Goal: Task Accomplishment & Management: Use online tool/utility

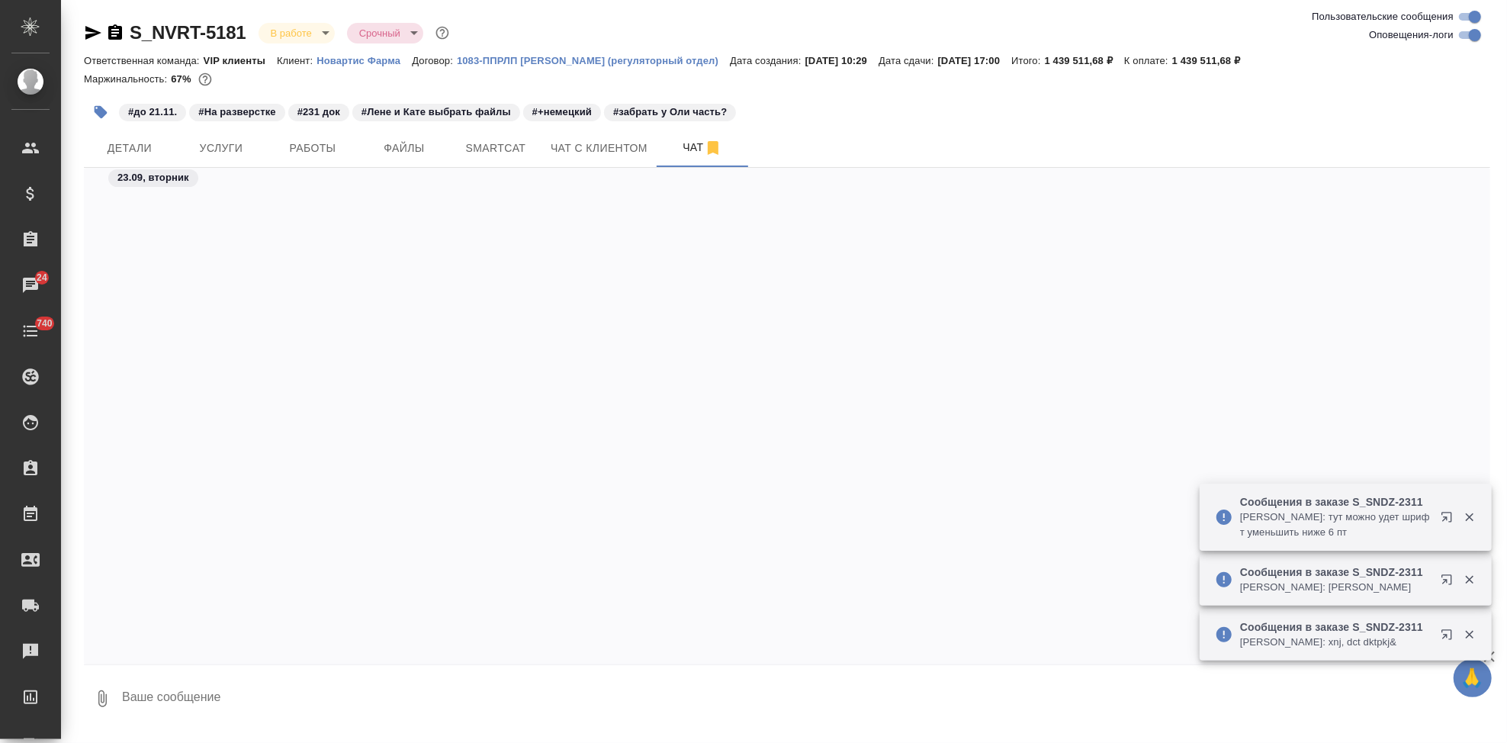
scroll to position [409929, 0]
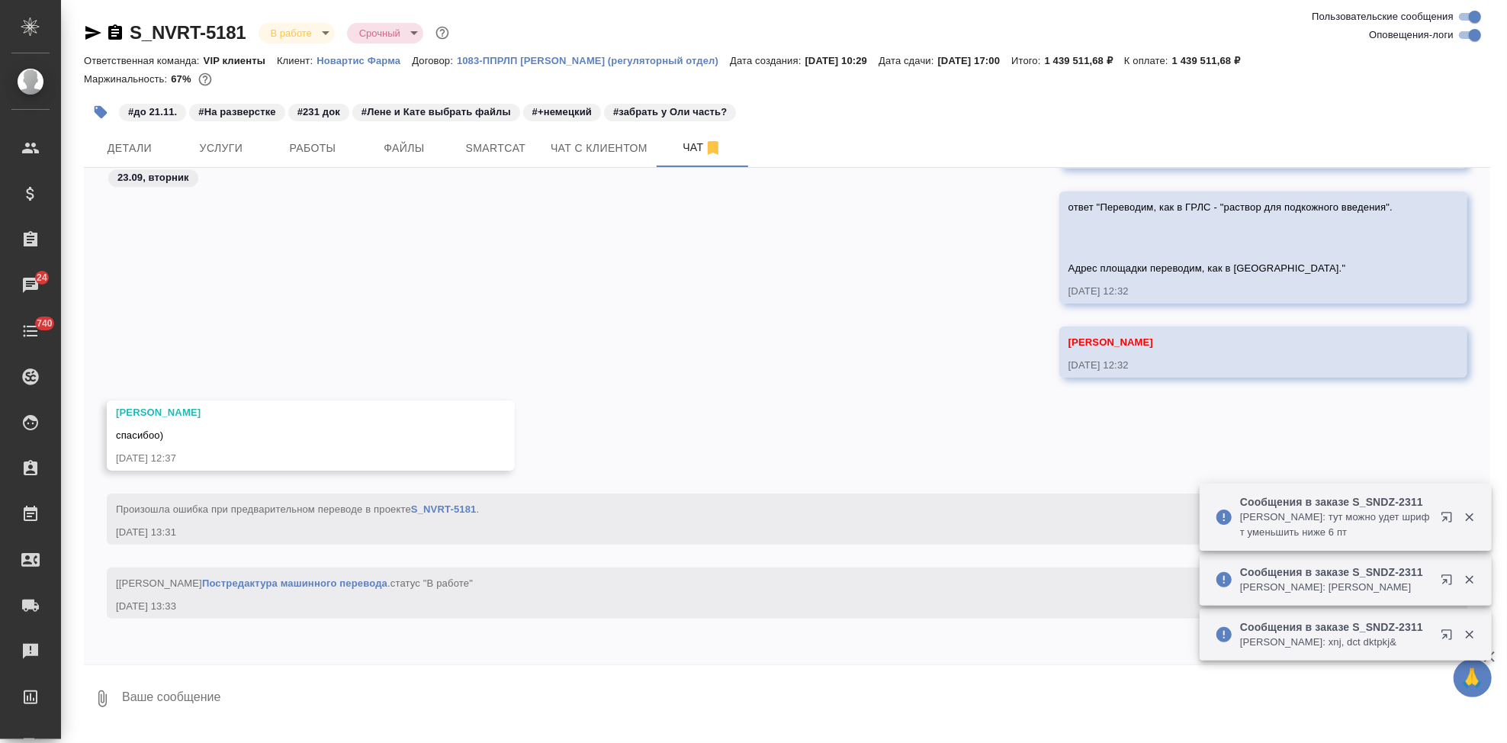
click at [375, 62] on p "Новартис Фарма" at bounding box center [363, 60] width 95 height 11
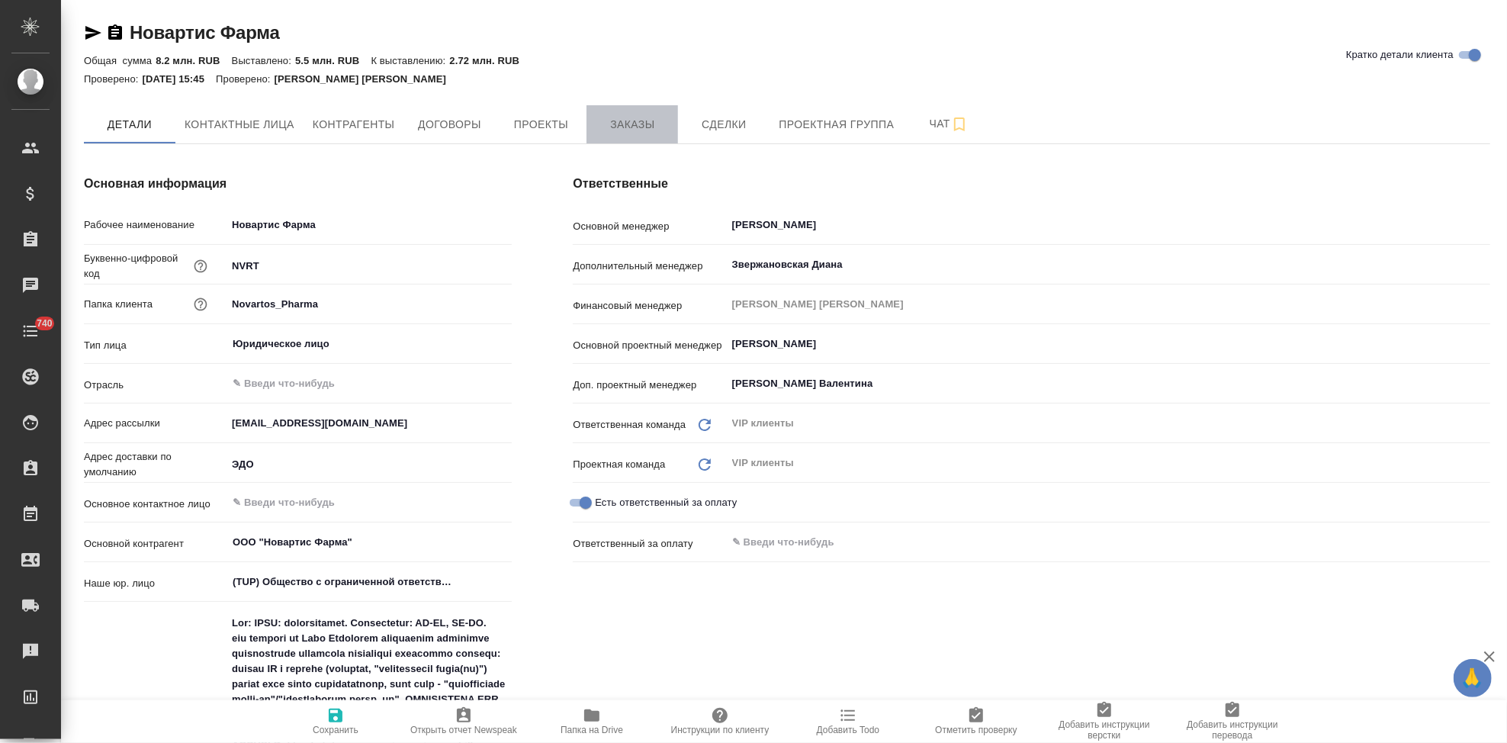
click at [650, 127] on span "Заказы" at bounding box center [632, 124] width 73 height 19
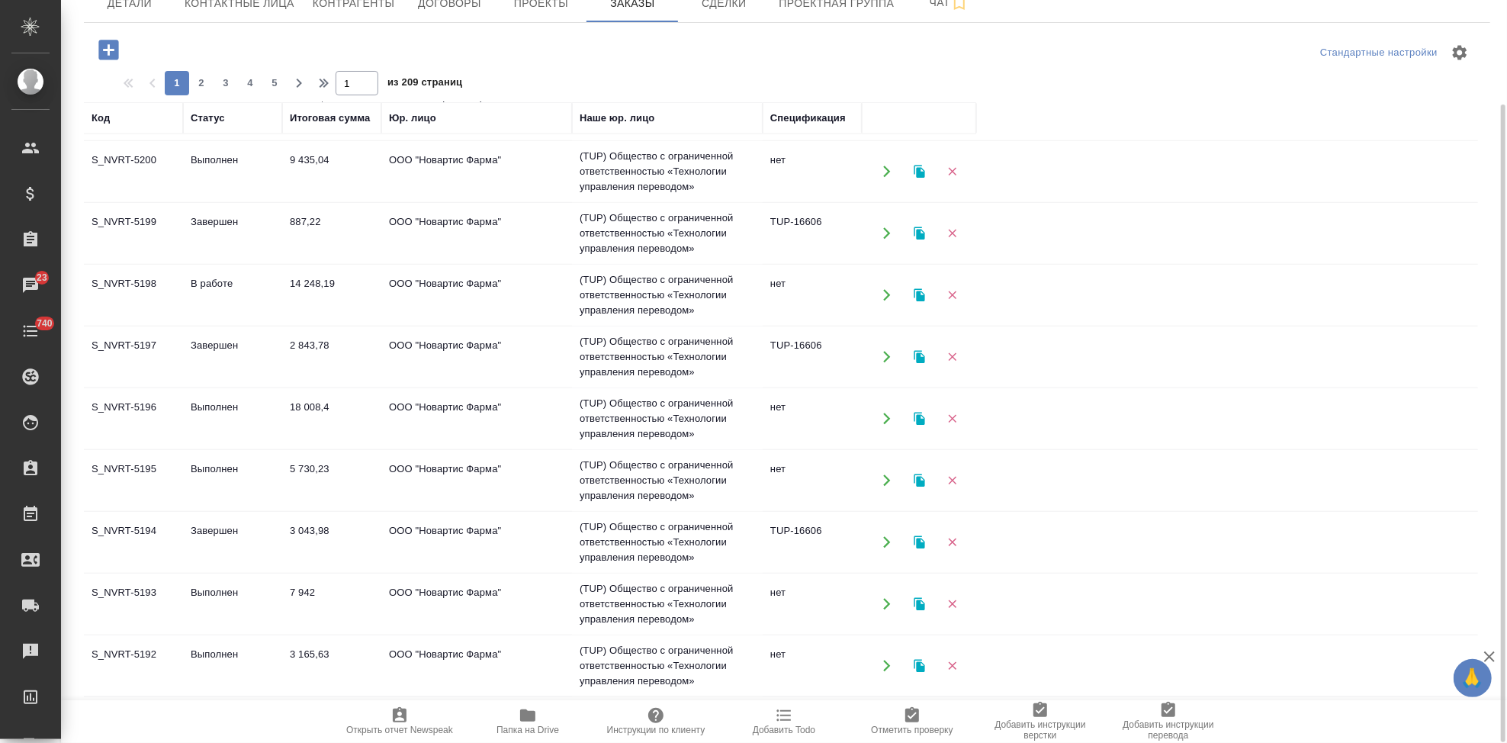
scroll to position [983, 0]
click at [201, 81] on span "2" at bounding box center [201, 82] width 24 height 15
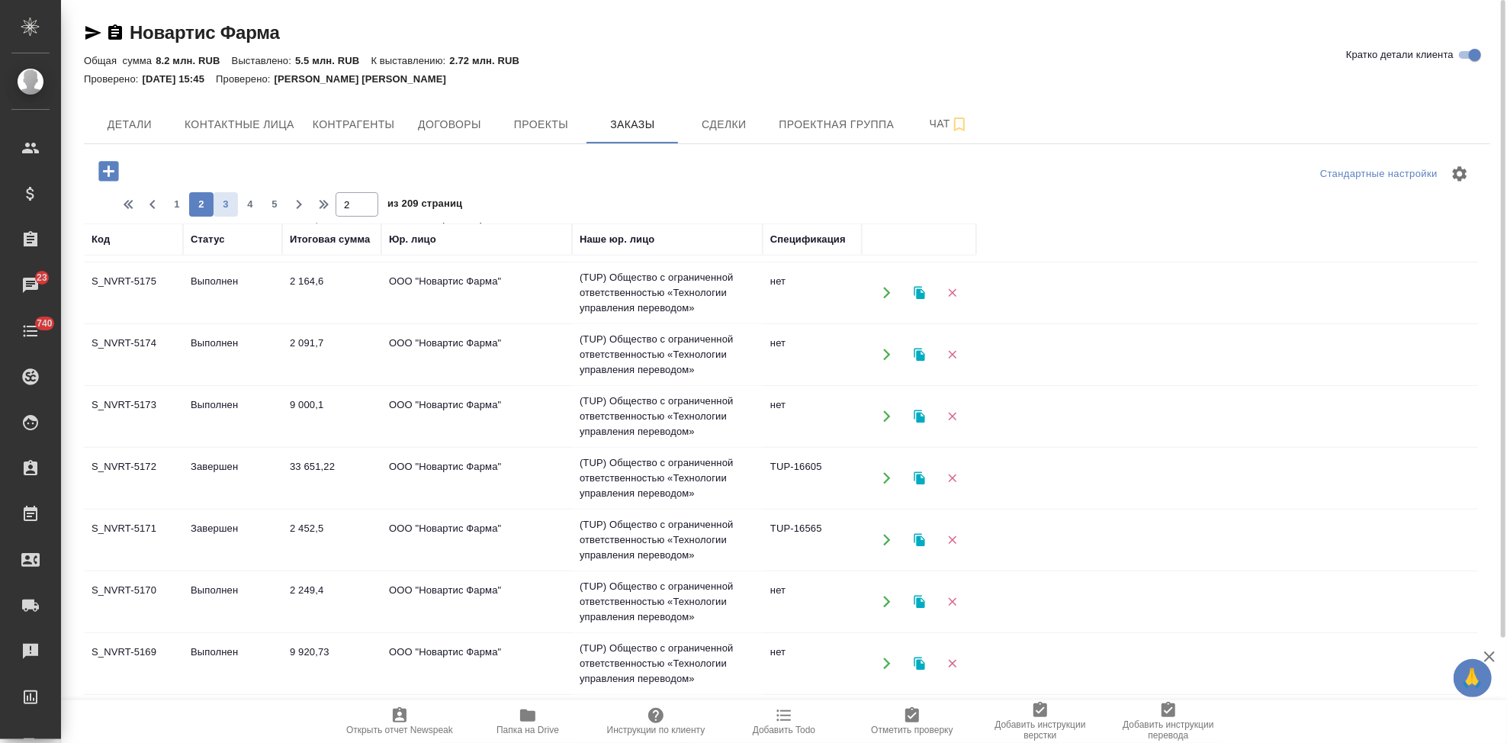
click at [223, 201] on span "3" at bounding box center [226, 204] width 24 height 15
click at [244, 206] on span "4" at bounding box center [250, 204] width 24 height 15
type input "4"
click at [189, 663] on td "Завершен" at bounding box center [232, 663] width 99 height 53
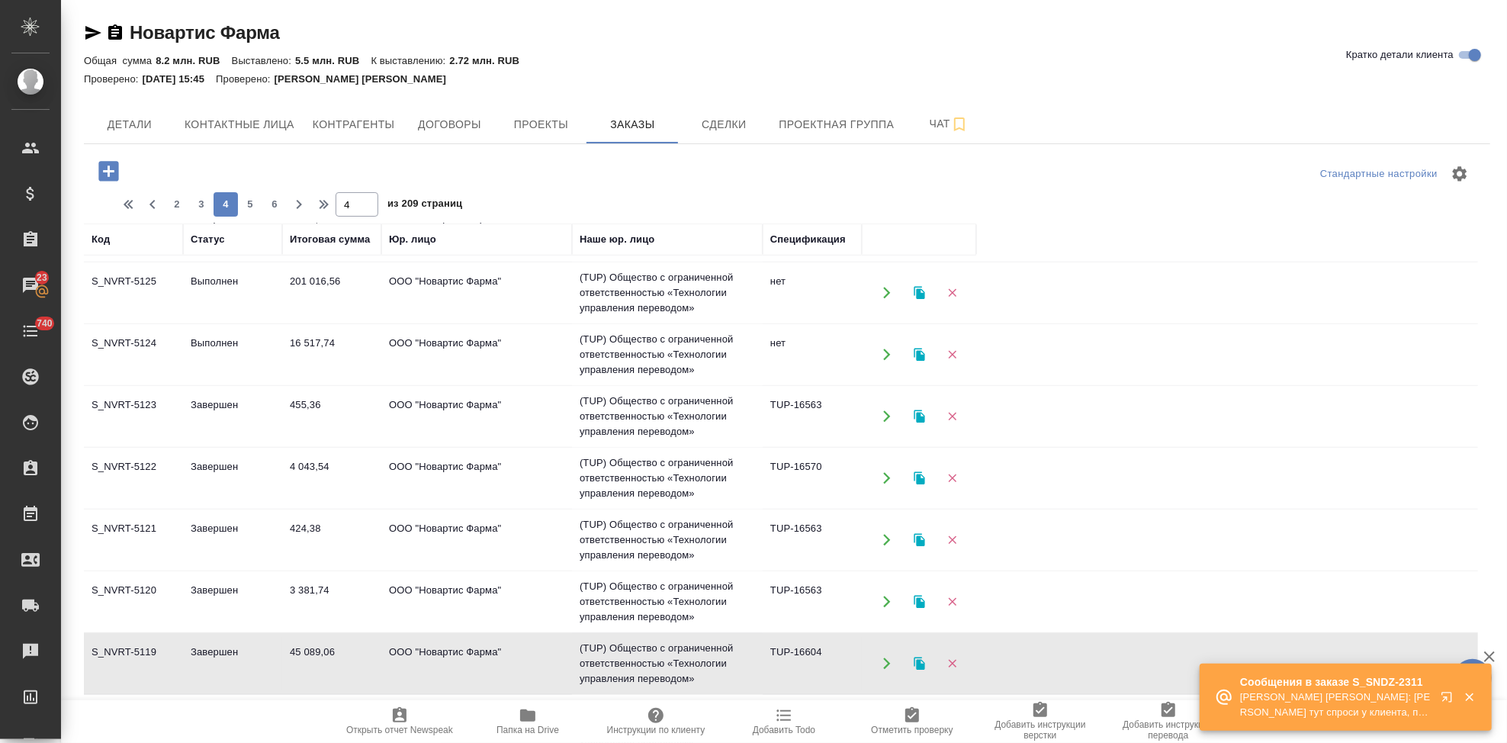
click at [1439, 696] on button "button" at bounding box center [1449, 700] width 37 height 37
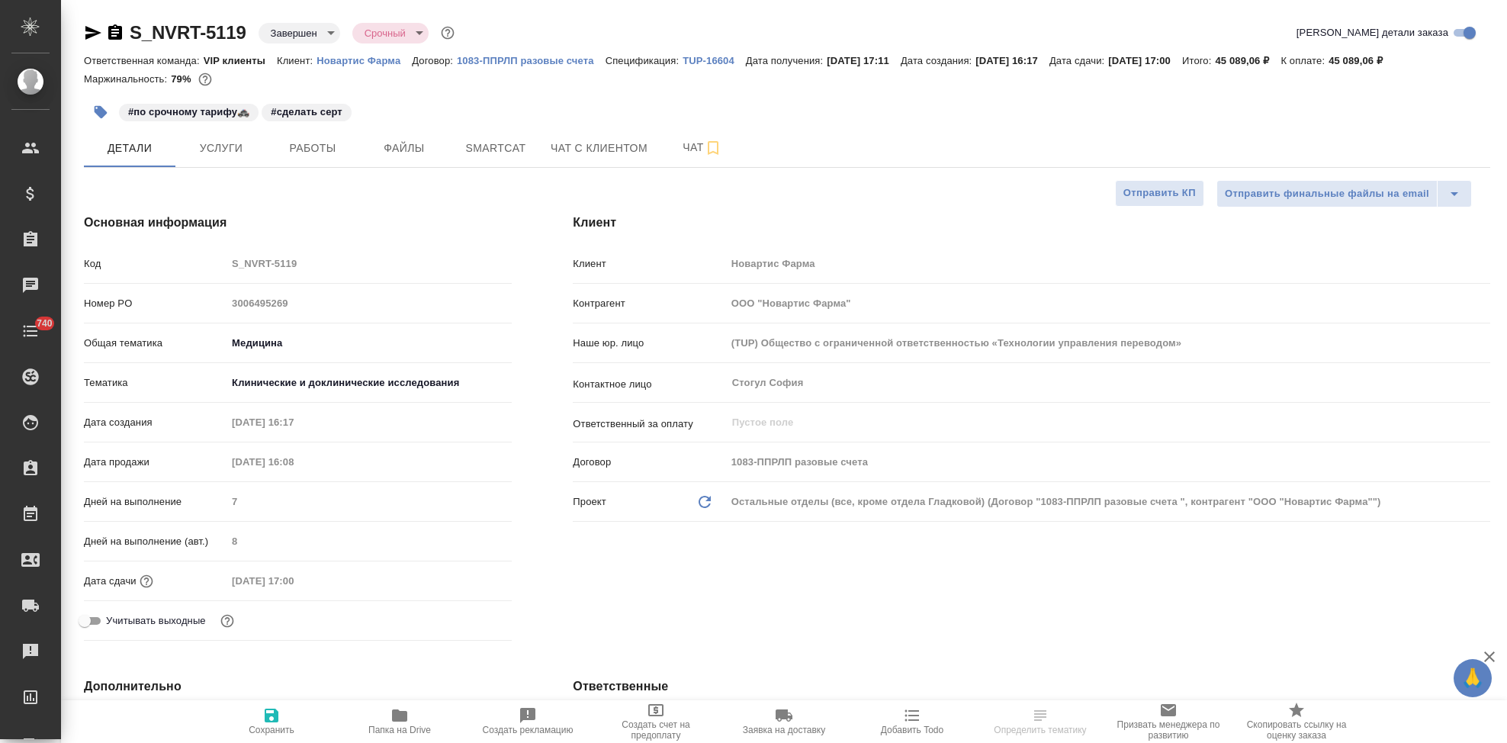
select select "RU"
click at [783, 731] on span "Заявка на доставку" at bounding box center [784, 729] width 82 height 11
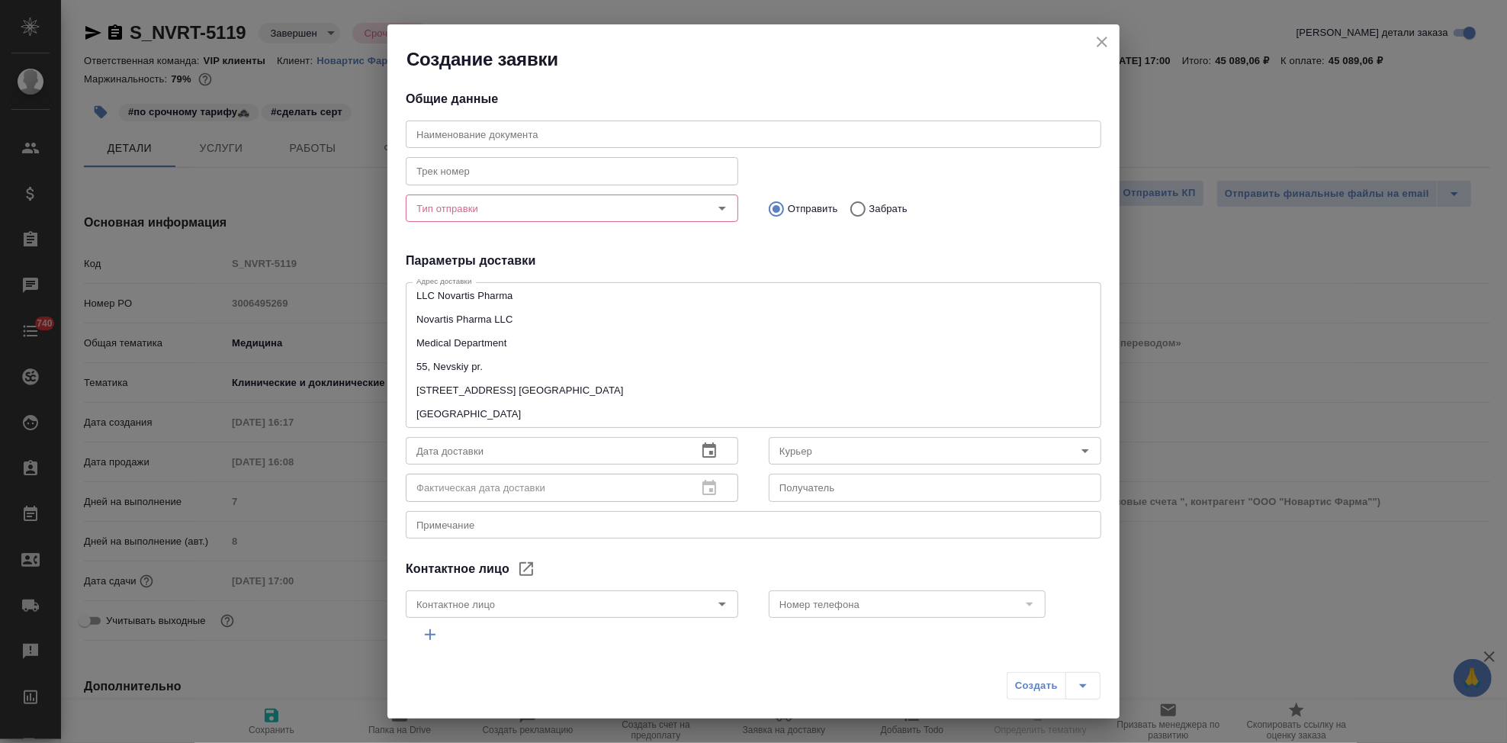
type input "Стогул София"
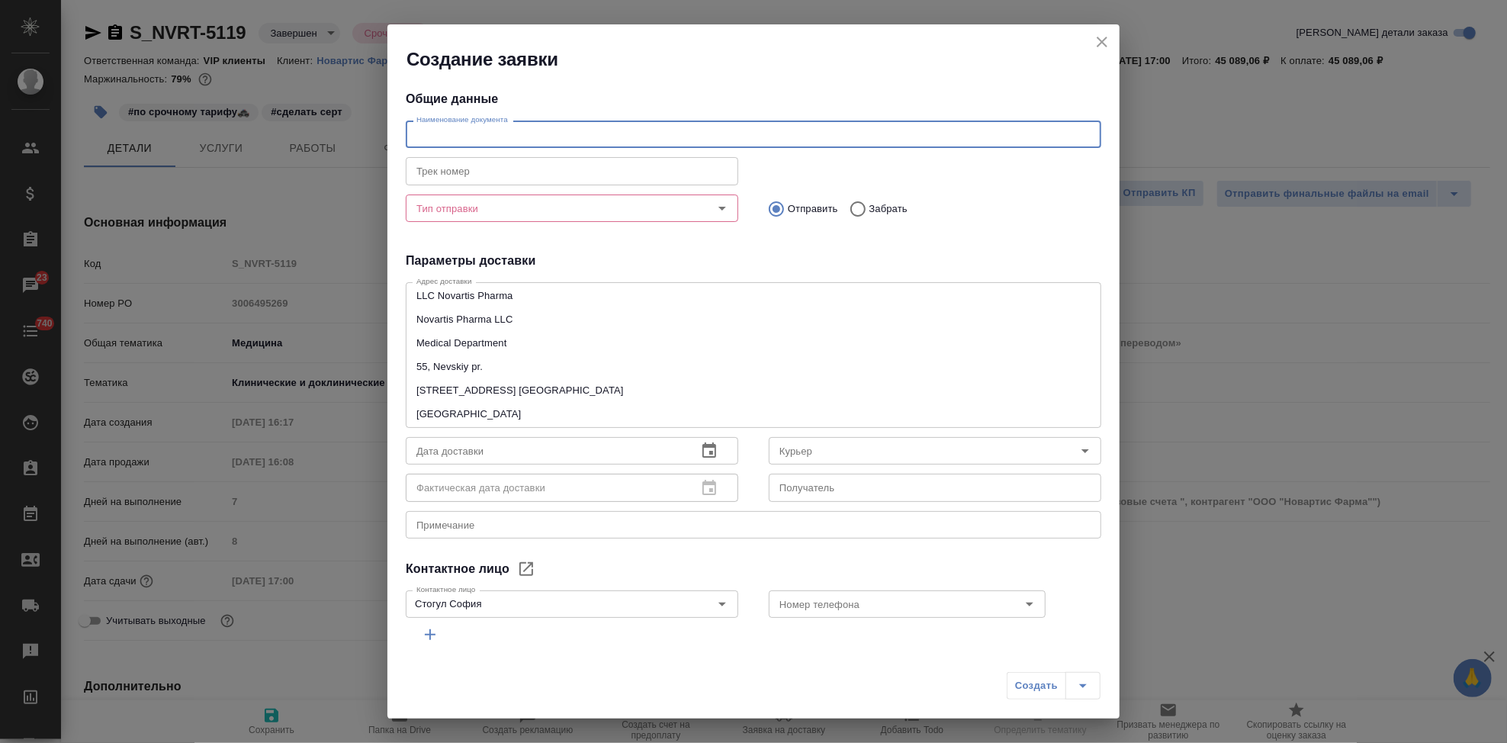
click at [520, 137] on input "text" at bounding box center [753, 133] width 695 height 27
paste input "S_NVRT-5119"
type input "S_NVRT-5119"
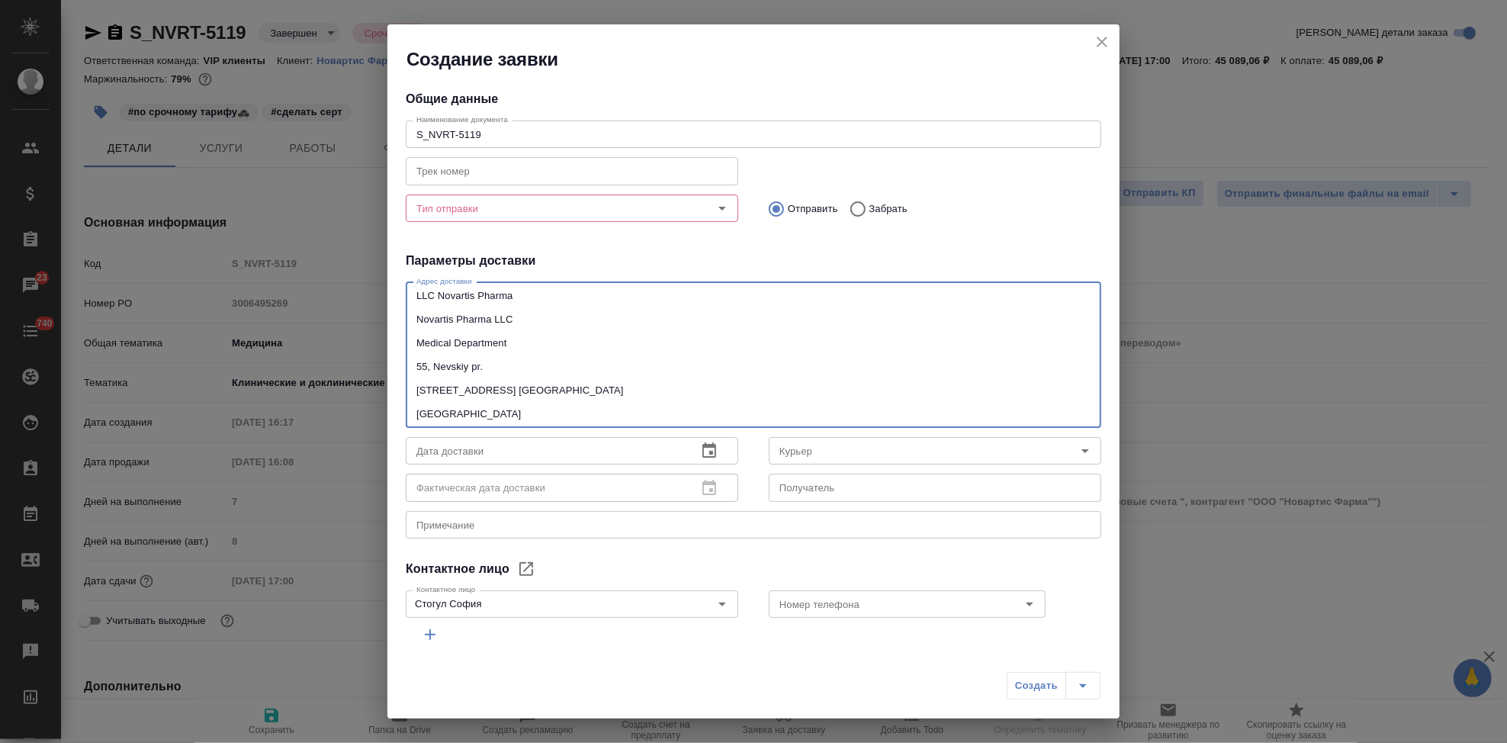
drag, startPoint x: 547, startPoint y: 416, endPoint x: 420, endPoint y: 287, distance: 180.6
click at [420, 287] on div "LLC Novartis Pharma Novartis Pharma LLC Medical Department 55, Nevskiy pr. 1910…" at bounding box center [753, 355] width 695 height 146
type textarea "L"
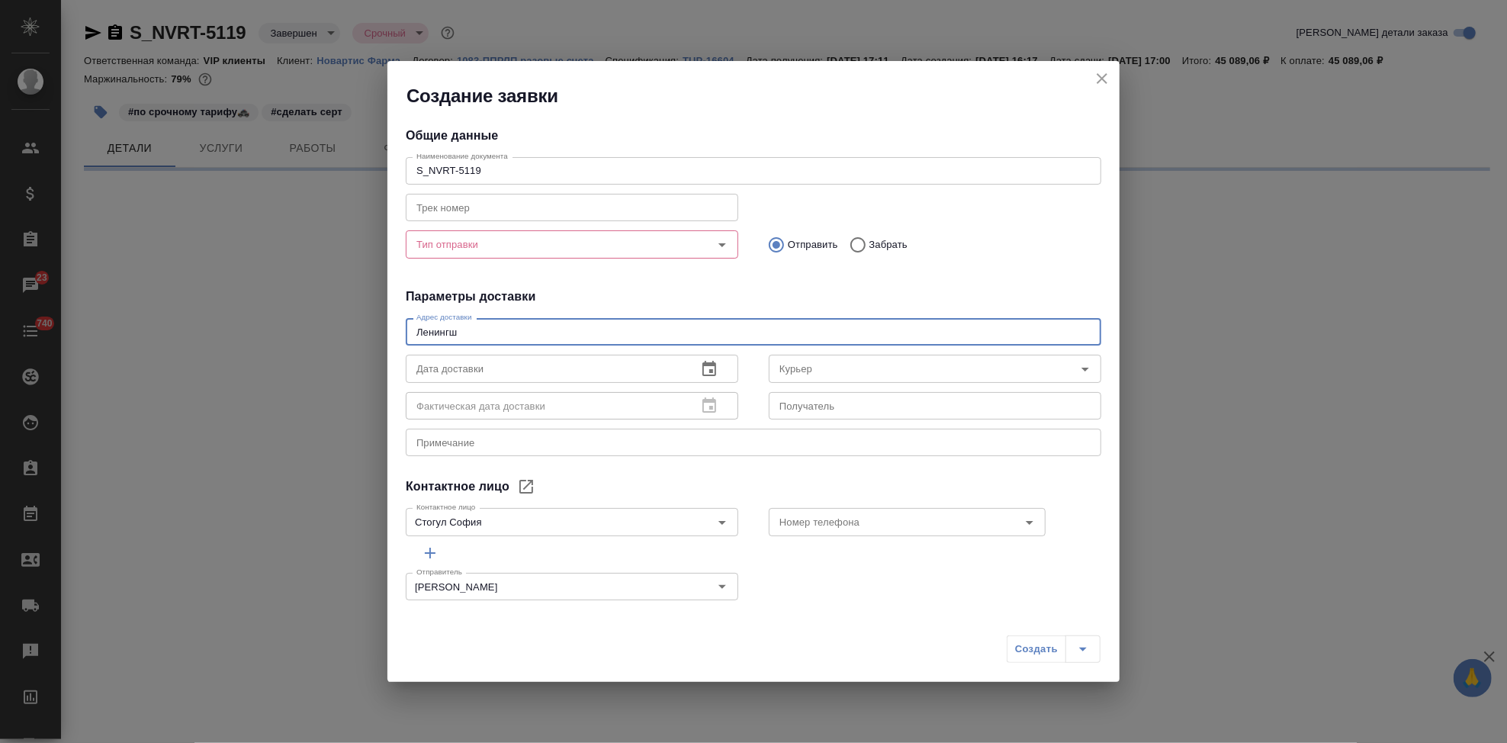
type textarea "Ленинг"
select select "RU"
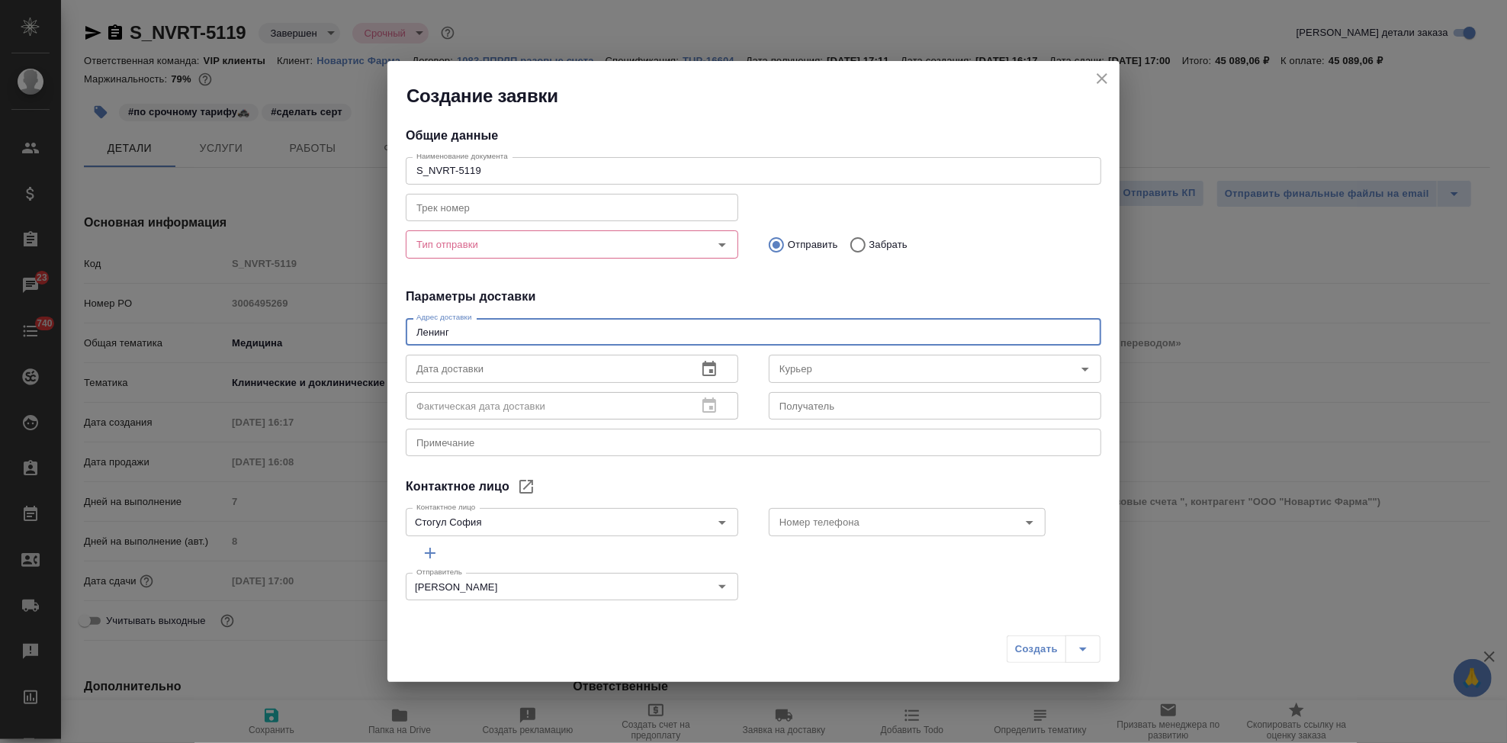
type textarea "Ленингр"
type textarea "x"
type textarea "Ленинградский проспект 70"
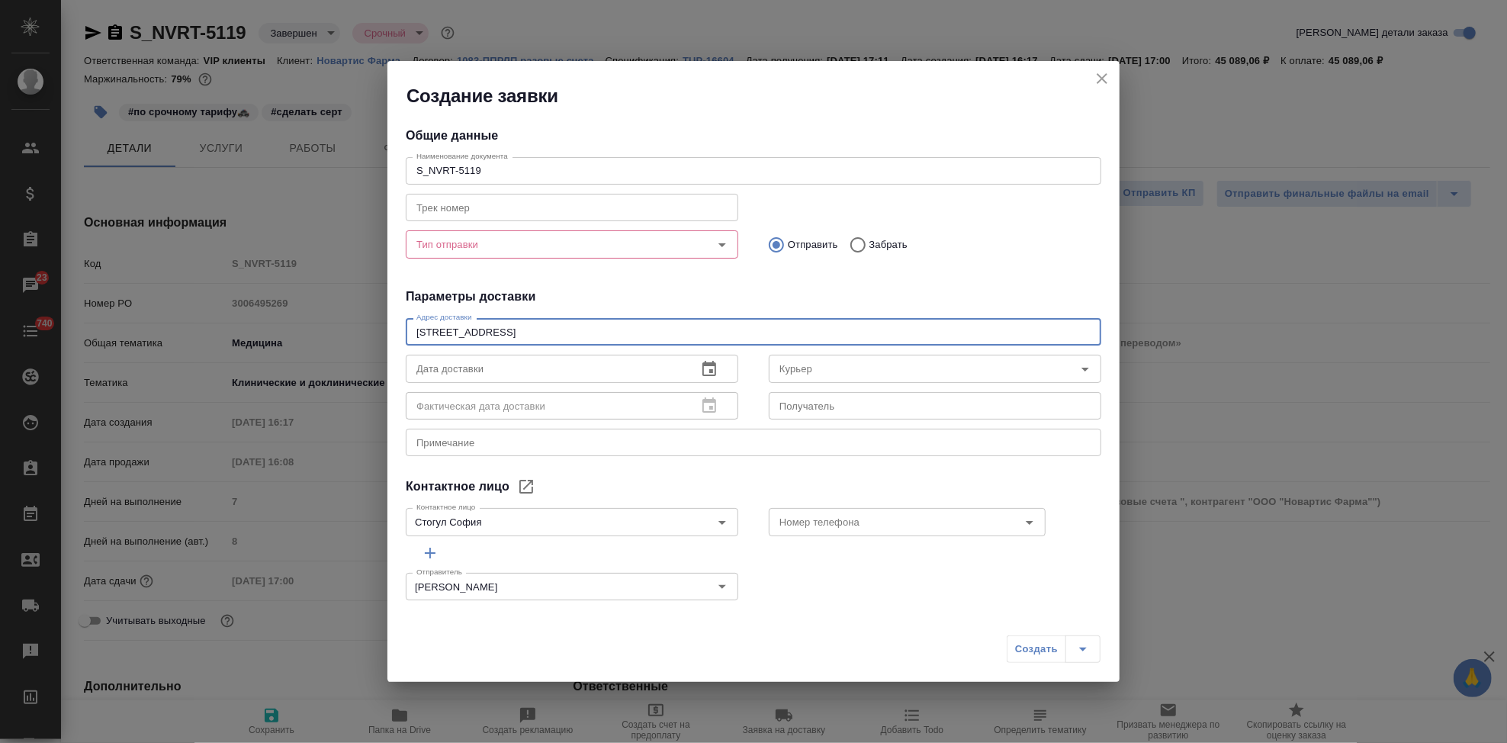
click at [519, 244] on input "Тип отправки" at bounding box center [546, 244] width 272 height 18
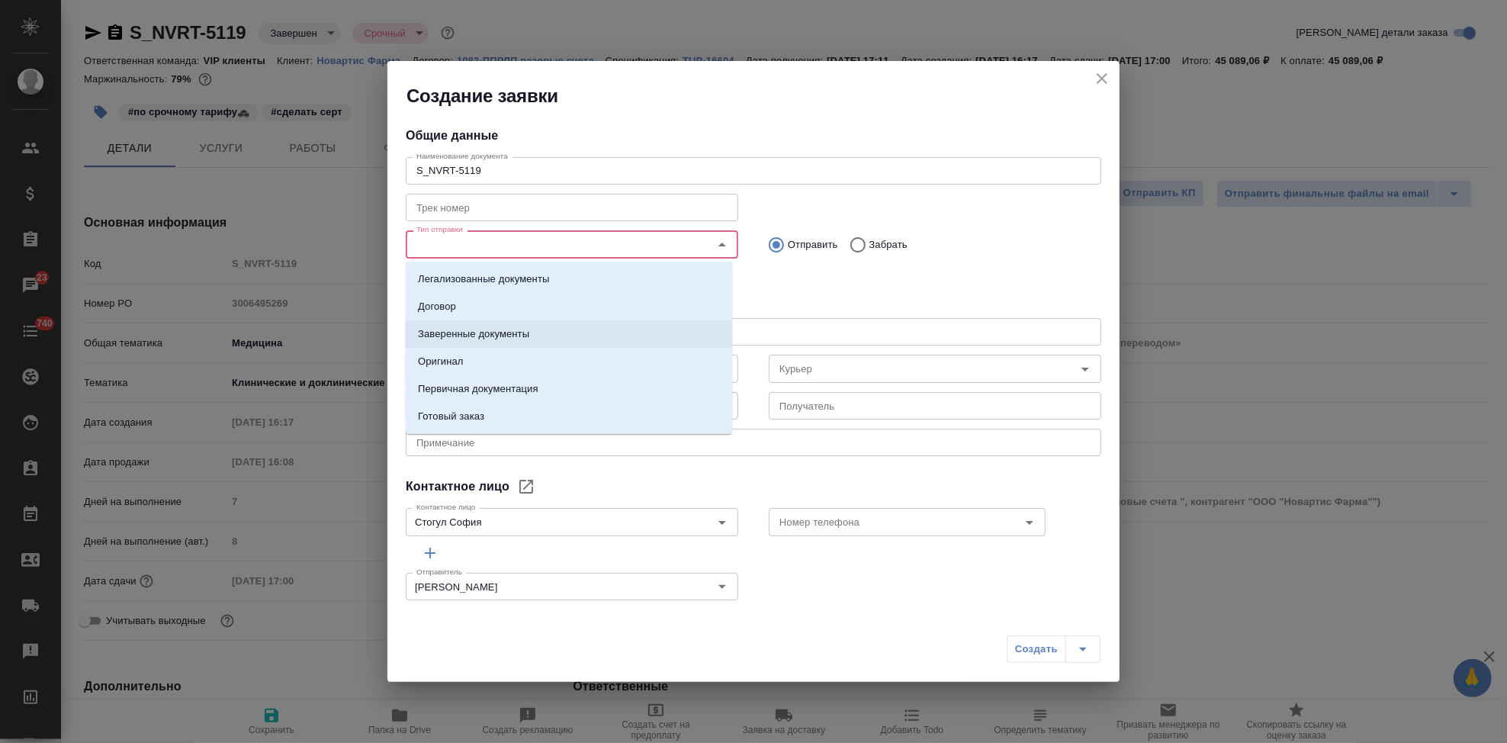
click at [496, 336] on p "Заверенные документы" at bounding box center [473, 333] width 111 height 15
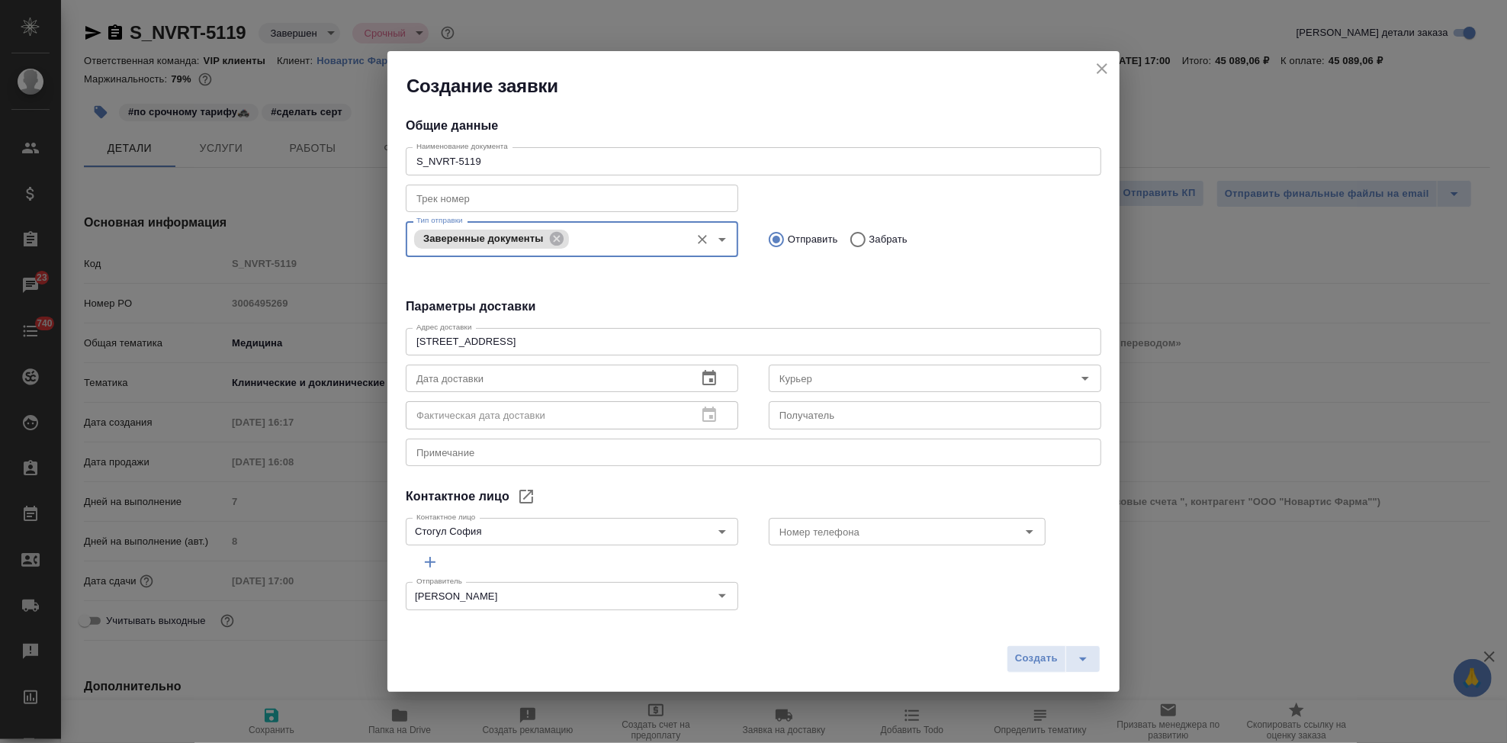
click at [560, 159] on input "S_NVRT-5119" at bounding box center [753, 160] width 695 height 27
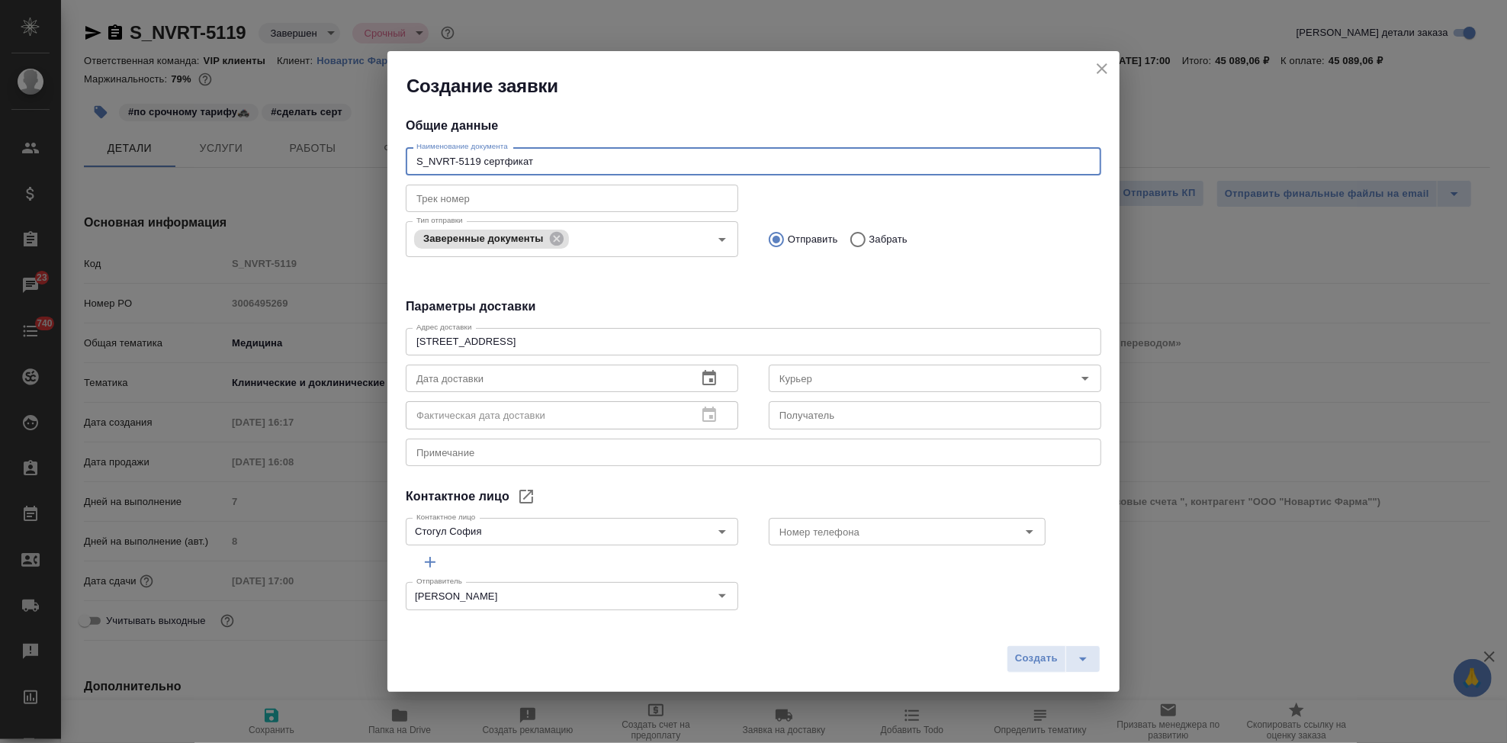
type input "S_NVRT-5119 сертфикат"
click at [445, 458] on div "x Примечание" at bounding box center [753, 451] width 695 height 27
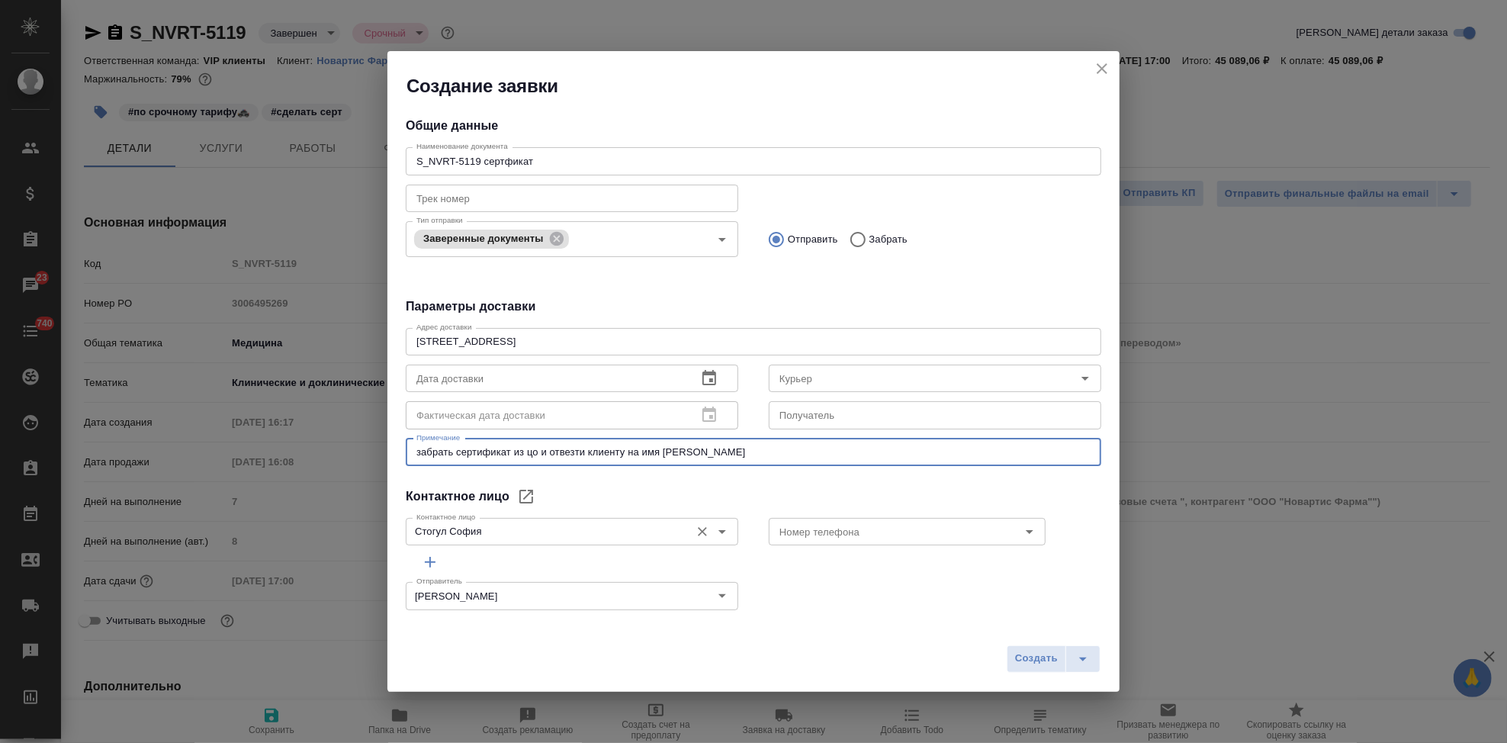
type textarea "забрать сертификат из цо и отвезти клиенту на имя Наталья Беневоленская"
click at [641, 530] on input "Стогул София" at bounding box center [546, 531] width 272 height 18
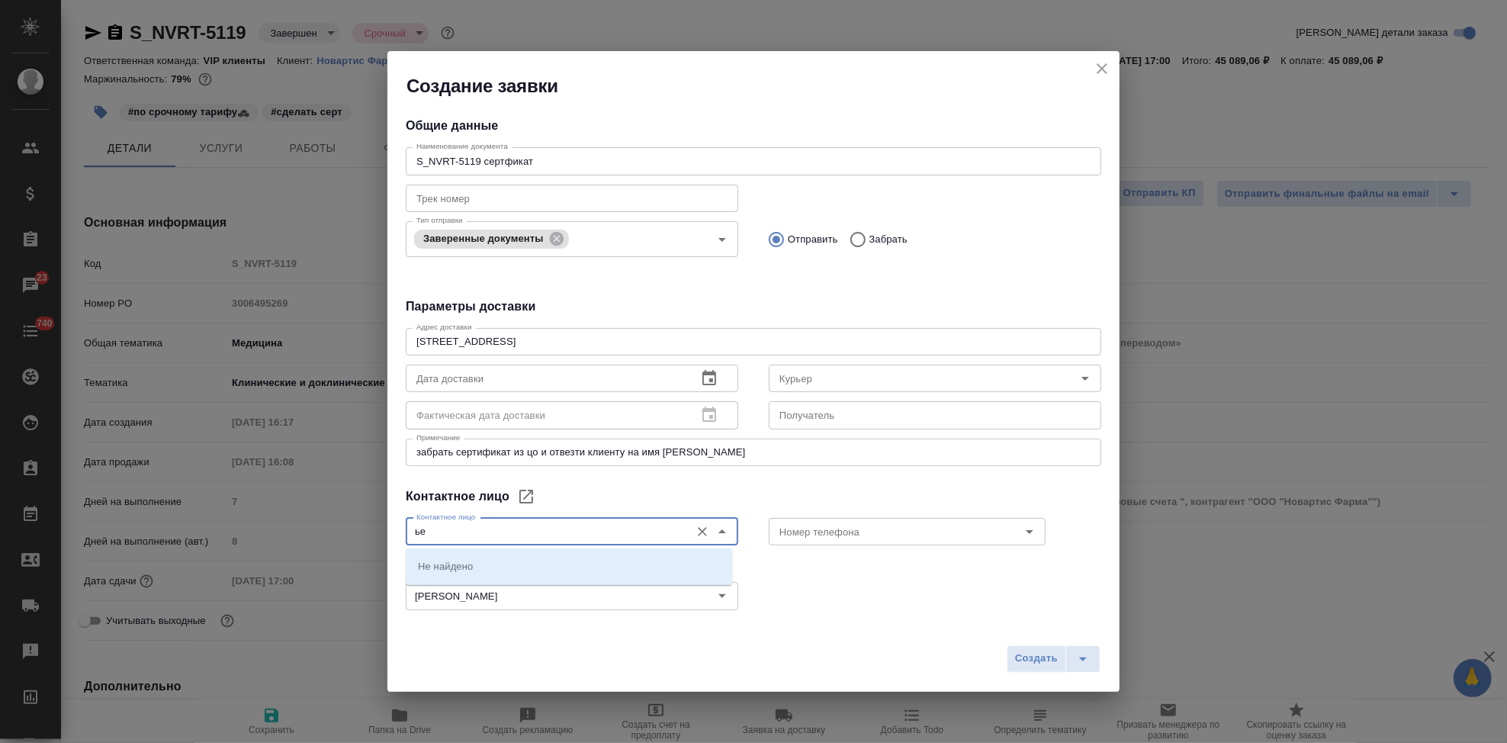
type input "ь"
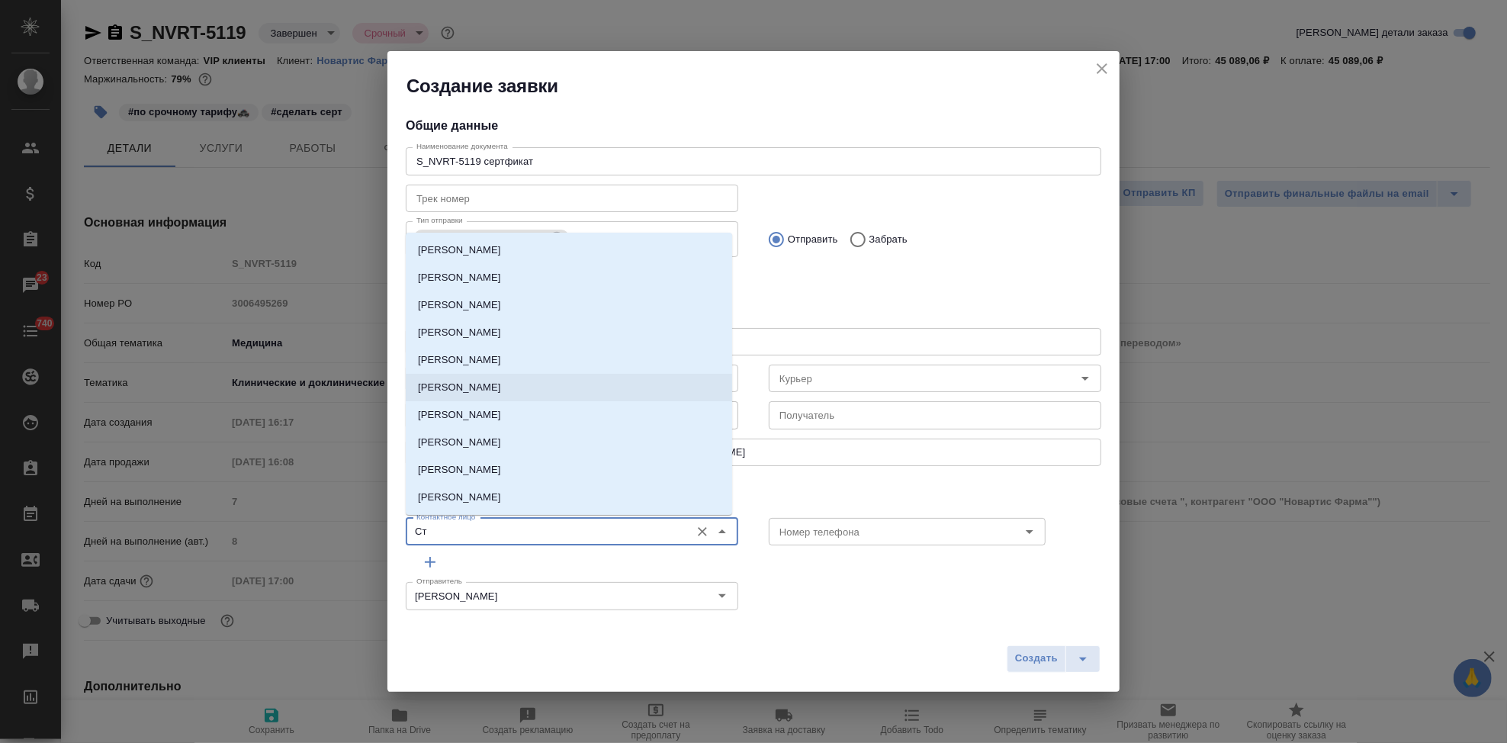
type input "С"
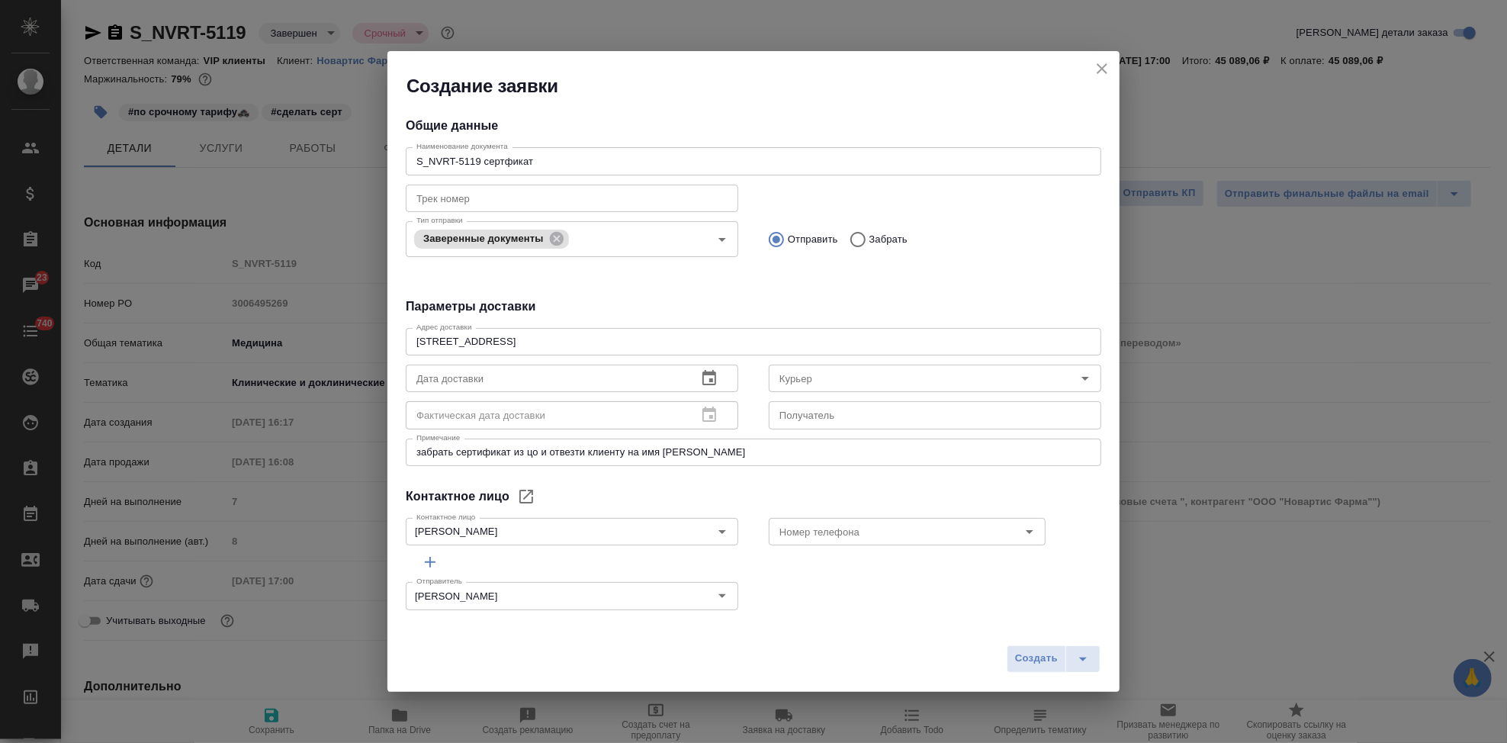
click at [801, 563] on div "Отправитель Кабаргина Анна Отправитель" at bounding box center [753, 593] width 726 height 67
click at [619, 528] on input "Стогул" at bounding box center [546, 531] width 272 height 18
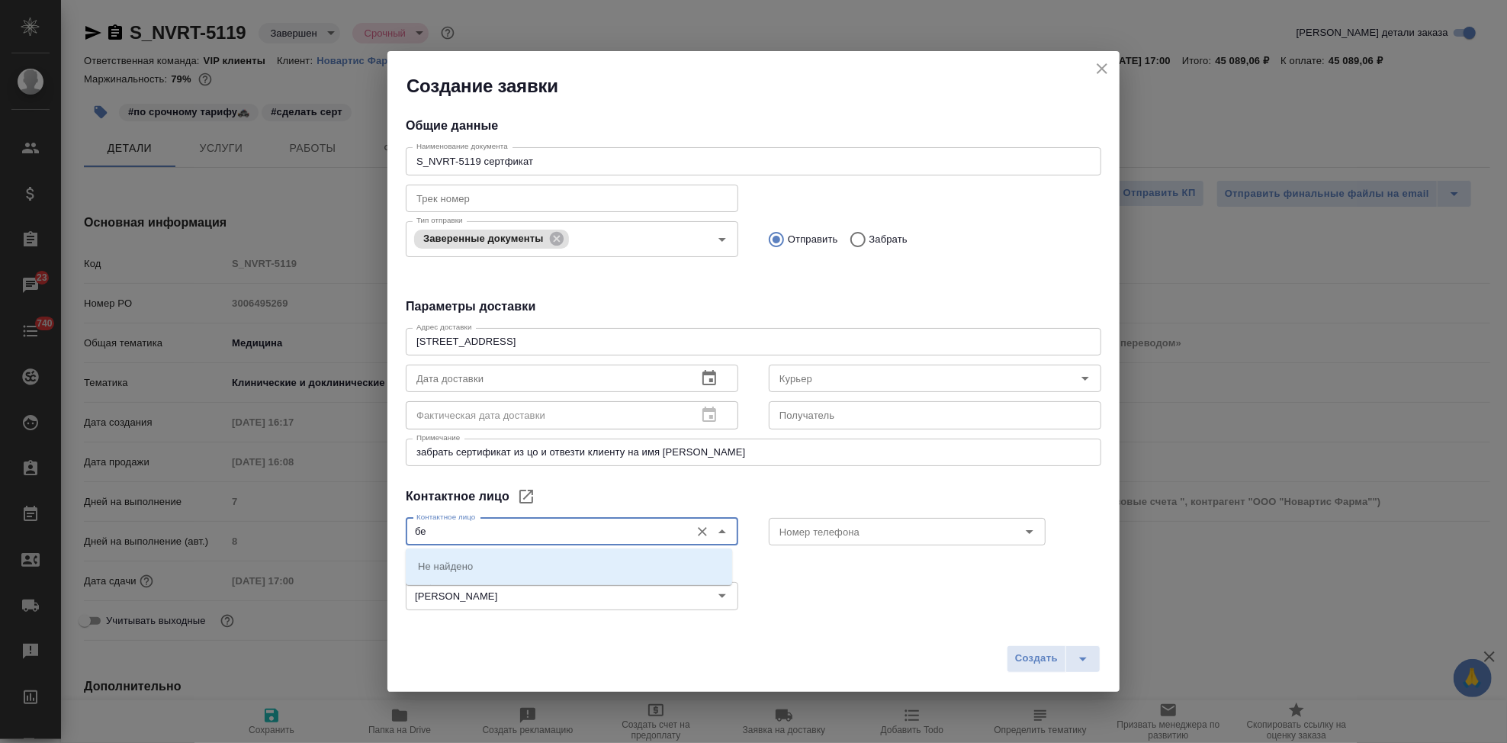
type input "б"
type input "Стогул С"
click at [695, 531] on icon "Очистить" at bounding box center [702, 531] width 15 height 15
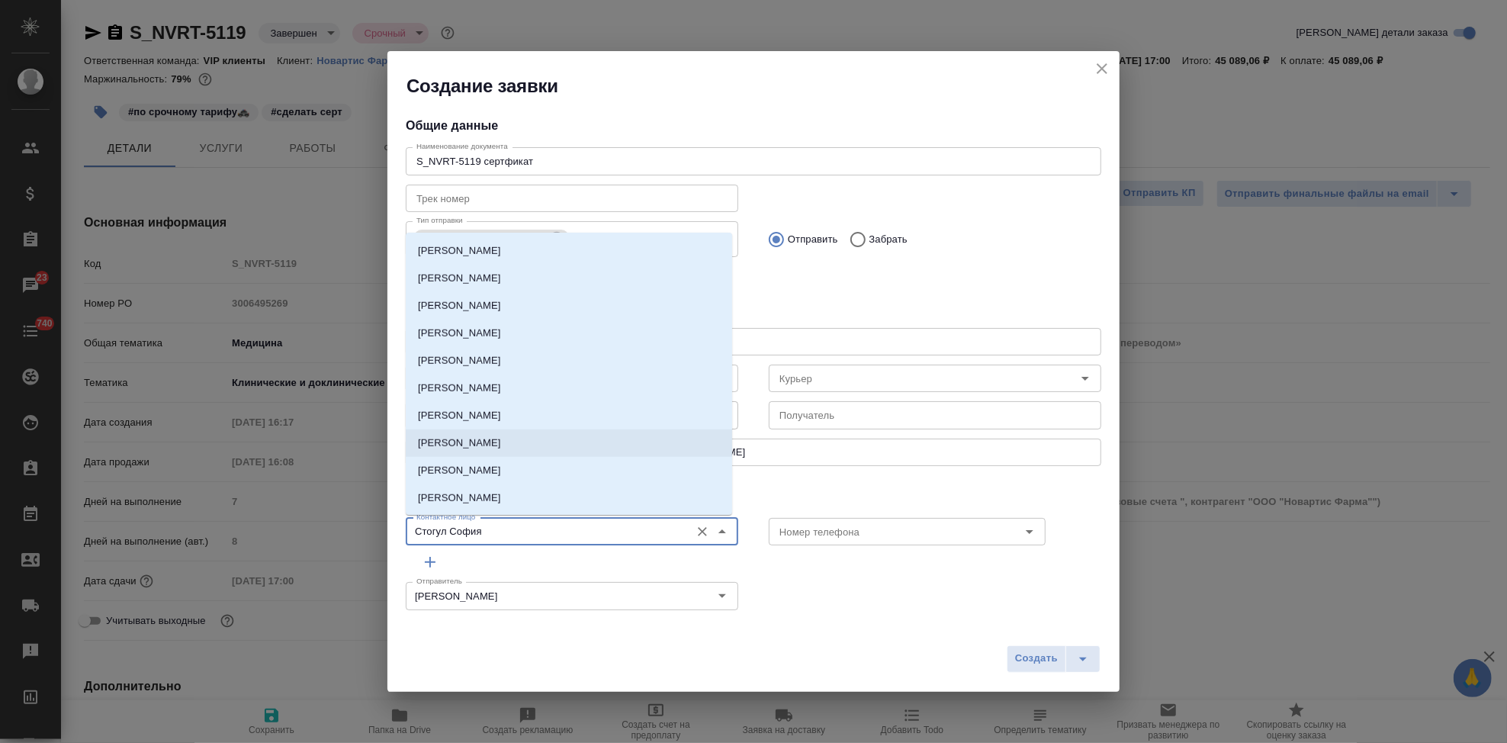
scroll to position [5516, 0]
type input "Стогул София"
click at [1099, 75] on icon "close" at bounding box center [1102, 68] width 18 height 18
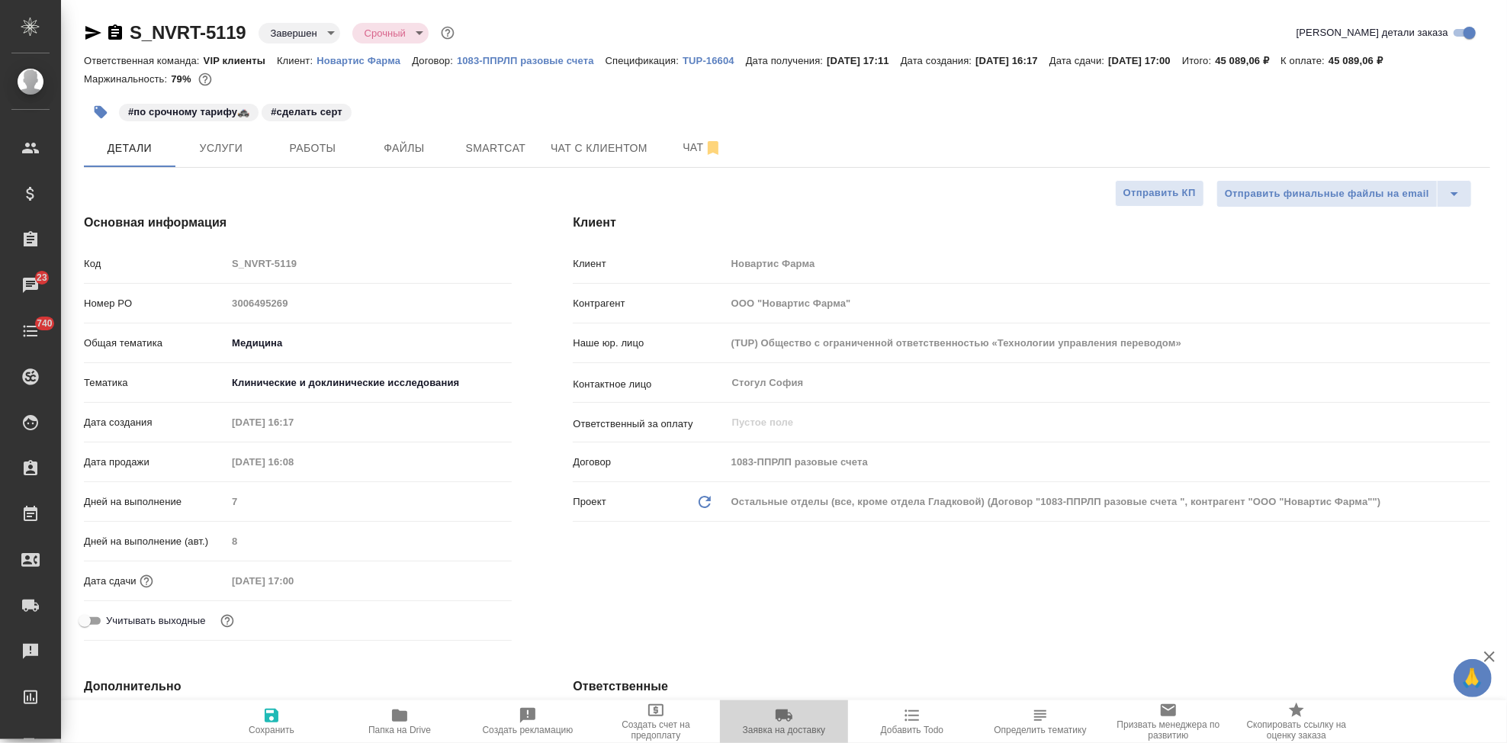
click at [781, 719] on icon "button" at bounding box center [784, 715] width 17 height 12
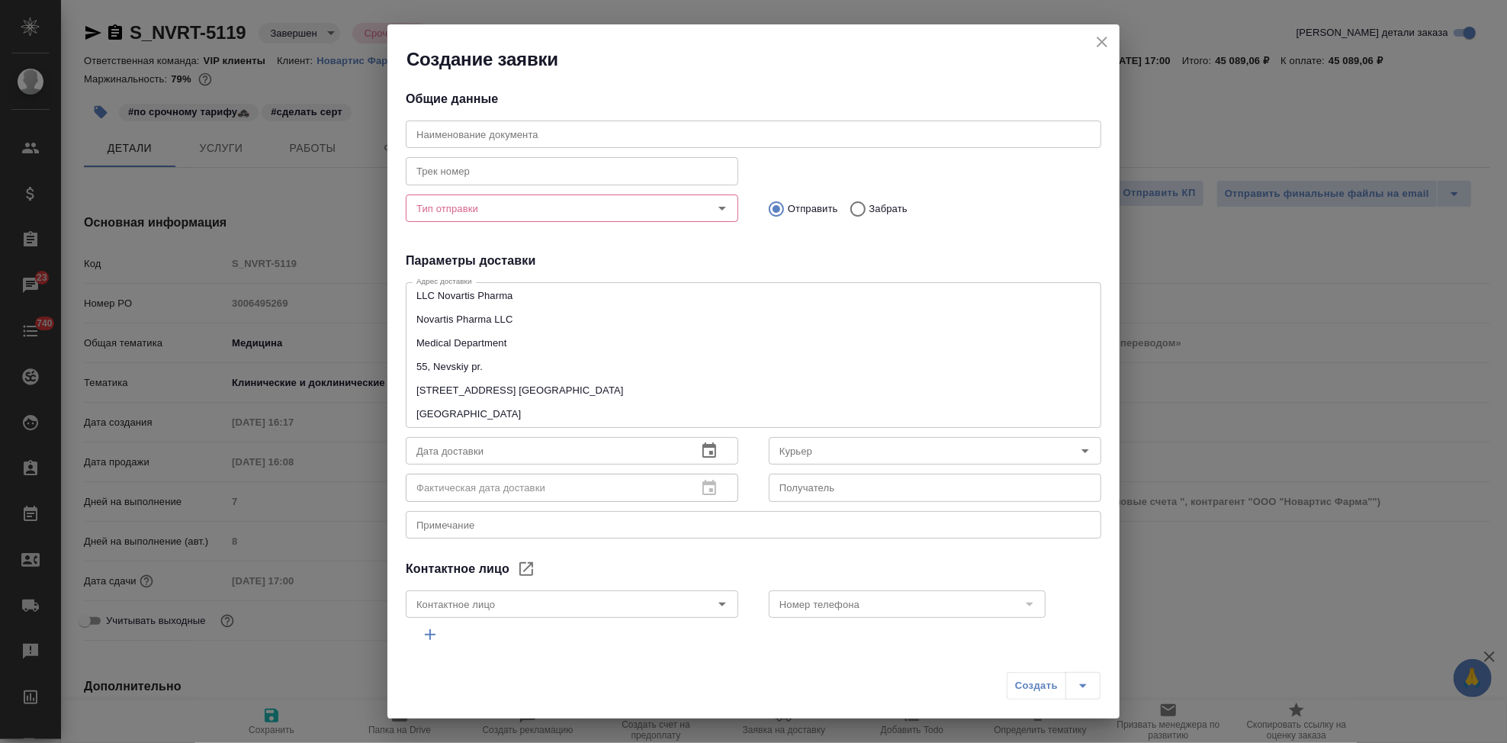
type input "Стогул София"
drag, startPoint x: 541, startPoint y: 413, endPoint x: 413, endPoint y: 270, distance: 192.8
click at [413, 270] on div "Общие данные Наименование документа Наименование документа Трек номер Трек номе…" at bounding box center [753, 359] width 732 height 574
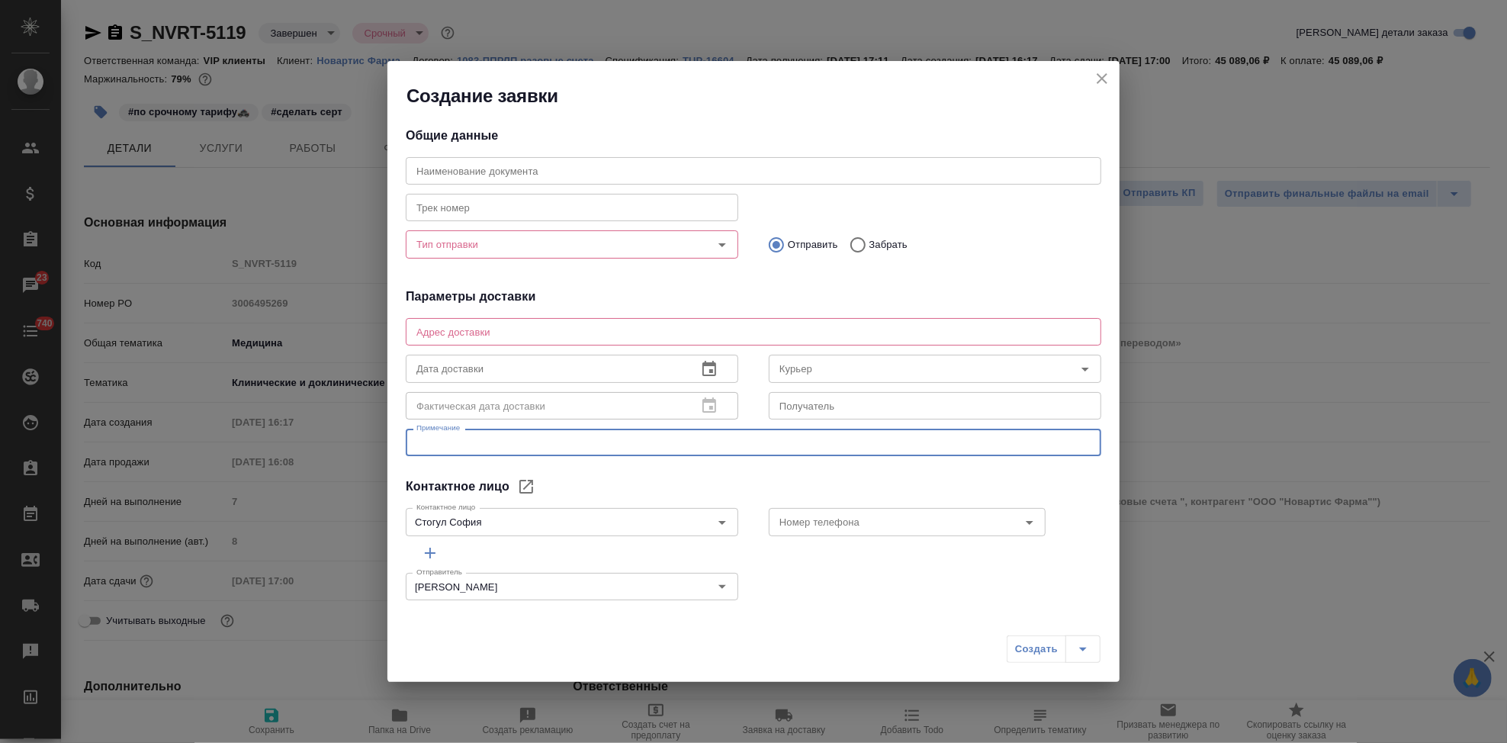
click at [500, 445] on textarea at bounding box center [753, 442] width 674 height 11
type textarea "о"
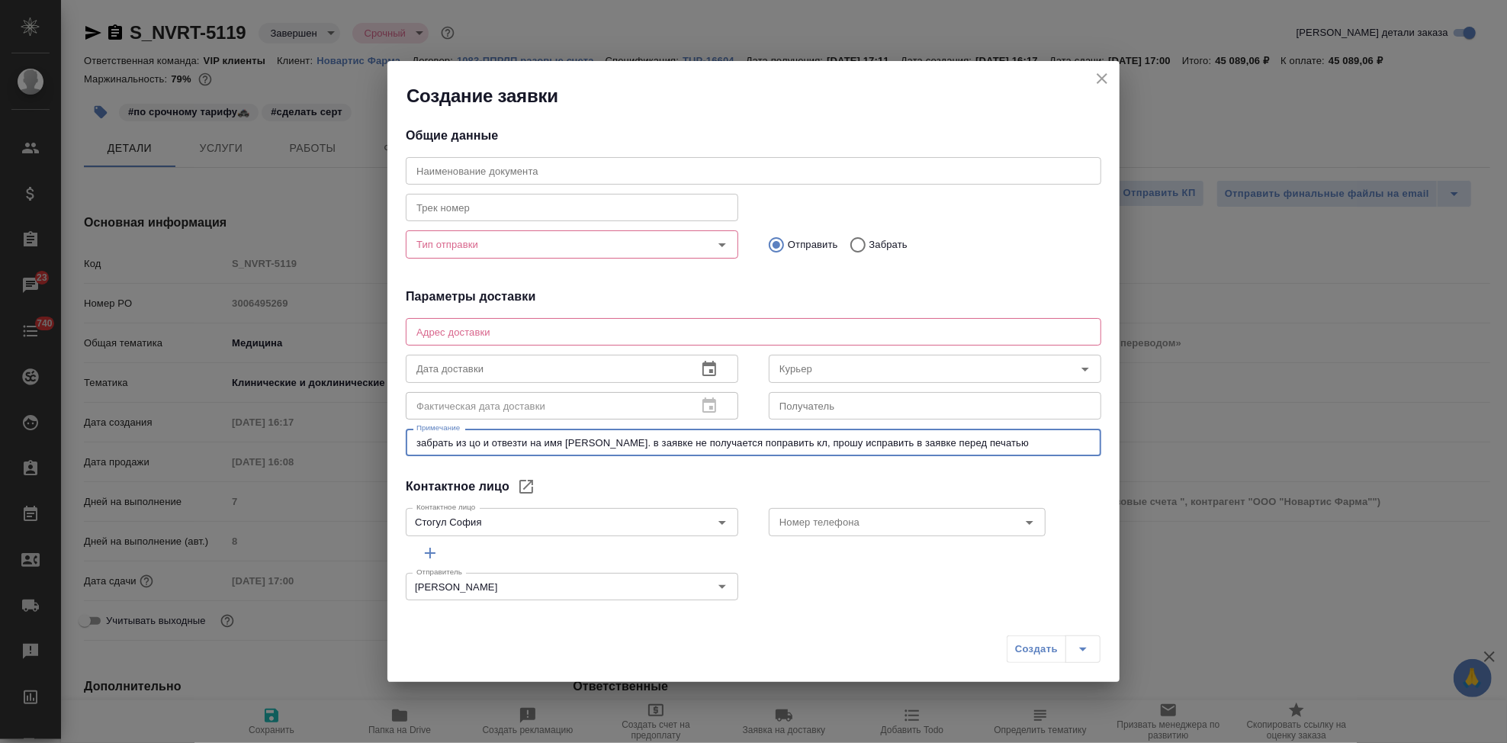
type textarea "забрать из цо и отвезти на имя Беневоленская Наталья. в заявке не получается по…"
click at [494, 341] on div "x Адрес доставки" at bounding box center [753, 331] width 695 height 27
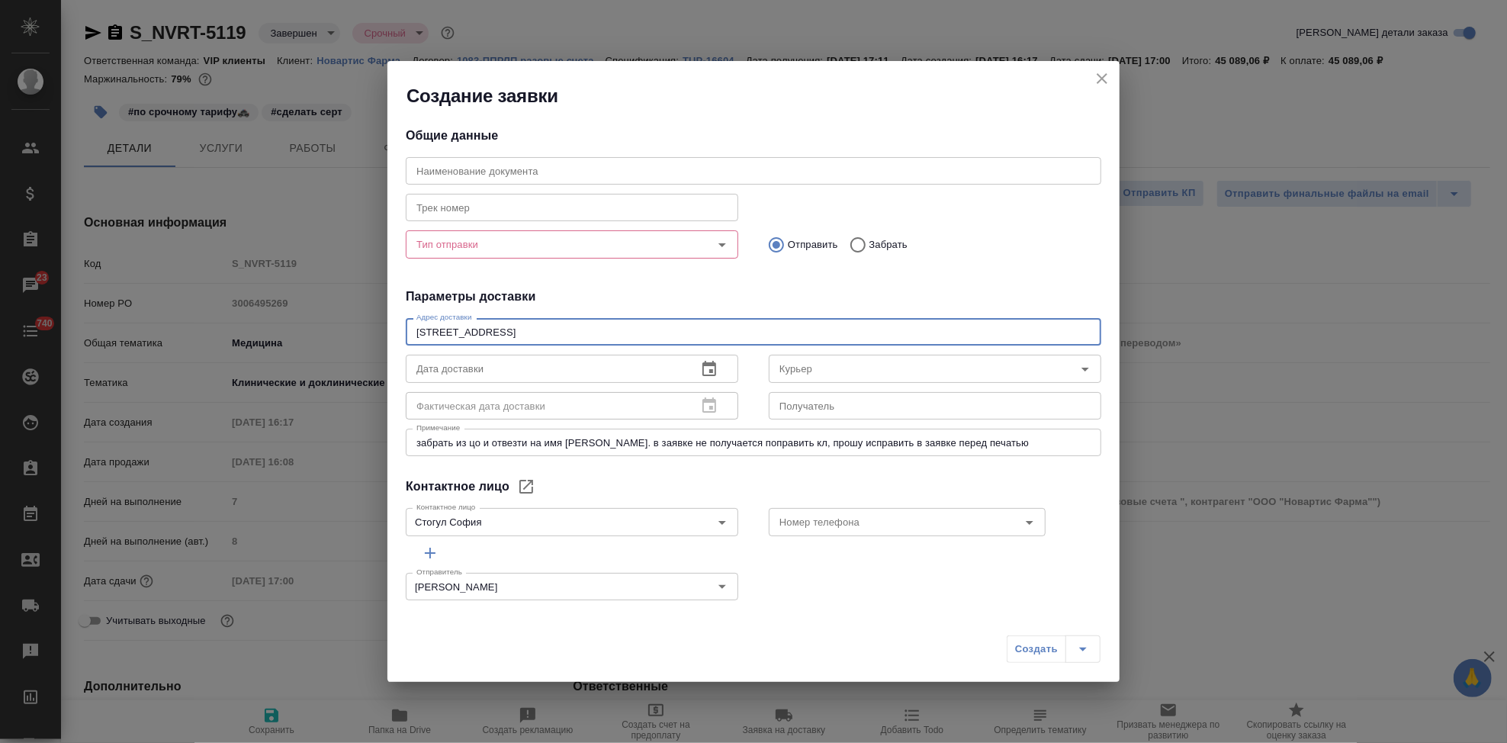
type textarea "Ленинградский проспект 70"
click at [702, 367] on icon "button" at bounding box center [709, 369] width 18 height 18
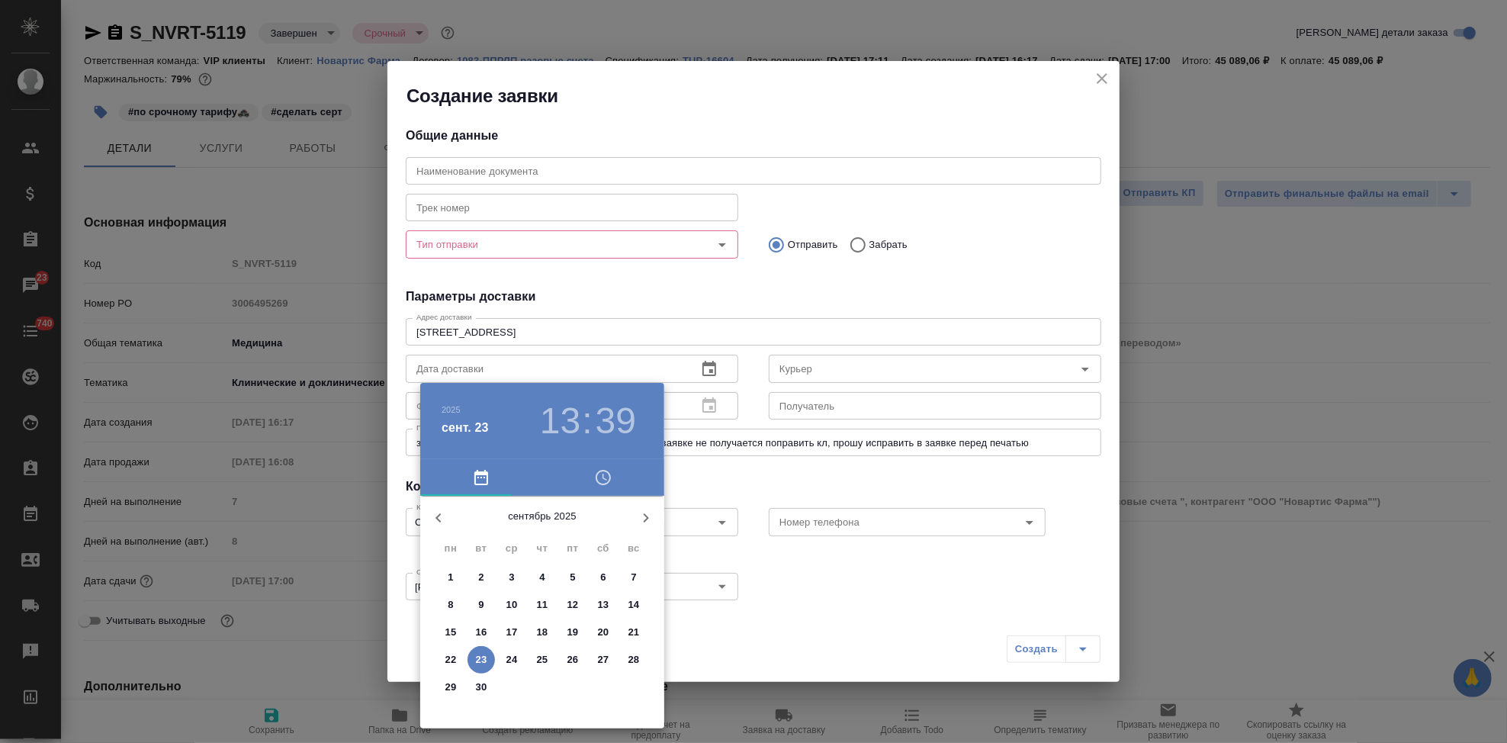
click at [480, 660] on p "23" at bounding box center [481, 659] width 11 height 15
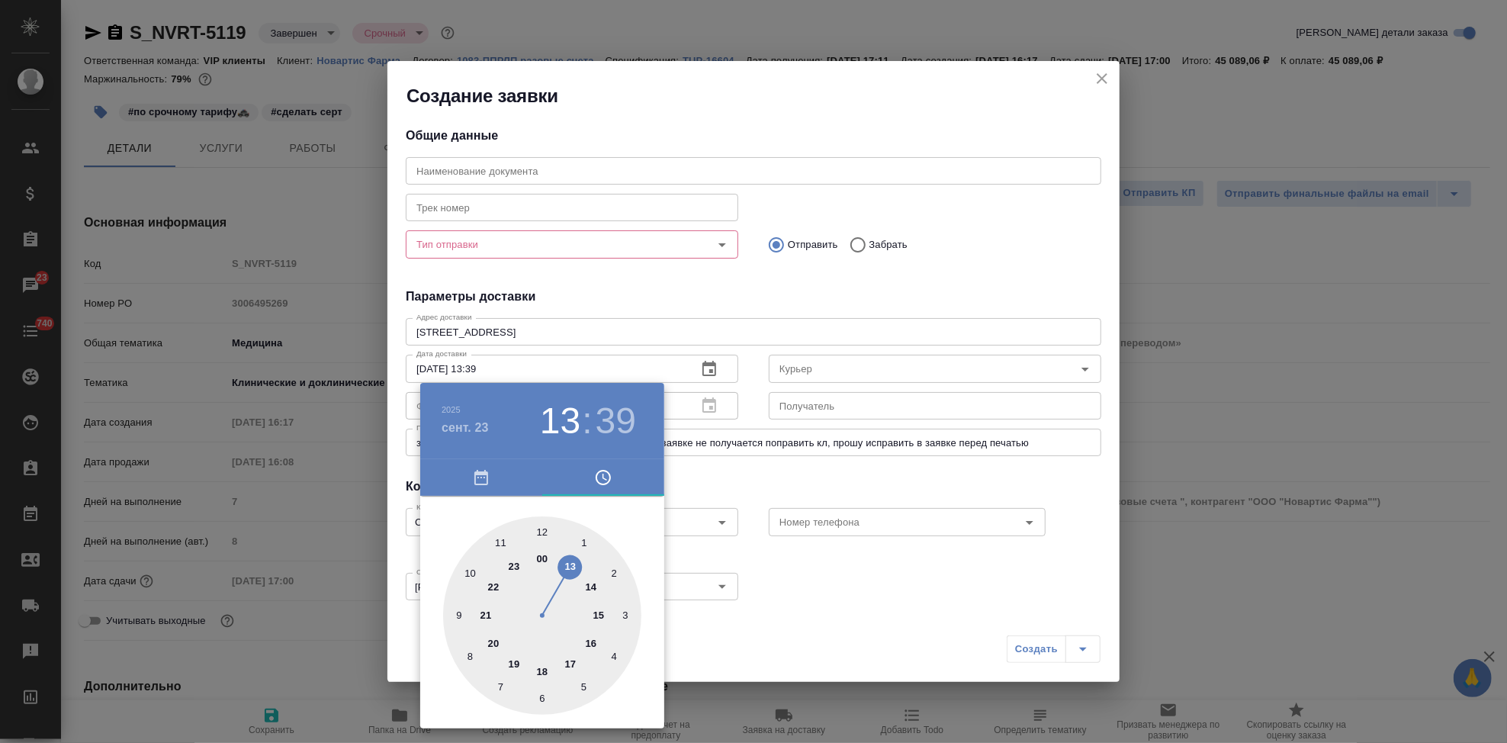
click at [575, 662] on div at bounding box center [542, 615] width 198 height 198
click at [543, 536] on div at bounding box center [542, 615] width 198 height 198
type input "23.09.2025 17:00"
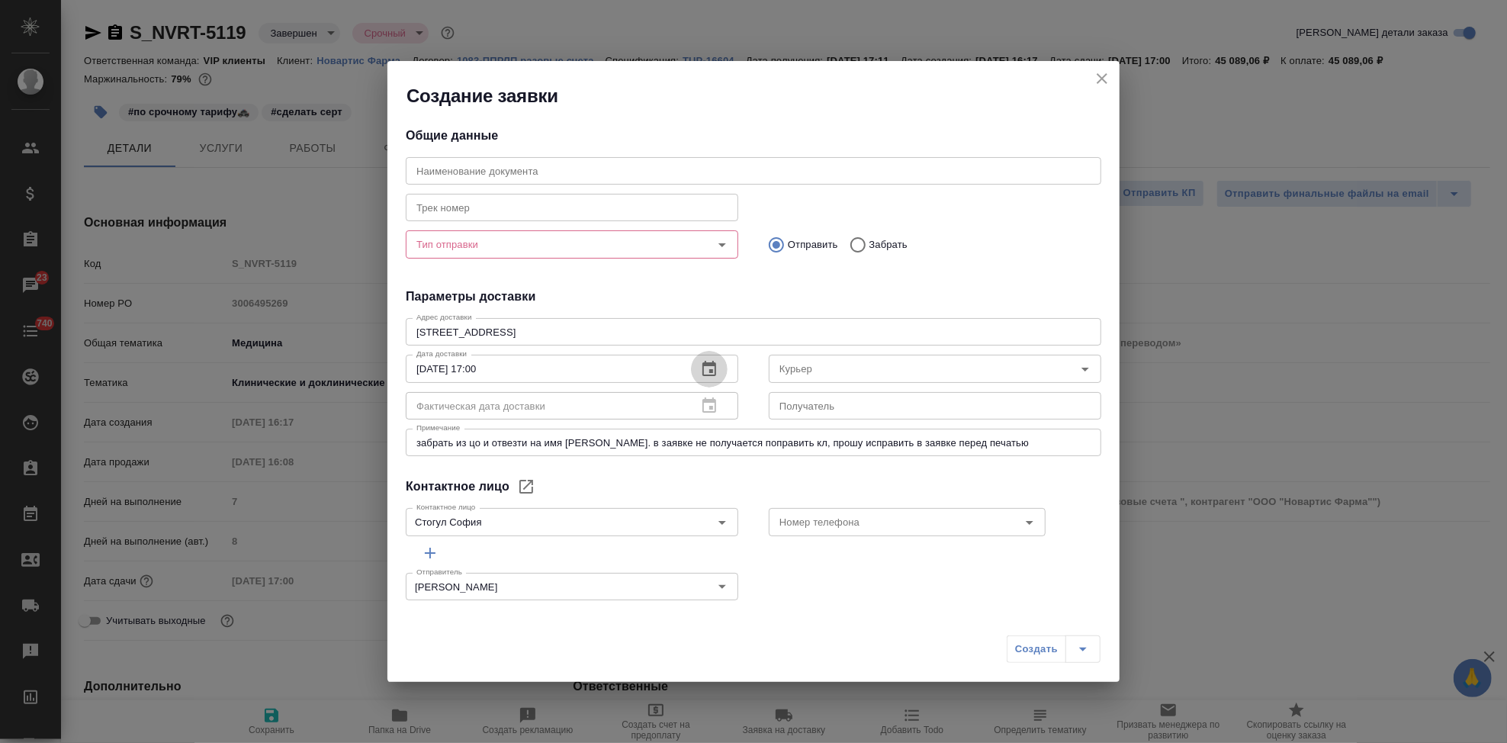
click at [480, 161] on input "text" at bounding box center [753, 170] width 695 height 27
paste input "S_NVRT-5119"
click at [545, 256] on div "Тип отправки" at bounding box center [572, 243] width 332 height 27
type input "S_NVRT-5119 сертфикат"
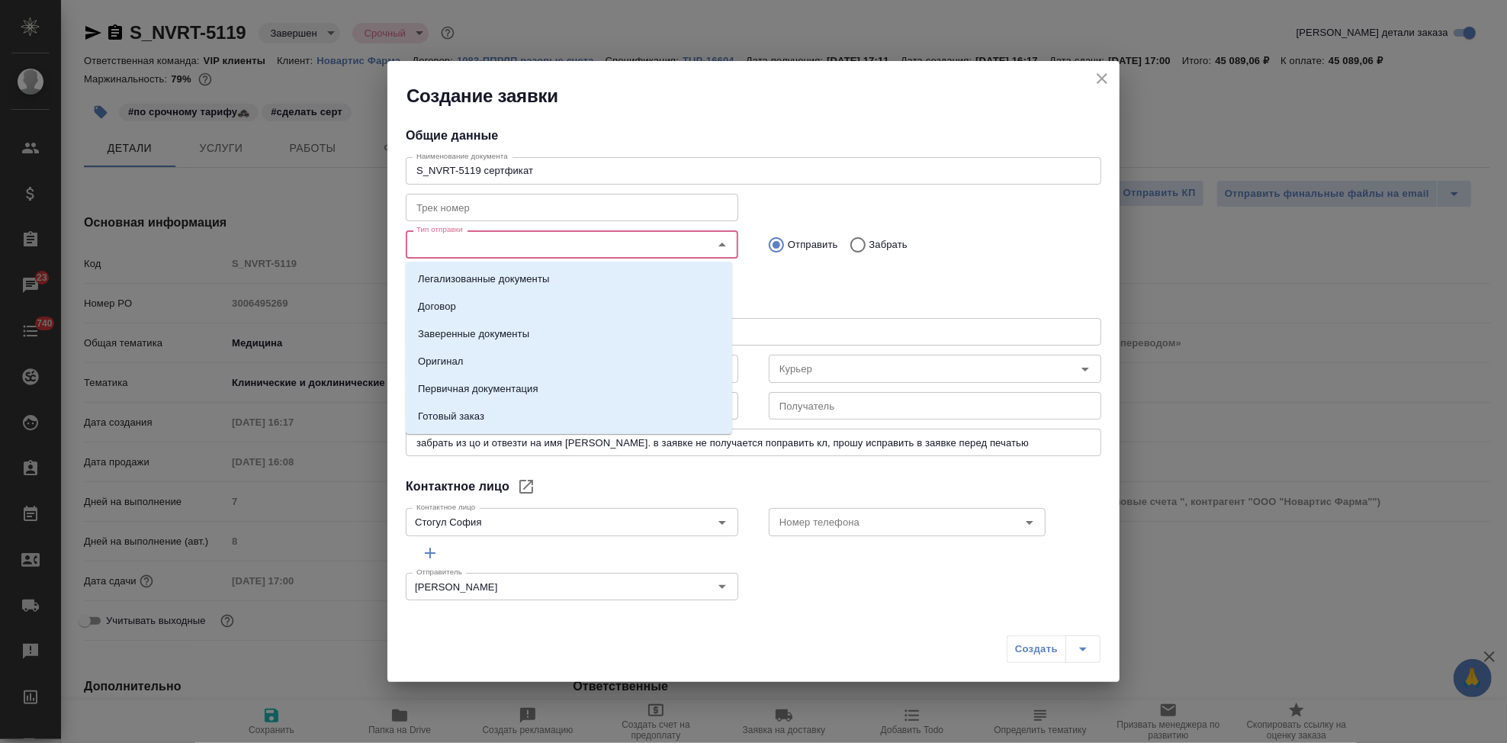
click at [495, 253] on input "Тип отправки" at bounding box center [546, 244] width 272 height 18
click at [487, 329] on p "Заверенные документы" at bounding box center [473, 333] width 111 height 15
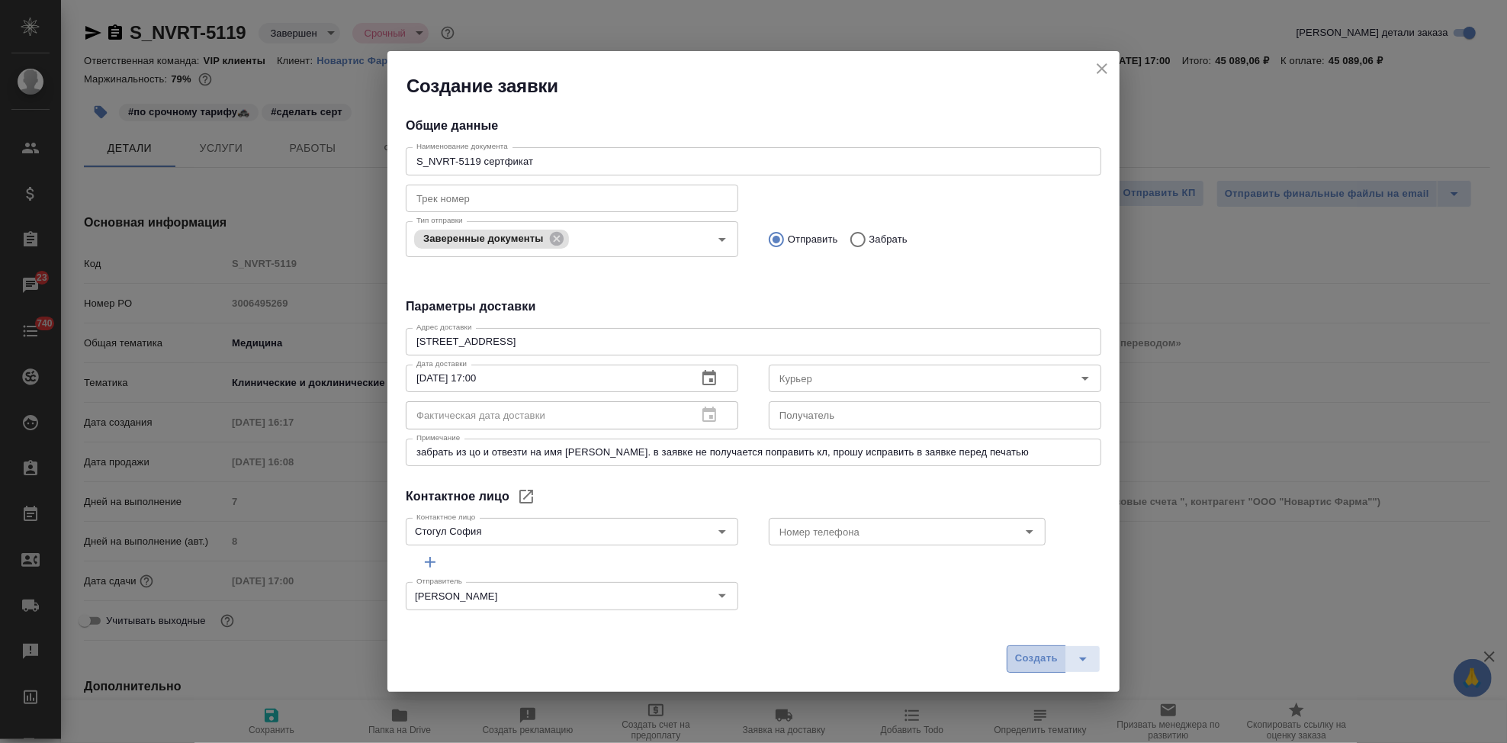
click at [1029, 656] on span "Создать" at bounding box center [1036, 659] width 43 height 18
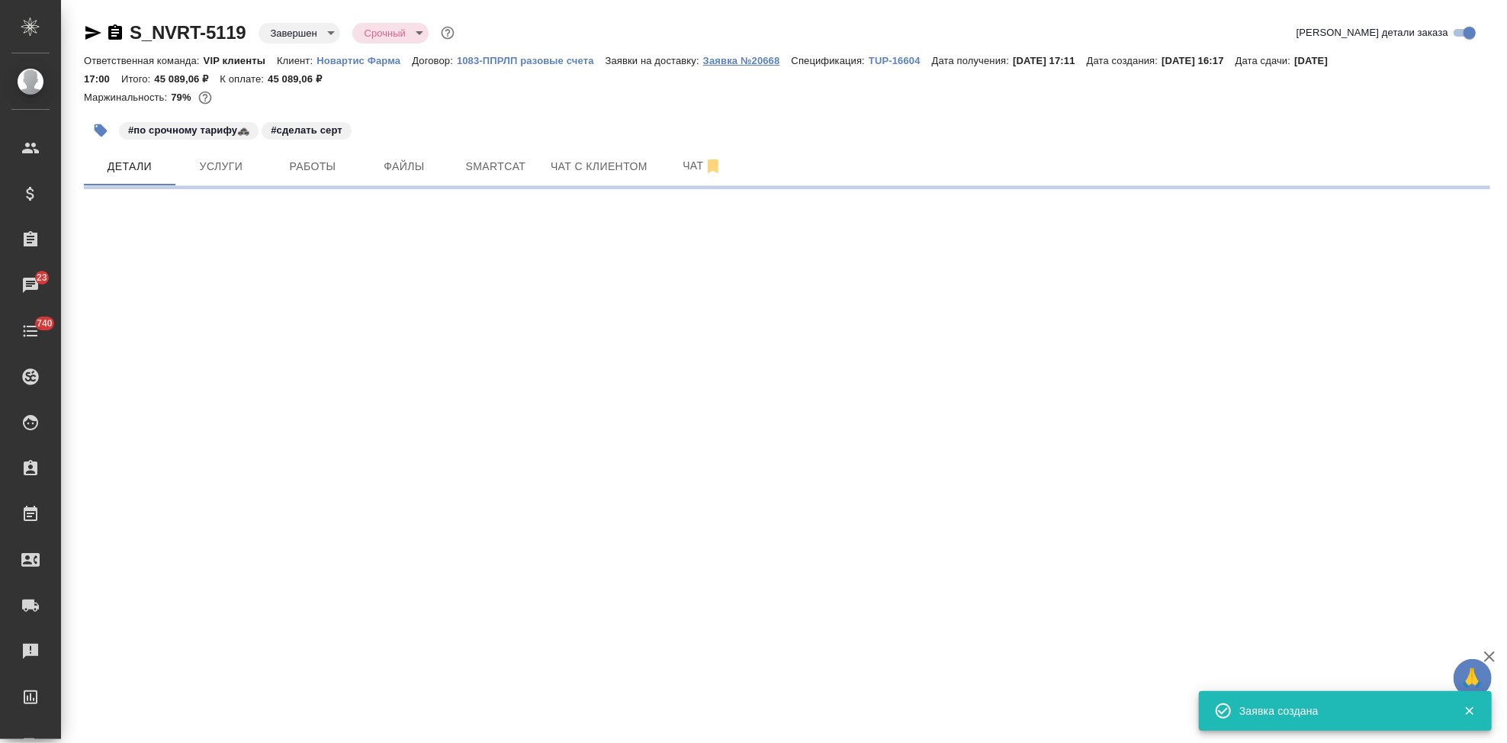
select select "RU"
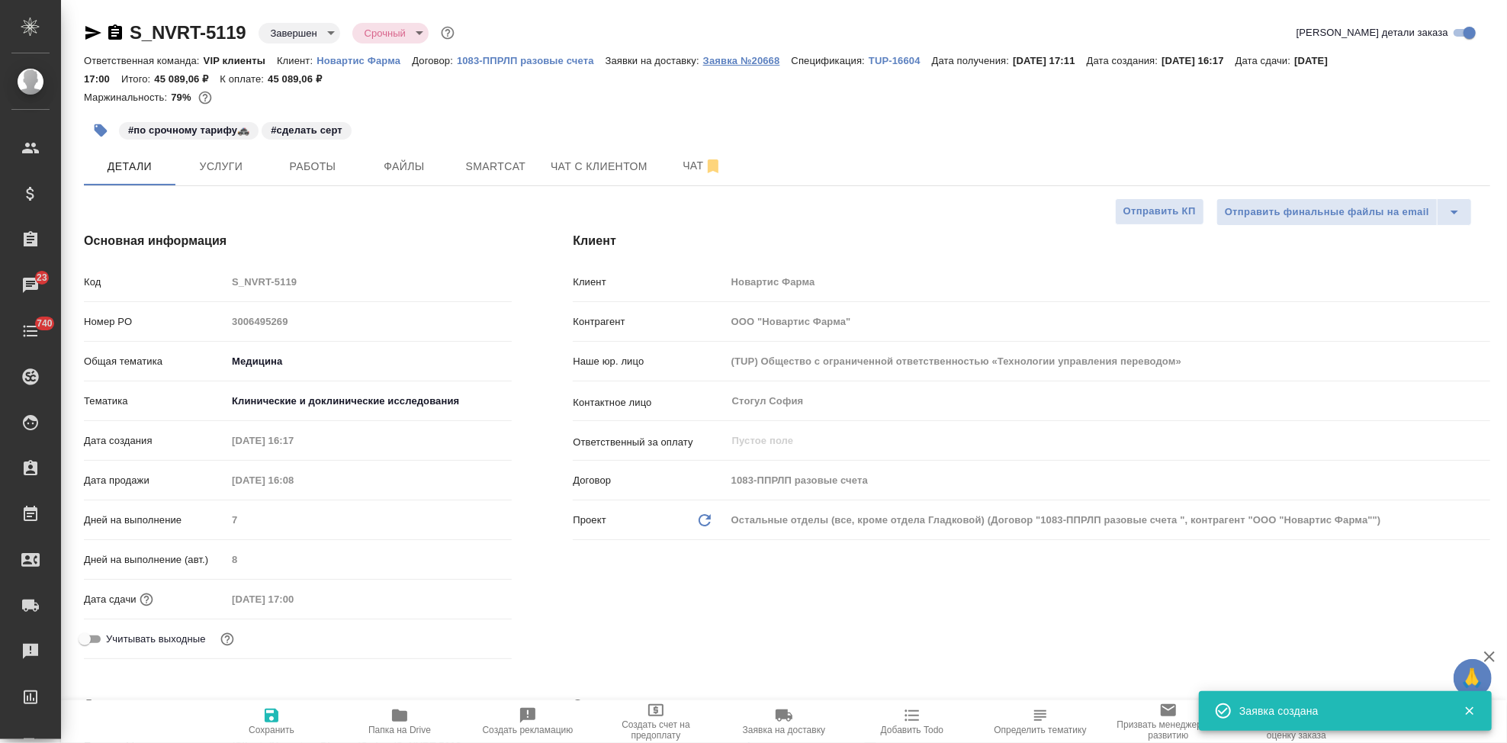
type textarea "x"
click at [748, 60] on p "Заявка №20668" at bounding box center [747, 60] width 88 height 11
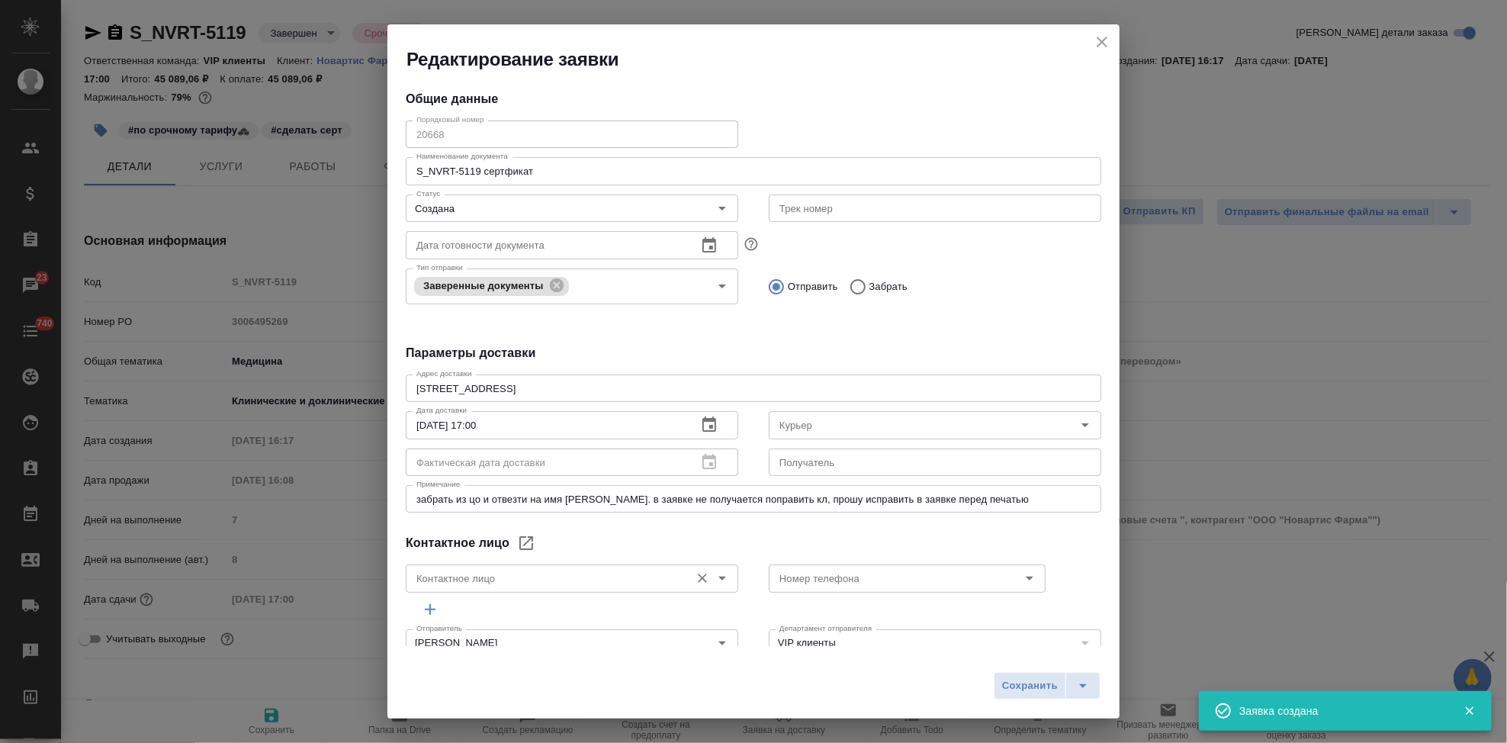
type input "Стогул София"
click at [1099, 37] on icon "close" at bounding box center [1102, 42] width 18 height 18
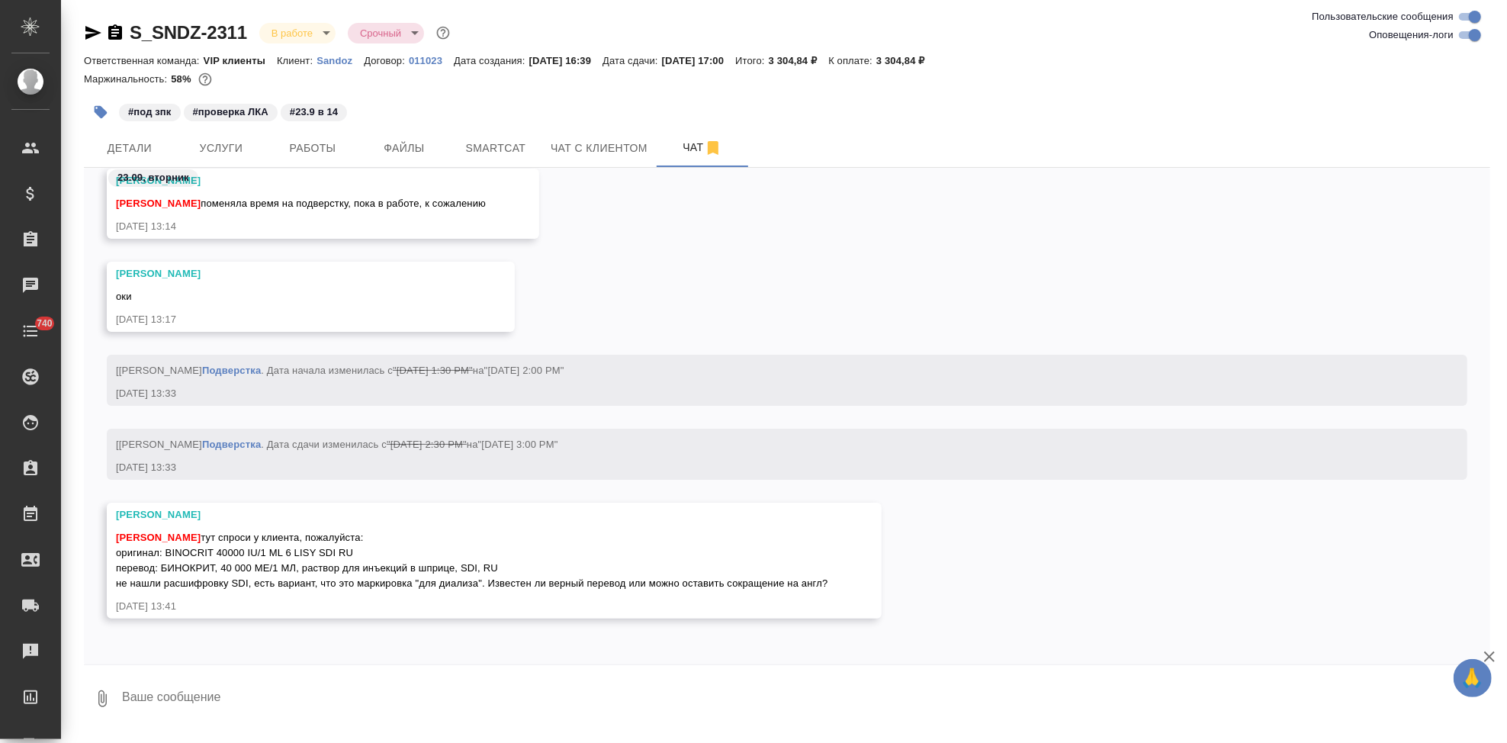
scroll to position [22560, 0]
click at [239, 696] on textarea at bounding box center [805, 699] width 1370 height 52
type textarea "уточняю"
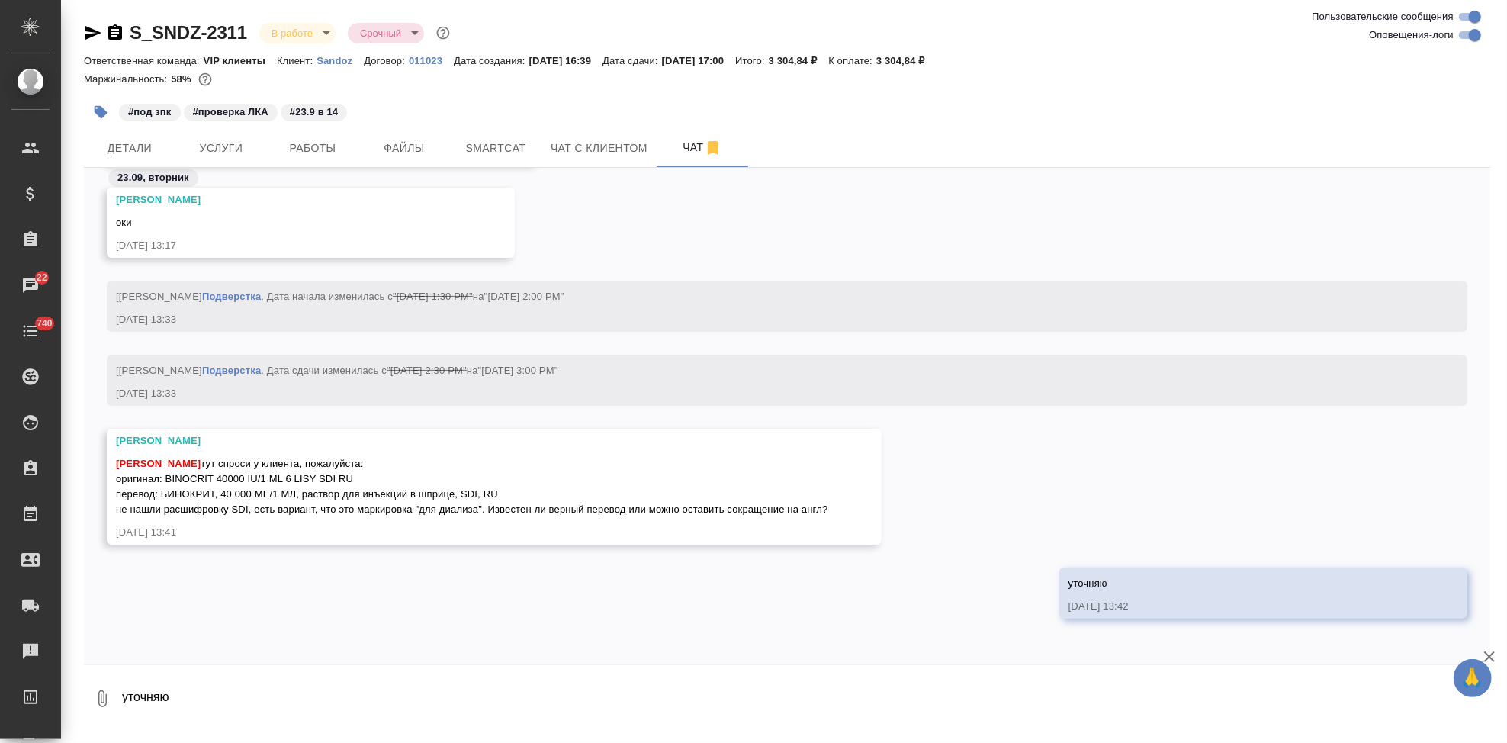
drag, startPoint x: 826, startPoint y: 506, endPoint x: 114, endPoint y: 482, distance: 712.7
click at [114, 482] on div "Горшкова Валентина Кабаргина Анна тут спроси у клиента, пожалуйста: оригинал: B…" at bounding box center [494, 487] width 775 height 116
copy span "оригинал: BINOCRIT 40000 IU/1 ML 6 LISY SDI RU перевод: БИНОКРИТ, 40 000 МЕ/1 М…"
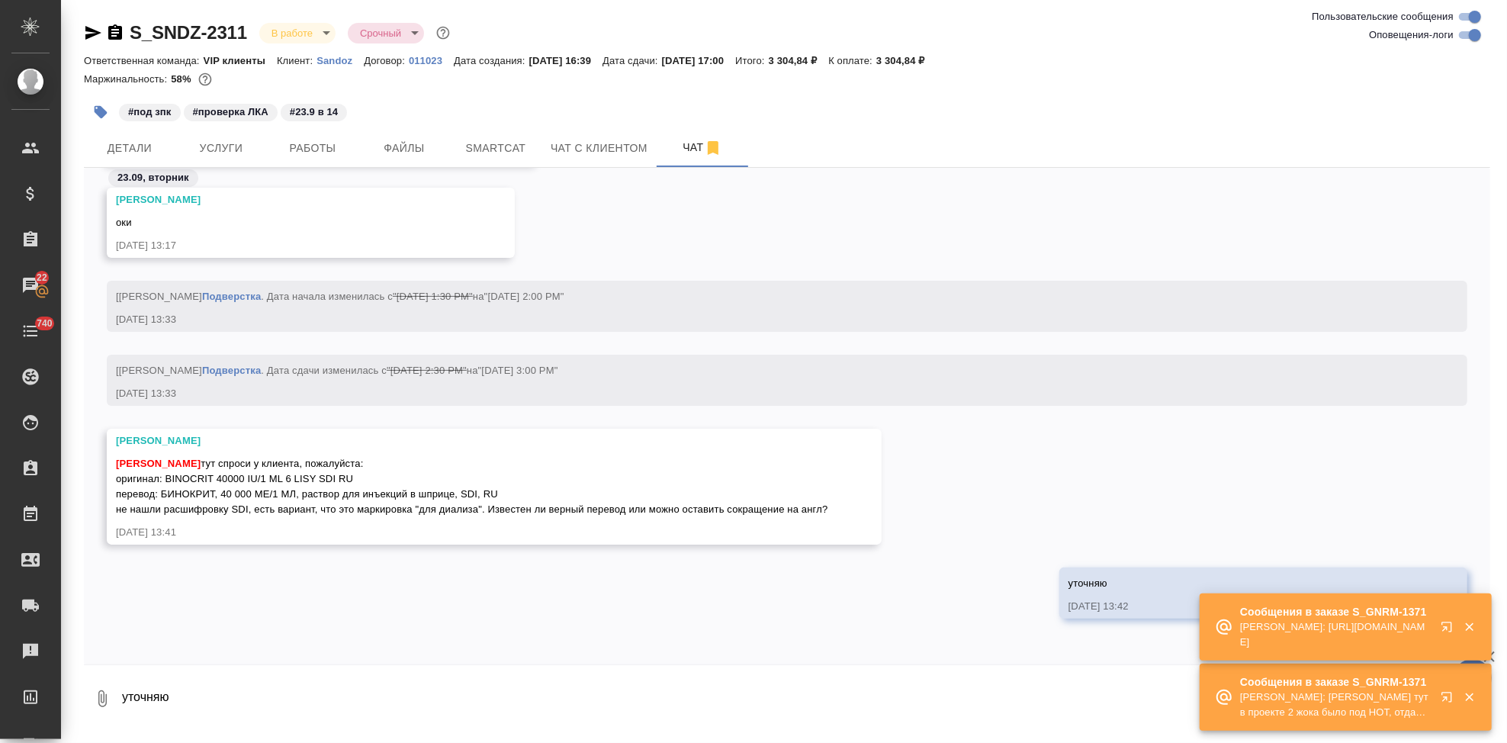
click at [362, 683] on textarea "уточняю" at bounding box center [805, 699] width 1370 height 52
paste textarea "SDI - устройство защиты иглы."
type textarea "SDI - устройство защиты иглы."
type textarea "!"
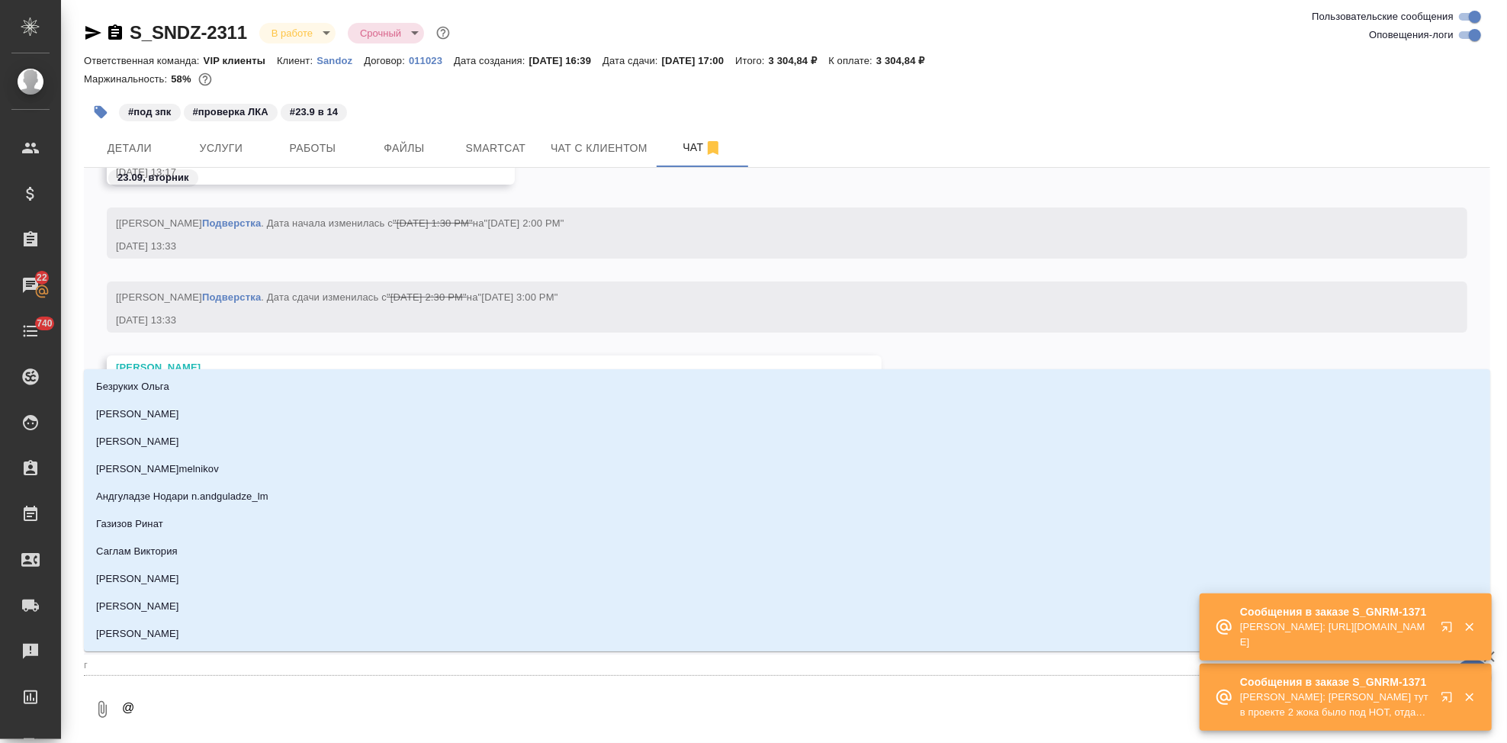
type textarea "@г"
type input "г"
type textarea "@го"
type input "го"
type textarea "@гор"
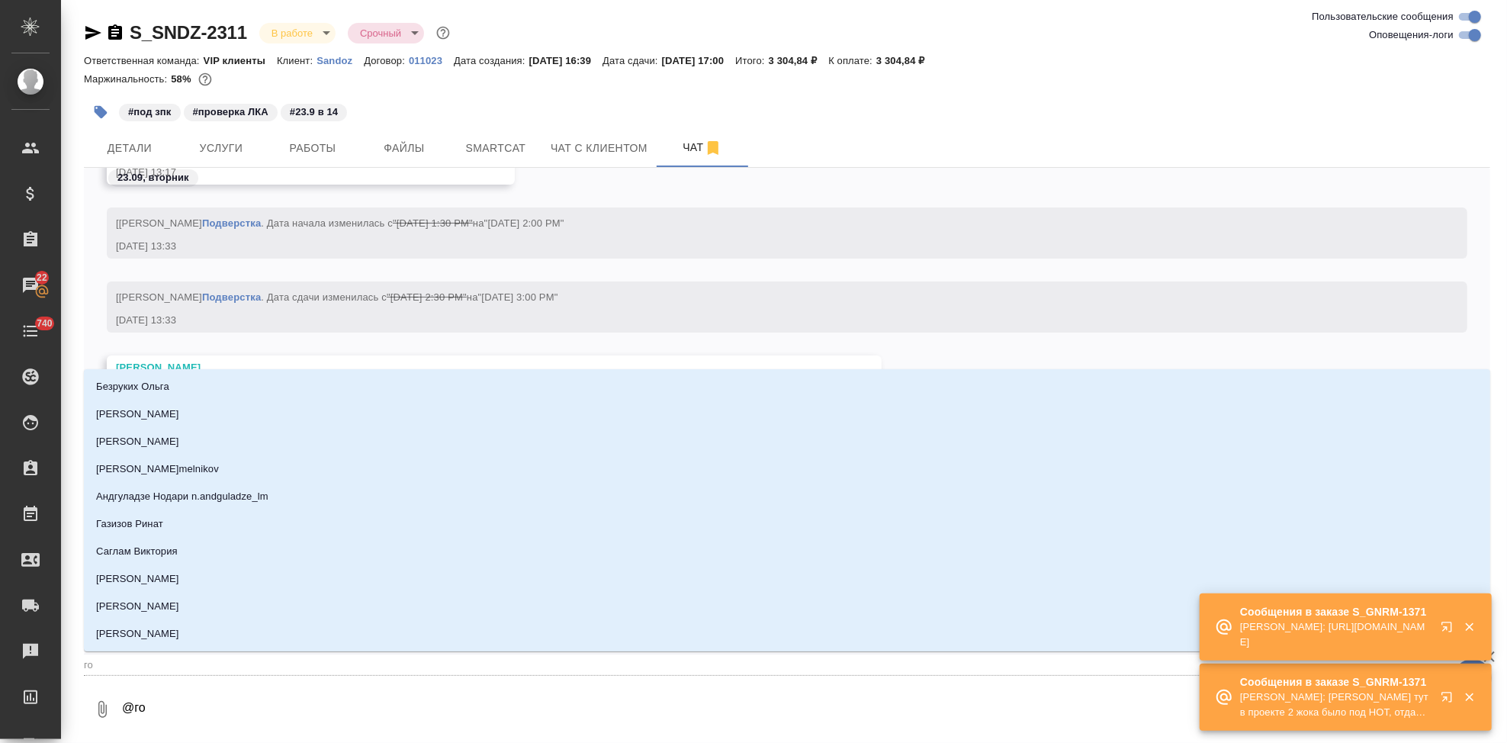
type input "гор"
type textarea "@горш"
type input "горш"
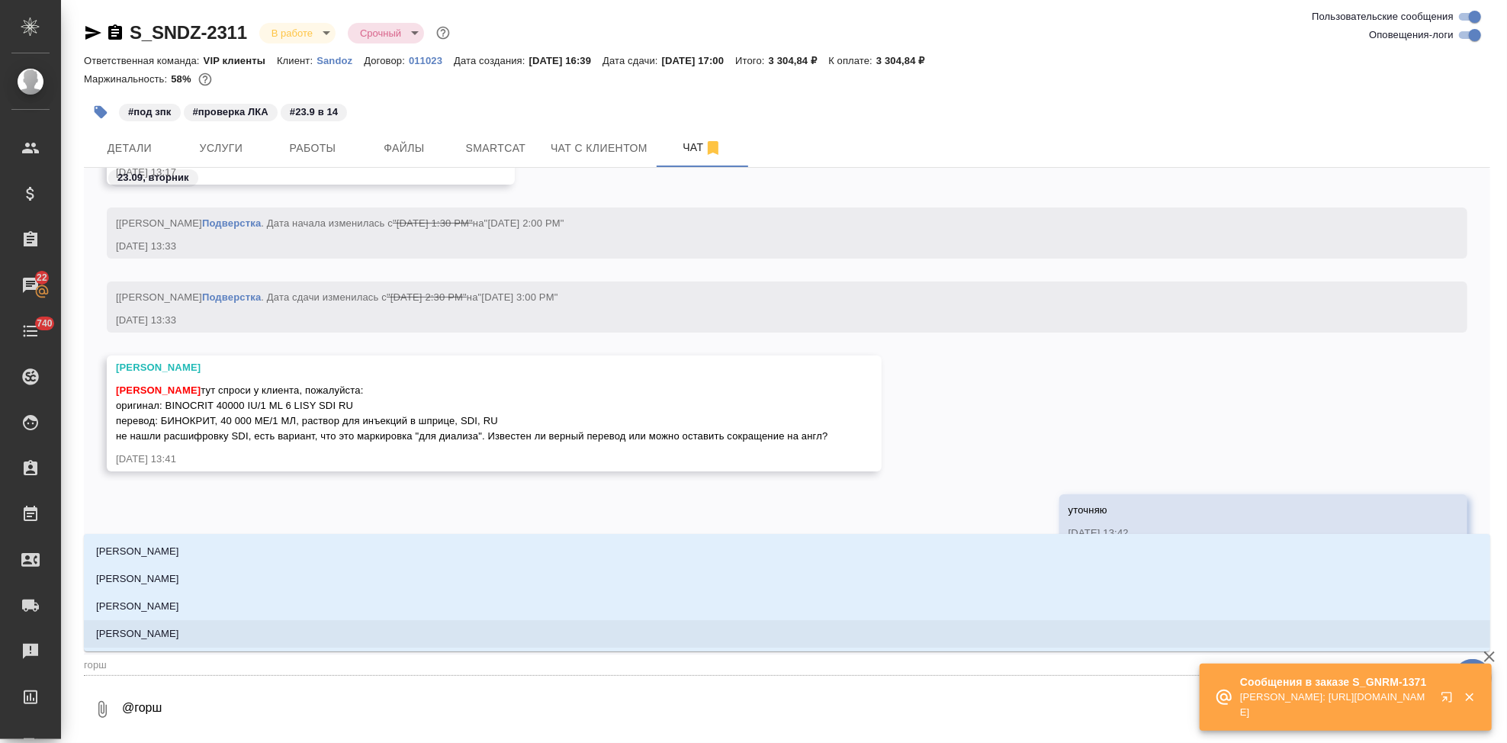
click at [630, 635] on li "Горшкова Валентина" at bounding box center [787, 633] width 1406 height 27
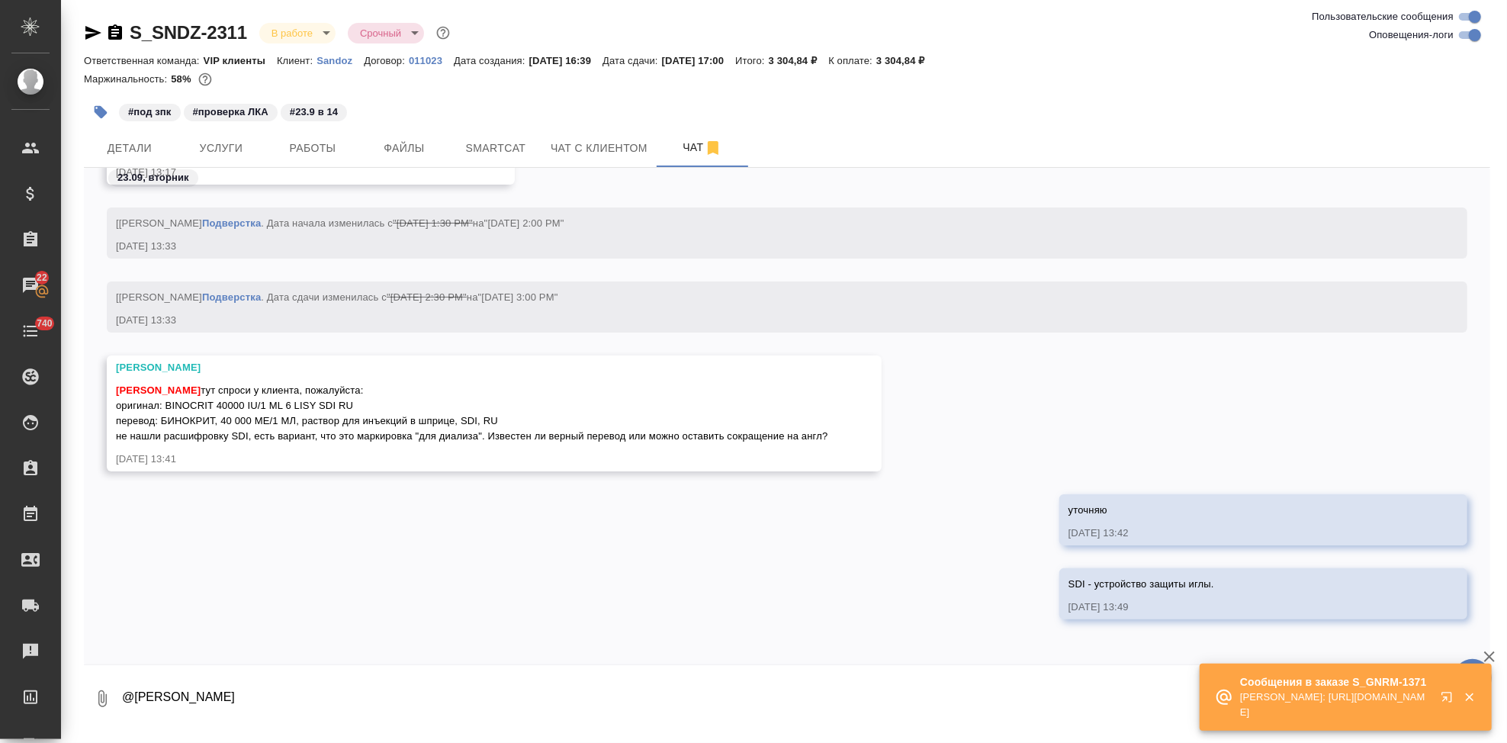
type textarea "@Горшкова Валентина"
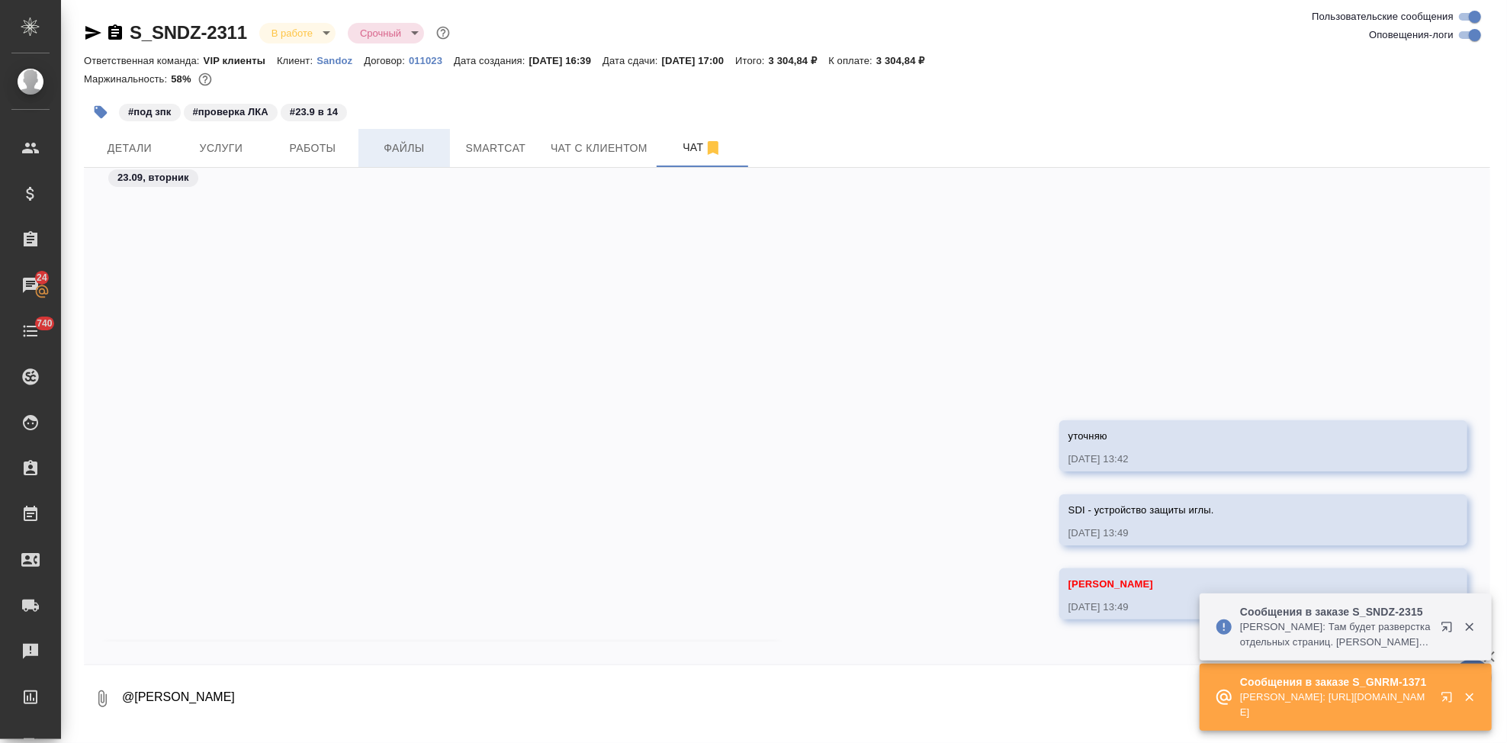
scroll to position [23045, 0]
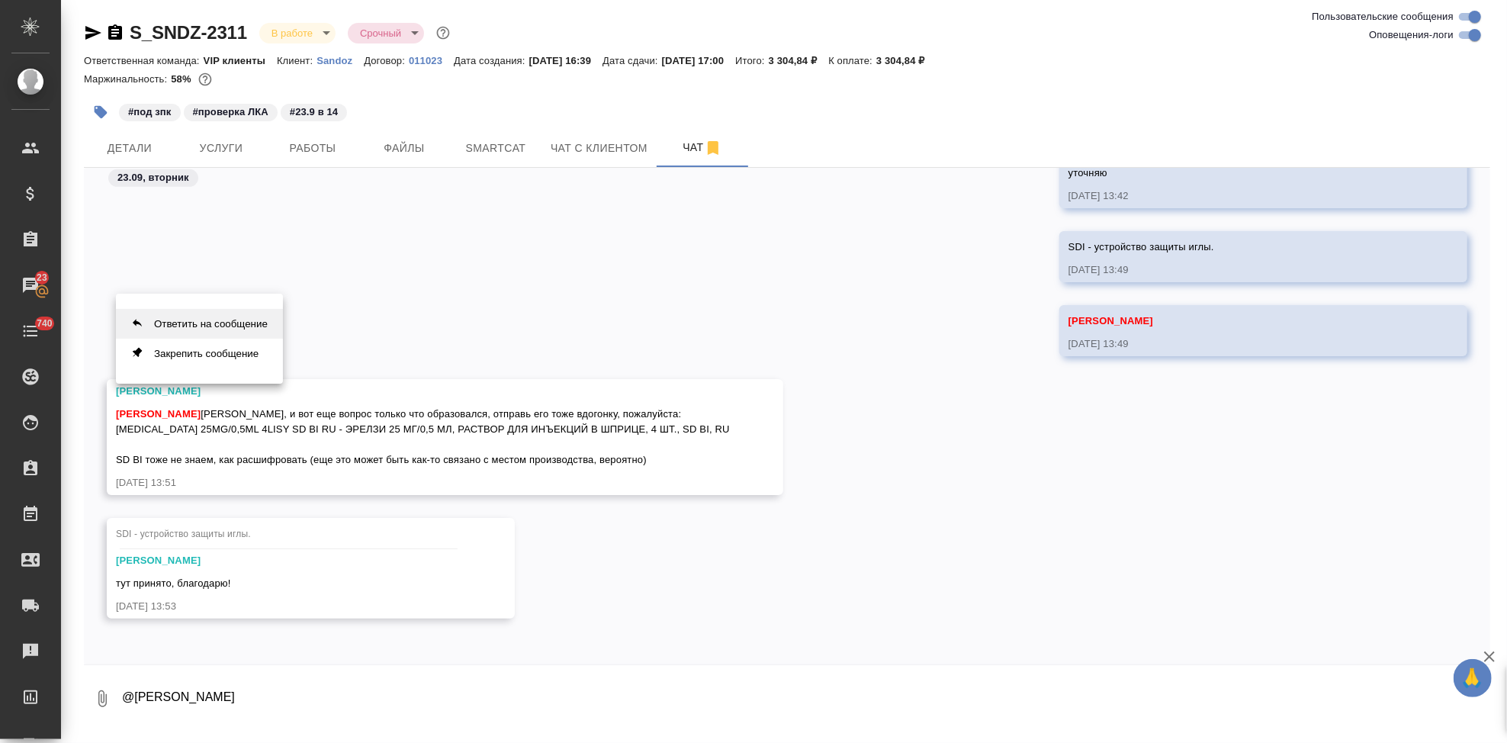
click at [235, 327] on button "Ответить на сообщение" at bounding box center [199, 324] width 167 height 30
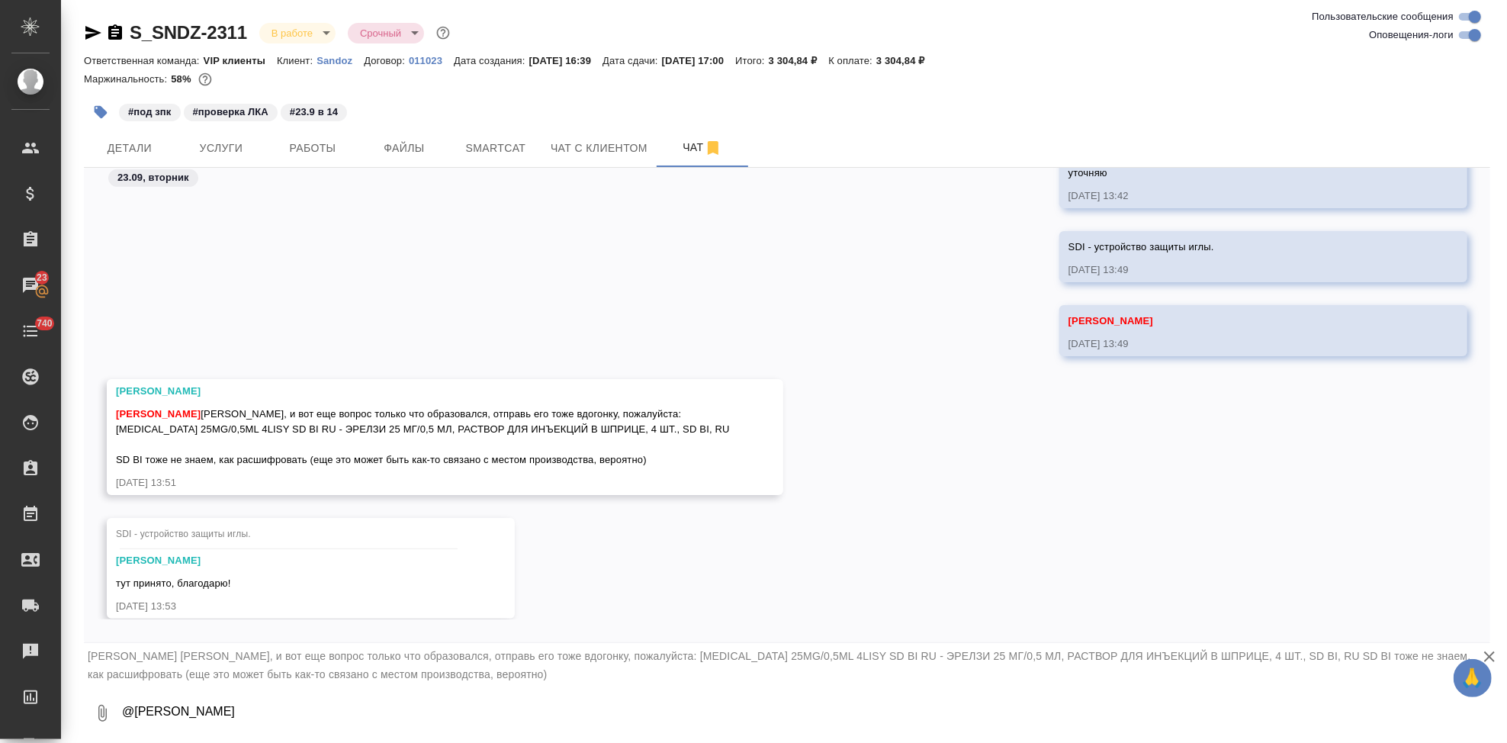
click at [280, 703] on textarea "@Горшкова Валентина" at bounding box center [805, 713] width 1370 height 52
type textarea "забрала"
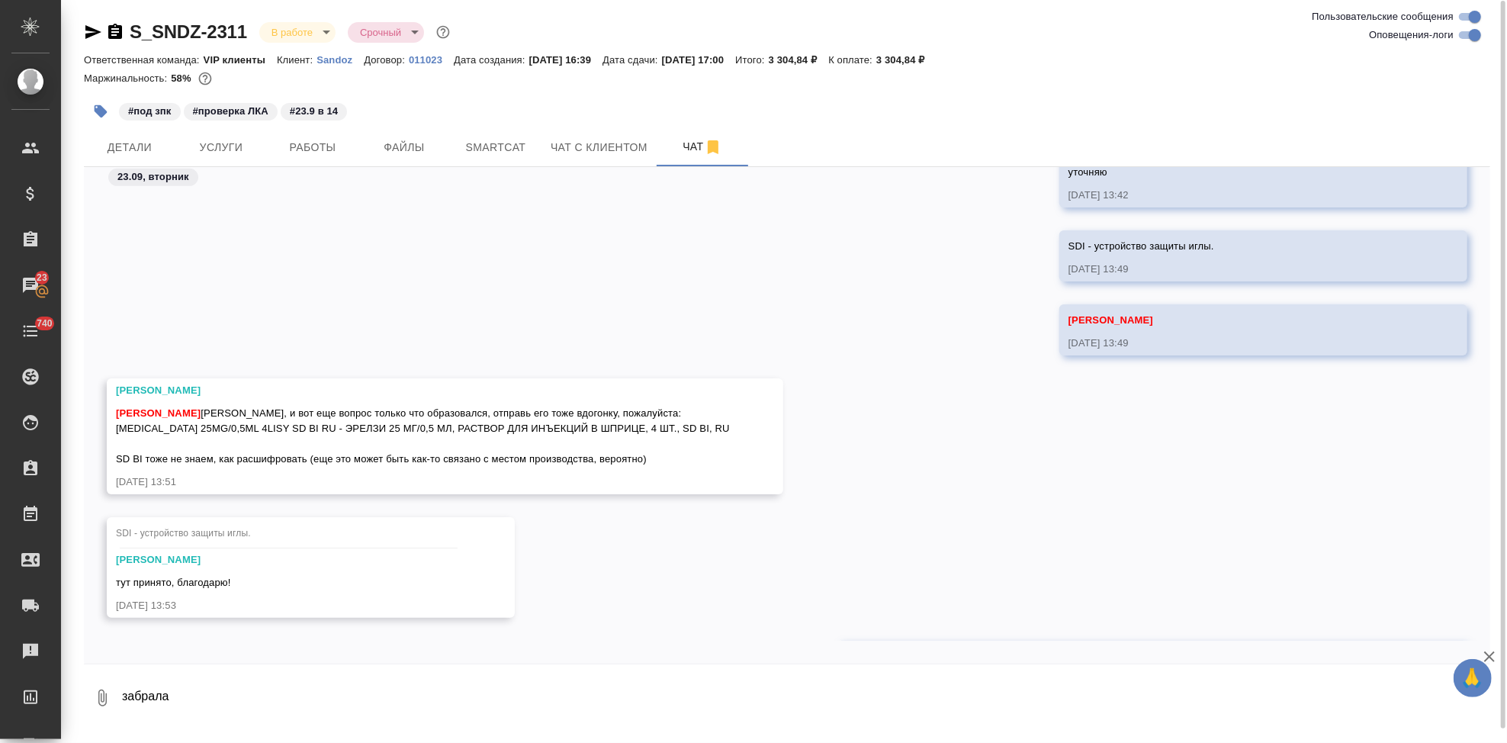
scroll to position [23216, 0]
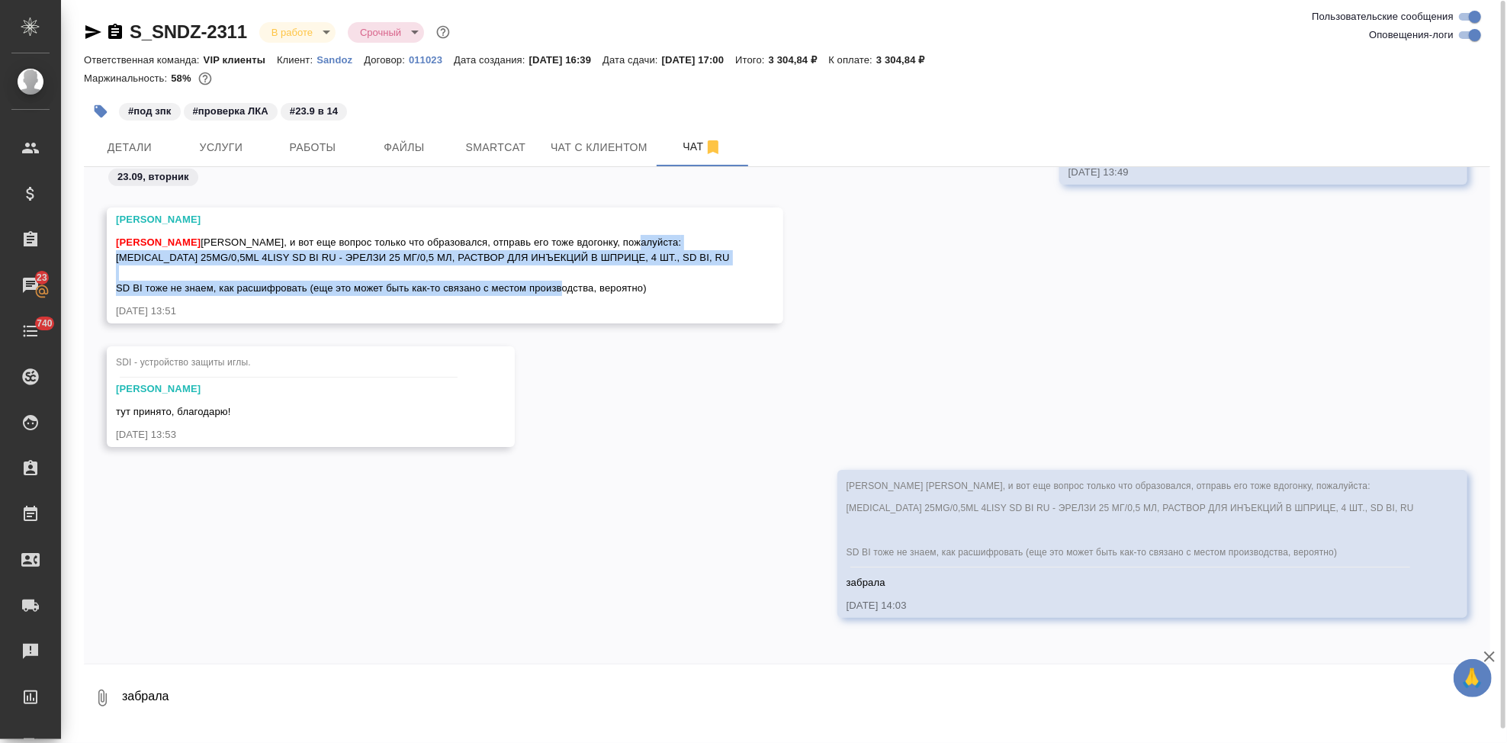
drag, startPoint x: 117, startPoint y: 259, endPoint x: 648, endPoint y: 293, distance: 531.9
click at [648, 293] on div "Кабаргина Анна Аня, и вот еще вопрос только что образовался, отправь его тоже в…" at bounding box center [423, 263] width 614 height 65
copy span "ERELZI 25MG/0,5ML 4LISY SD BI RU - ЭРЕЛЗИ 25 МГ/0,5 МЛ, РАСТВОР ДЛЯ ИНЪЕКЦИЙ В …"
click at [329, 65] on p "Sandoz" at bounding box center [339, 60] width 47 height 11
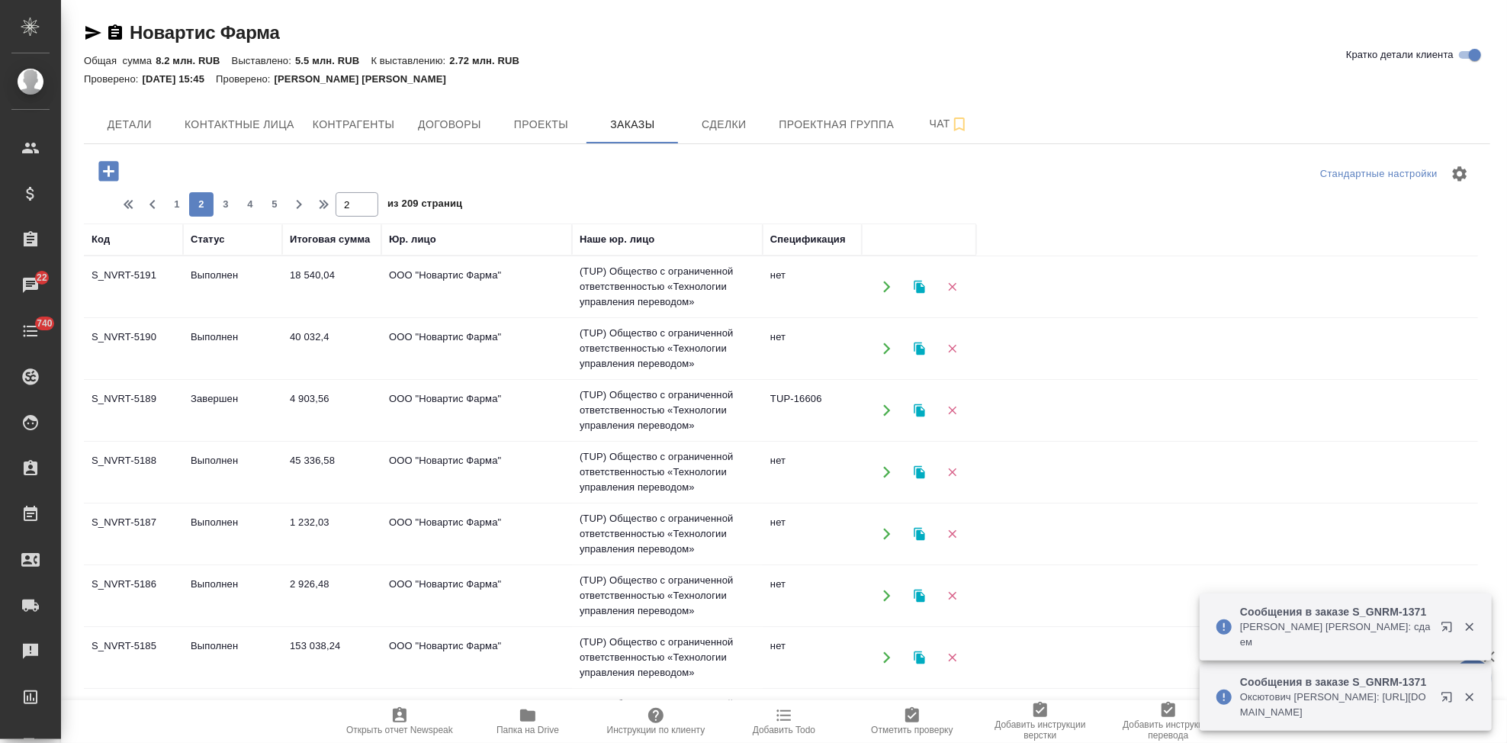
scroll to position [559, 0]
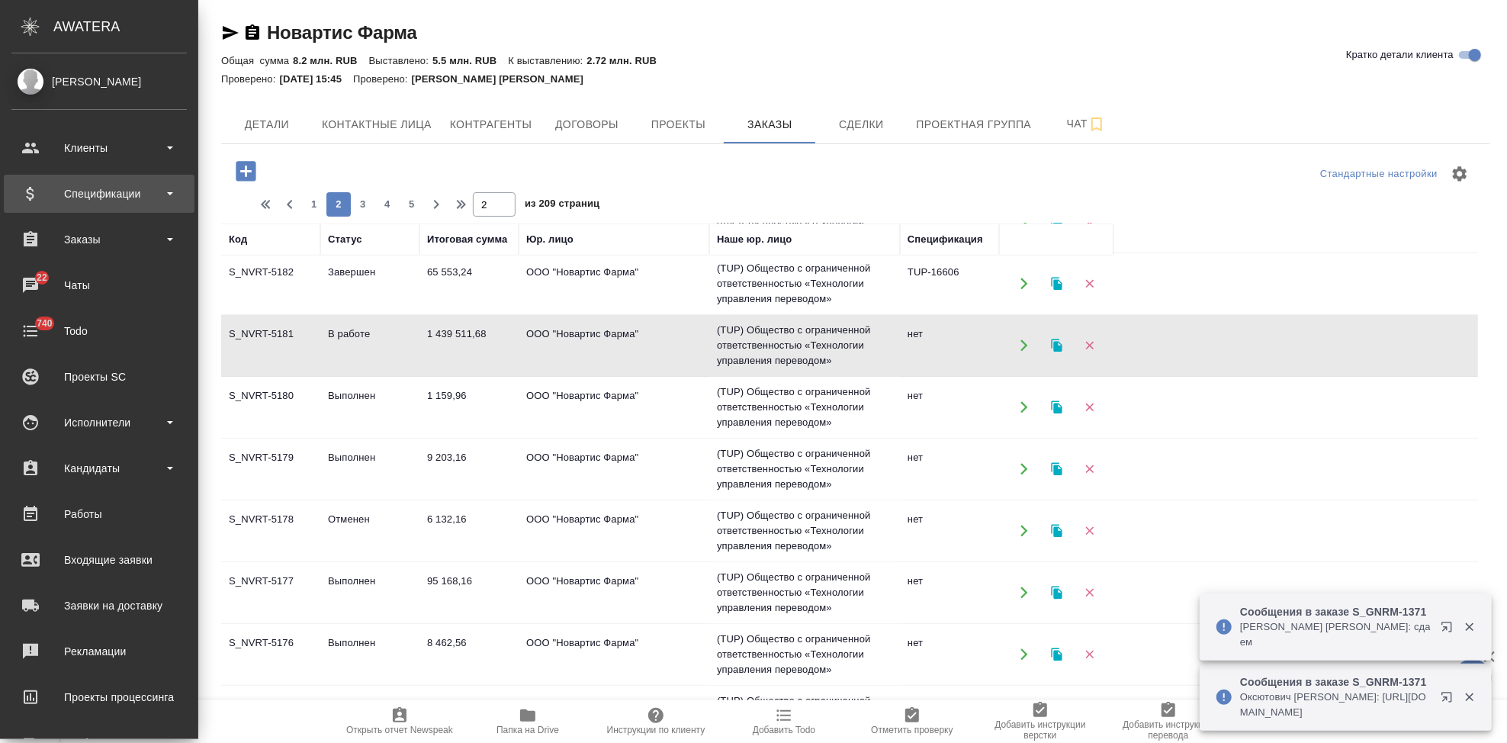
click at [110, 200] on div "Спецификации" at bounding box center [98, 193] width 175 height 23
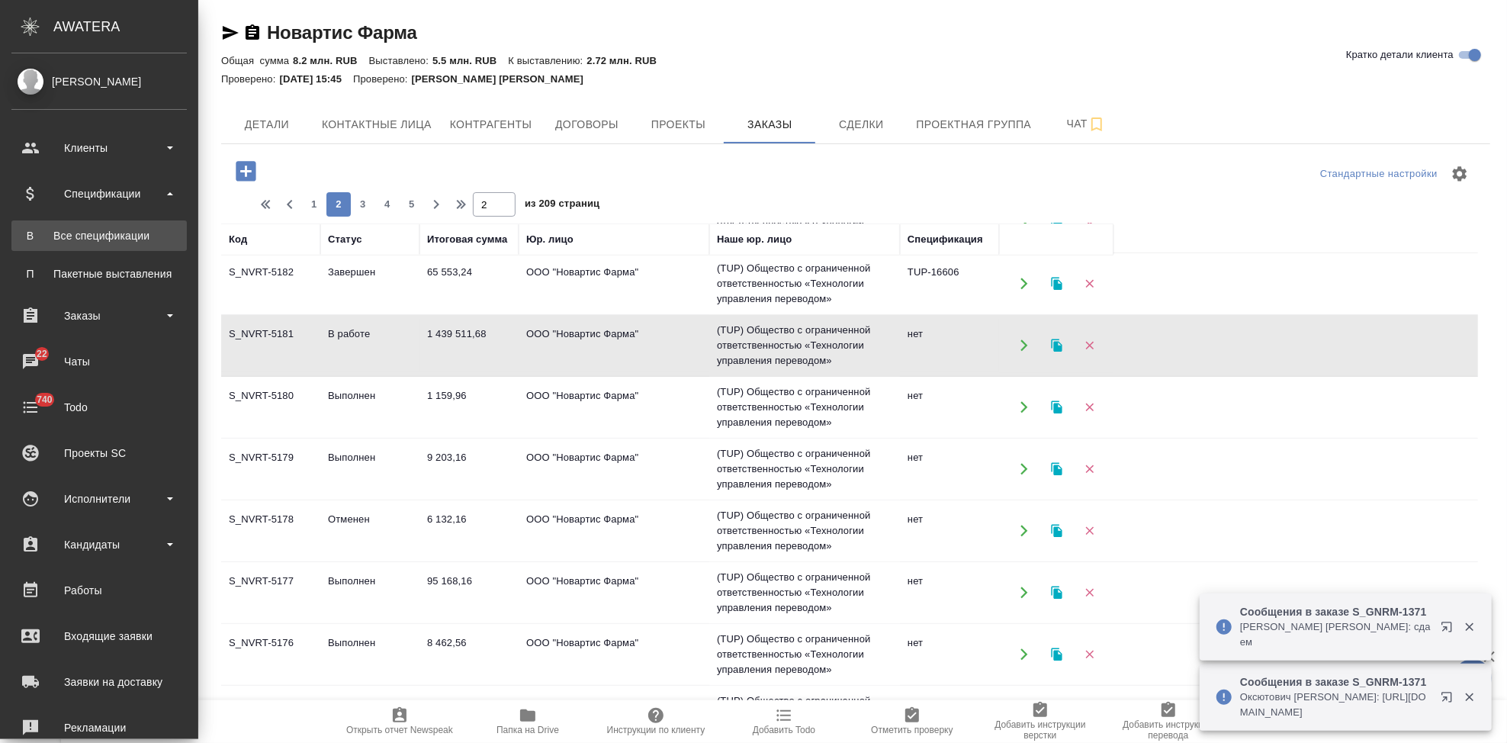
click at [124, 247] on link "В Все спецификации" at bounding box center [98, 235] width 175 height 31
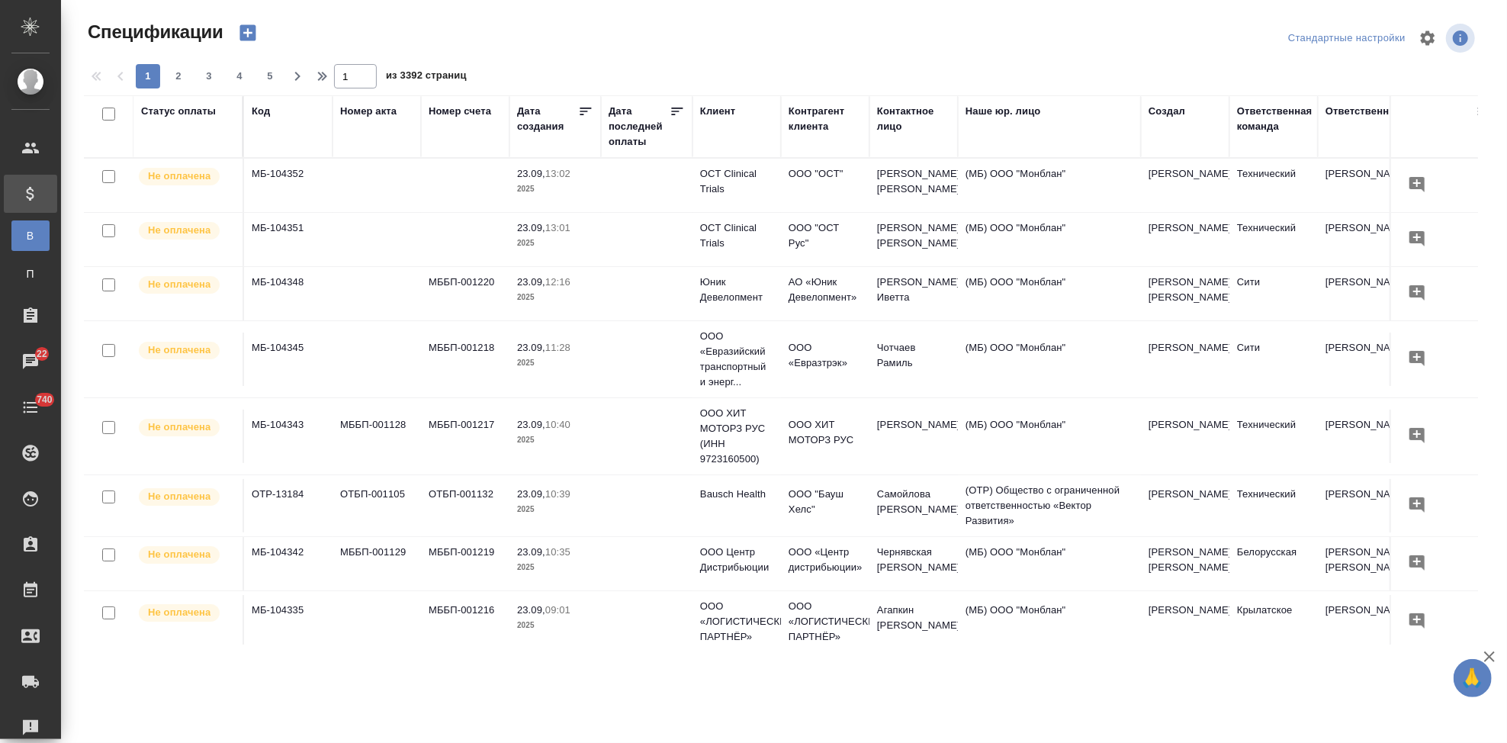
click at [193, 109] on div "Статус оплаты" at bounding box center [178, 111] width 75 height 15
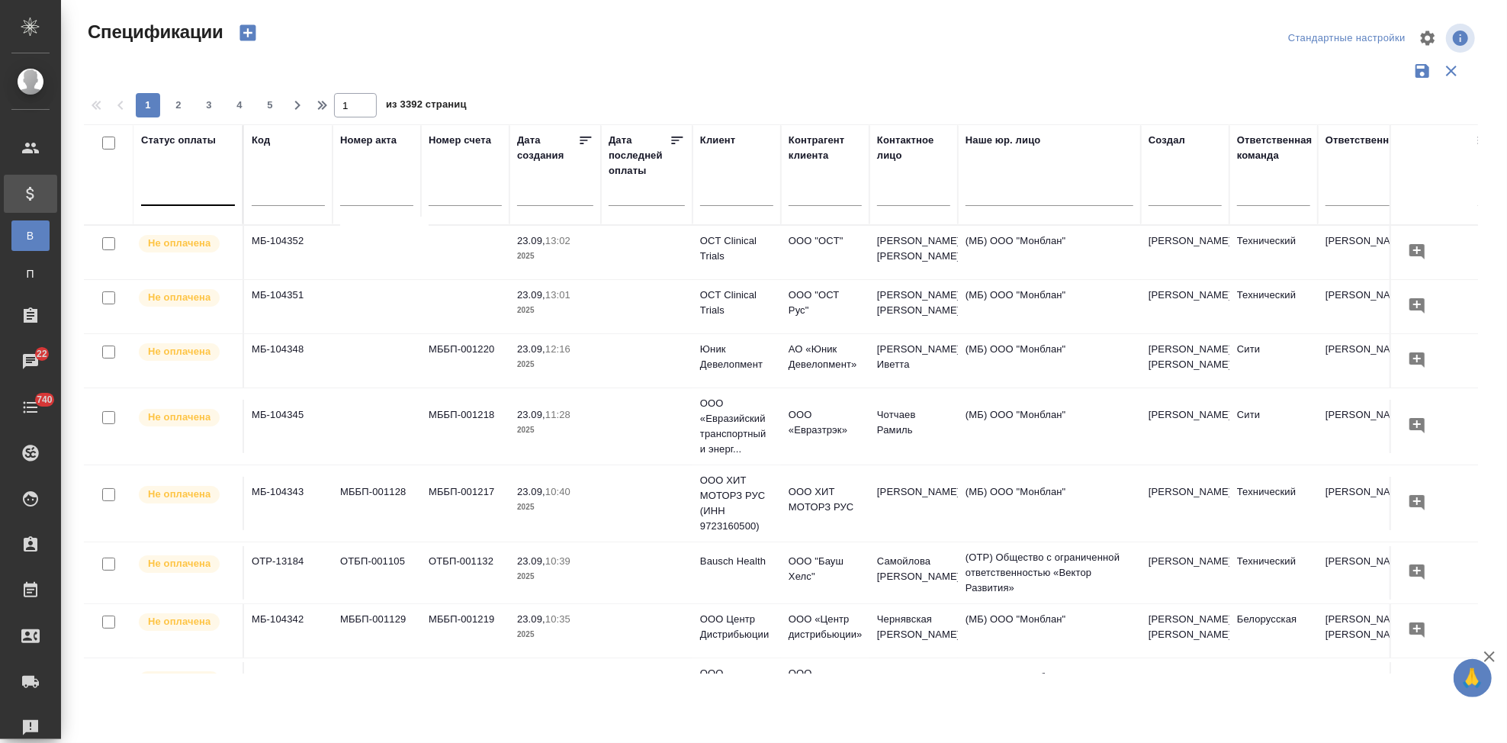
click at [186, 200] on div at bounding box center [188, 190] width 94 height 22
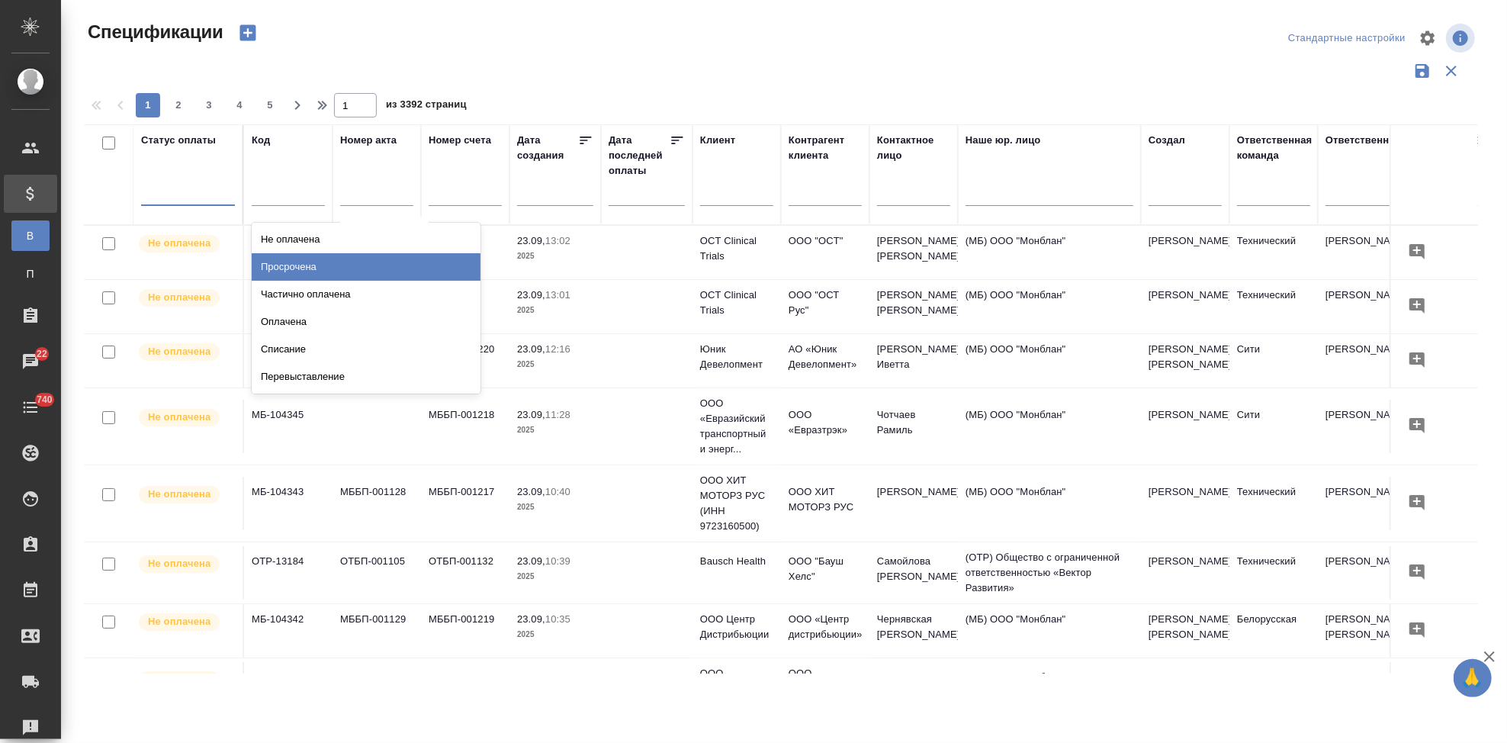
click at [336, 259] on div "Просрочена" at bounding box center [366, 266] width 229 height 27
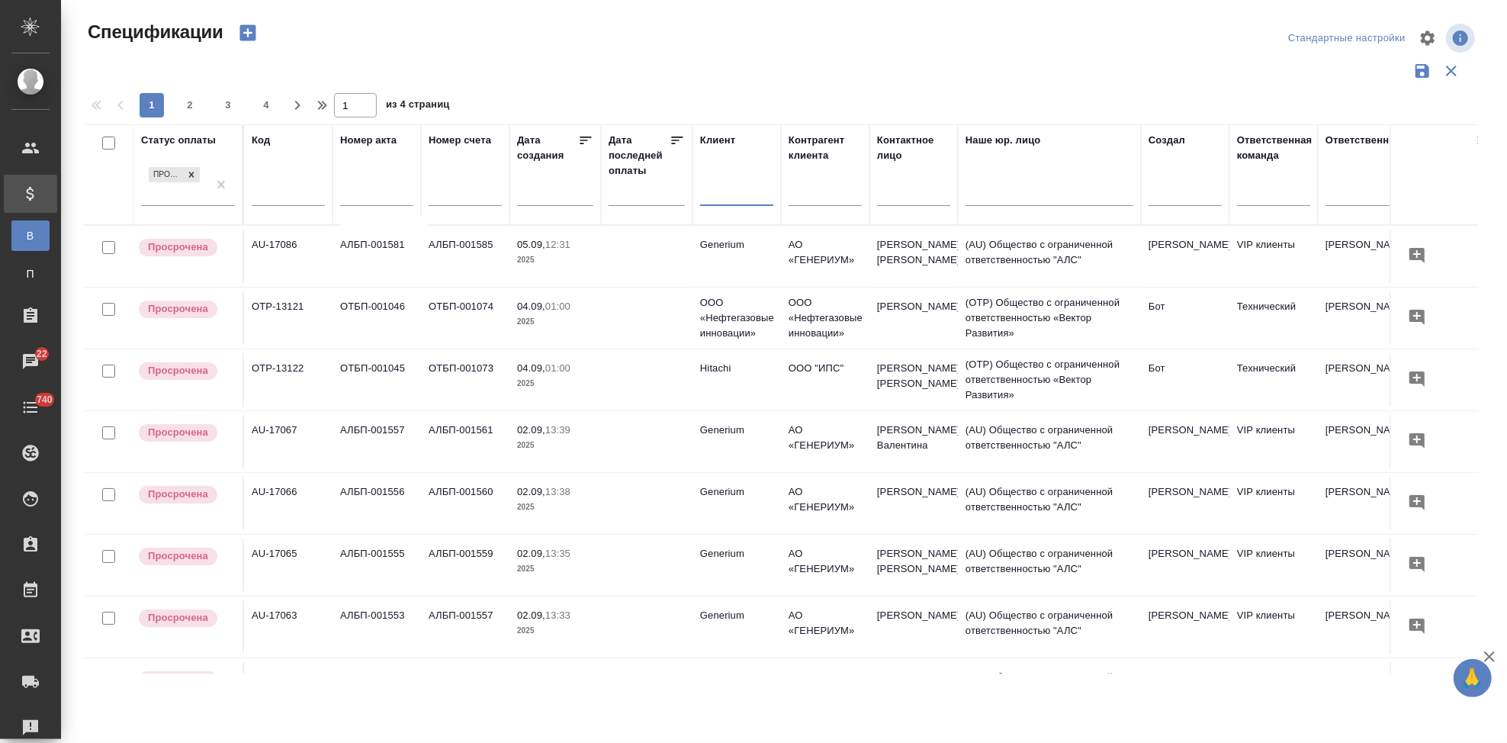
click at [728, 199] on input "text" at bounding box center [736, 195] width 73 height 19
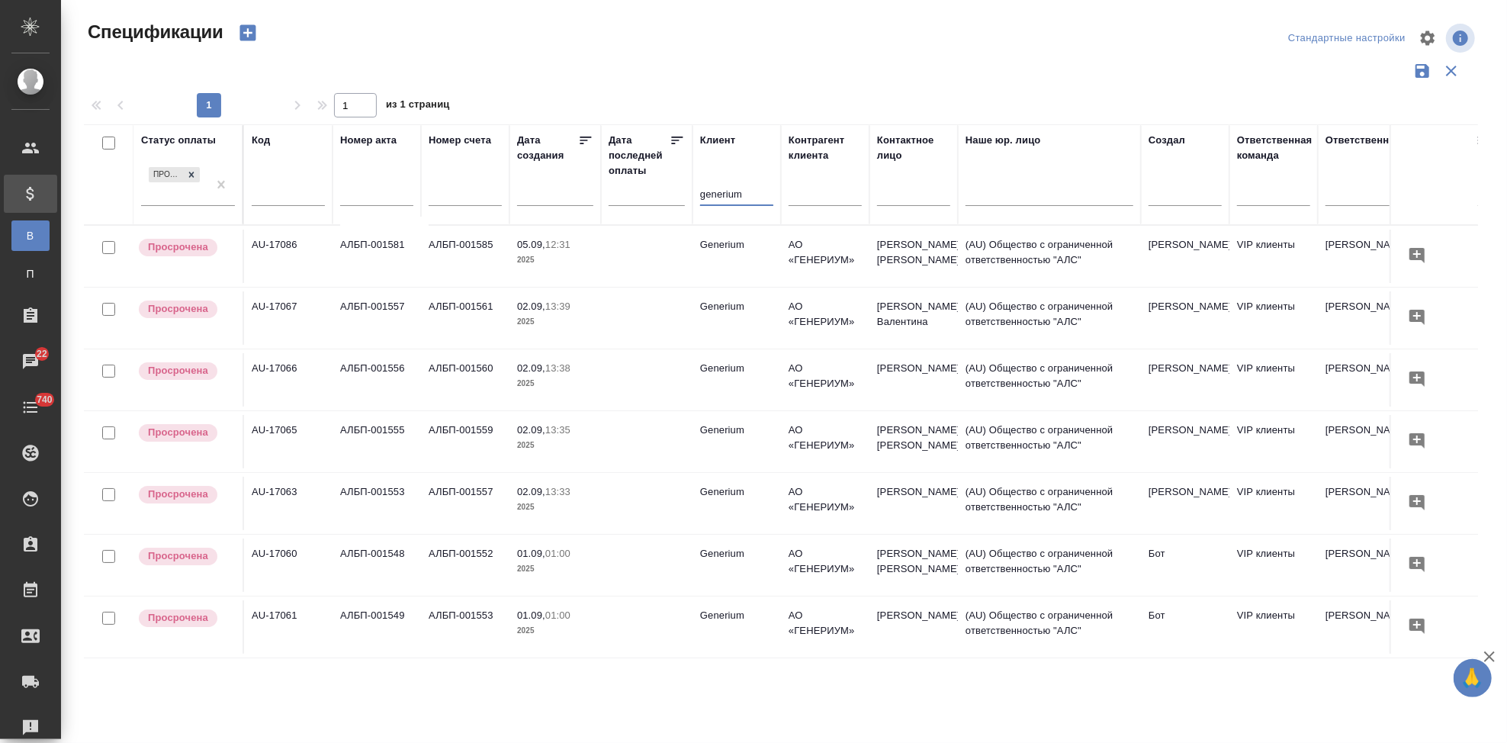
type input "generium"
click at [673, 253] on td at bounding box center [647, 256] width 92 height 53
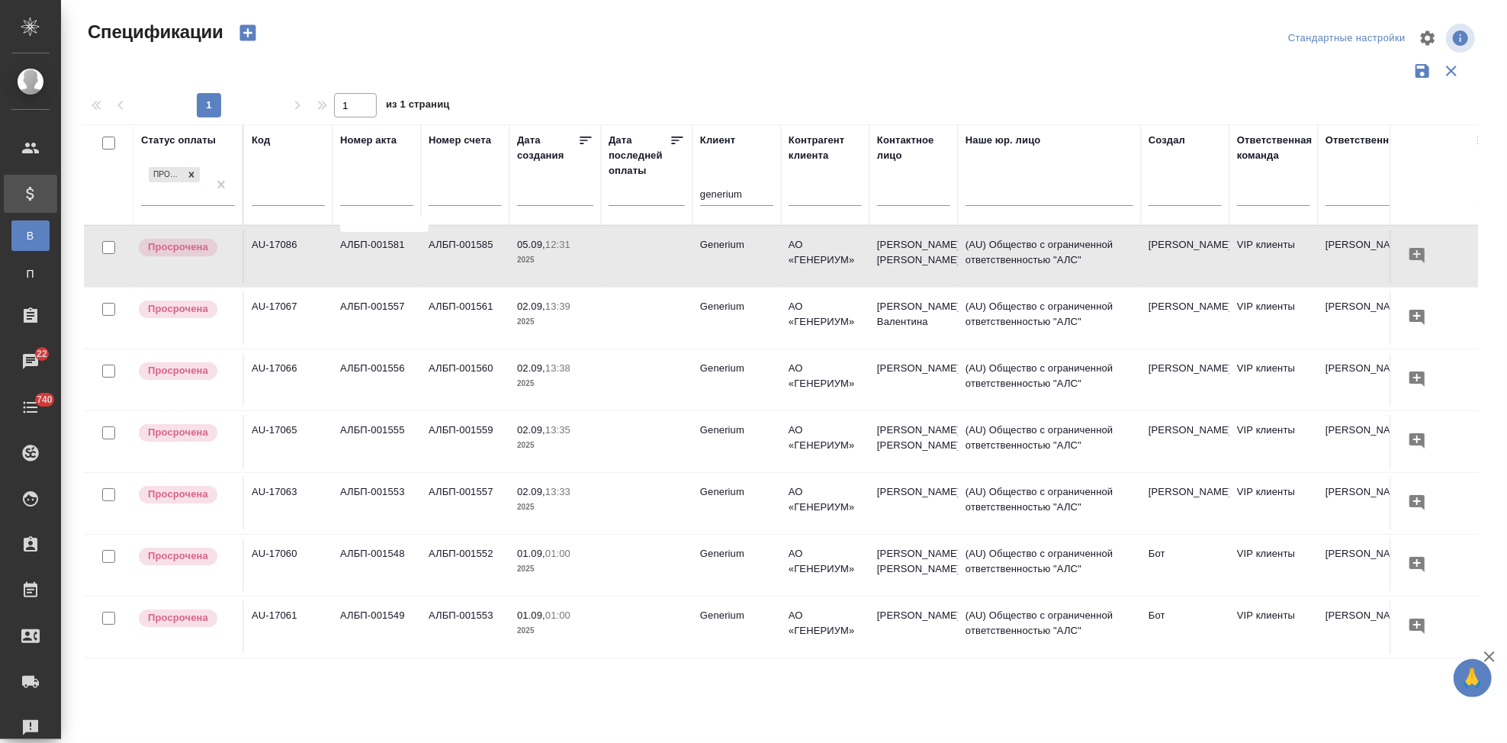
click at [469, 379] on td "АЛБП-001560" at bounding box center [465, 379] width 88 height 53
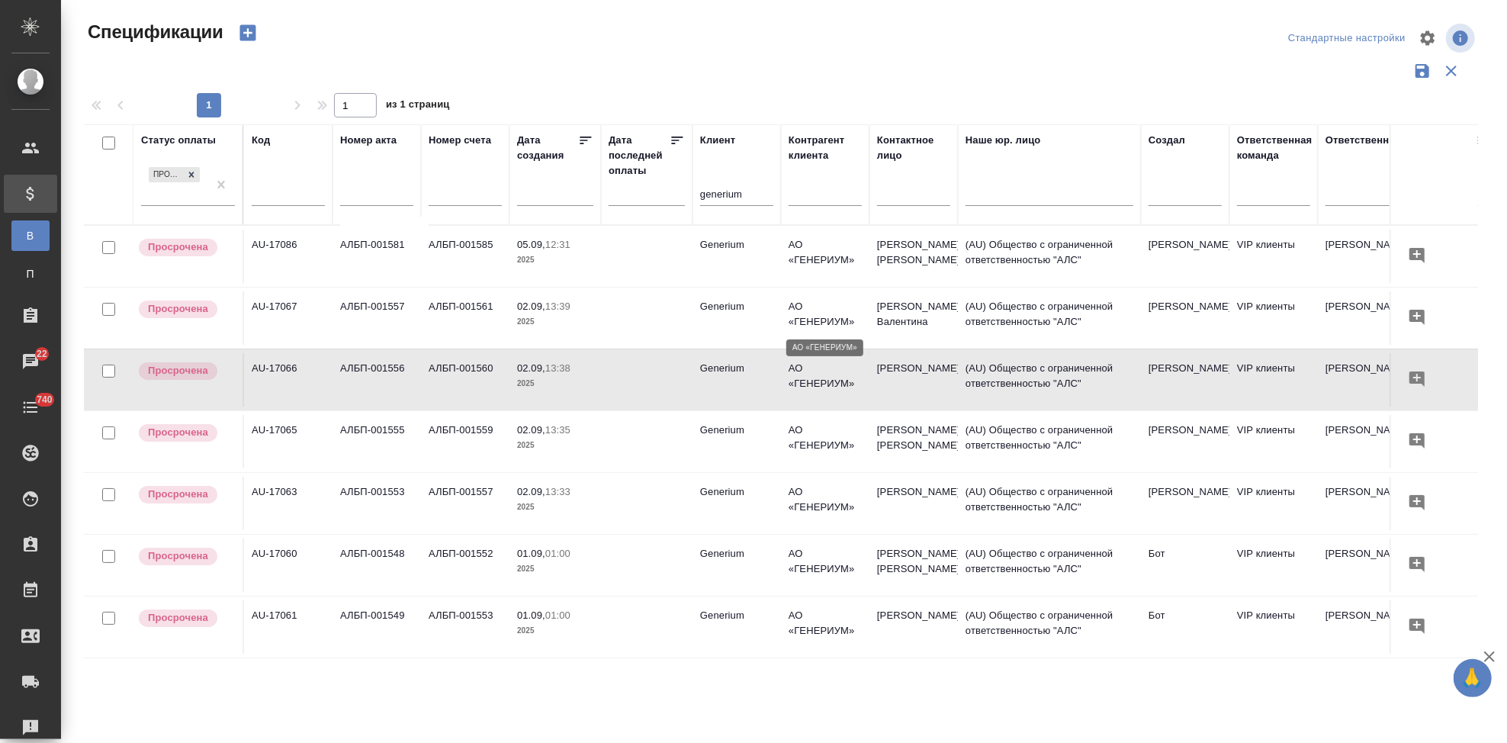
click at [836, 317] on p "АО «ГЕНЕРИУМ»" at bounding box center [825, 314] width 73 height 31
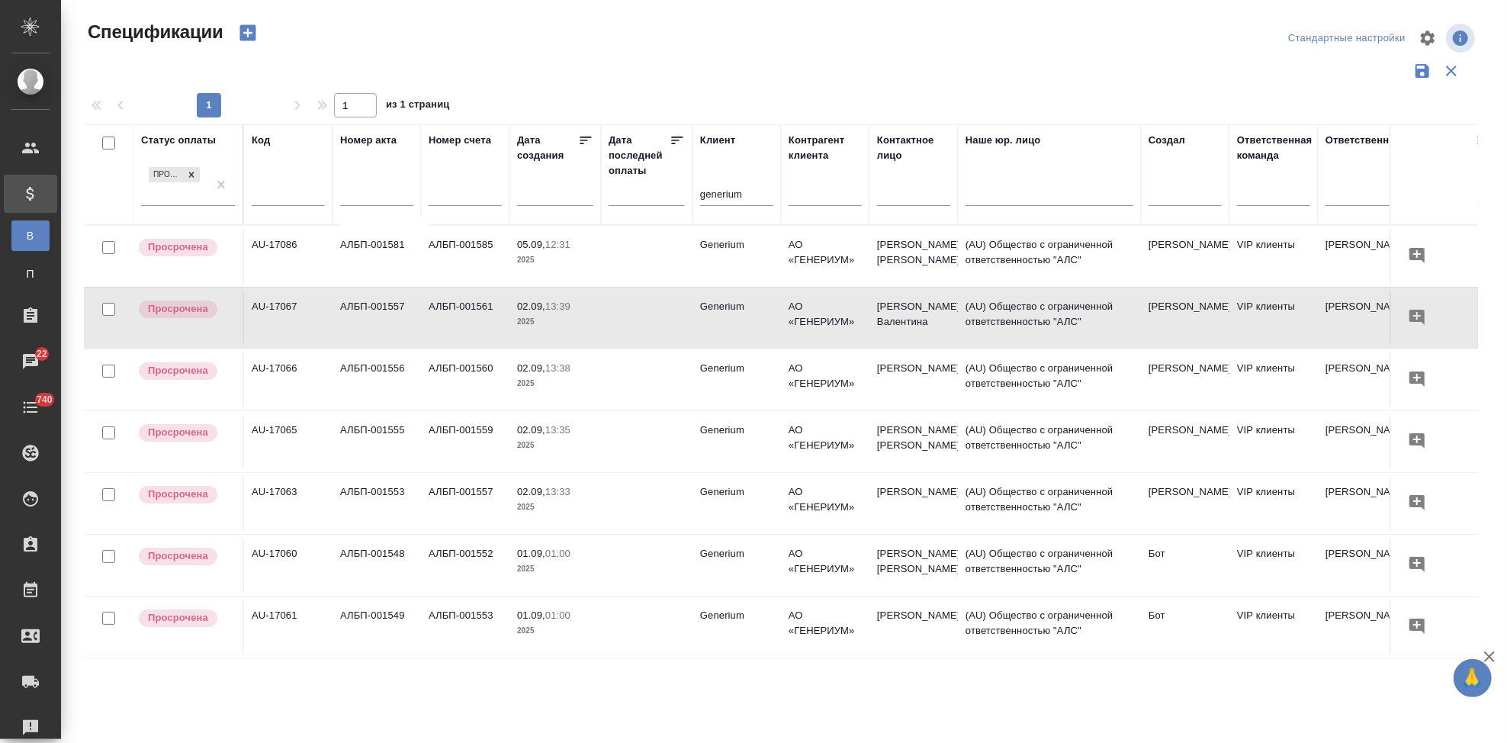
click at [668, 382] on td at bounding box center [647, 379] width 92 height 53
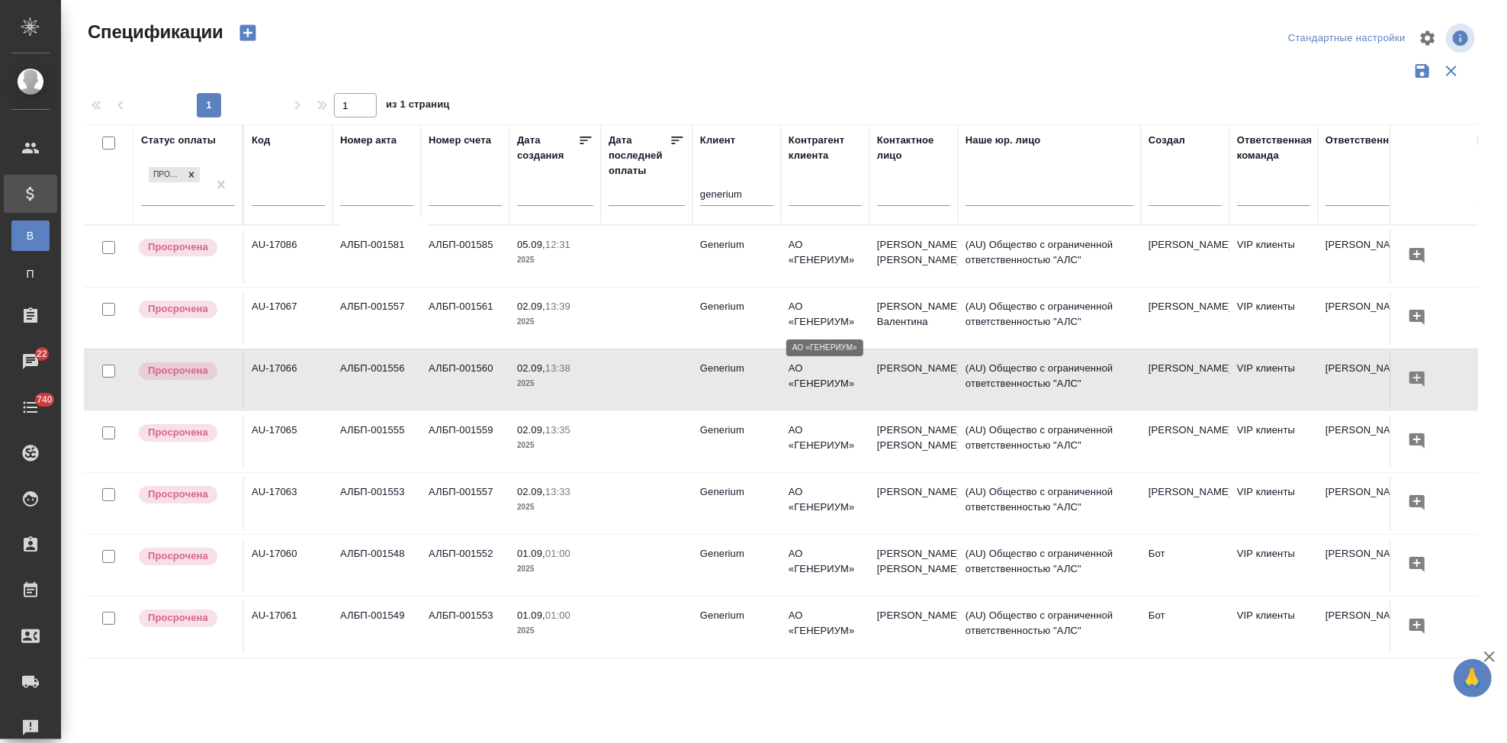
click at [789, 320] on p "АО «ГЕНЕРИУМ»" at bounding box center [825, 314] width 73 height 31
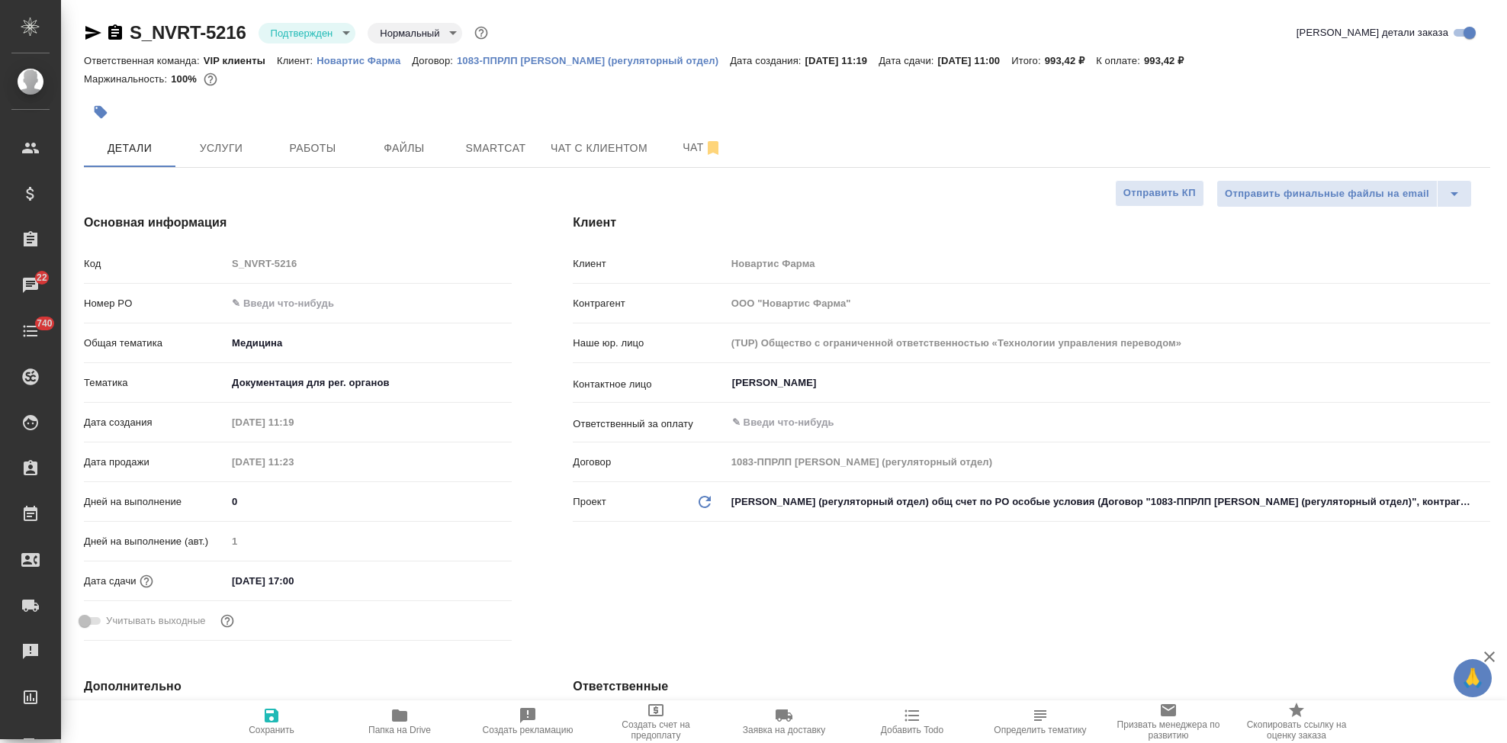
select select "RU"
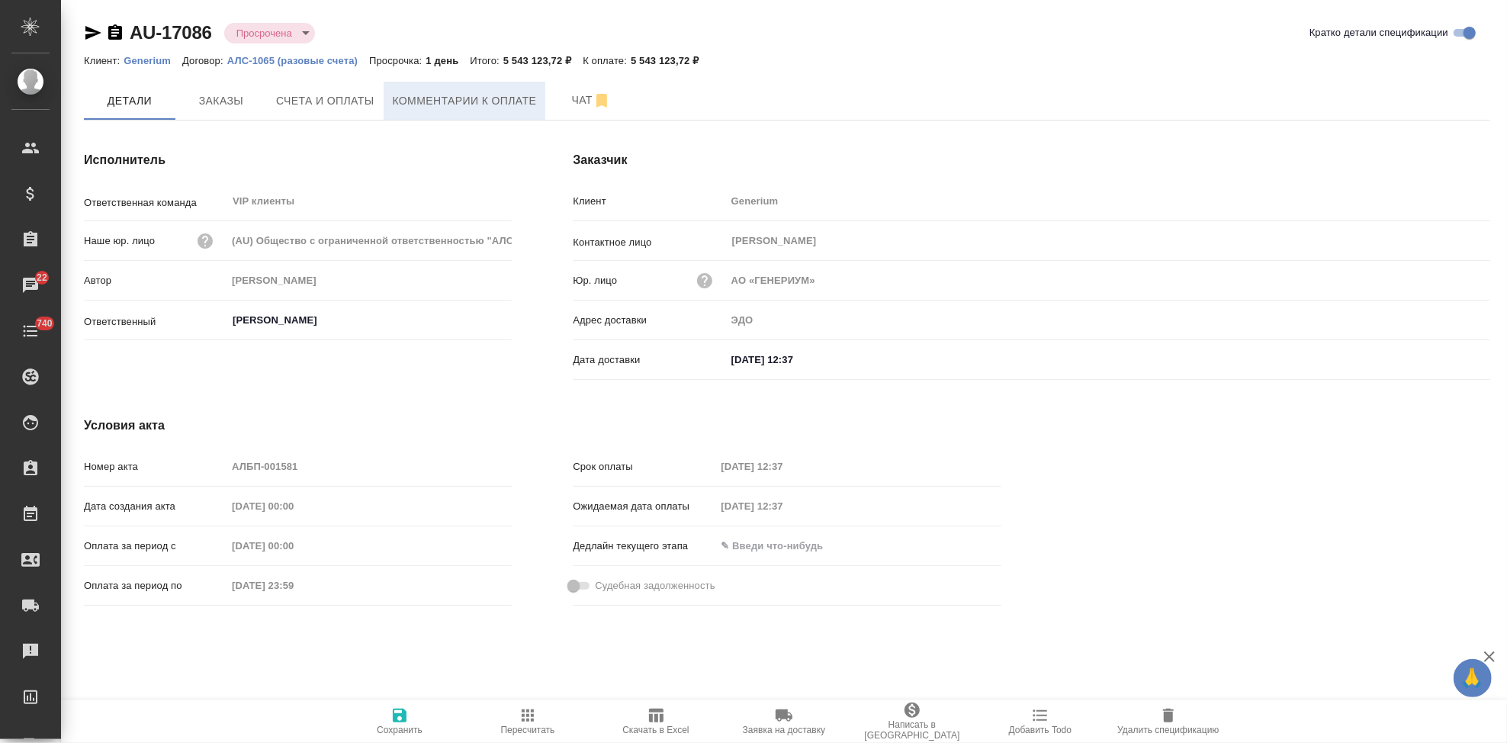
click at [445, 99] on span "Комментарии к оплате" at bounding box center [465, 101] width 144 height 19
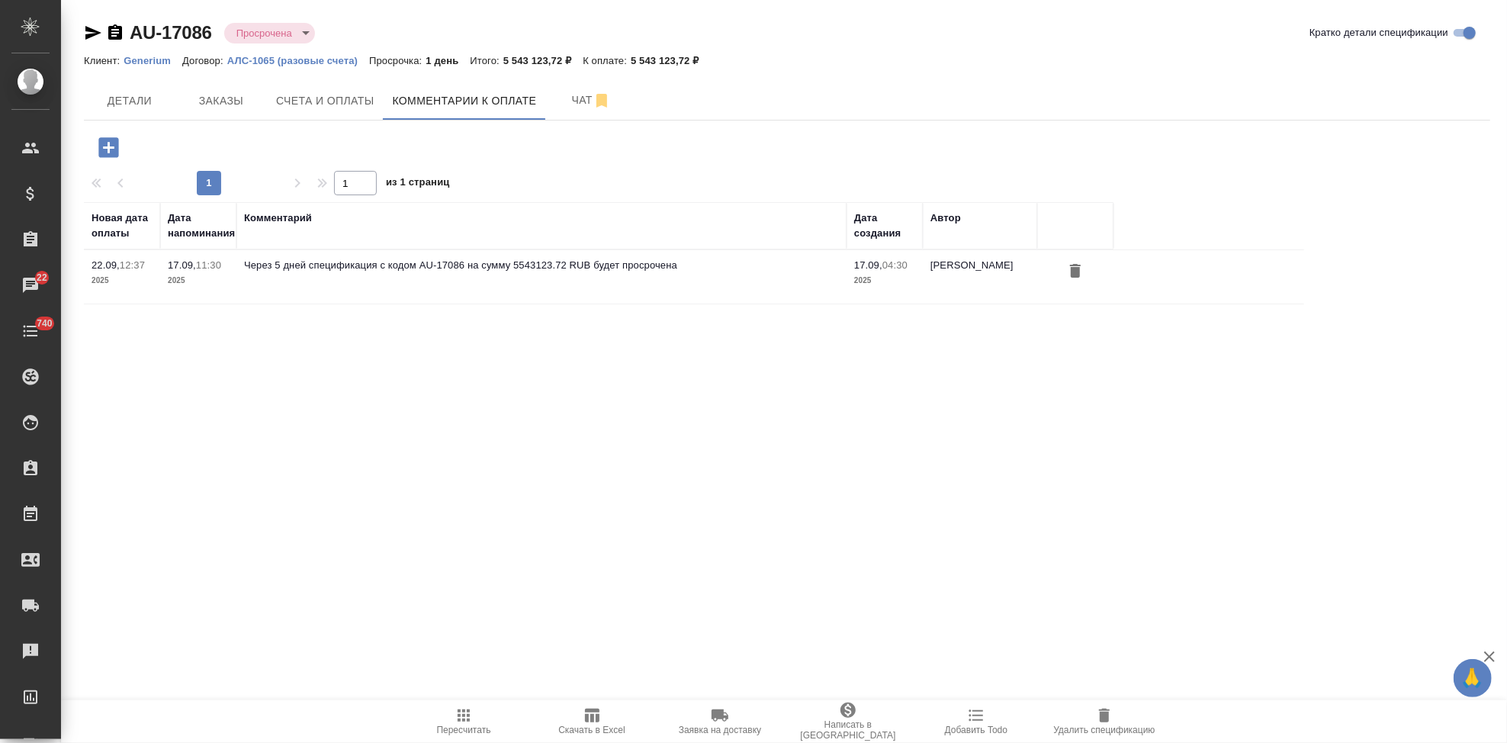
click at [112, 157] on icon "button" at bounding box center [108, 147] width 27 height 27
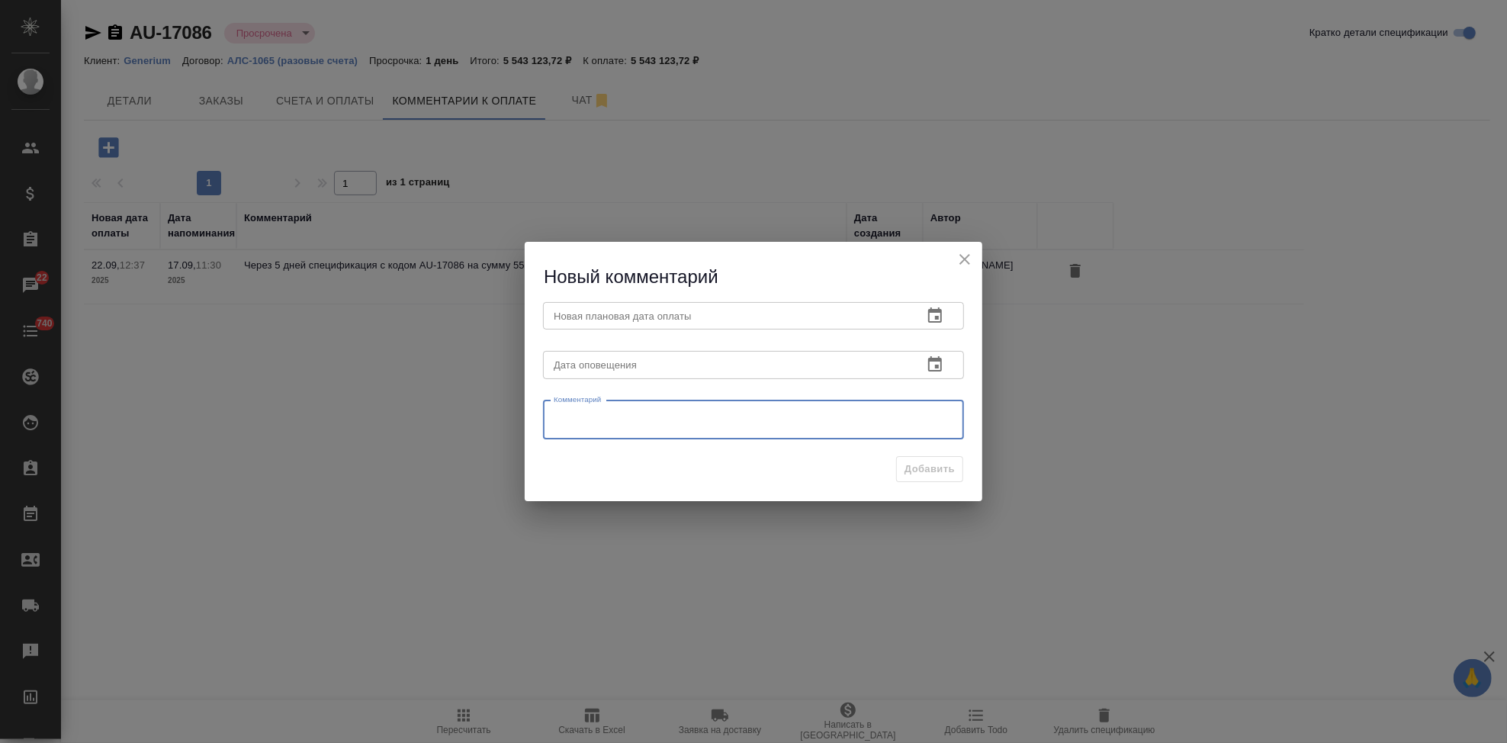
click at [679, 424] on textarea at bounding box center [754, 419] width 400 height 23
type textarea "[DATE]-[DATE]"
click at [928, 315] on icon "button" at bounding box center [935, 316] width 18 height 18
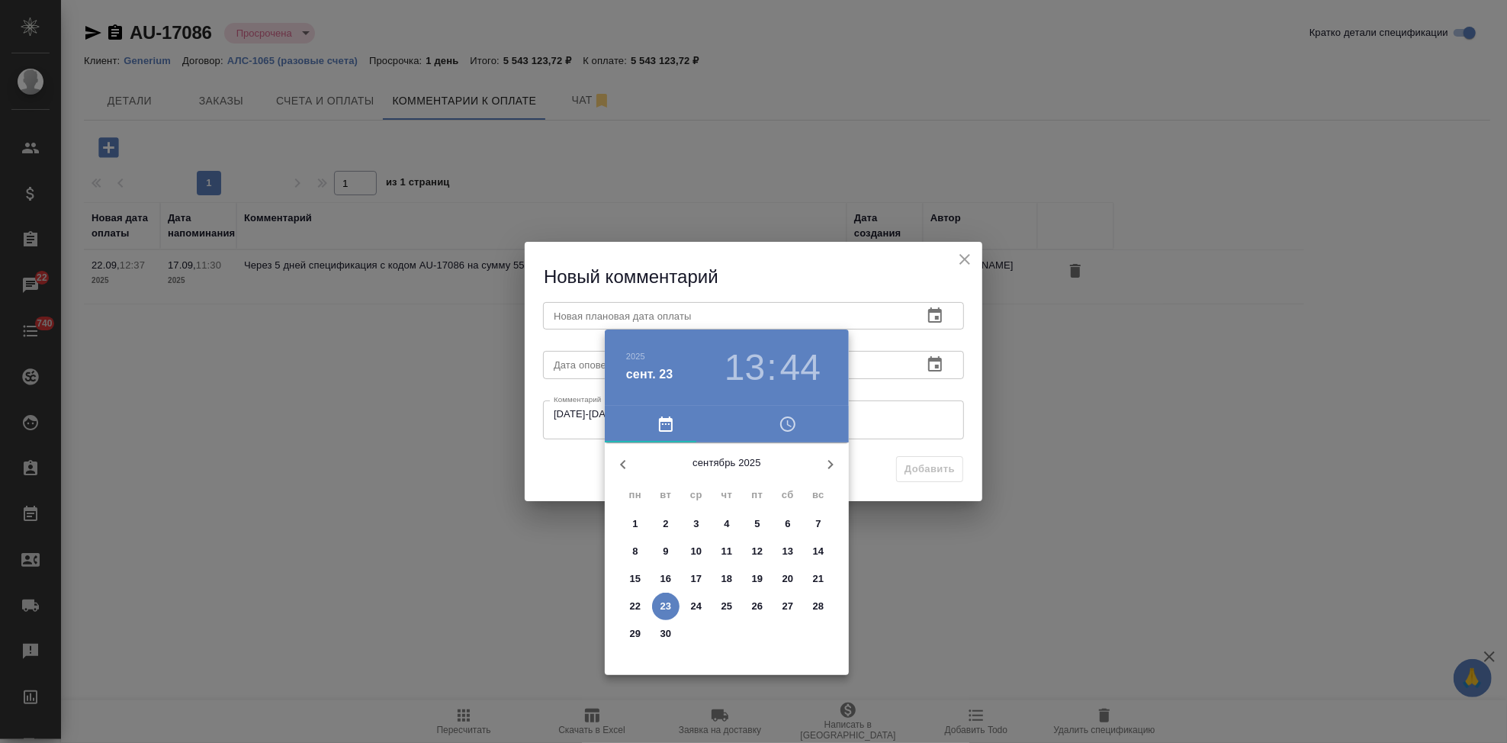
click at [830, 471] on icon "button" at bounding box center [830, 464] width 18 height 18
click at [661, 550] on span "7" at bounding box center [665, 551] width 27 height 15
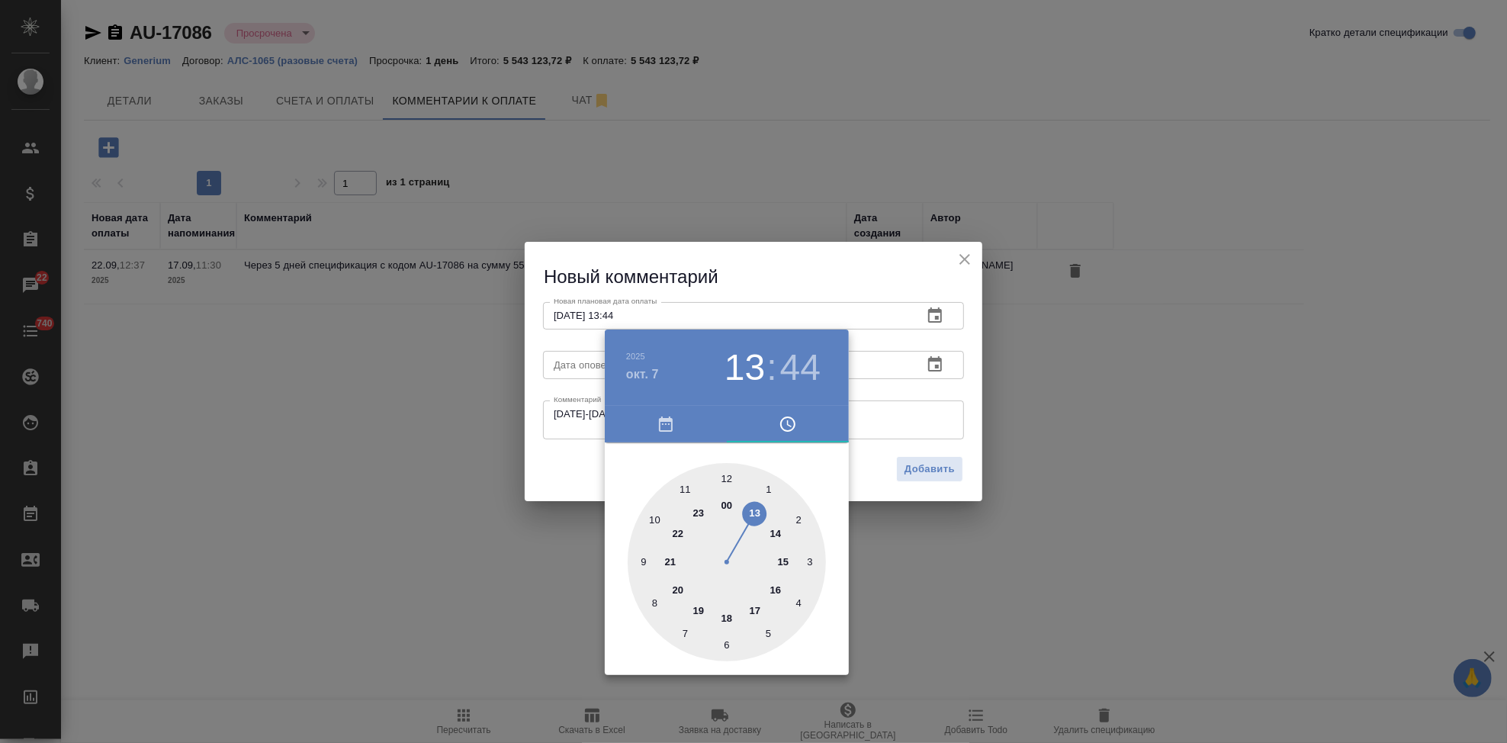
click at [729, 614] on div at bounding box center [727, 562] width 198 height 198
click at [728, 480] on div at bounding box center [727, 562] width 198 height 198
type input "07.10.2025 18:00"
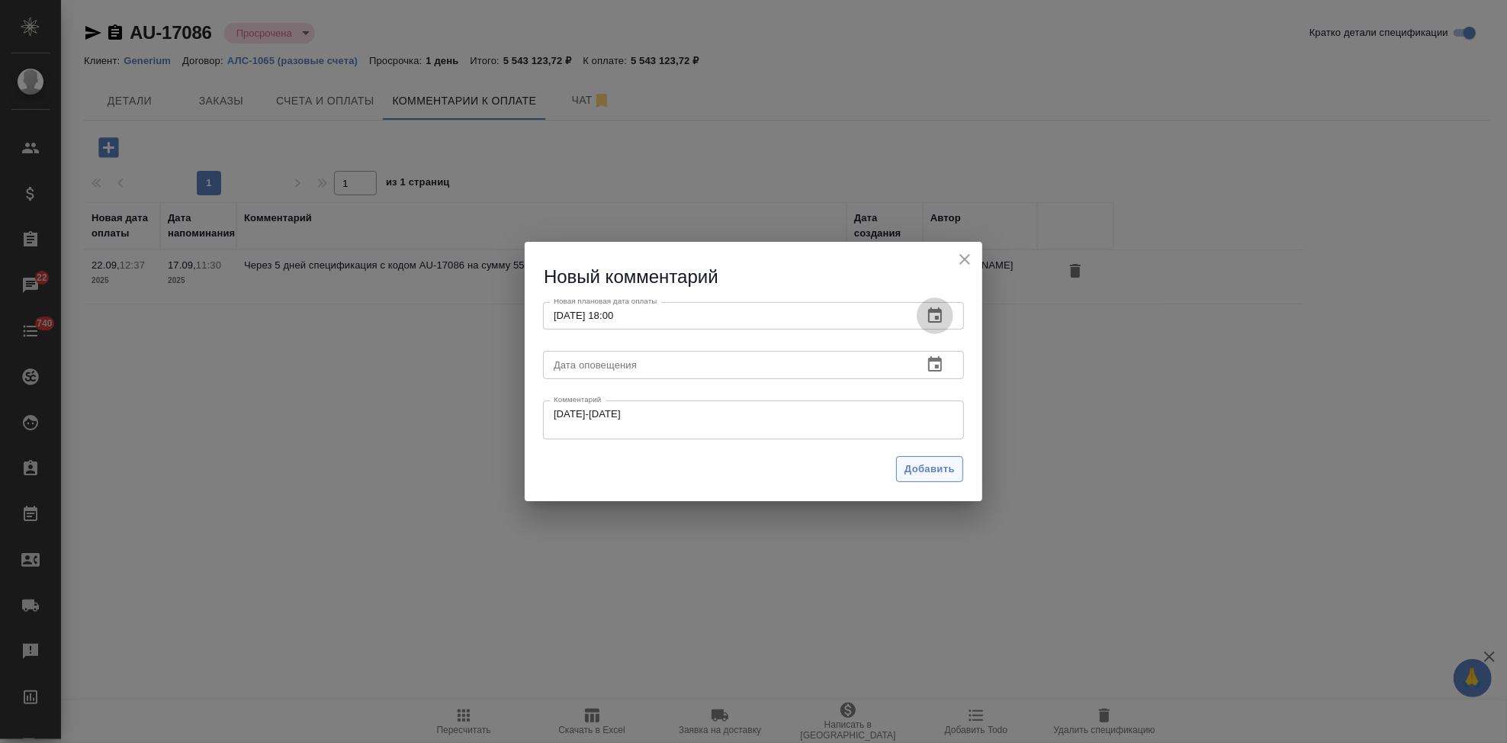
click at [903, 479] on button "Добавить" at bounding box center [929, 469] width 67 height 27
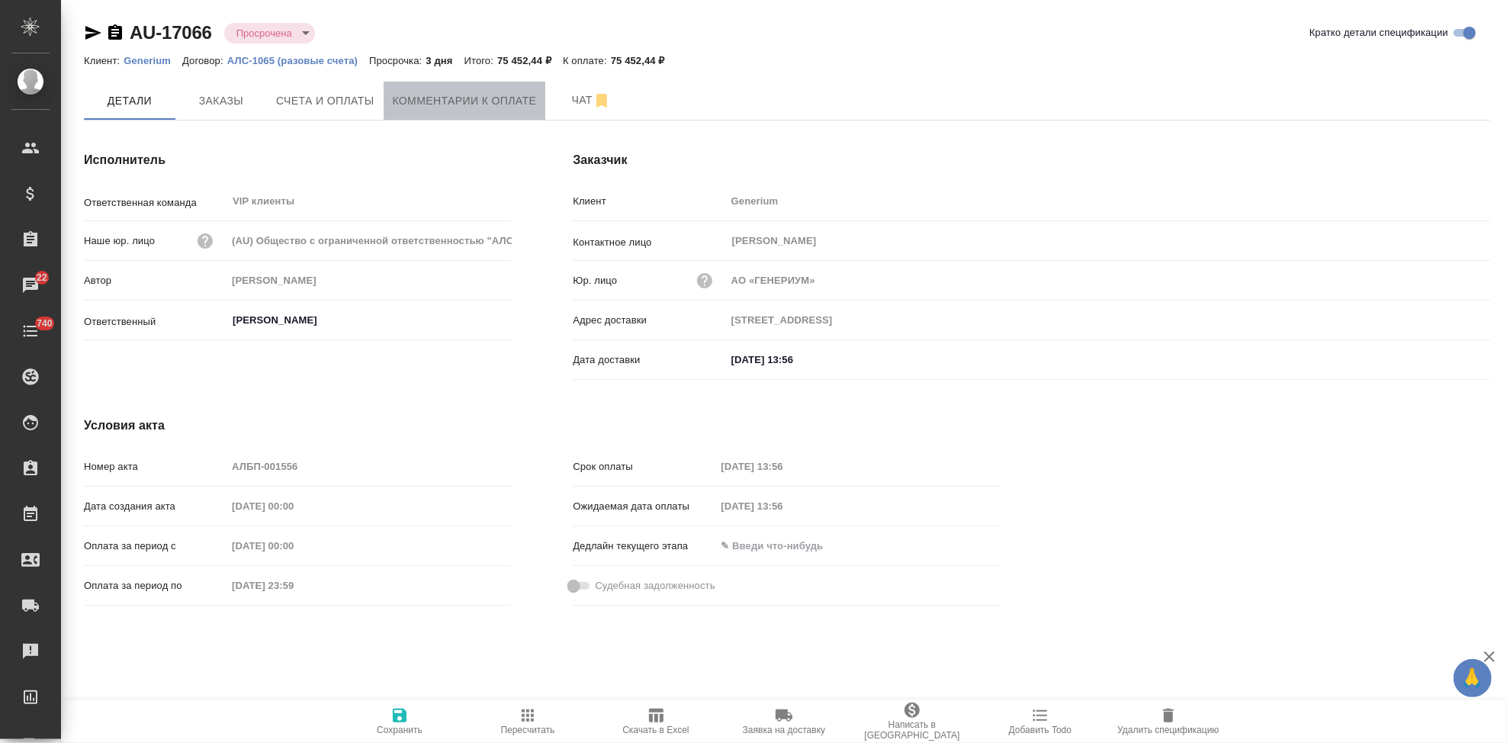
click at [432, 96] on span "Комментарии к оплате" at bounding box center [465, 101] width 144 height 19
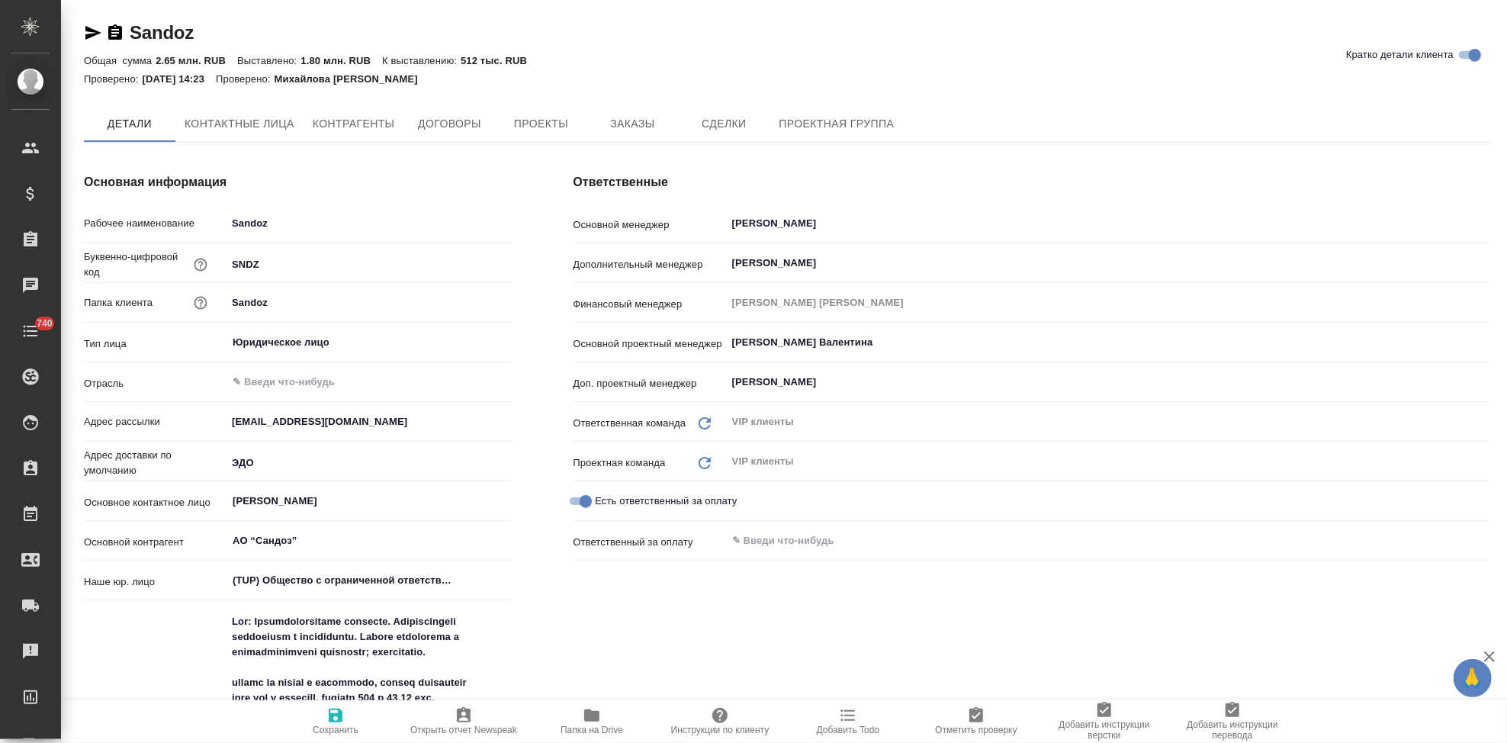
type textarea "x"
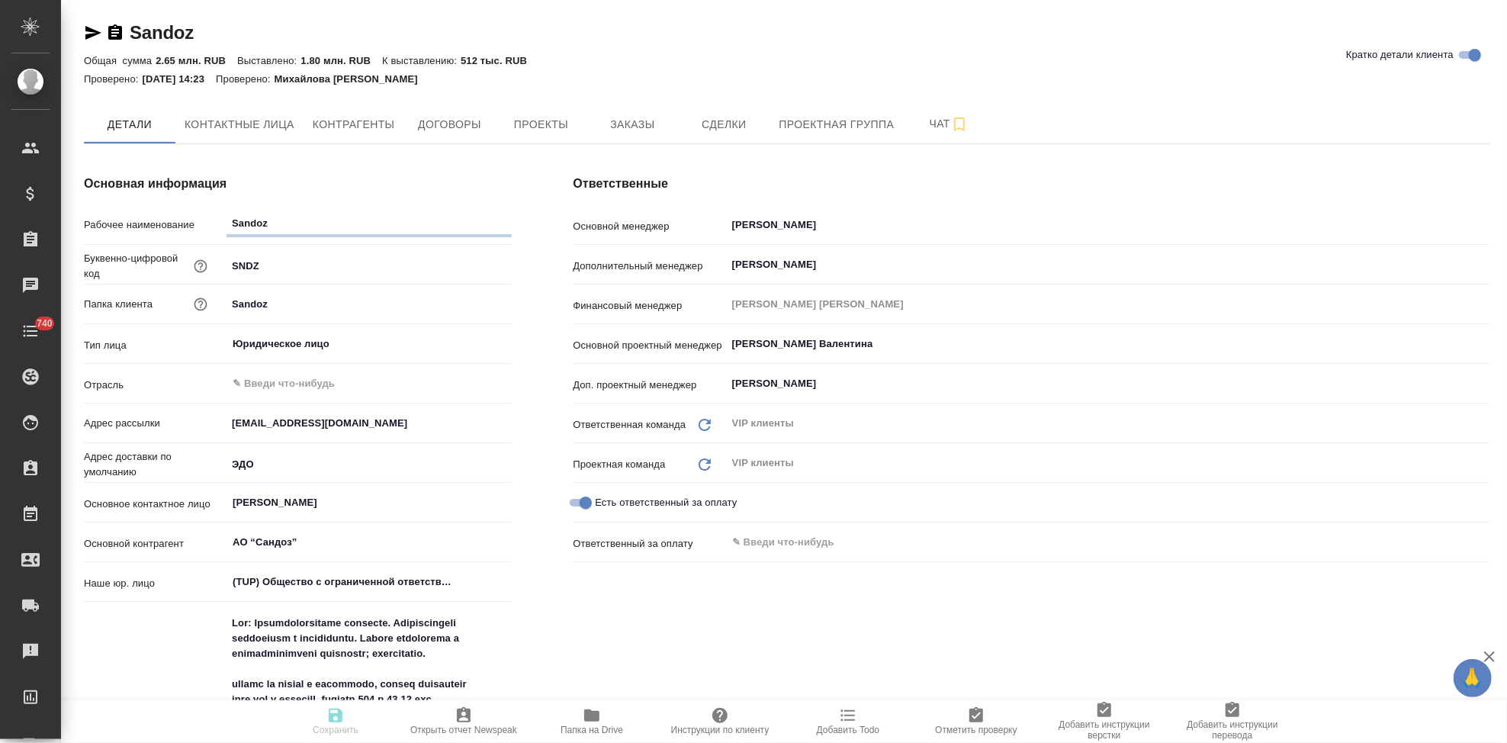
type textarea "x"
click at [585, 728] on span "Папка на Drive" at bounding box center [591, 729] width 63 height 11
click at [622, 120] on span "Заказы" at bounding box center [632, 124] width 73 height 19
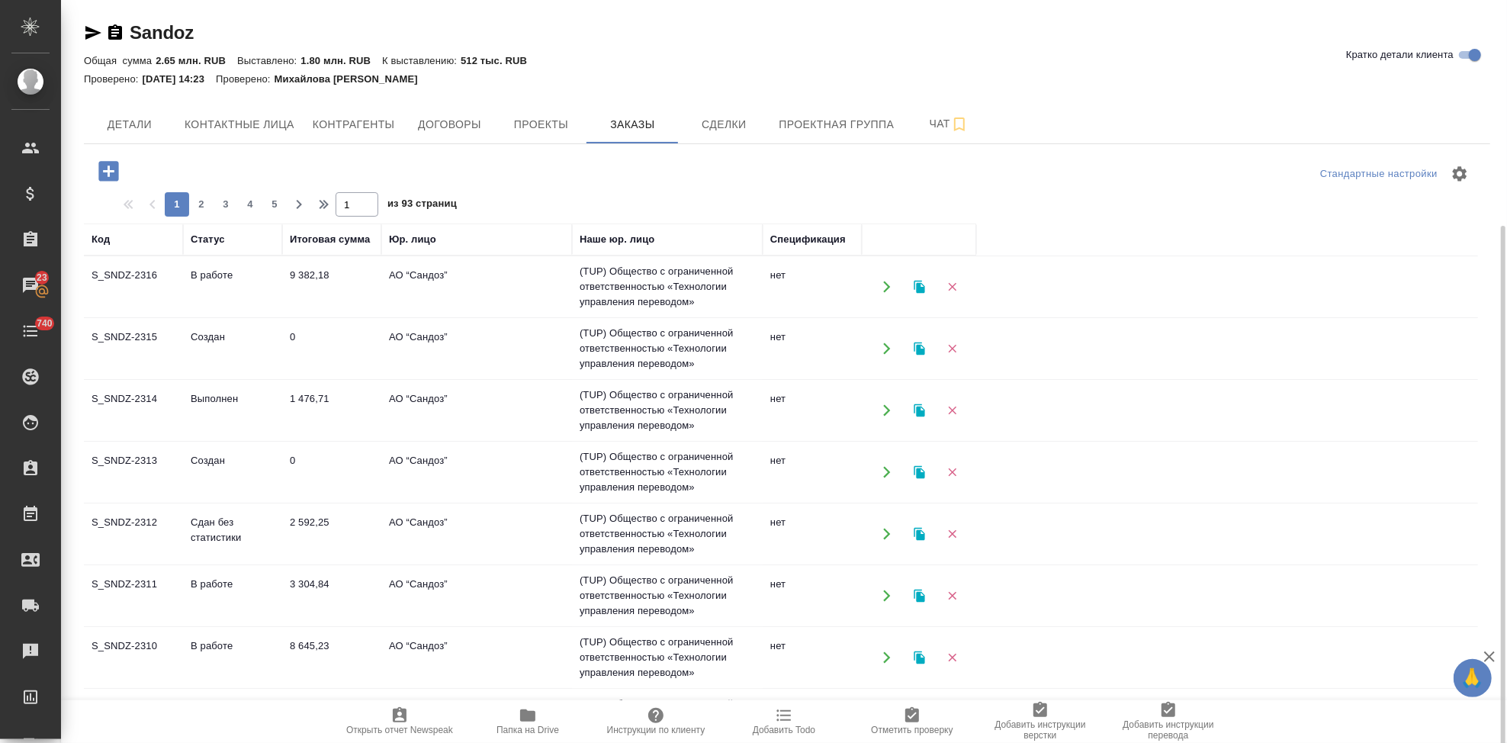
scroll to position [121, 0]
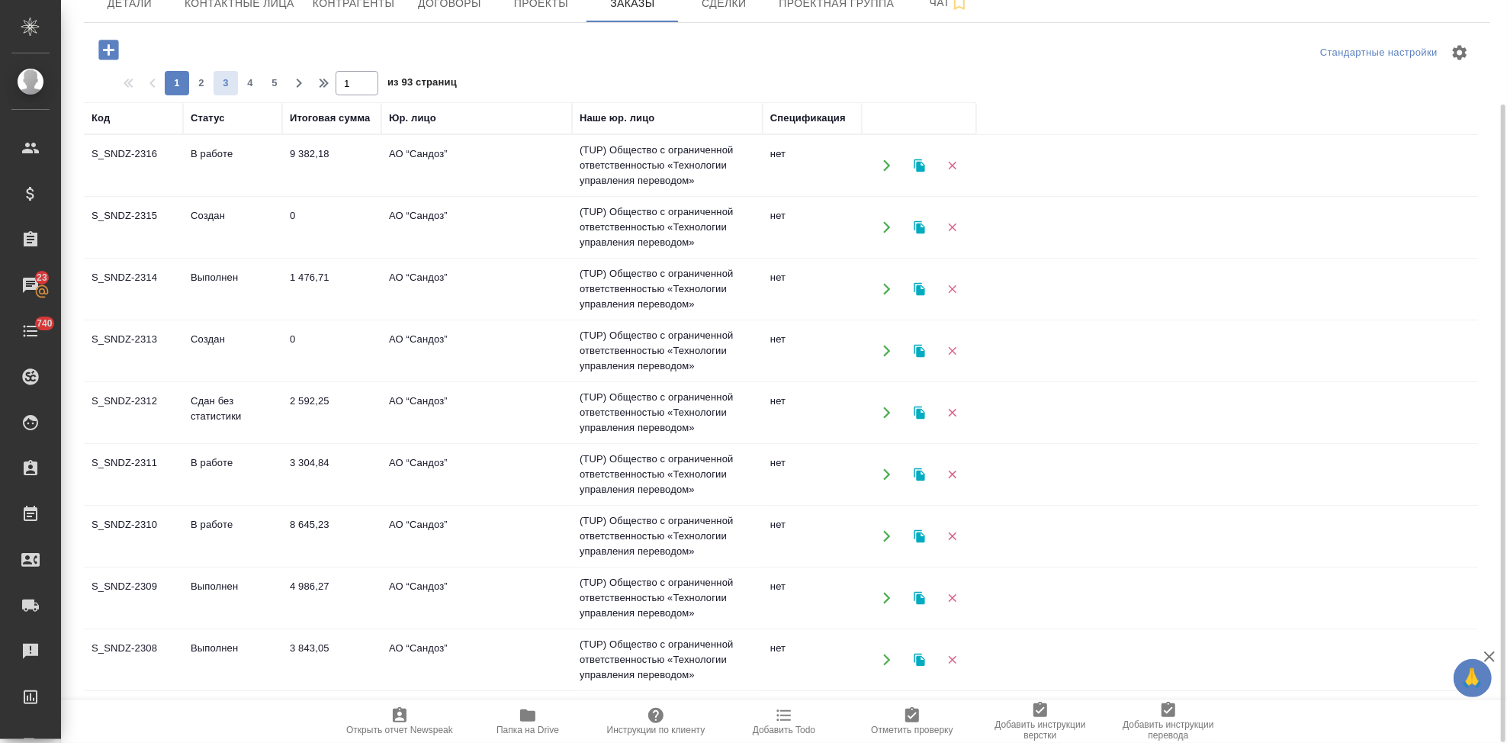
click at [226, 89] on span "3" at bounding box center [226, 82] width 24 height 15
click at [204, 82] on span "2" at bounding box center [201, 82] width 24 height 15
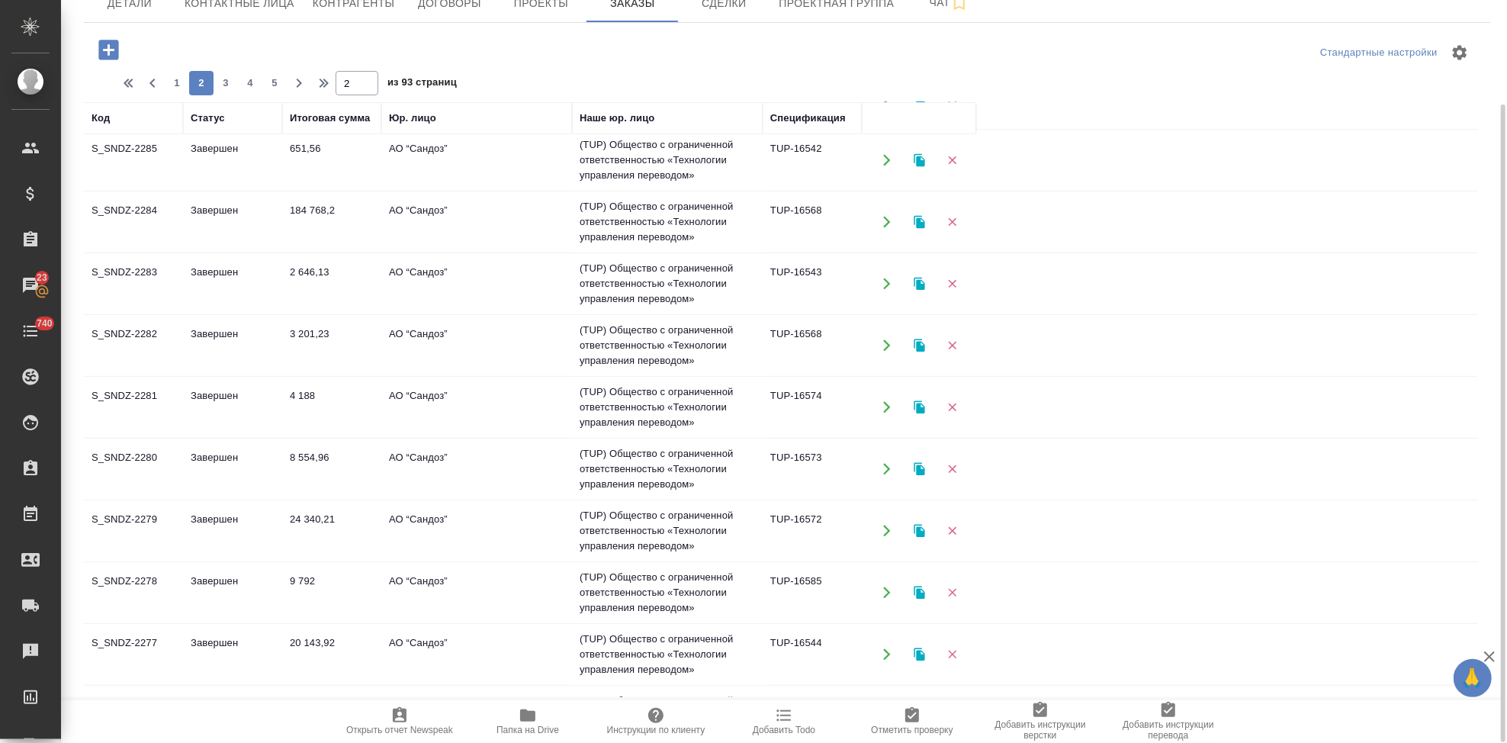
scroll to position [412, 0]
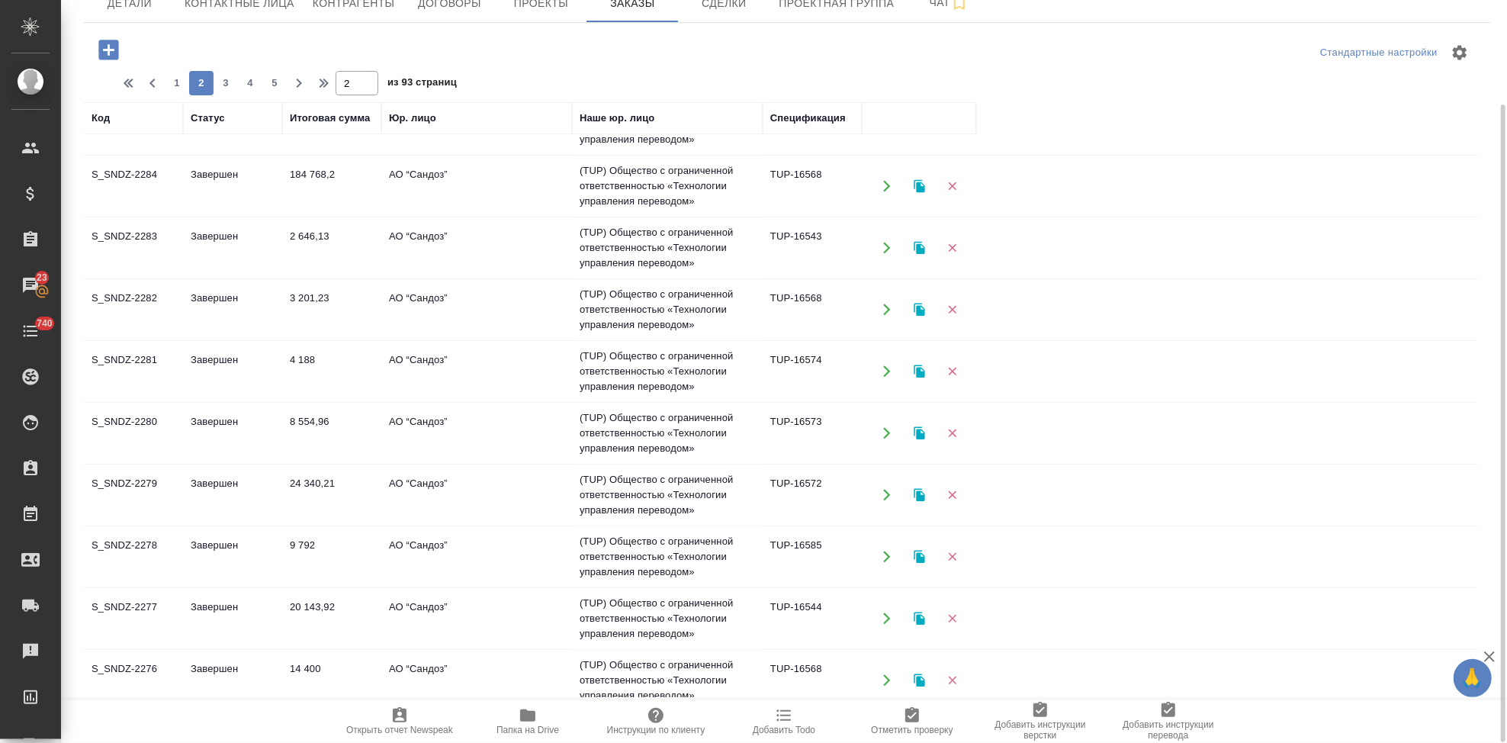
click at [340, 419] on td "8 554,96" at bounding box center [331, 432] width 99 height 53
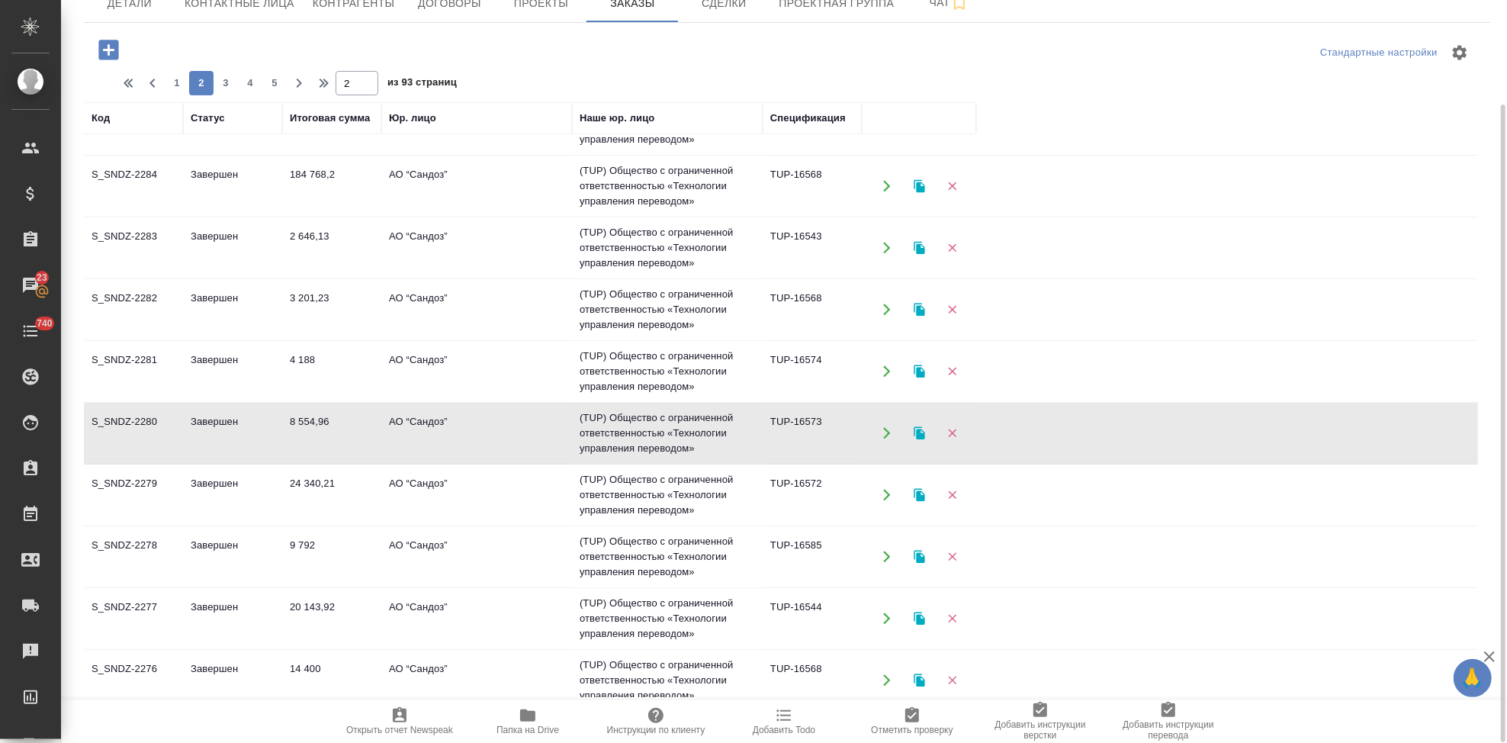
click at [340, 419] on td "8 554,96" at bounding box center [331, 432] width 99 height 53
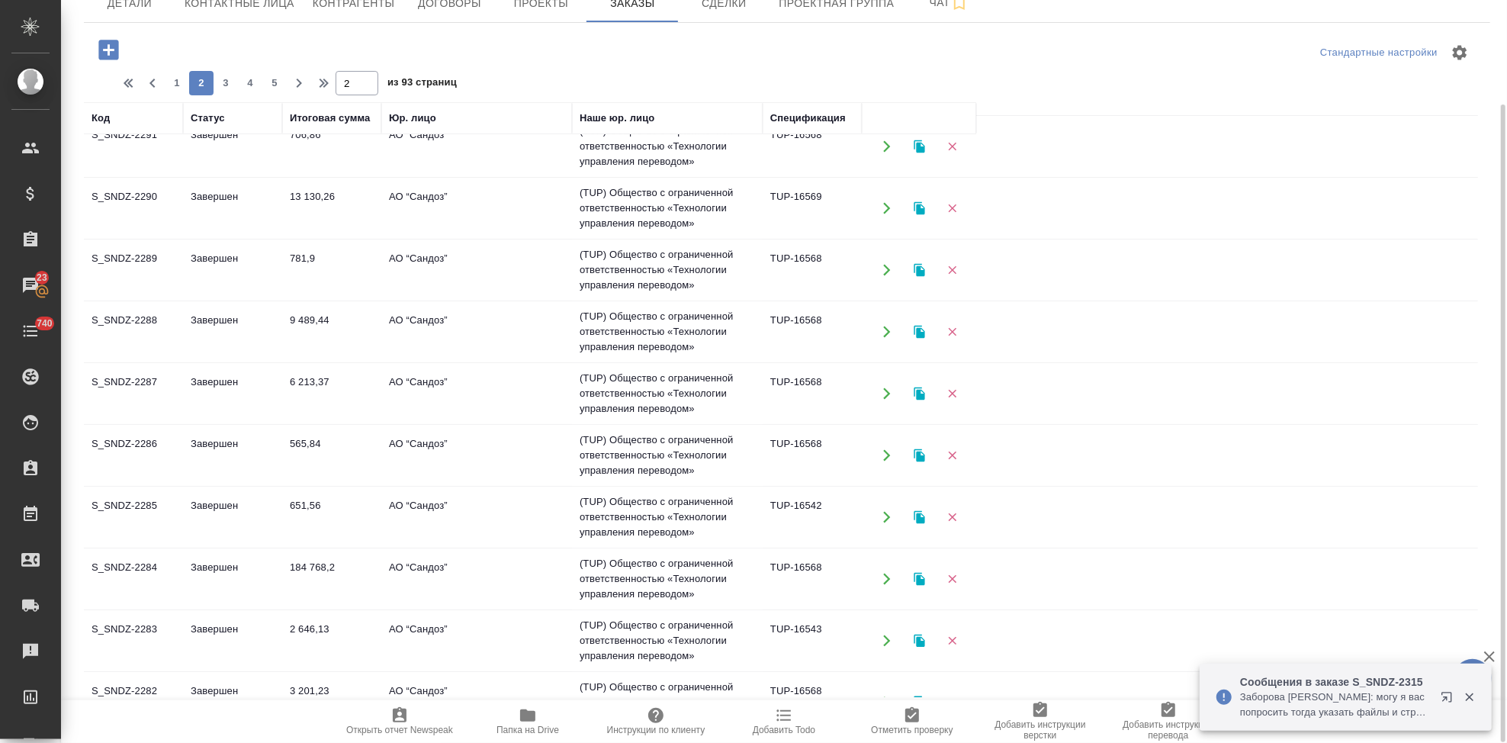
scroll to position [0, 0]
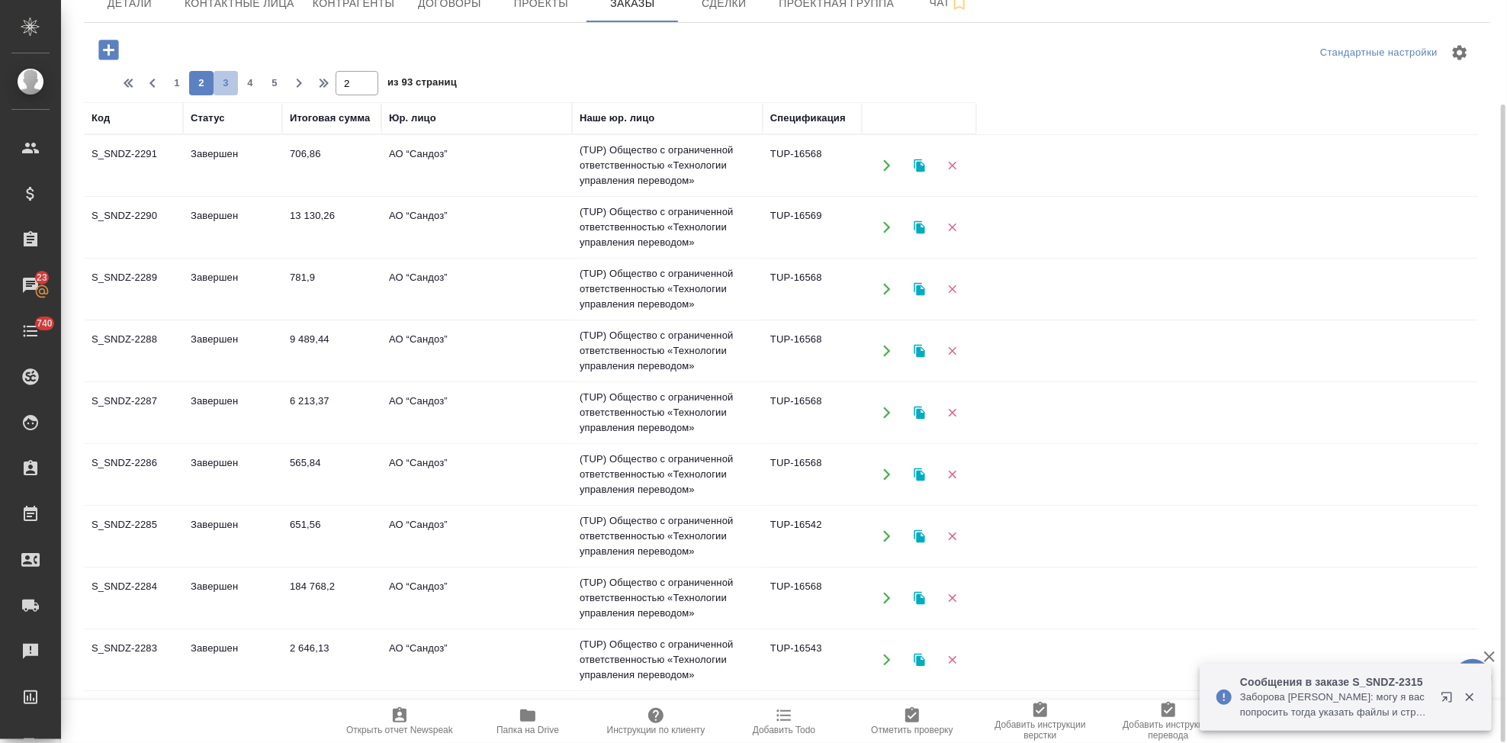
click at [223, 82] on span "3" at bounding box center [226, 82] width 24 height 15
click at [251, 88] on span "4" at bounding box center [250, 82] width 24 height 15
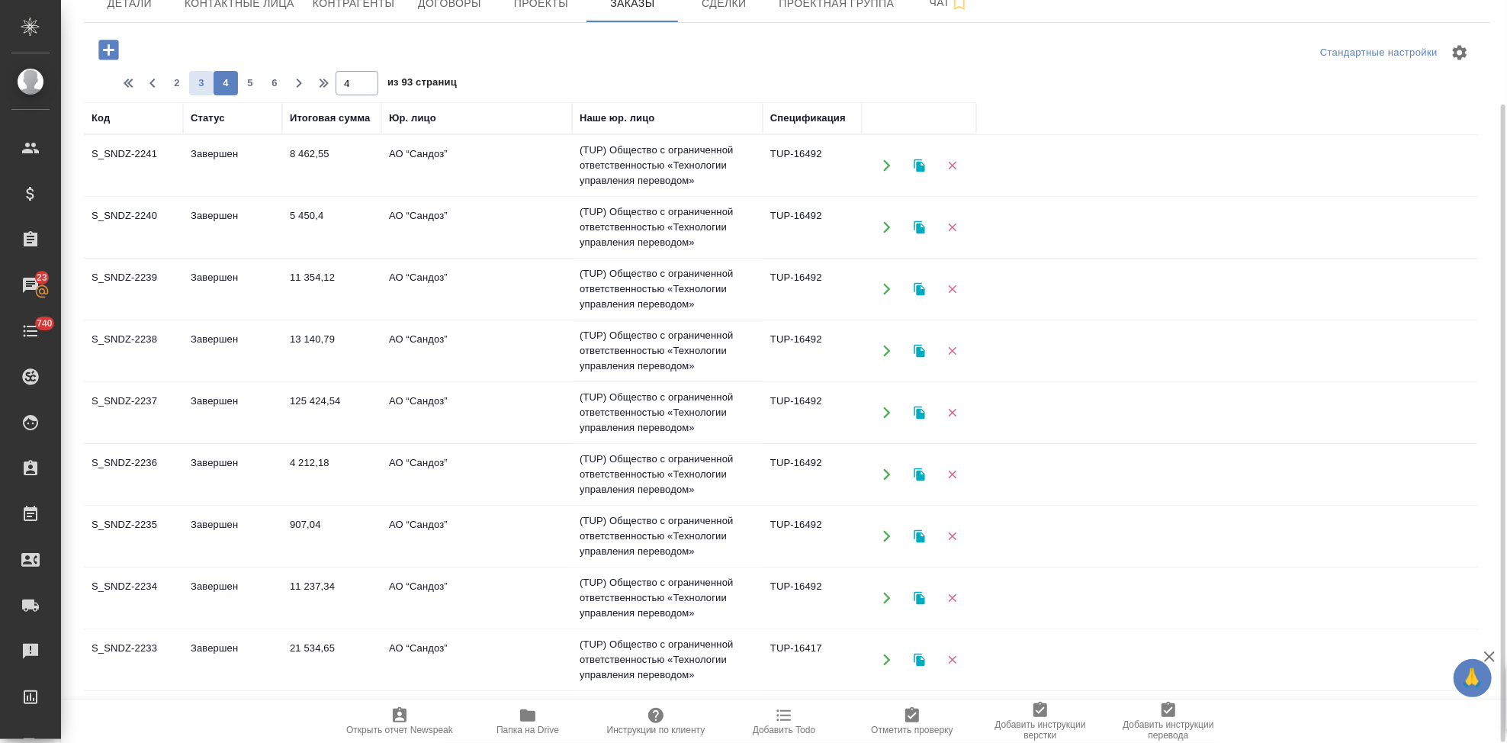
click at [198, 82] on span "3" at bounding box center [201, 82] width 24 height 15
type input "3"
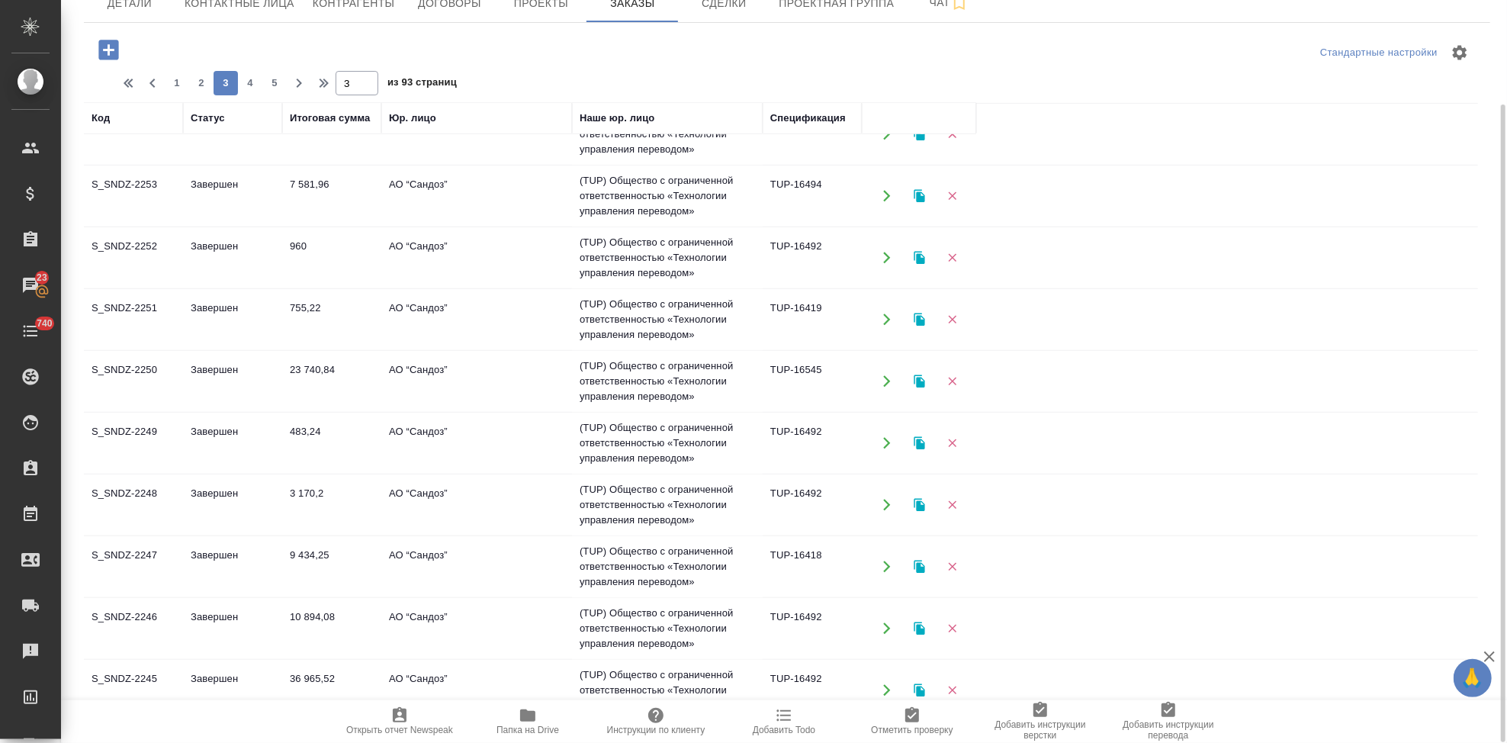
scroll to position [983, 0]
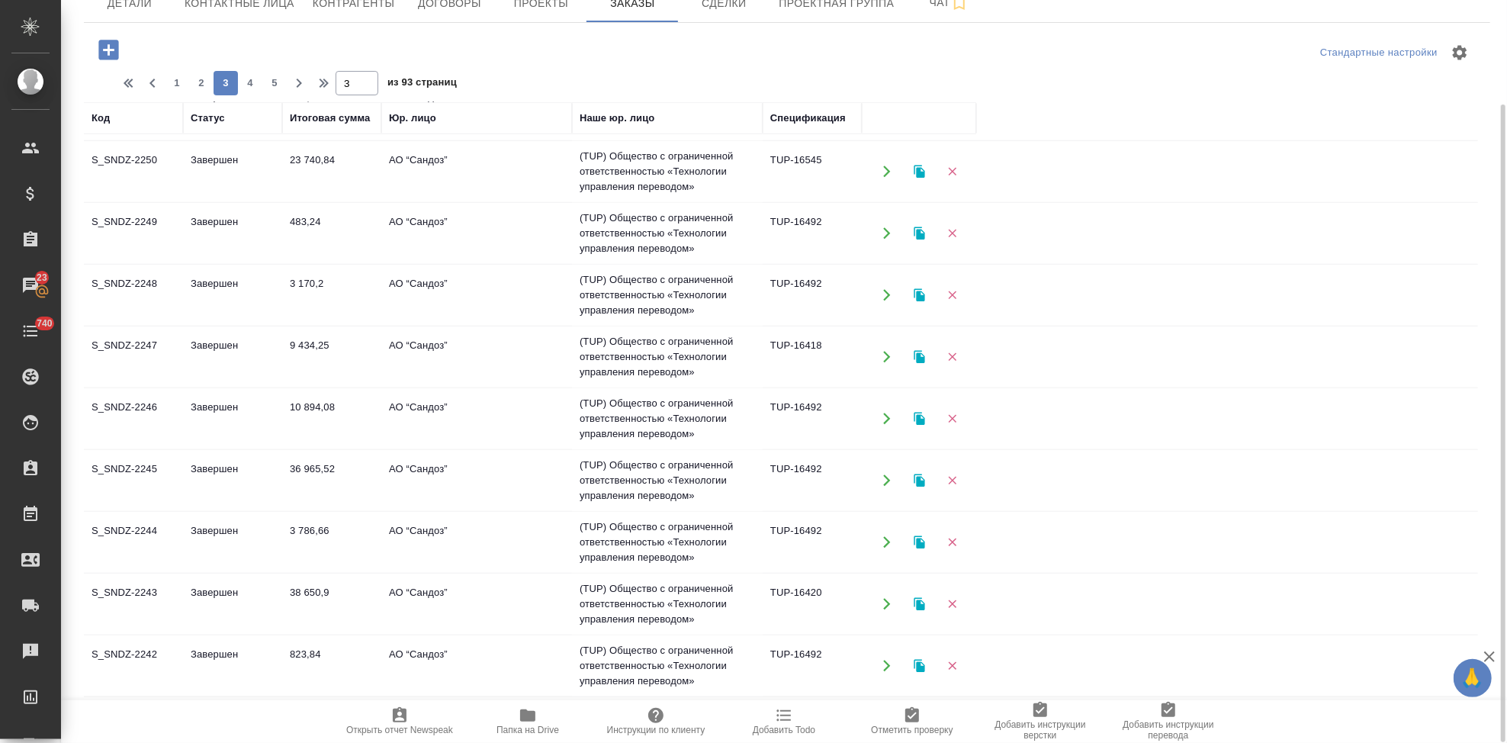
click at [223, 171] on td "Завершен" at bounding box center [232, 171] width 99 height 53
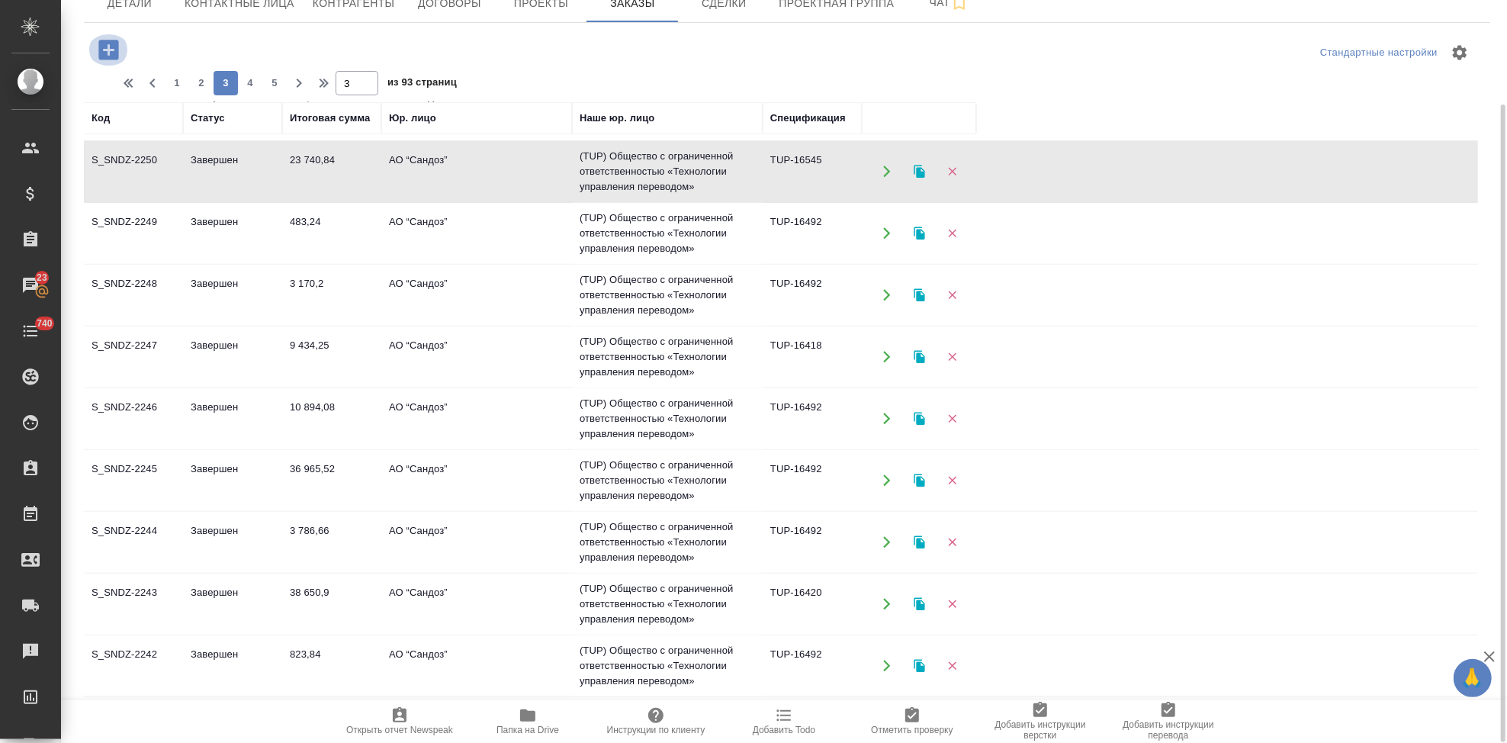
click at [113, 50] on icon "button" at bounding box center [108, 50] width 20 height 20
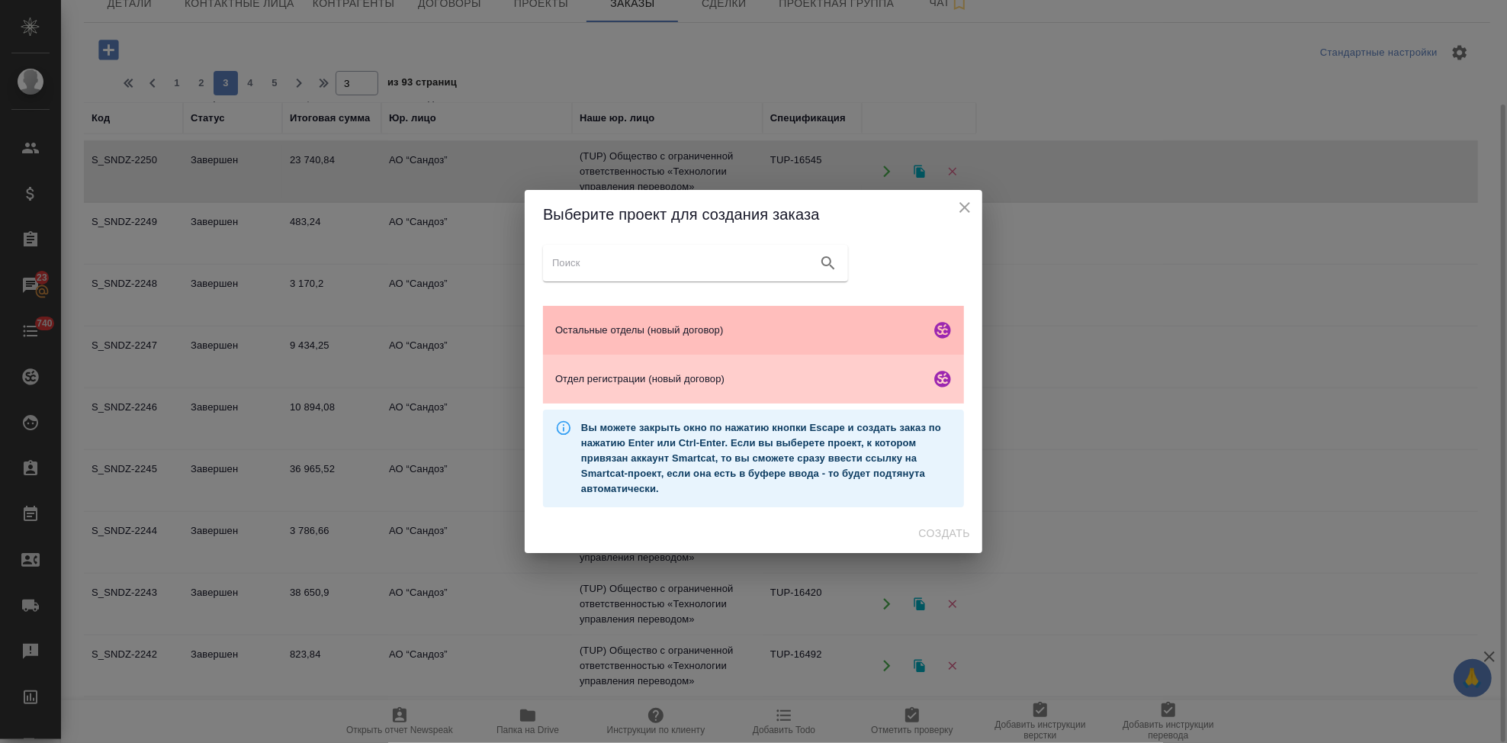
click at [697, 336] on span "Остальные отделы (новый договор)" at bounding box center [739, 330] width 369 height 15
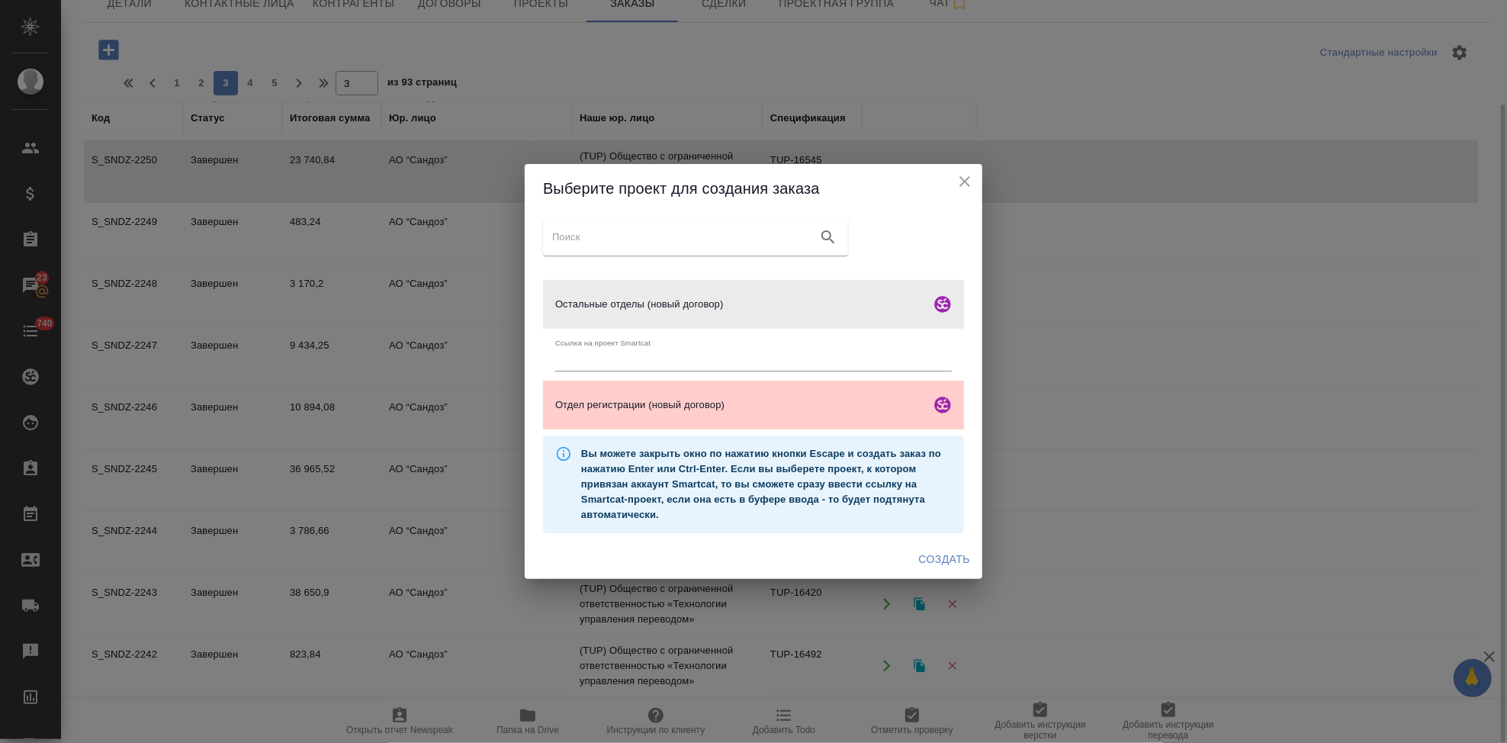
click at [934, 564] on span "Создать" at bounding box center [944, 559] width 51 height 19
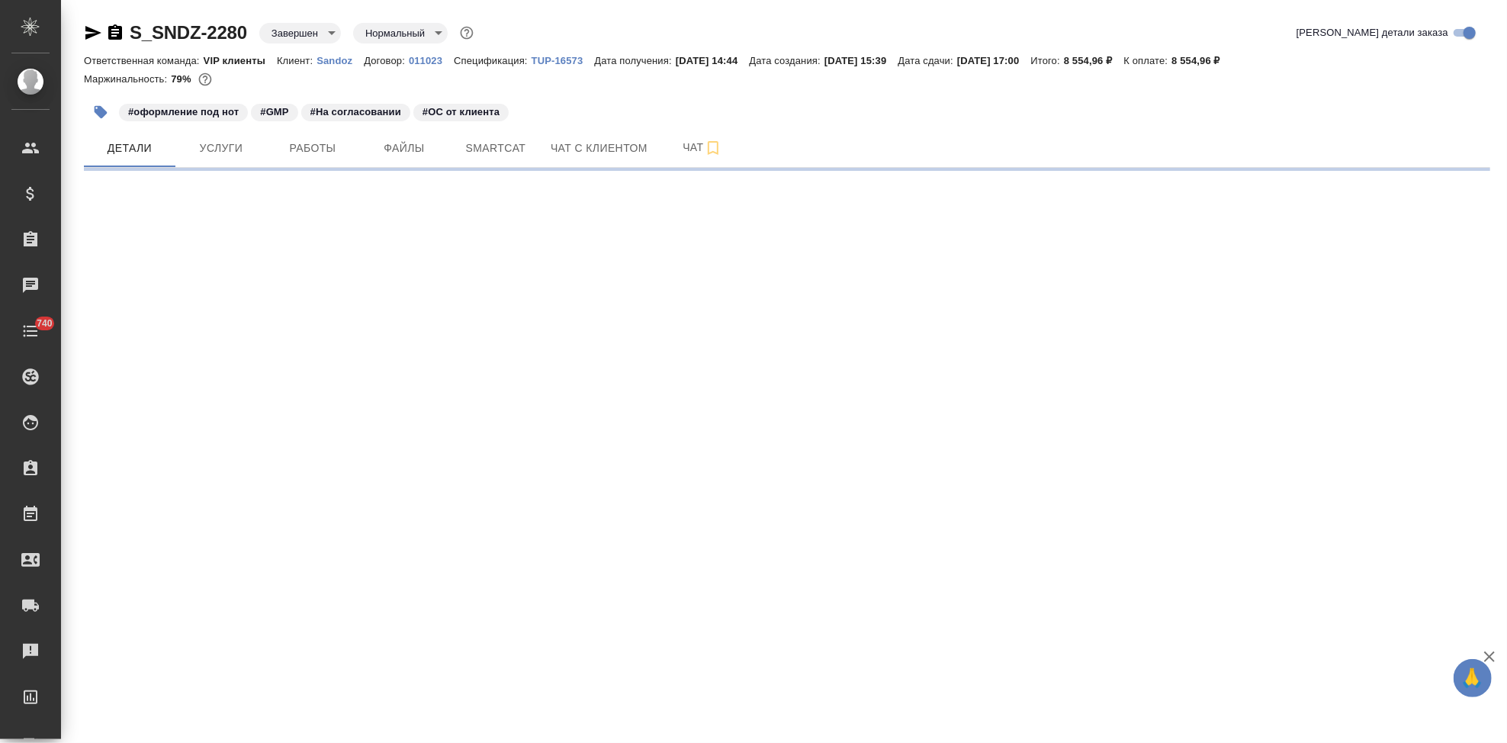
select select "RU"
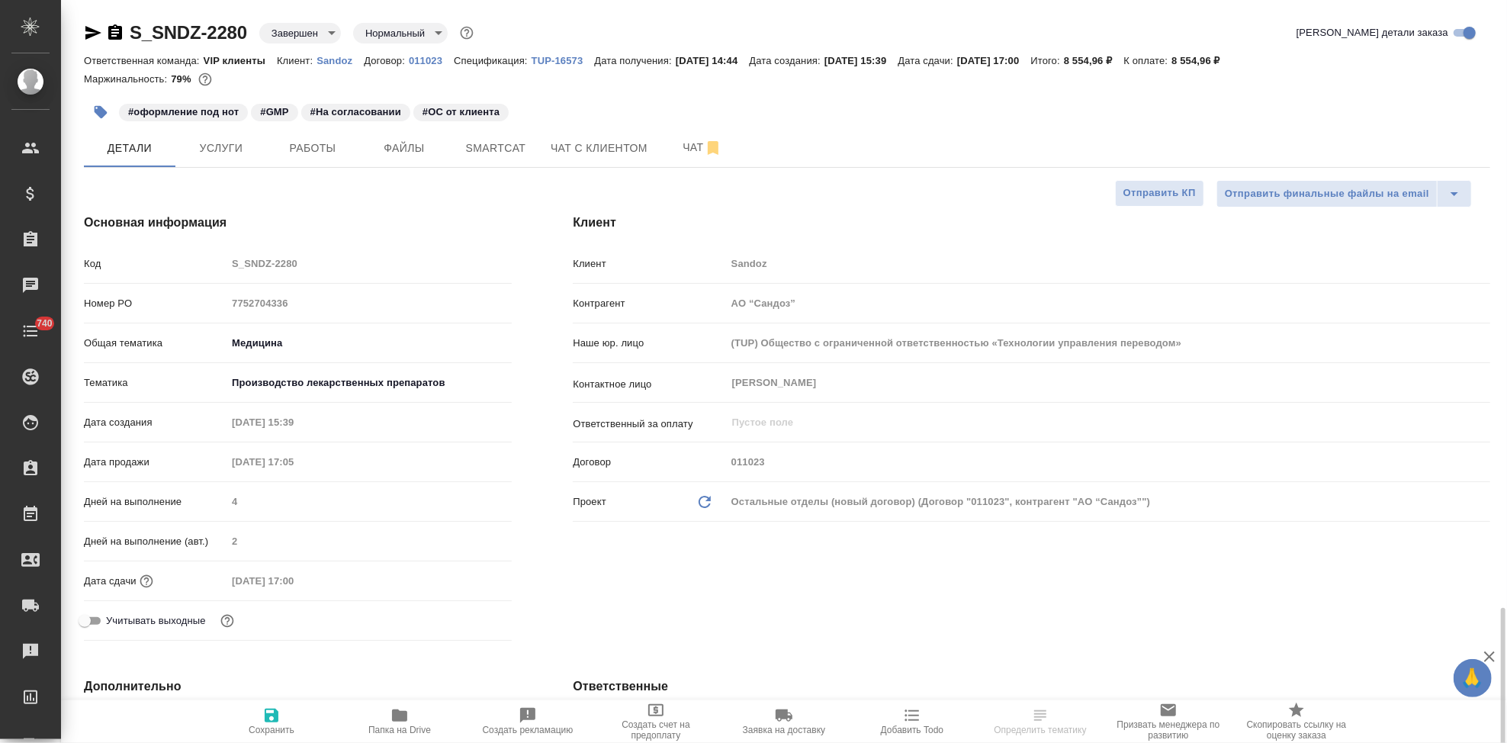
type textarea "x"
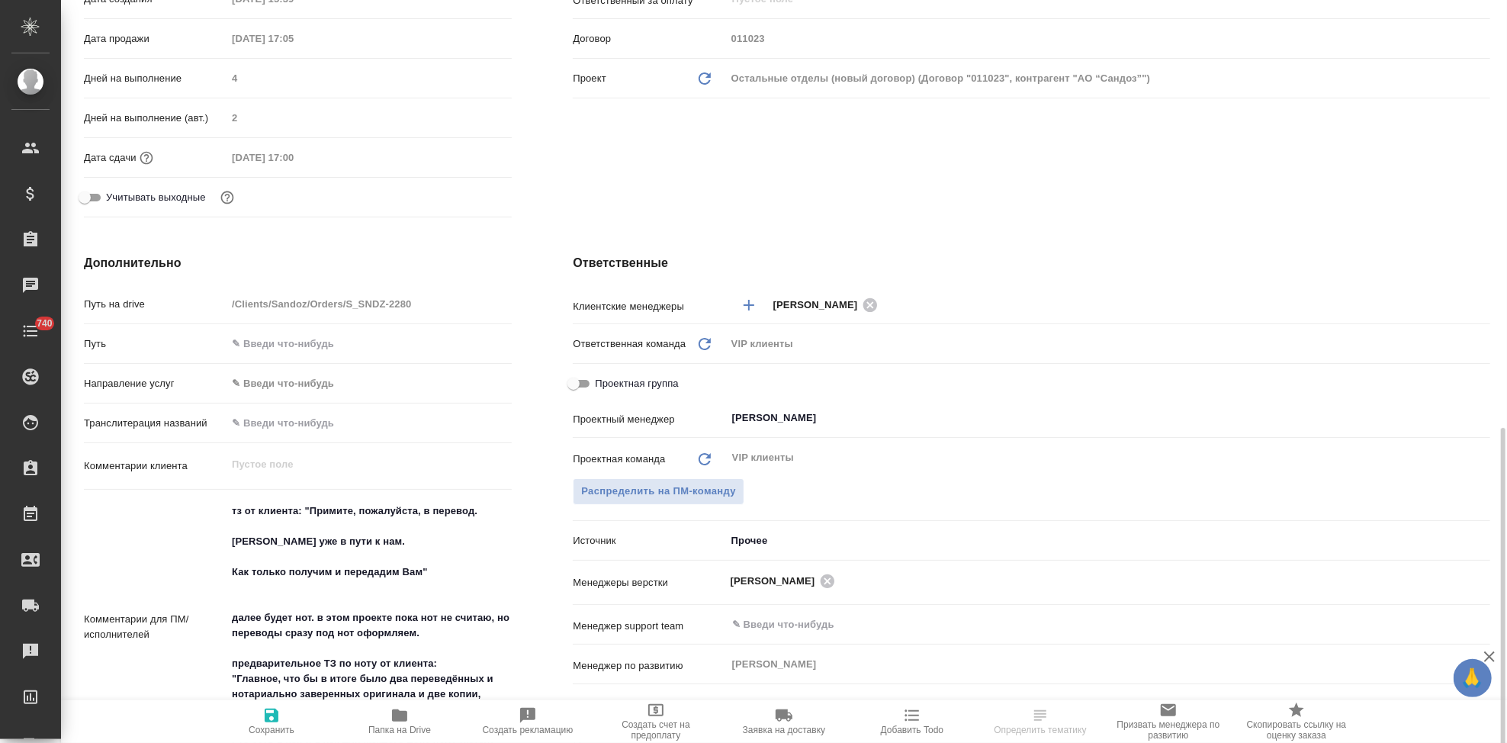
scroll to position [593, 0]
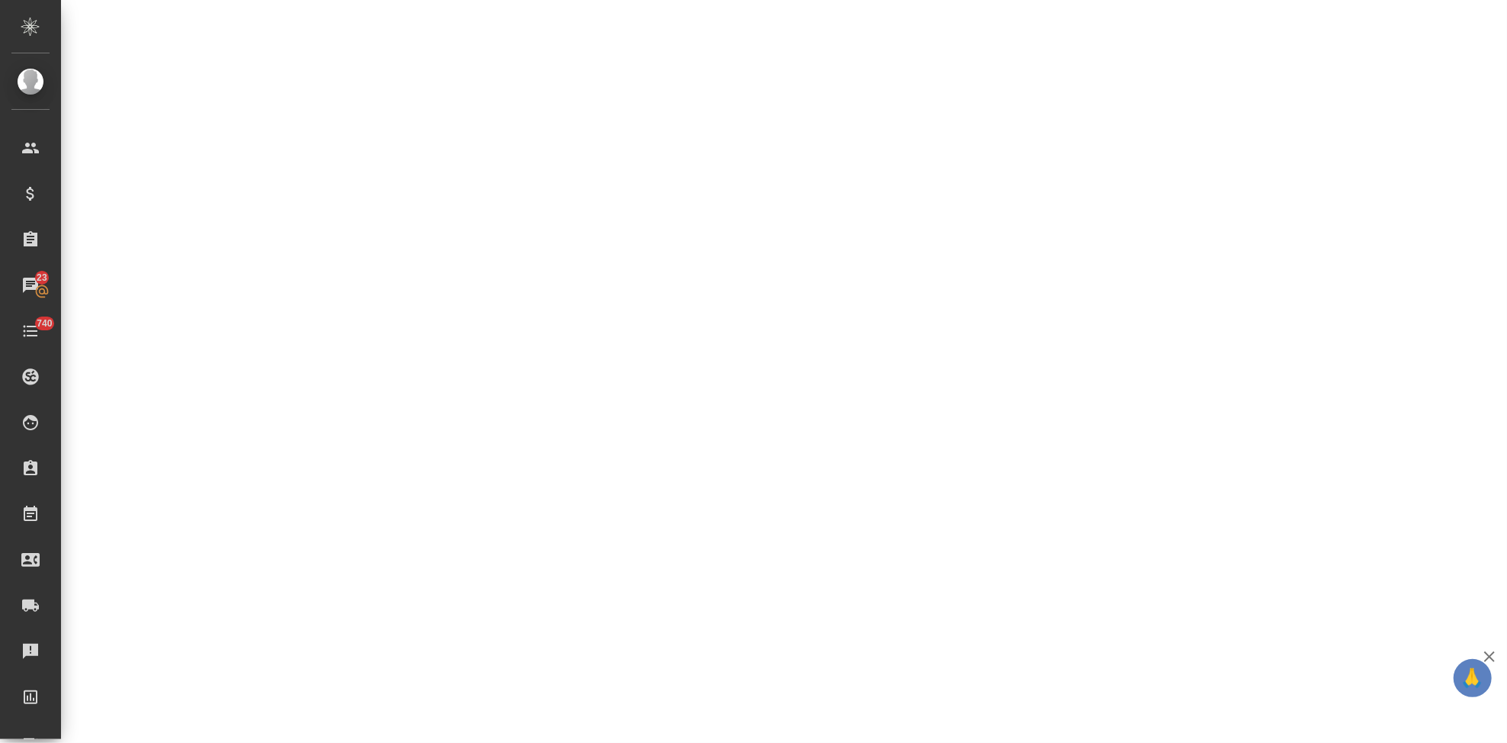
select select "RU"
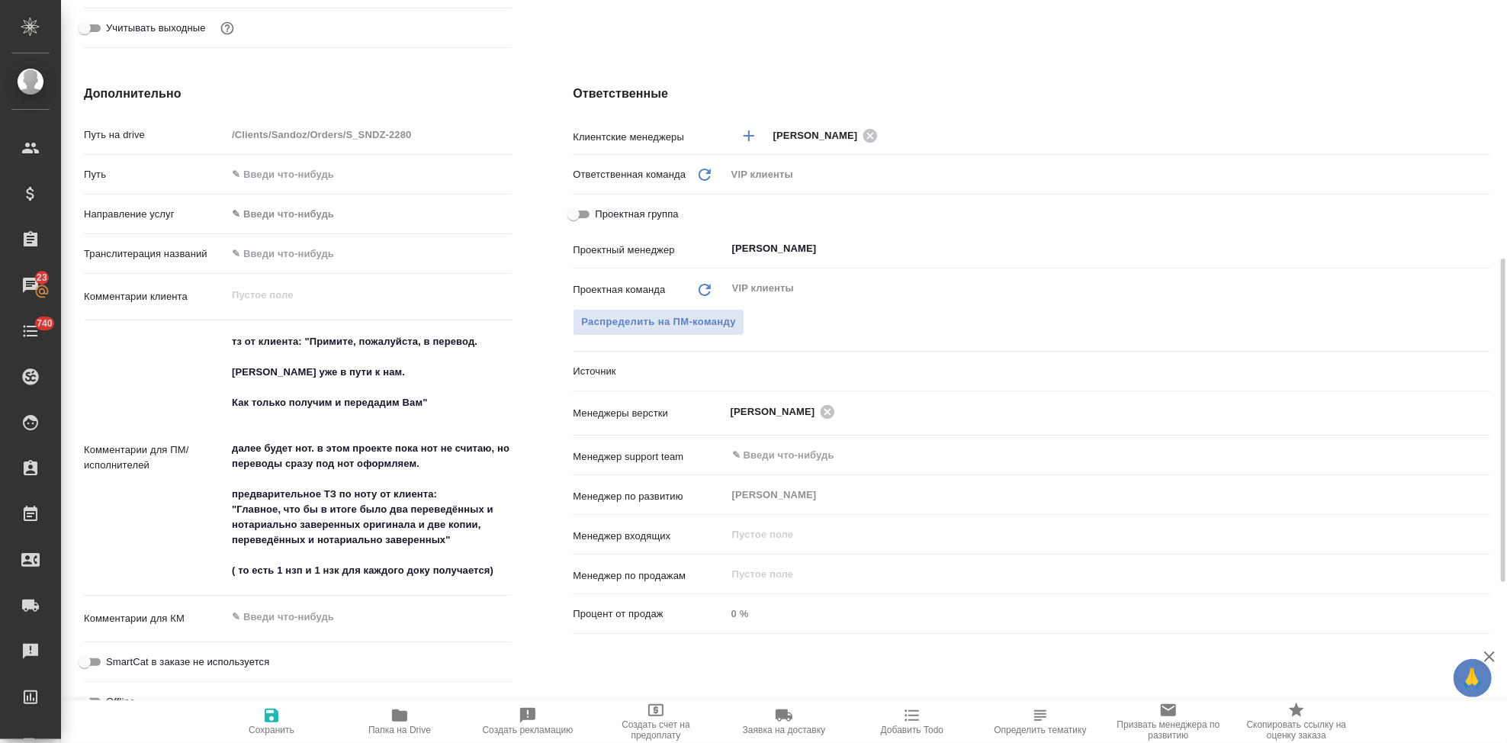
type textarea "x"
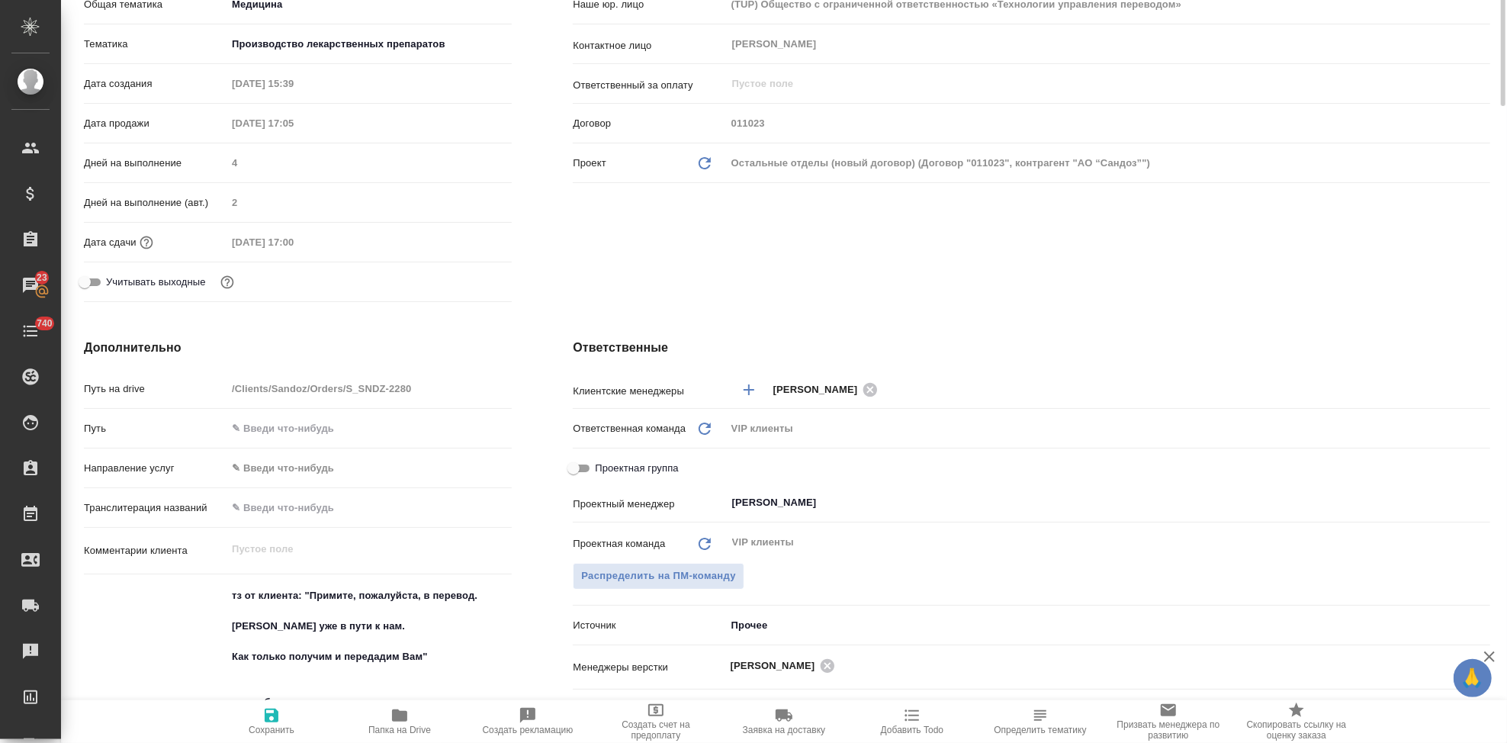
scroll to position [85, 0]
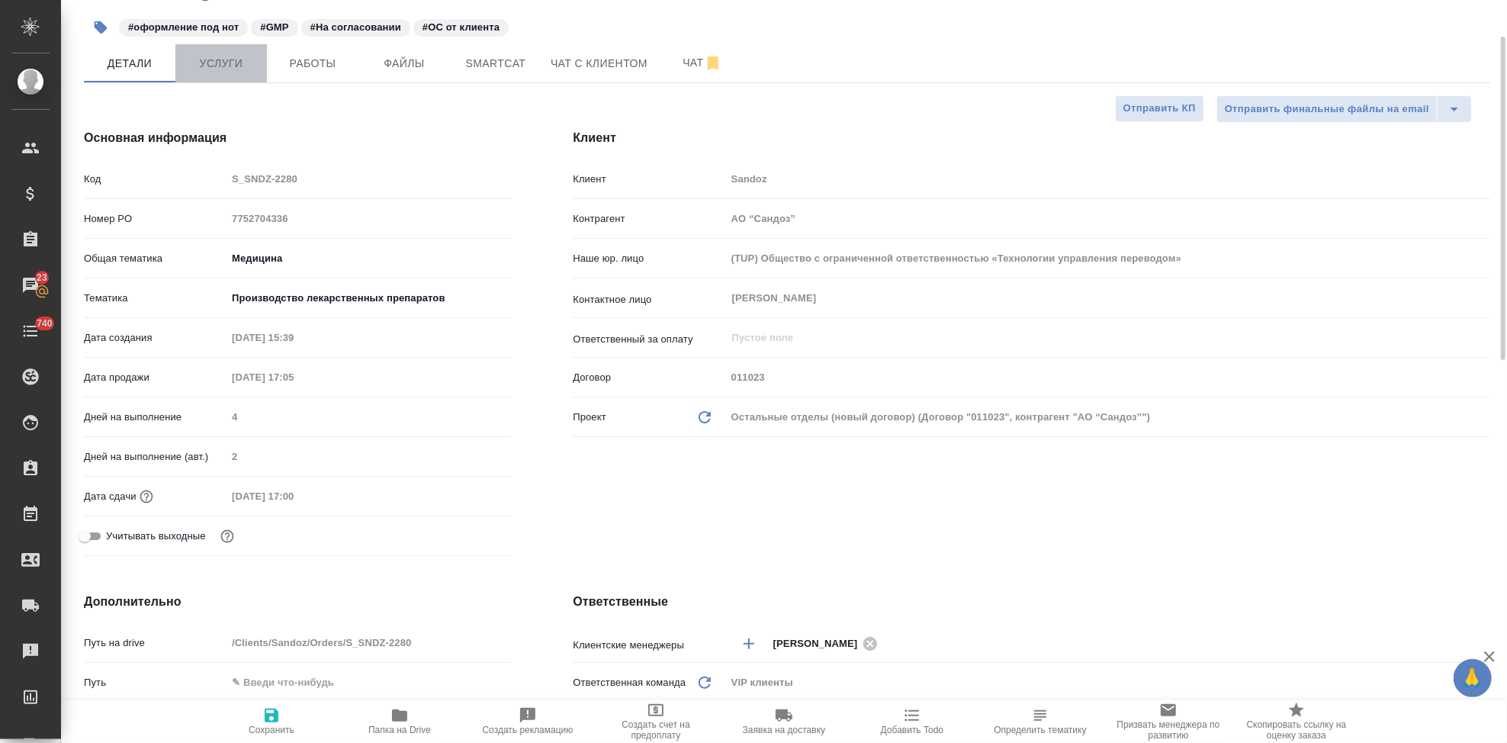
click at [228, 70] on span "Услуги" at bounding box center [221, 63] width 73 height 19
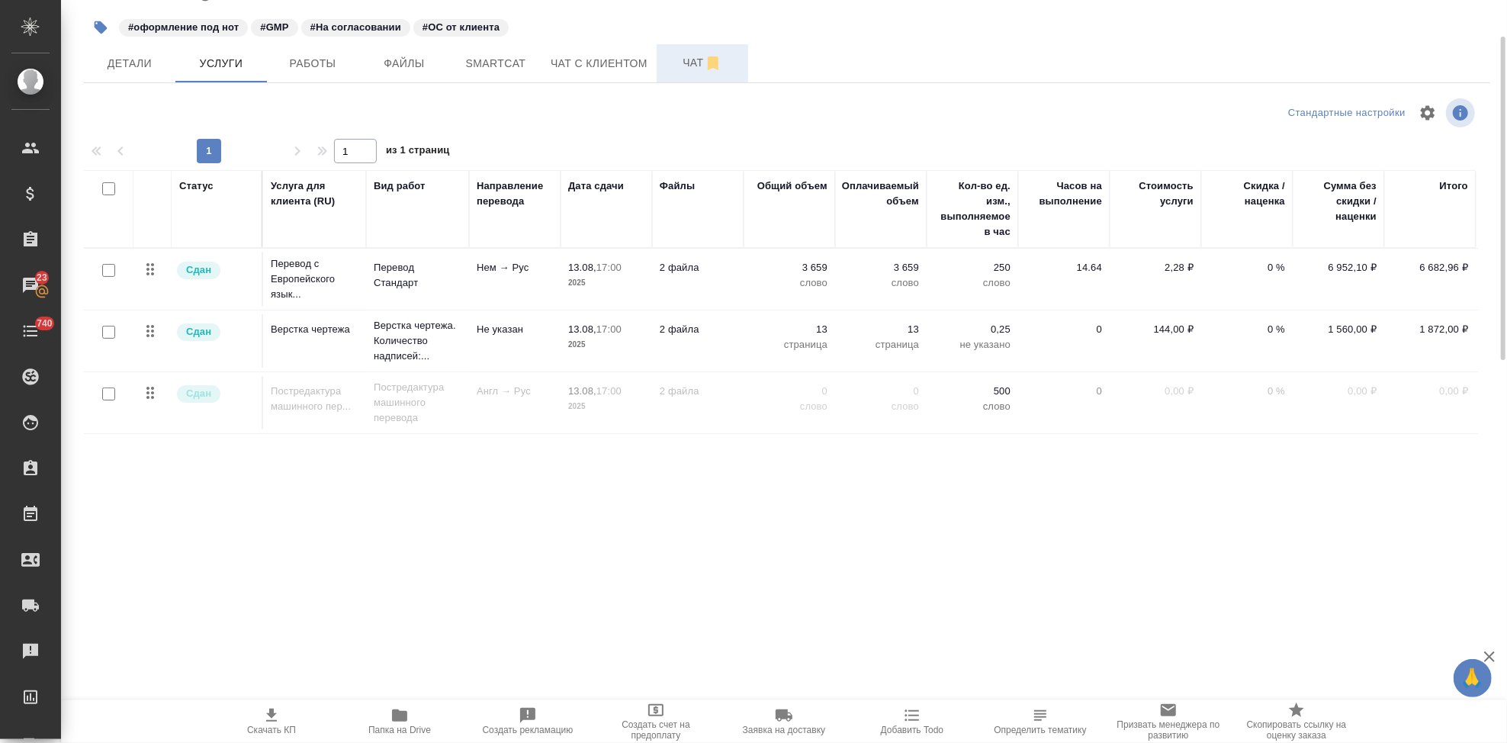
click at [682, 68] on span "Чат" at bounding box center [702, 62] width 73 height 19
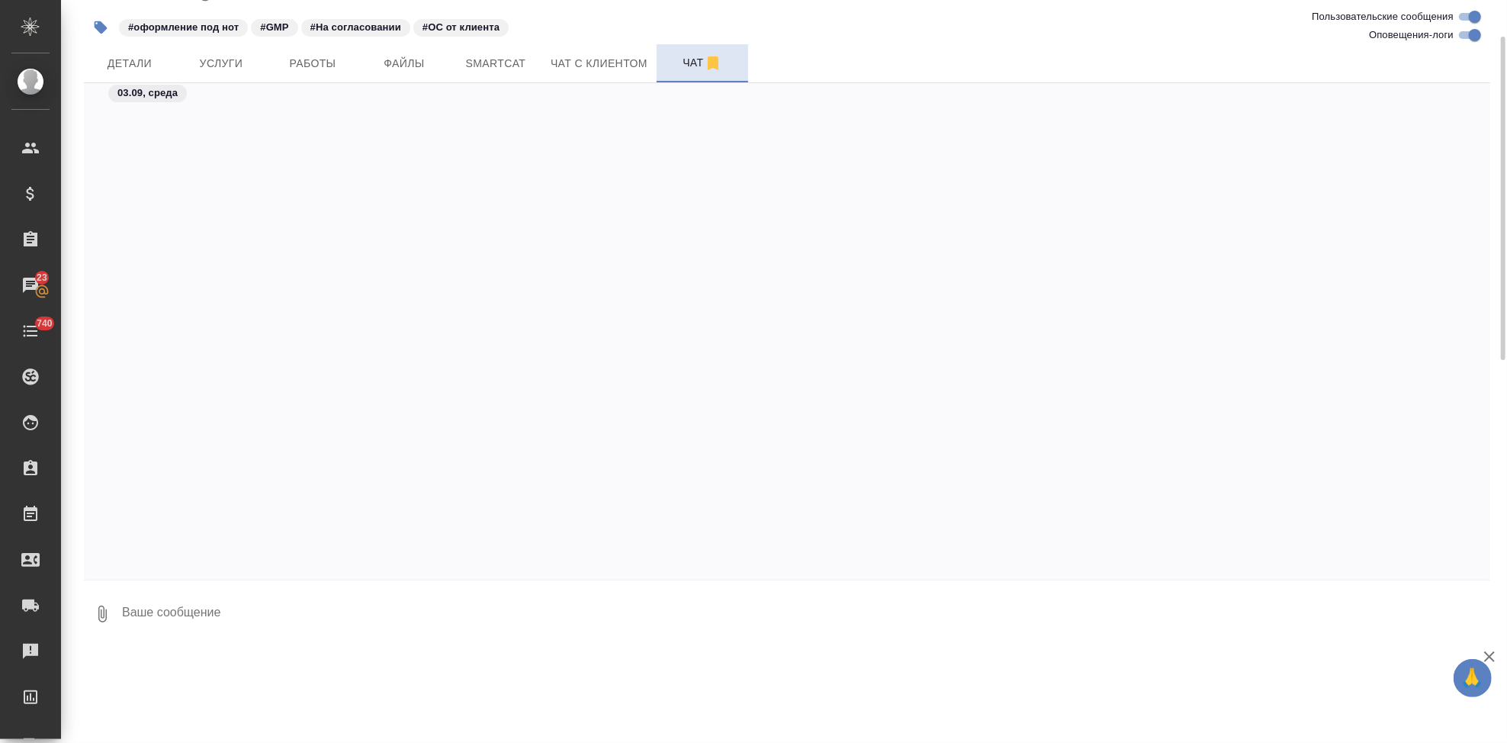
scroll to position [34810, 0]
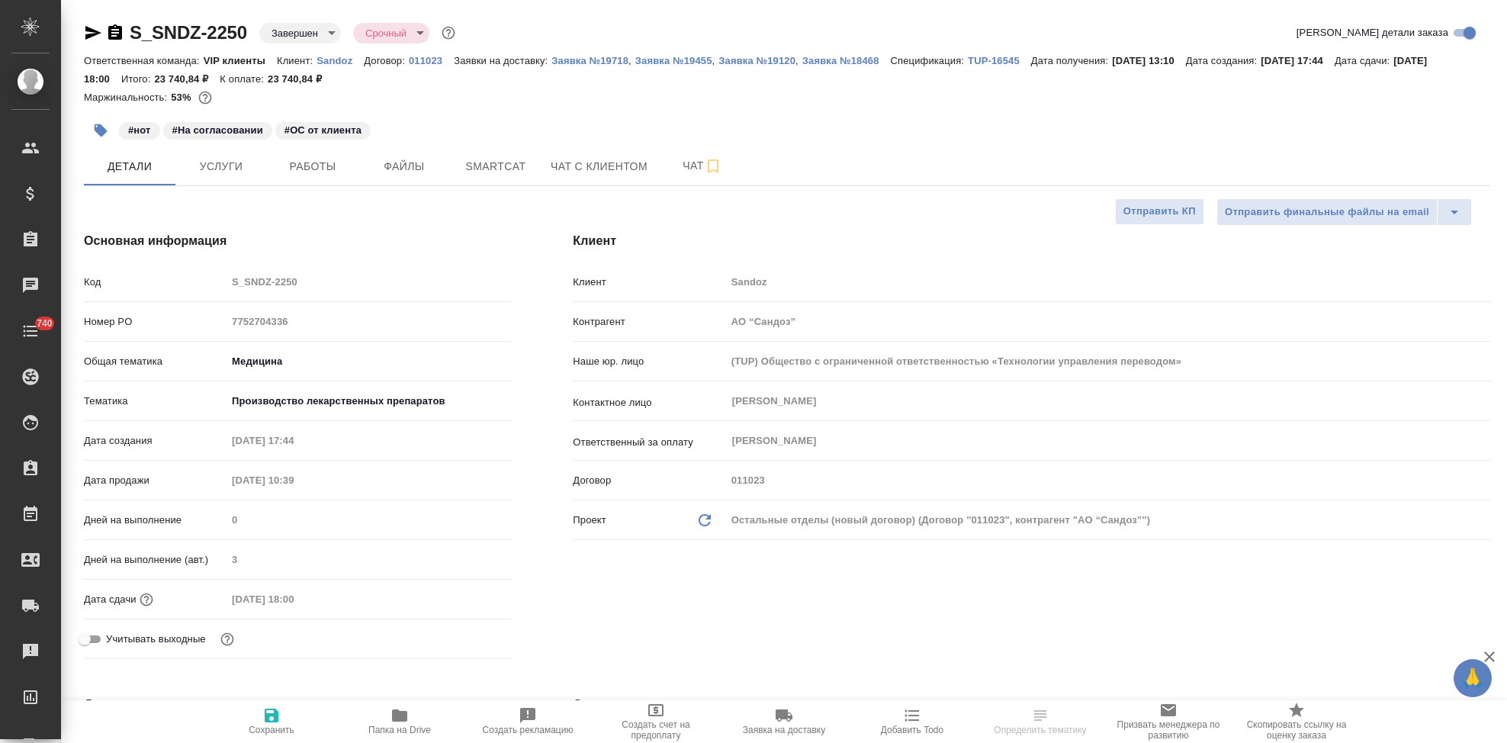
select select "RU"
click at [231, 171] on span "Услуги" at bounding box center [221, 166] width 73 height 19
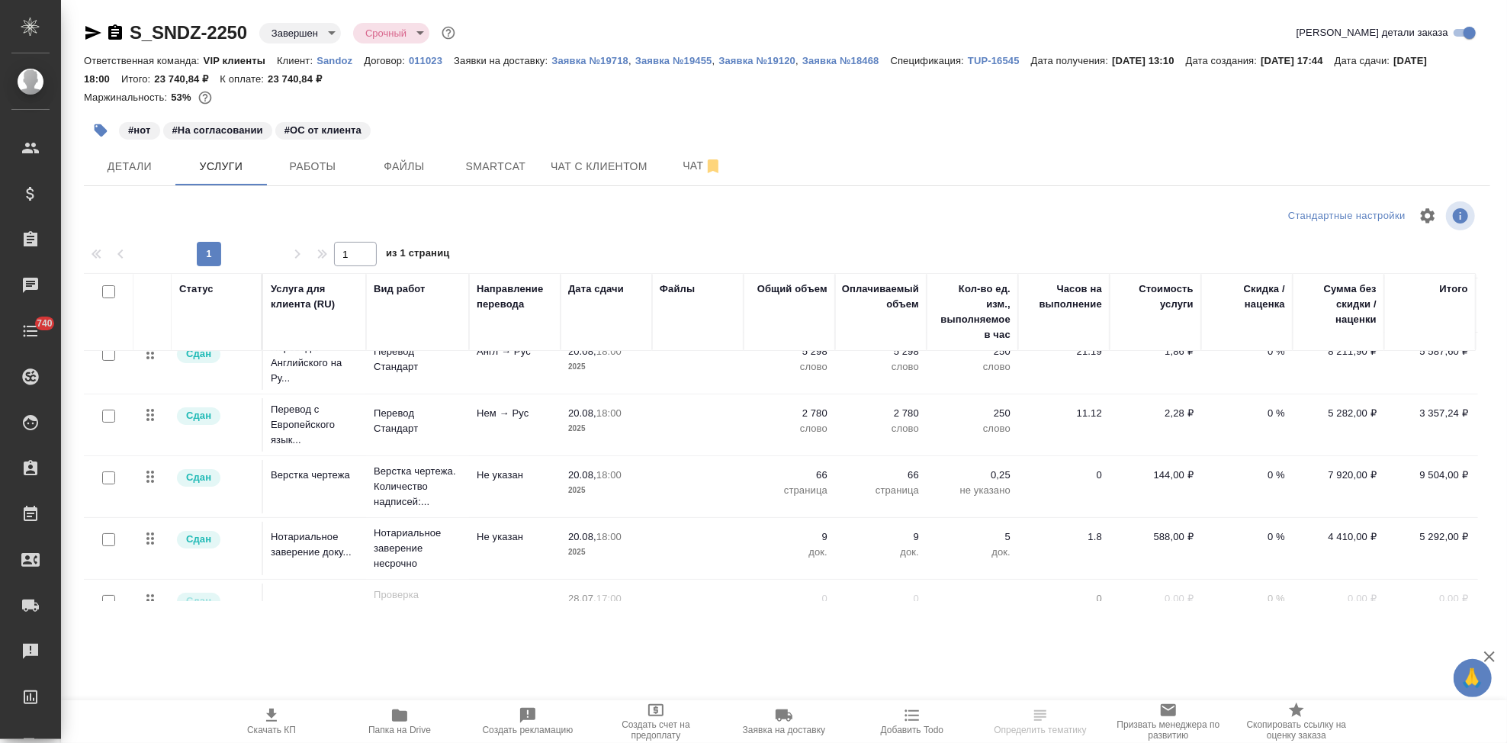
scroll to position [126, 0]
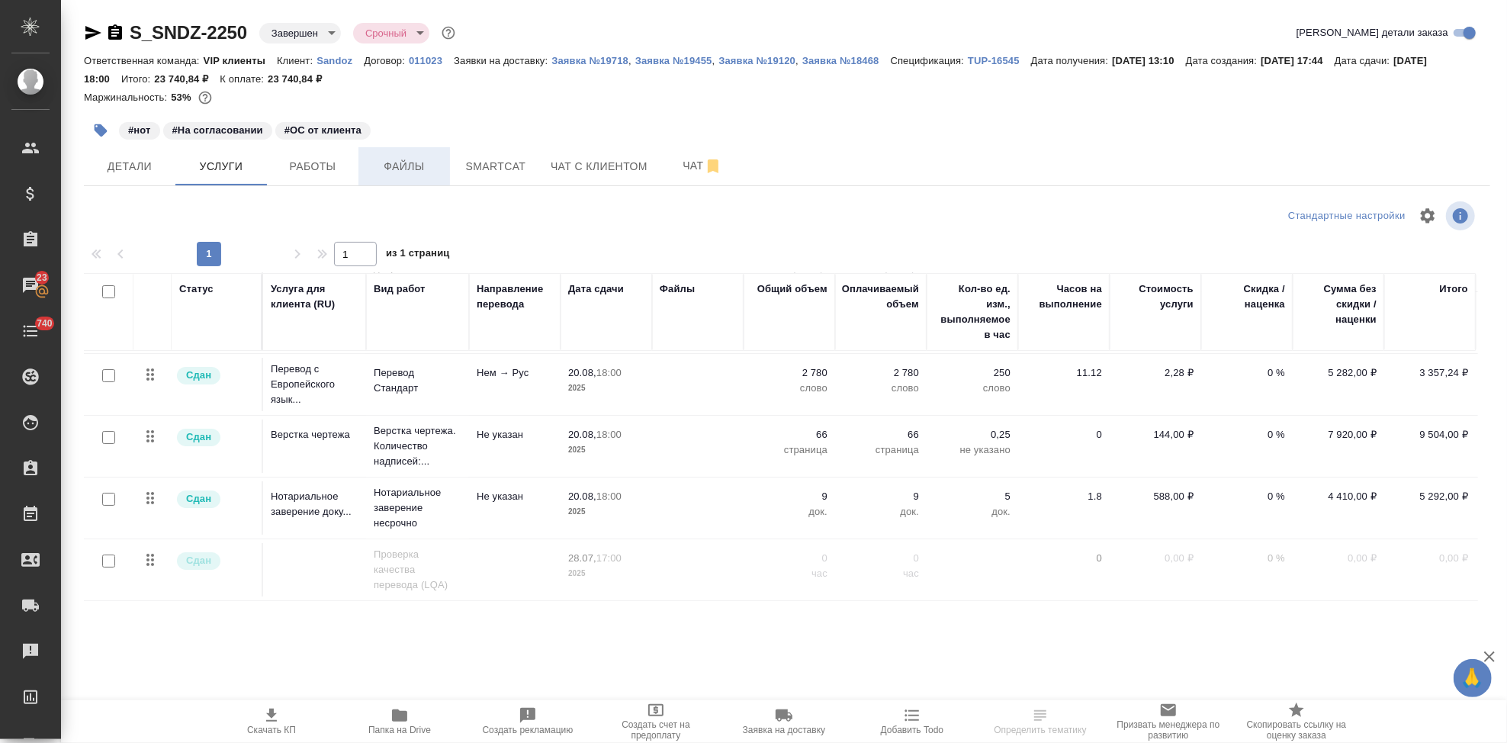
click at [421, 152] on button "Файлы" at bounding box center [404, 166] width 92 height 38
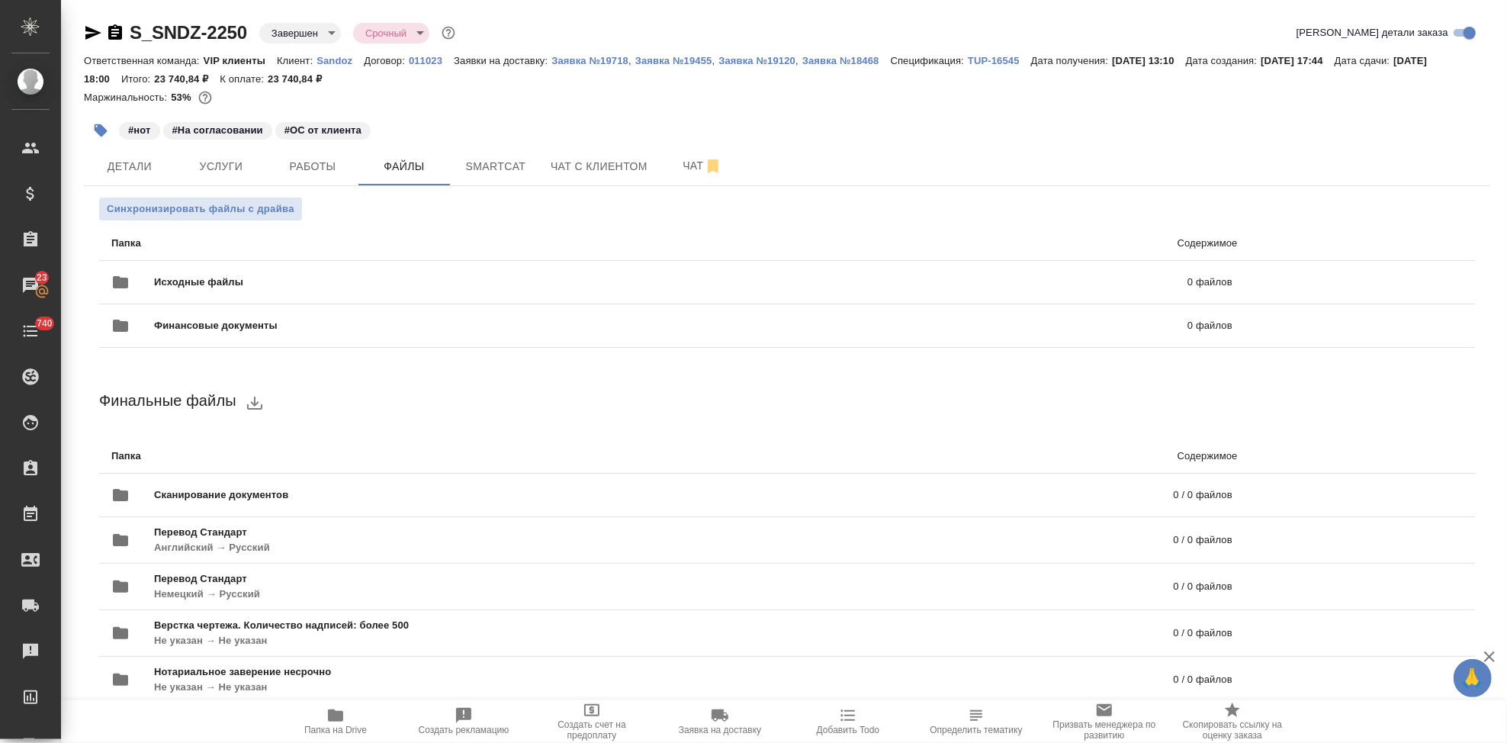
click at [352, 735] on button "Папка на Drive" at bounding box center [335, 721] width 128 height 43
click at [676, 167] on span "Чат" at bounding box center [702, 165] width 73 height 19
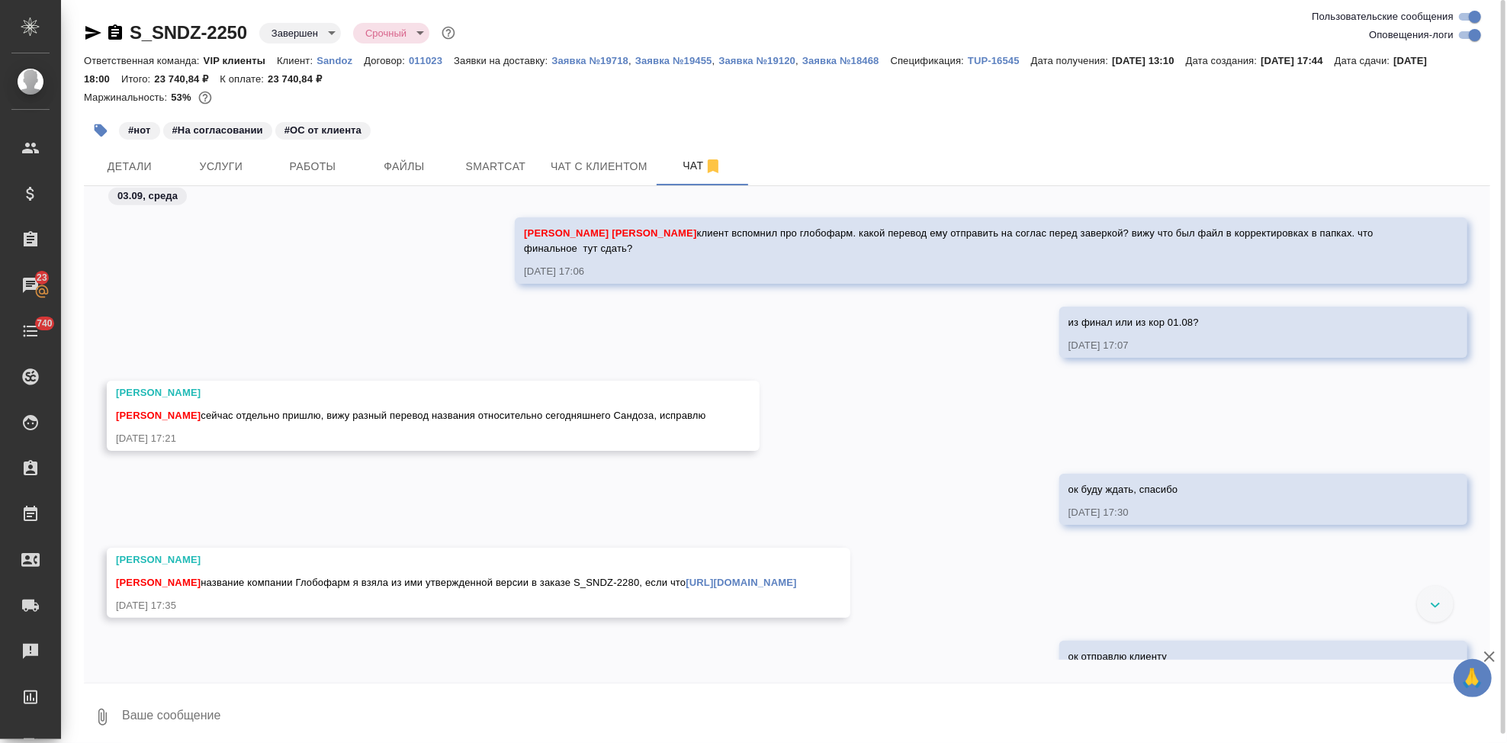
scroll to position [95138, 0]
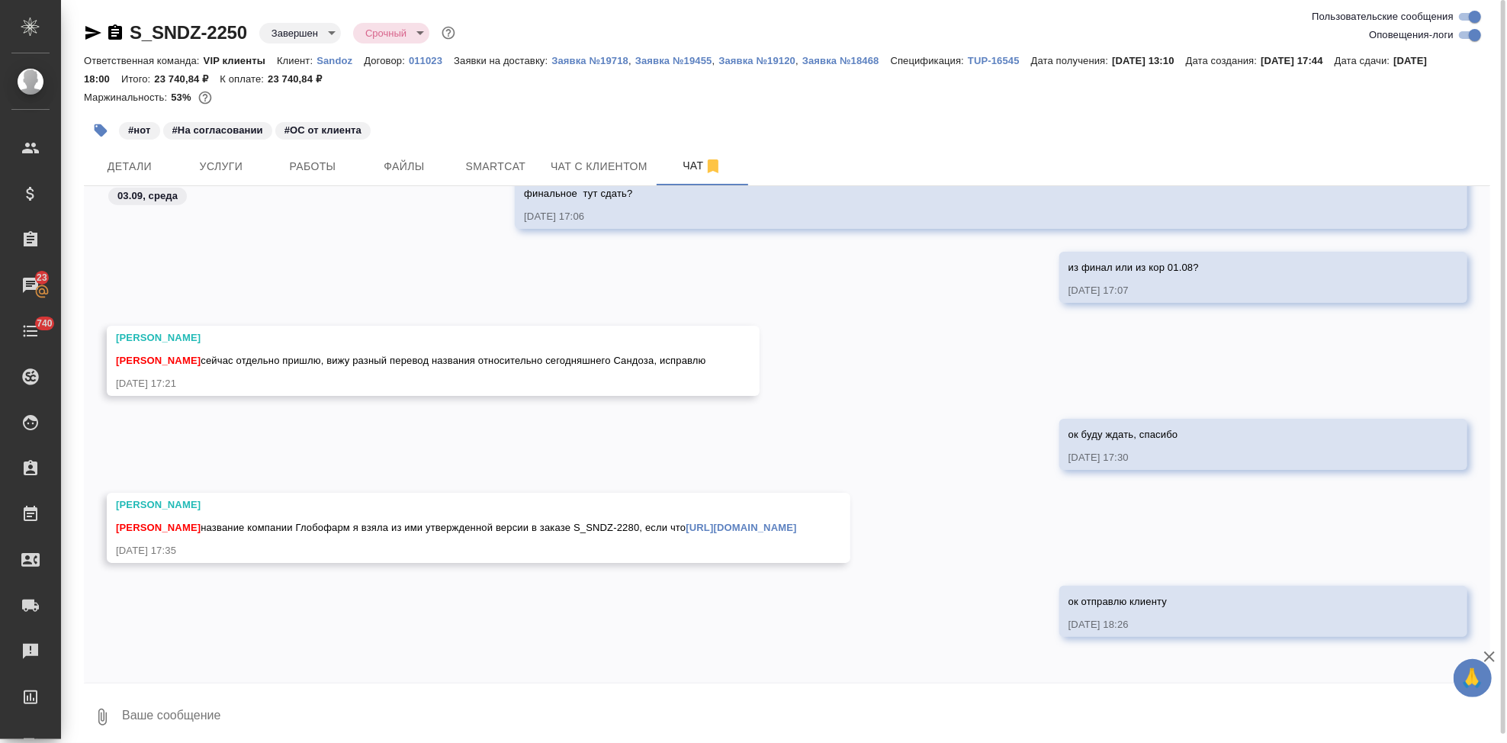
click at [371, 713] on textarea at bounding box center [805, 717] width 1370 height 52
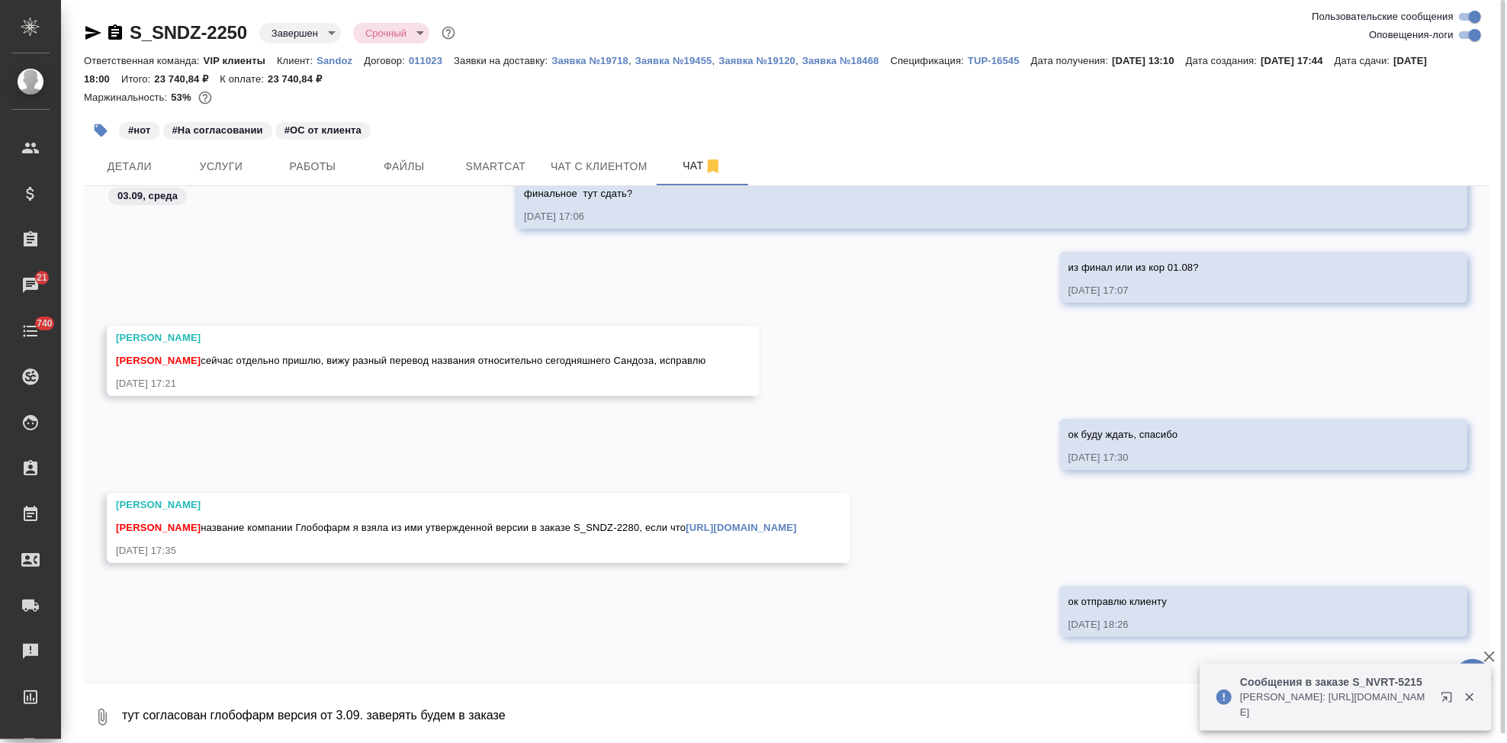
click at [339, 62] on p "Sandoz" at bounding box center [339, 60] width 47 height 11
click at [519, 718] on textarea "тут согласован глобофарм версия от 3.09. заверять будем в заказе" at bounding box center [792, 717] width 1344 height 52
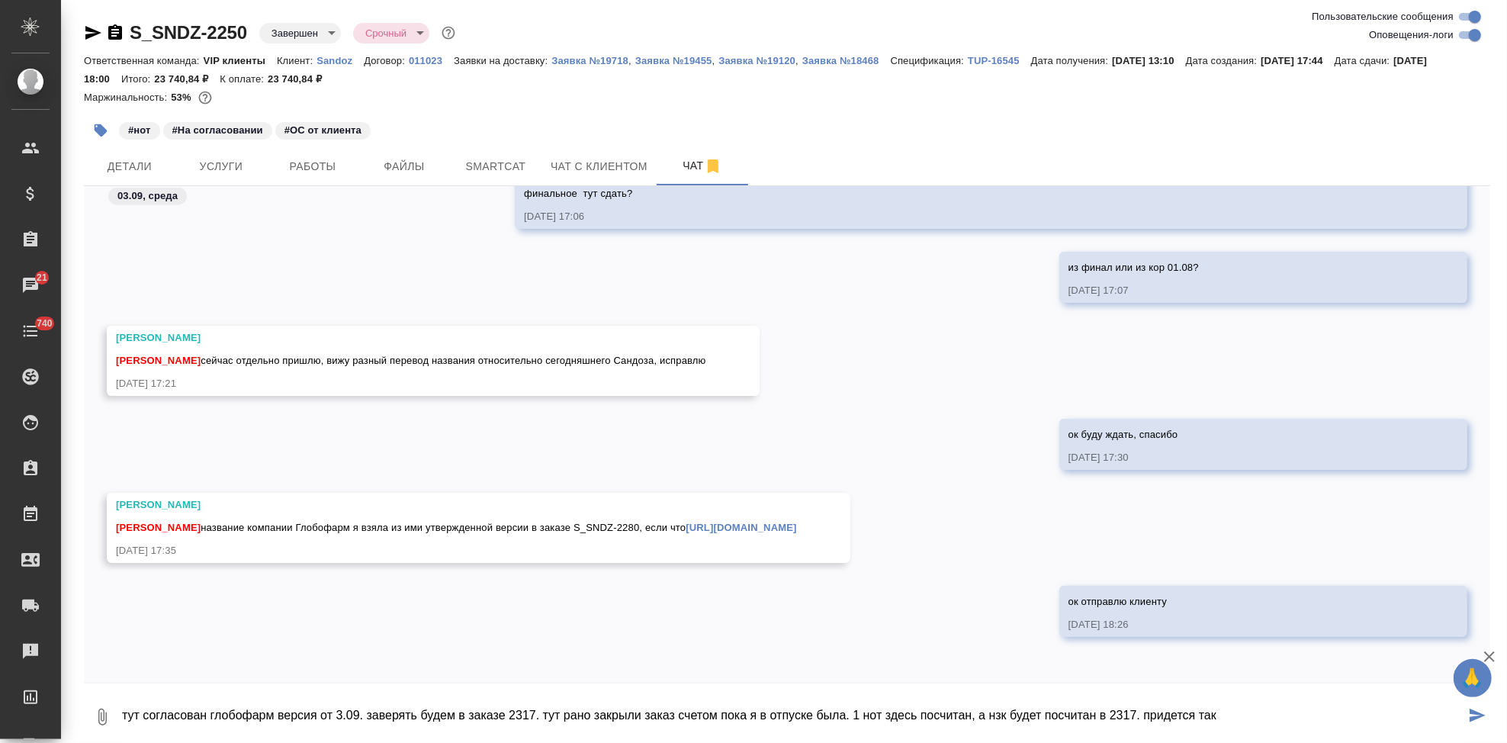
type textarea "тут согласован глобофарм версия от 3.09. заверять будем в заказе 2317. тут рано…"
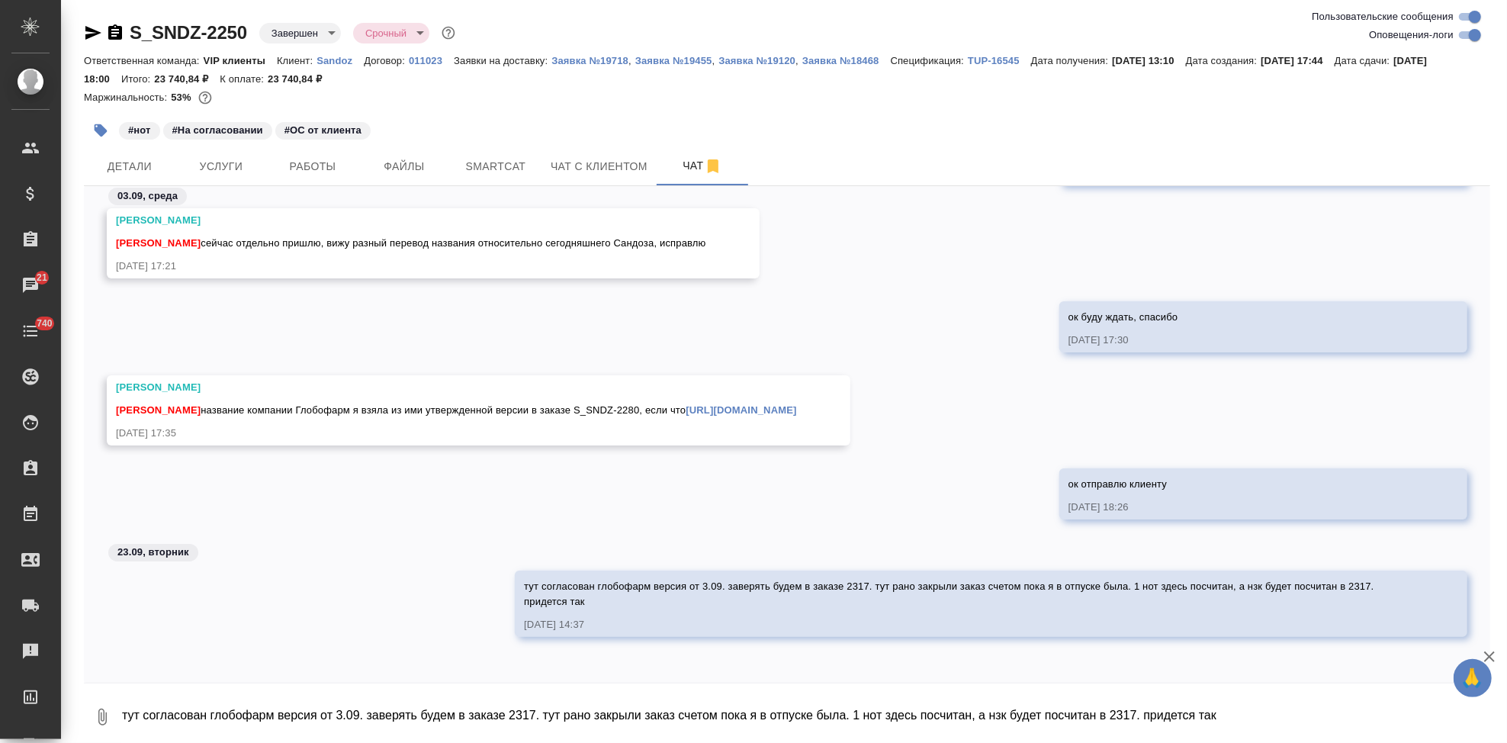
scroll to position [93955, 0]
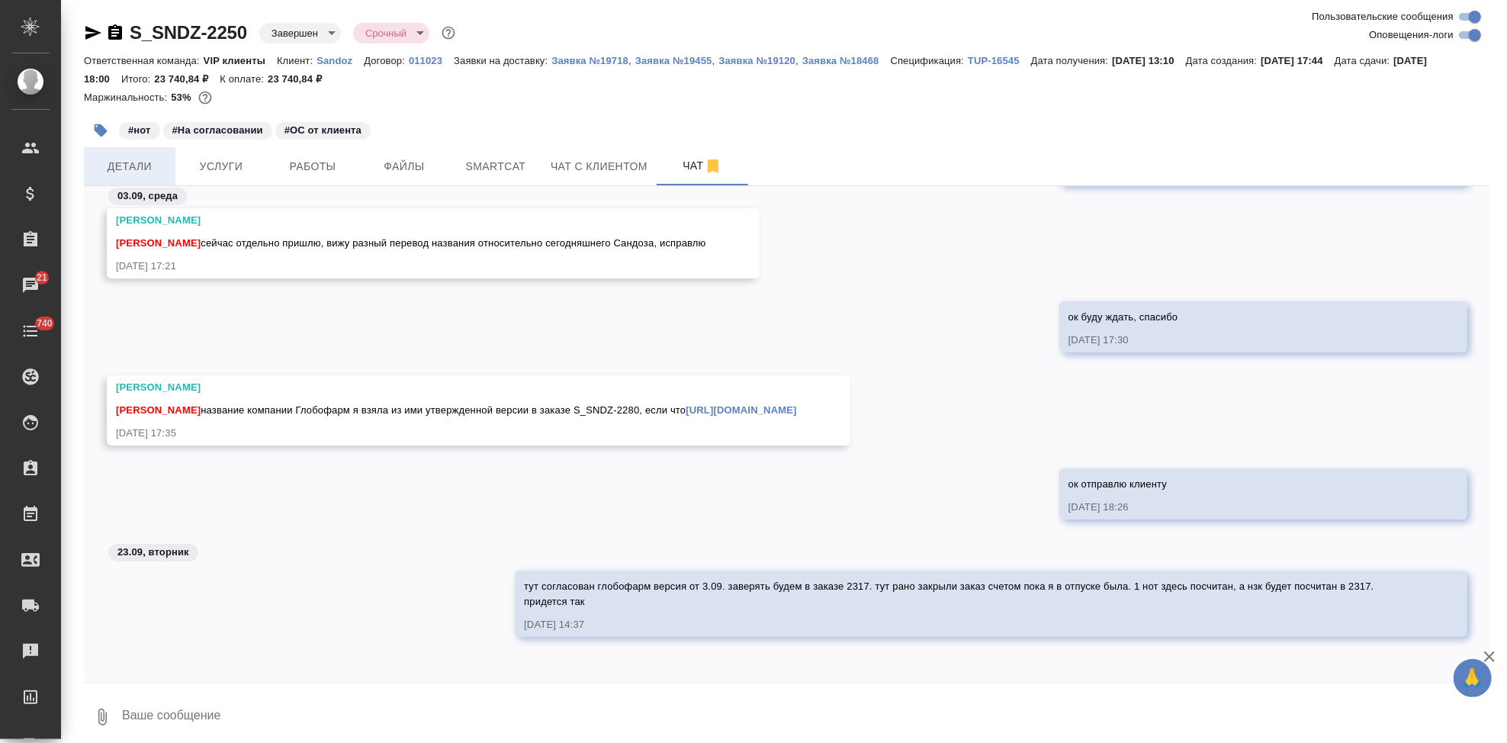
click at [139, 156] on button "Детали" at bounding box center [130, 166] width 92 height 38
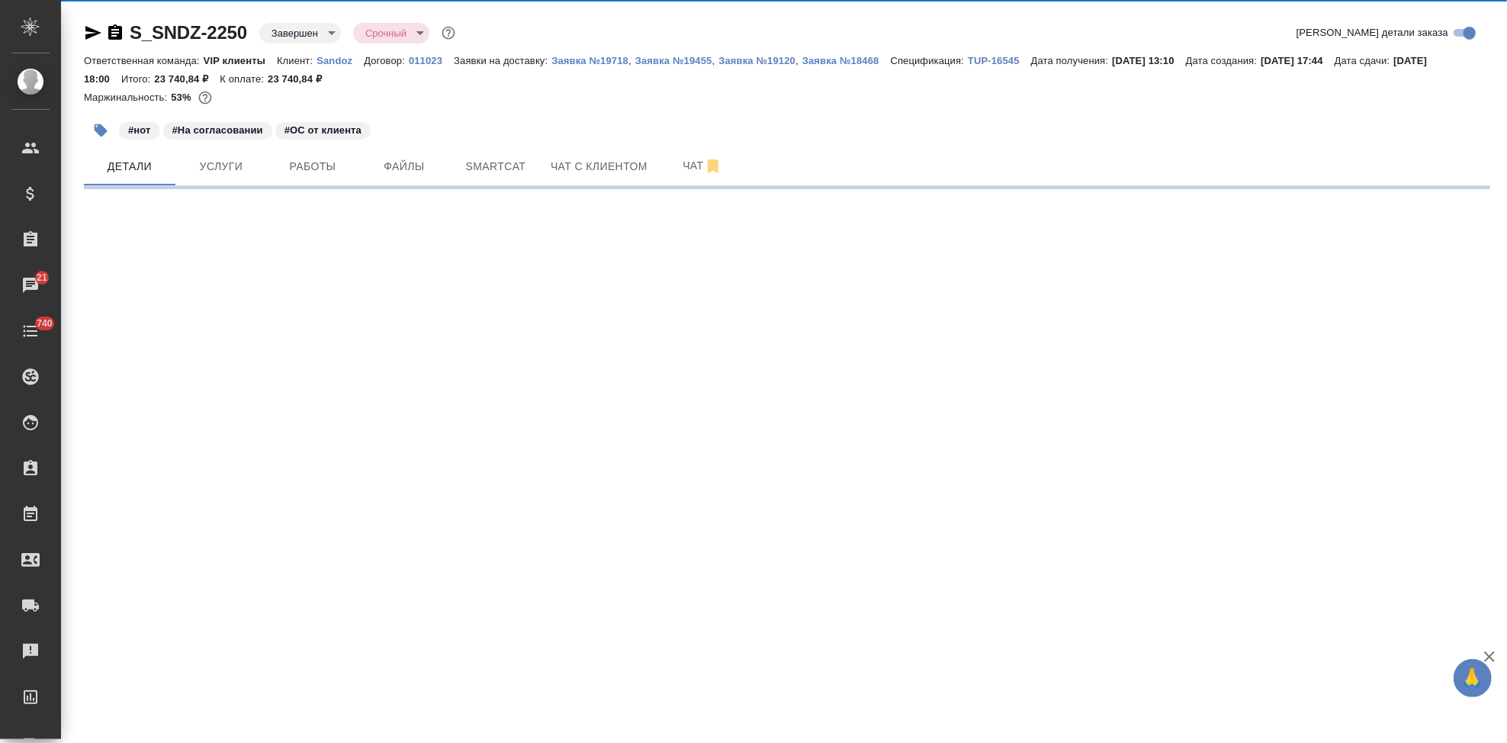
select select "RU"
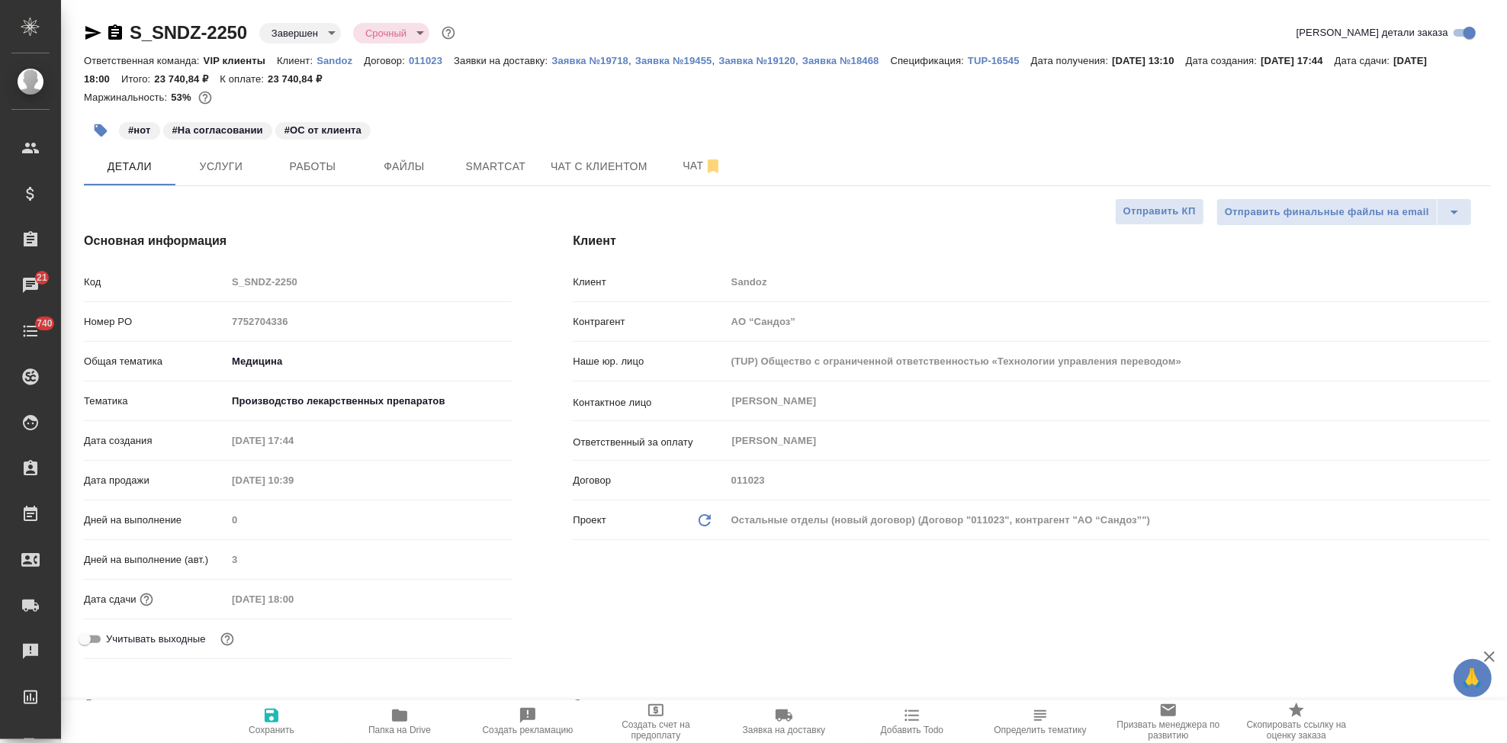
type textarea "x"
type input "[PERSON_NAME]"
type input "Ильина Екатерина"
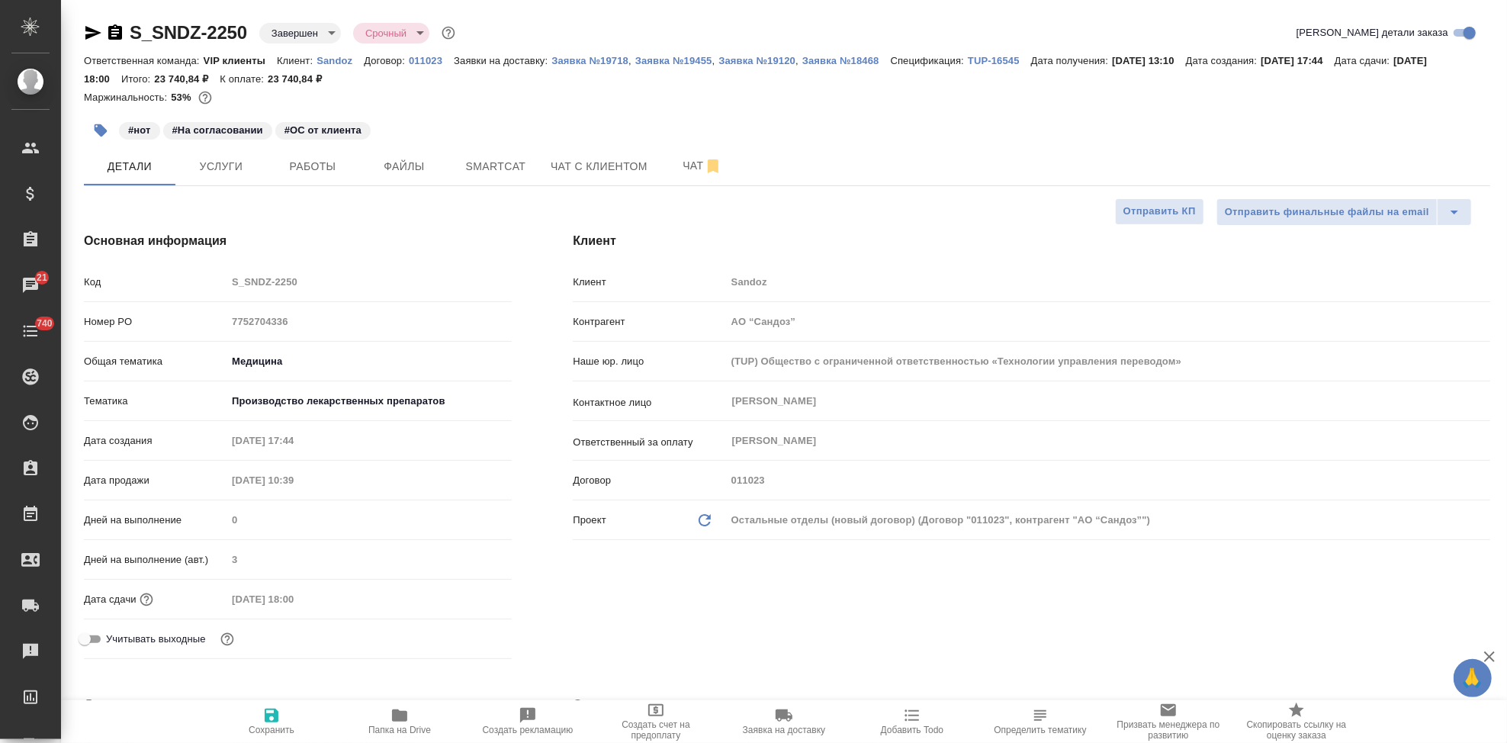
type input "Комаров Роман"
click at [398, 721] on icon "button" at bounding box center [399, 715] width 15 height 12
type textarea "x"
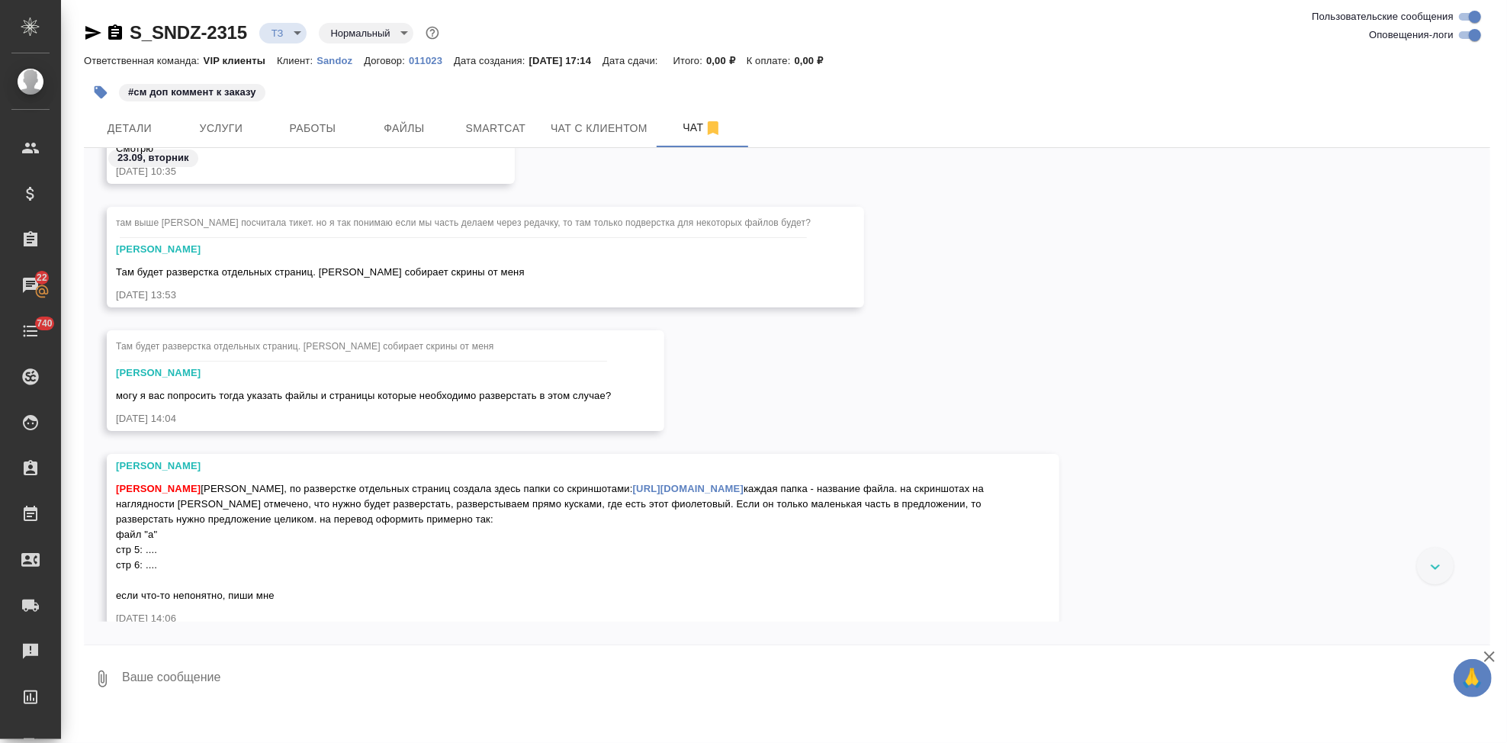
scroll to position [13108, 0]
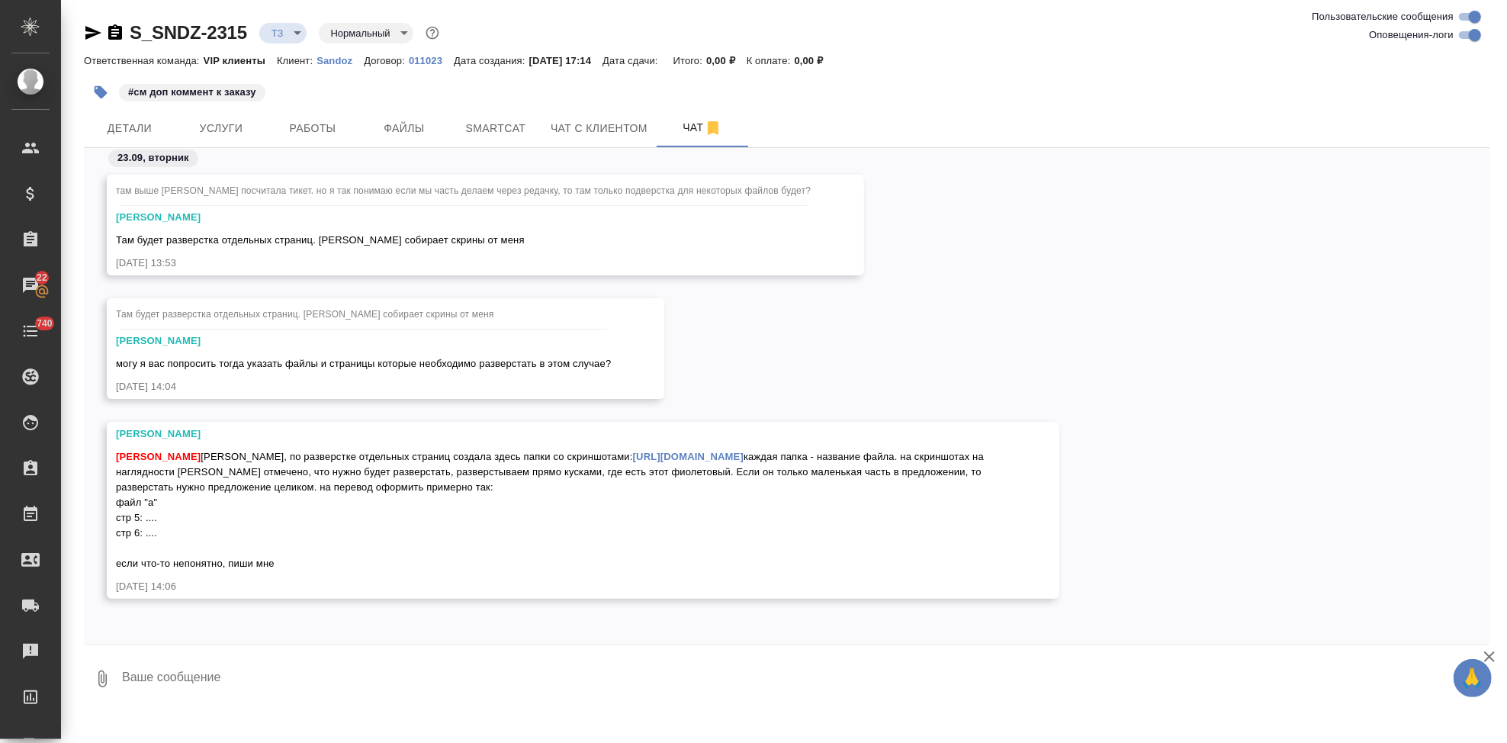
click at [300, 683] on textarea at bounding box center [805, 679] width 1370 height 52
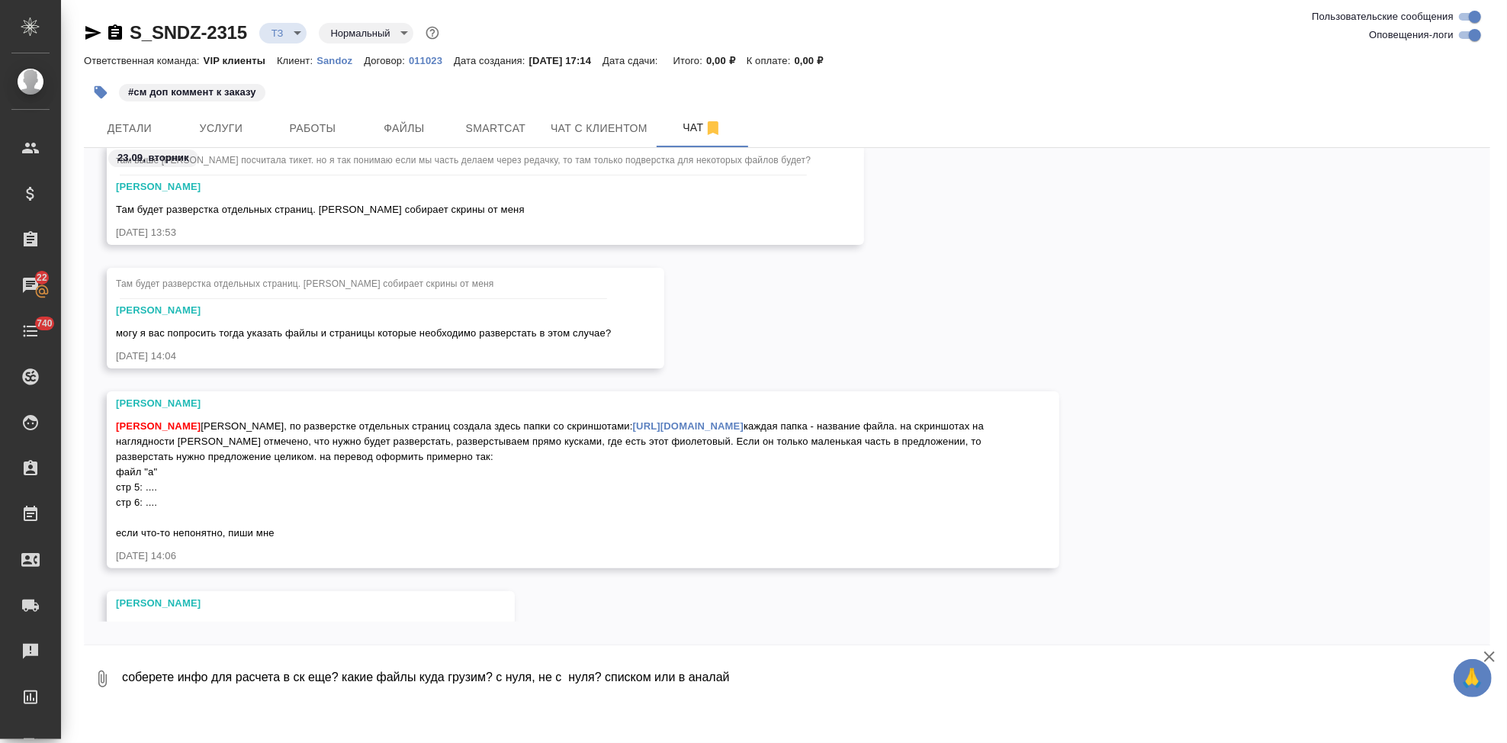
scroll to position [13200, 0]
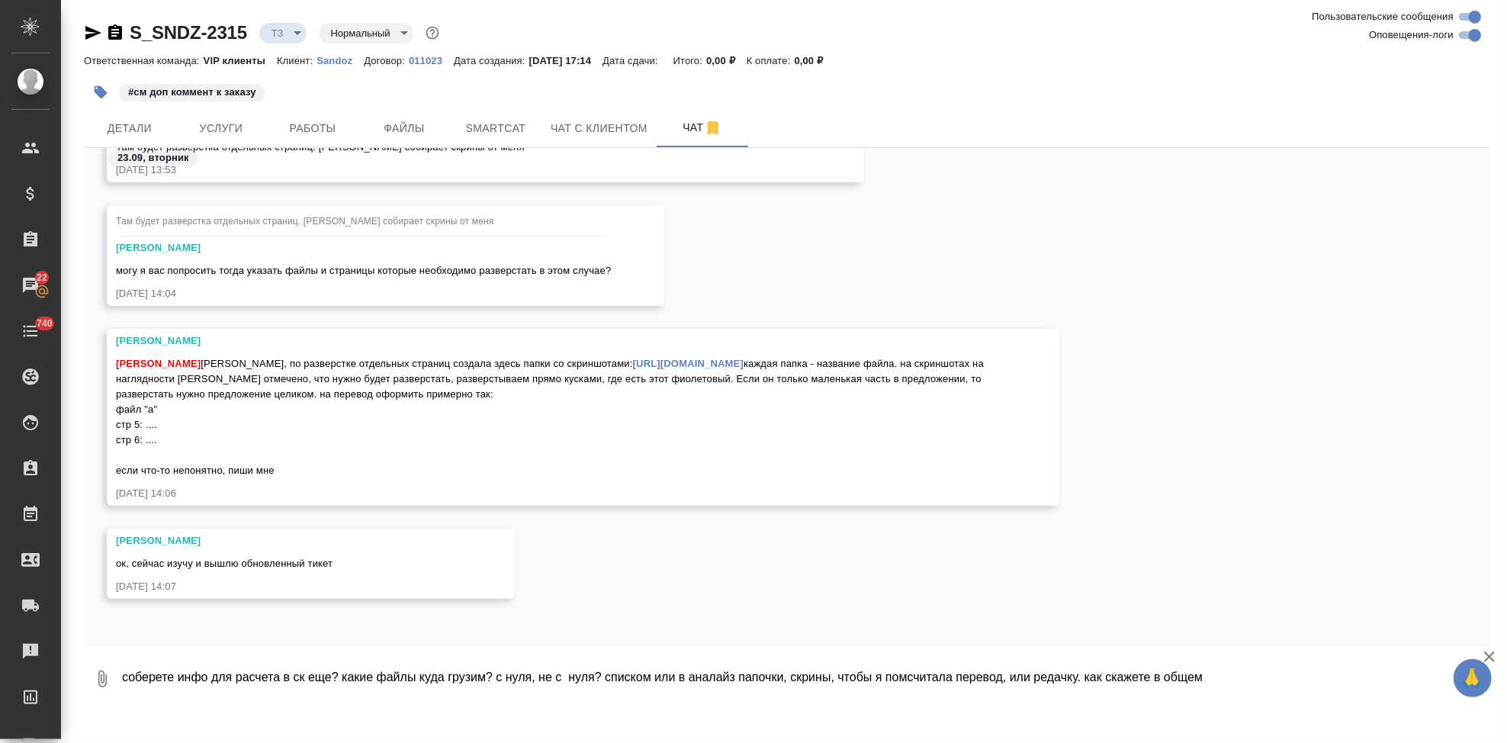
type textarea "соберете инфо для расчета в ск еще? какие файлы куда грузим? с нуля, не с нуля?…"
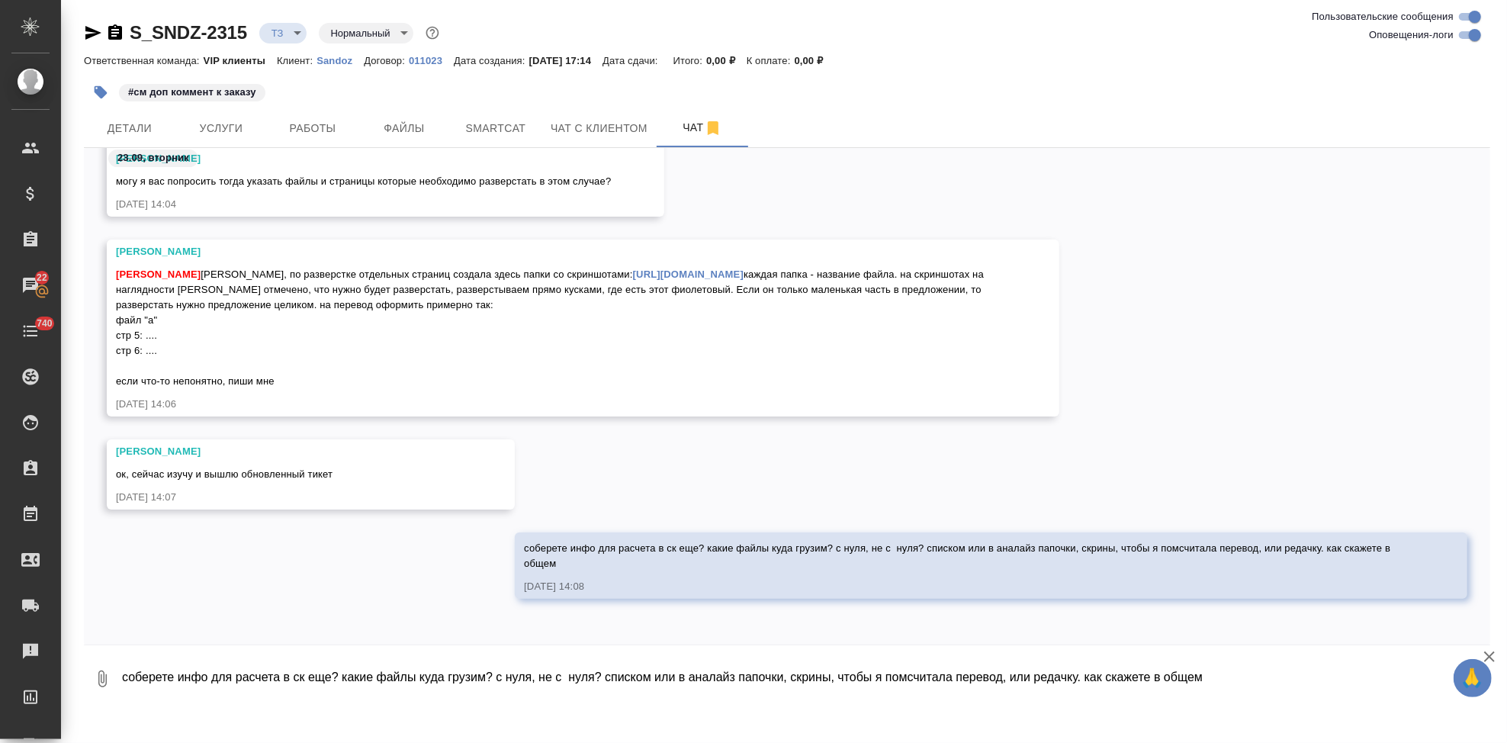
click at [415, 673] on textarea "соберете инфо для расчета в ск еще? какие файлы куда грузим? с нуля, не с нуля?…" at bounding box center [805, 679] width 1370 height 52
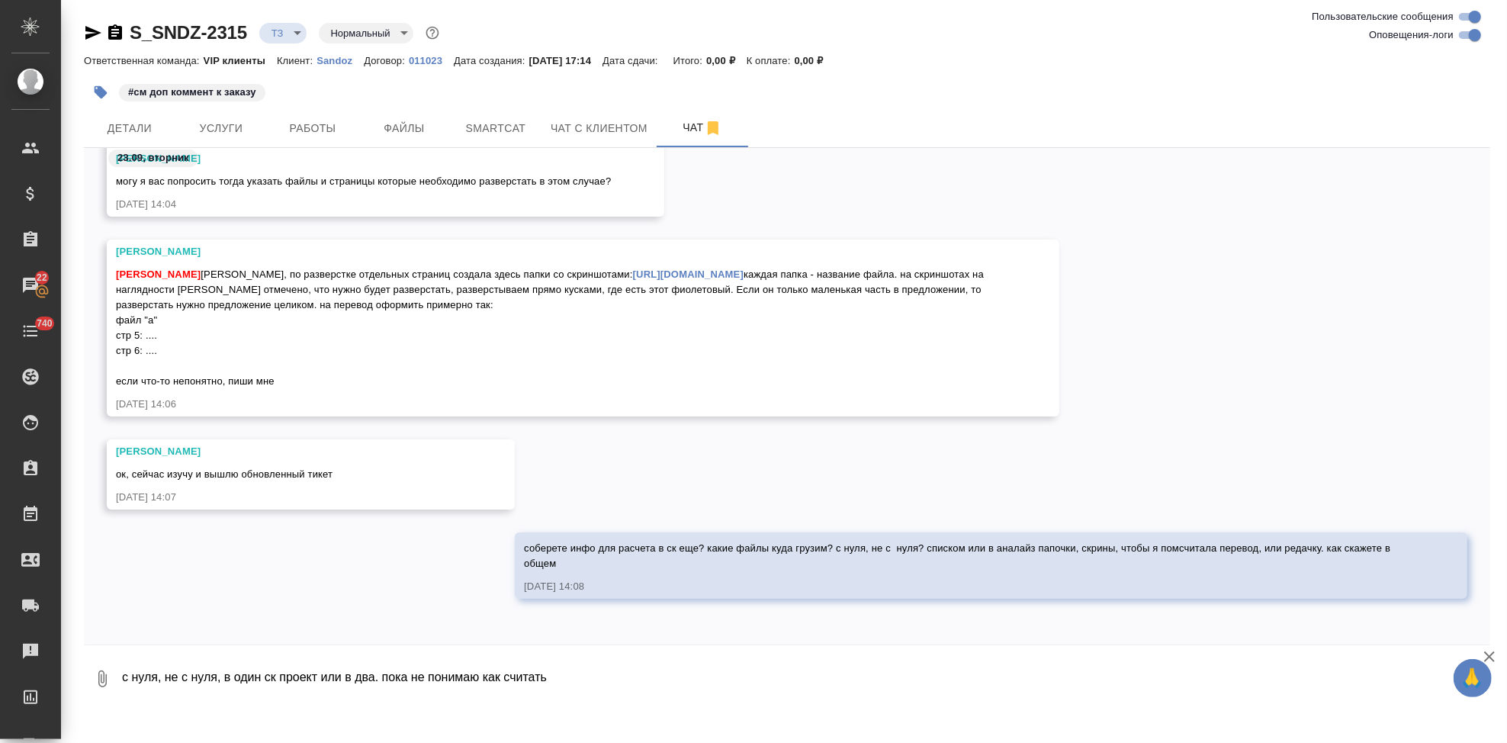
type textarea "с нуля, не с нуля, в один ск проект или в два. пока не понимаю как считать"
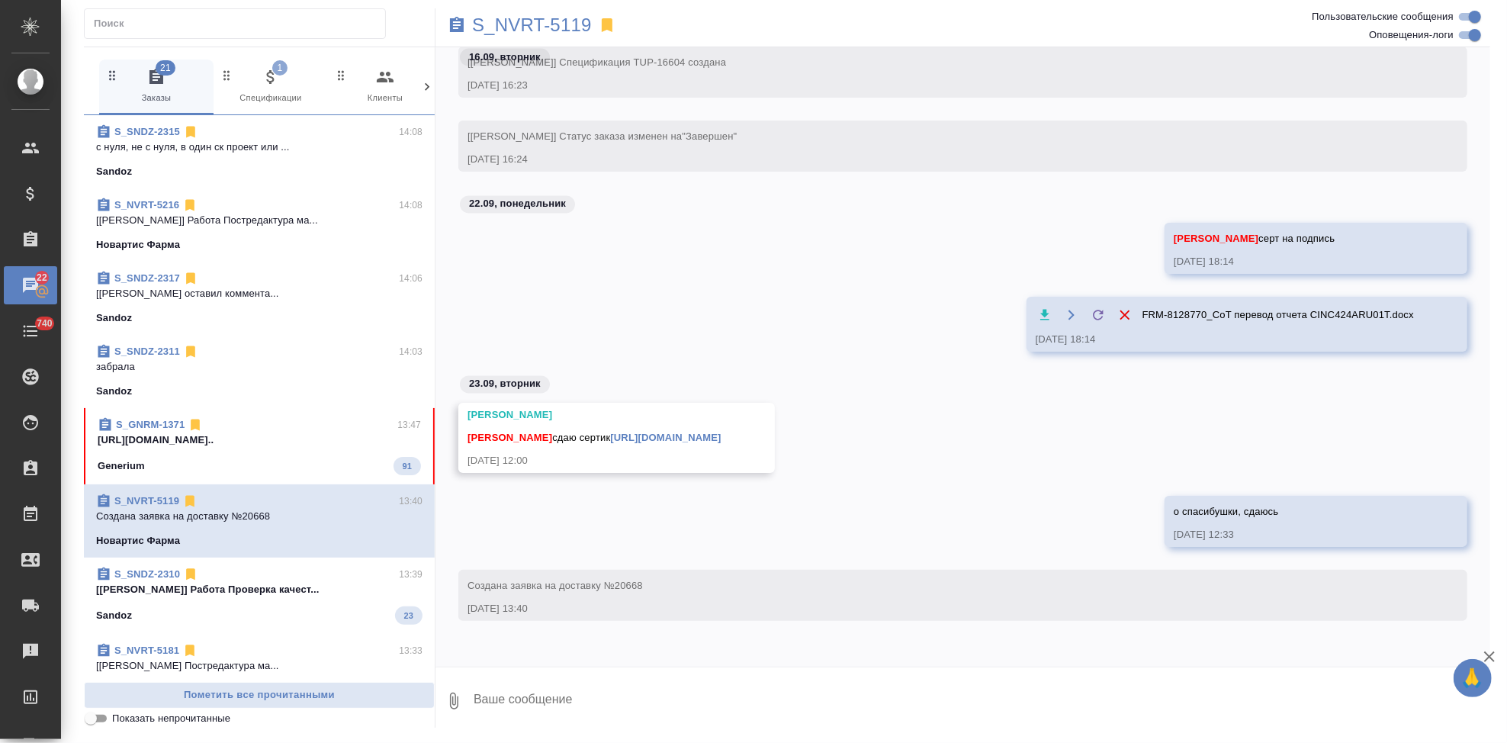
scroll to position [33441, 0]
click at [201, 466] on div "Generium 91" at bounding box center [259, 466] width 323 height 18
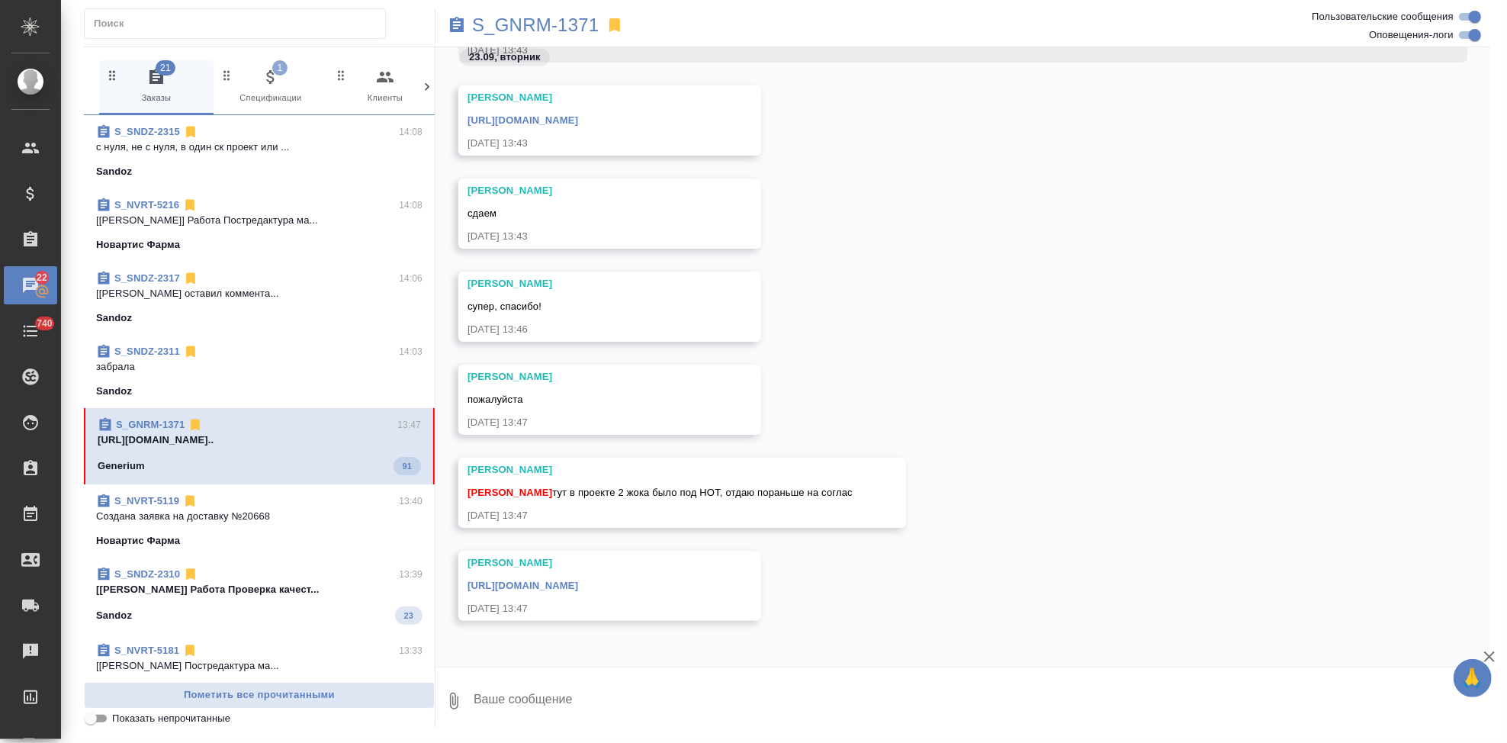
scroll to position [41951, 0]
click at [650, 693] on textarea at bounding box center [981, 701] width 1018 height 52
type textarea "спасибо, забираю на соглас"
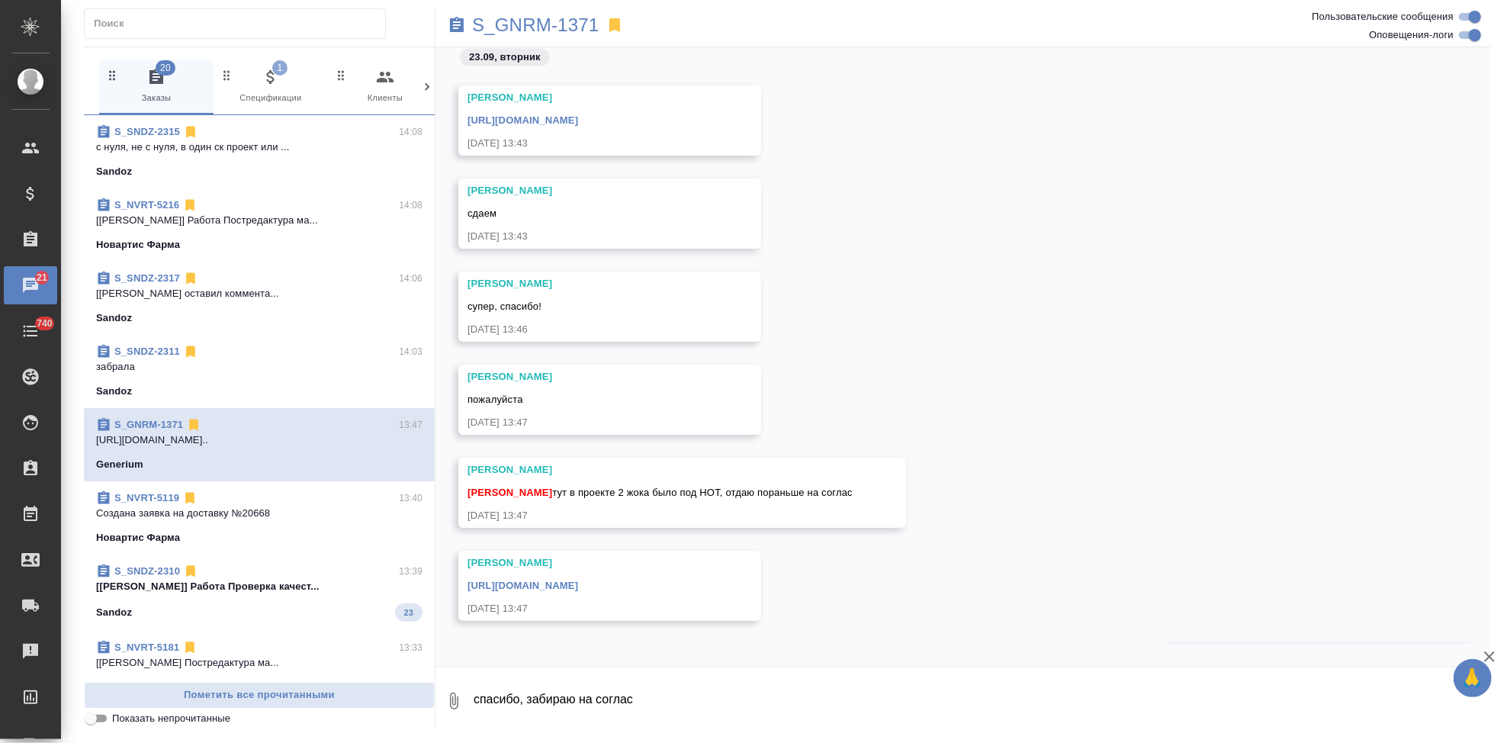
scroll to position [42025, 0]
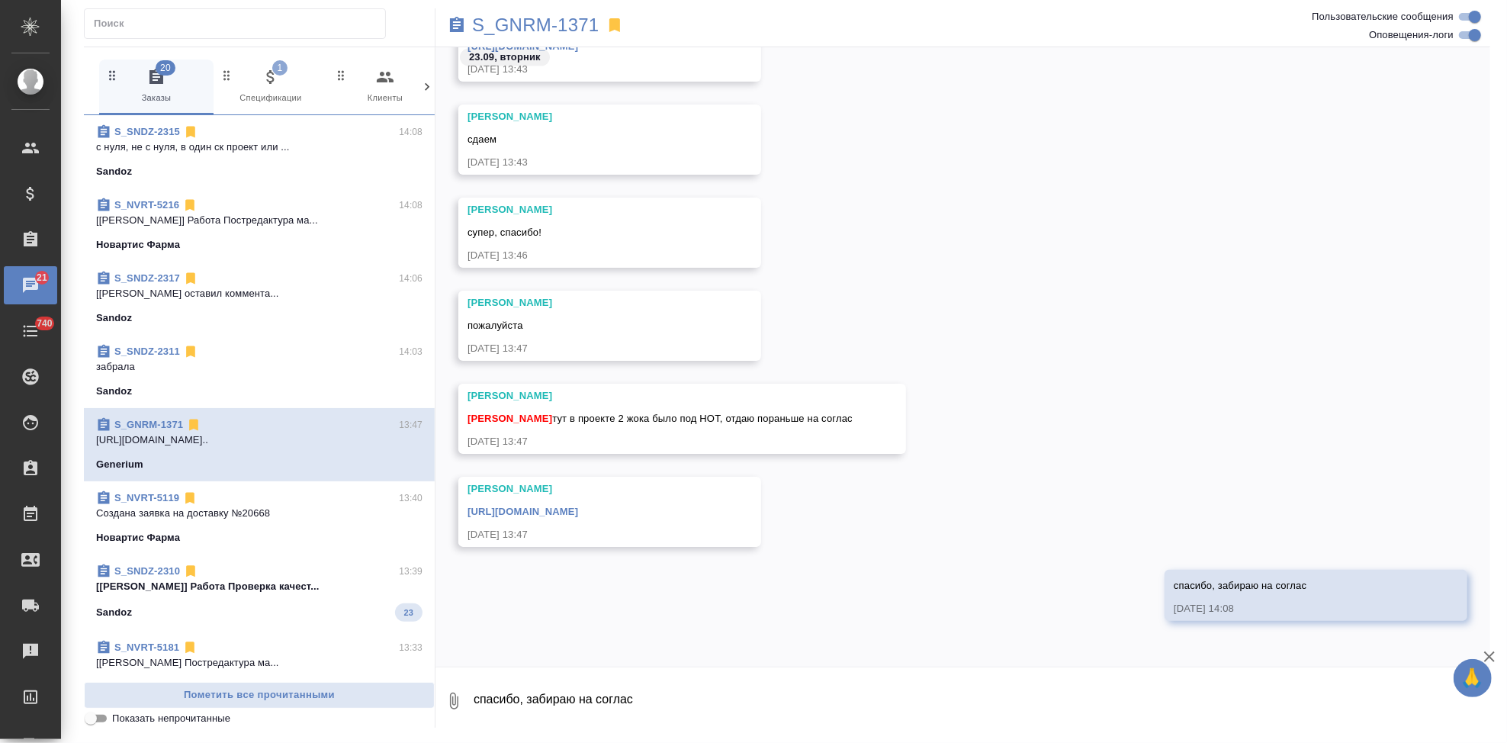
click at [578, 510] on link "[URL][DOMAIN_NAME]" at bounding box center [522, 511] width 111 height 11
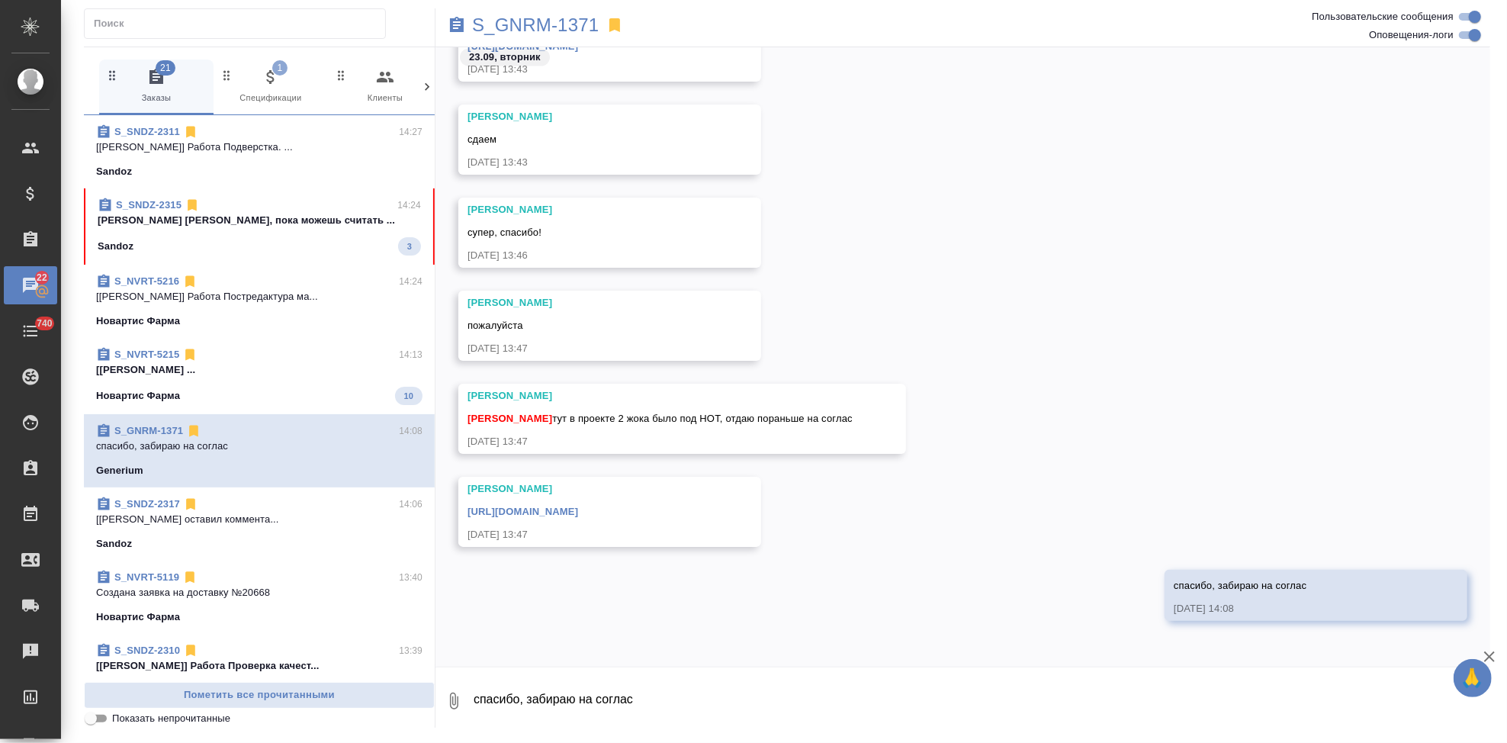
drag, startPoint x: 564, startPoint y: 687, endPoint x: 969, endPoint y: 345, distance: 530.3
click at [969, 345] on div "[PERSON_NAME] пожалуйста [DATE] 13:47" at bounding box center [962, 337] width 1055 height 93
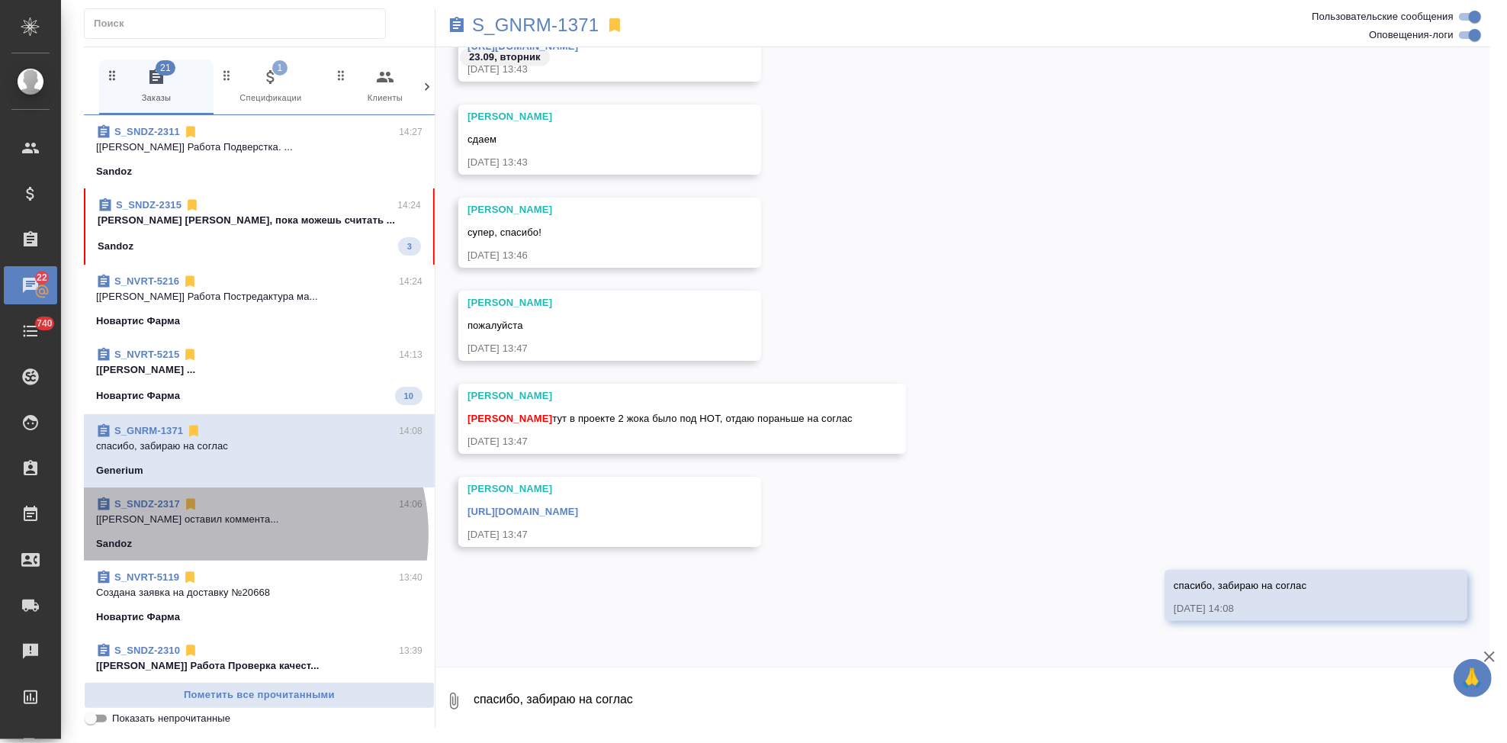
click at [224, 534] on span "S_SNDZ-2317 14:06 [[PERSON_NAME] оставил коммента... [GEOGRAPHIC_DATA]" at bounding box center [259, 523] width 326 height 55
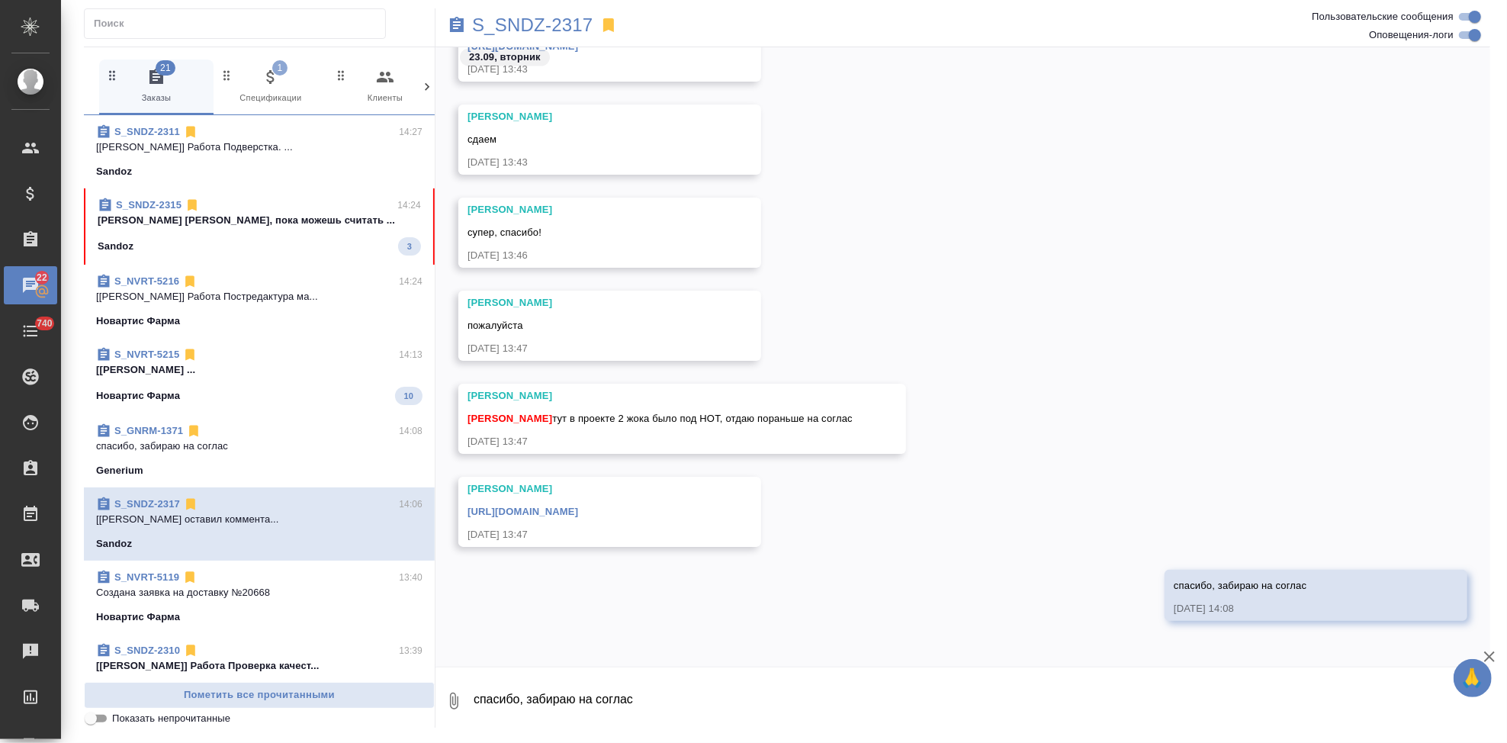
scroll to position [0, 0]
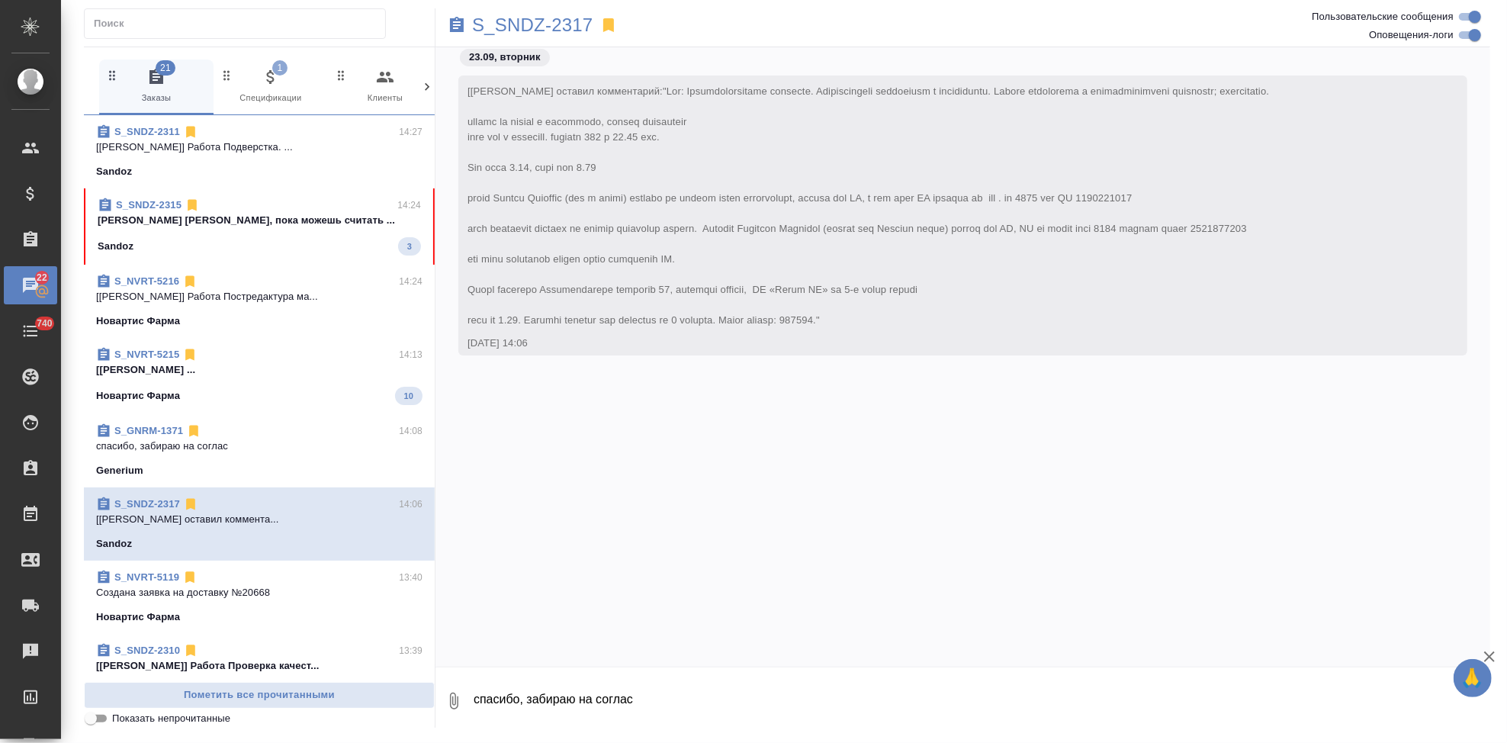
click at [221, 176] on div "Sandoz" at bounding box center [259, 171] width 326 height 15
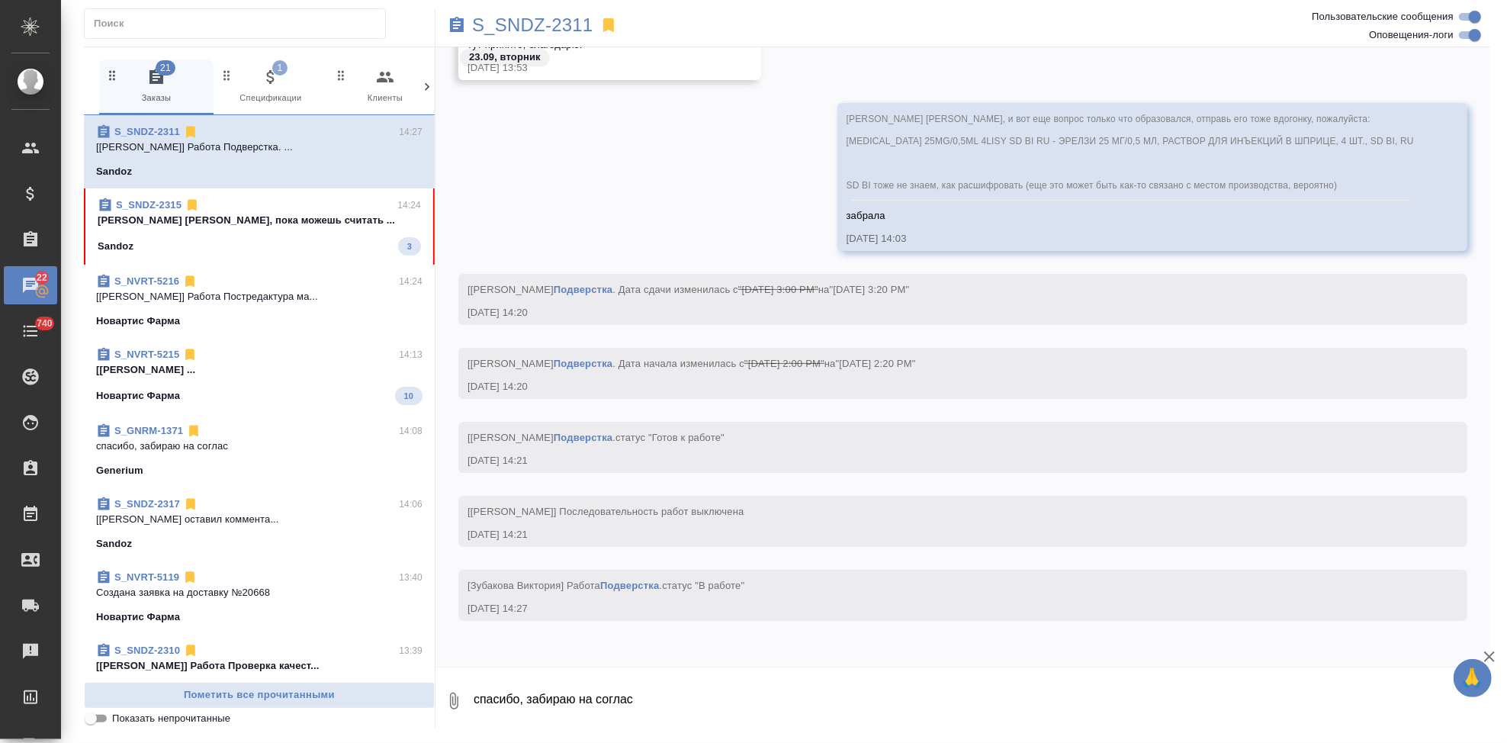
scroll to position [25544, 0]
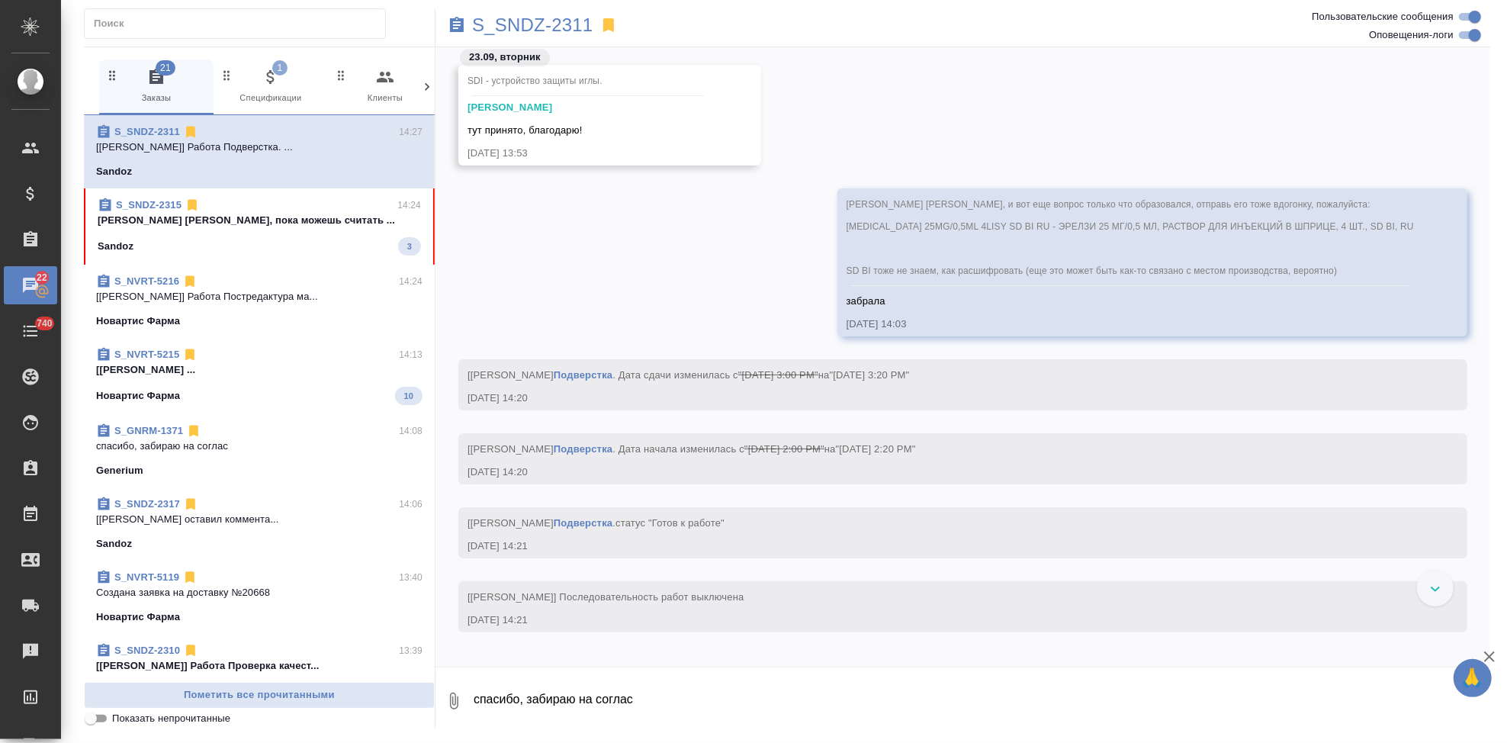
click at [608, 687] on textarea "спасибо, забираю на соглас" at bounding box center [981, 701] width 1018 height 52
paste textarea "это раствор для подкожного введения, SDI BI можно просто как шприц перевести."
type textarea "это раствор для подкожного введения, SDI BI можно просто как шприц перевести."
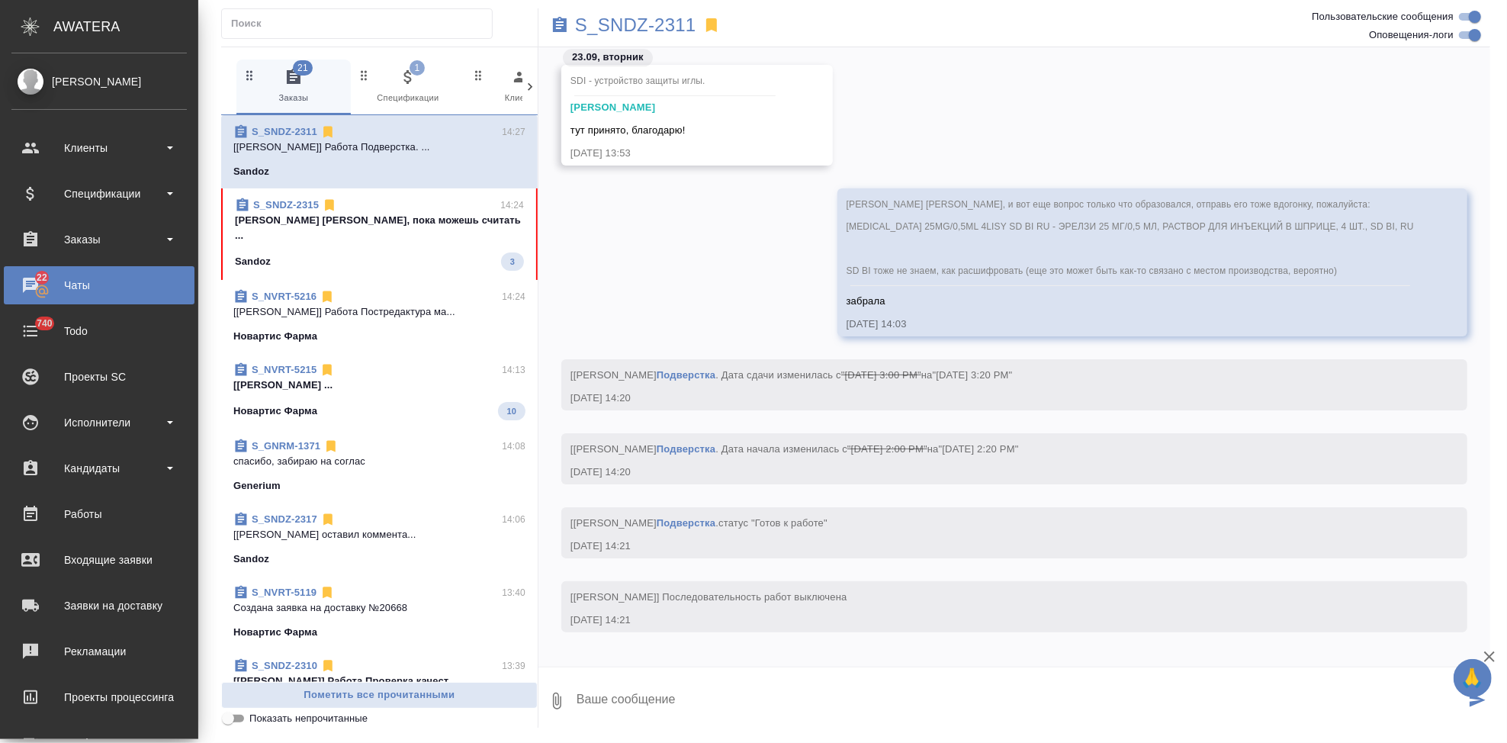
type textarea """
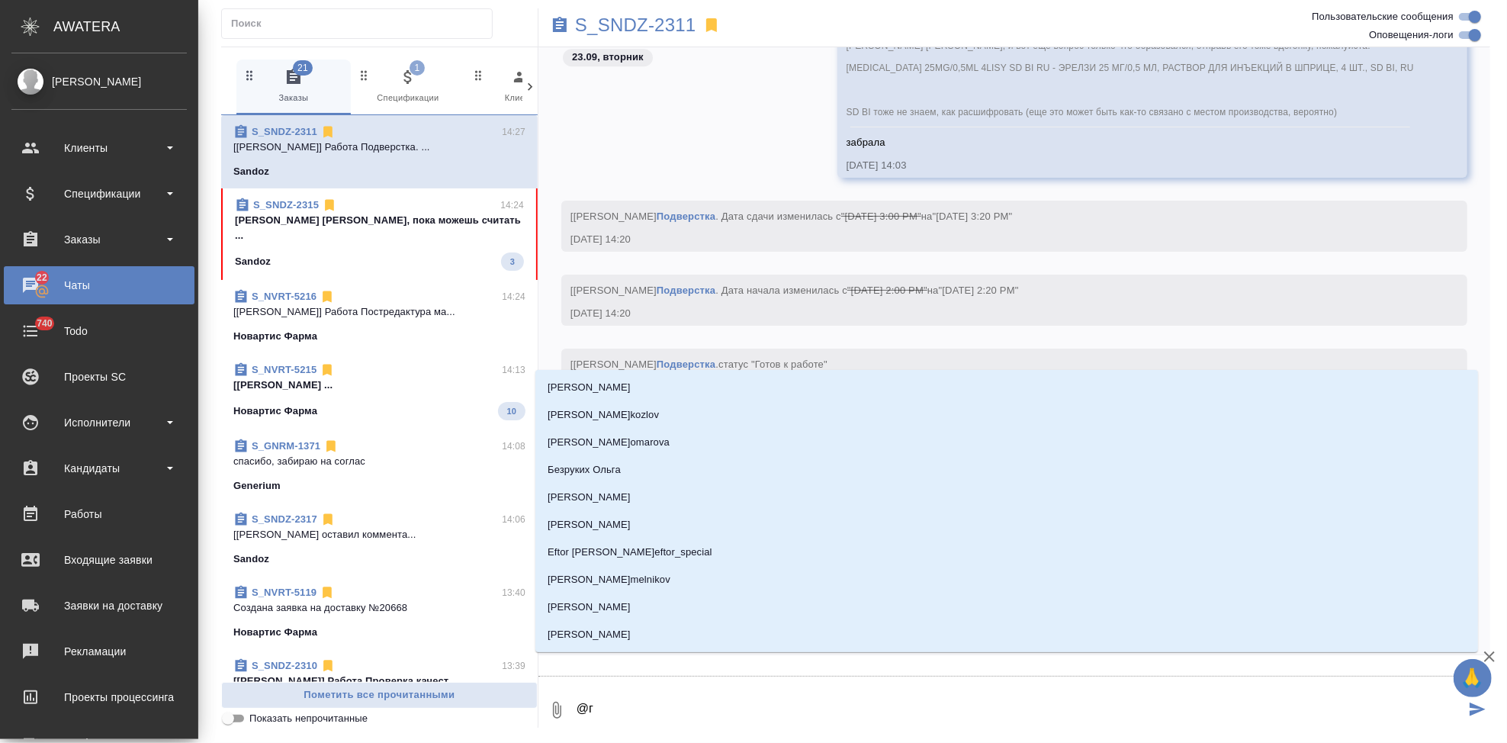
type textarea "@го"
type input "го"
type textarea "@гор"
type input "гор"
type textarea "@горш"
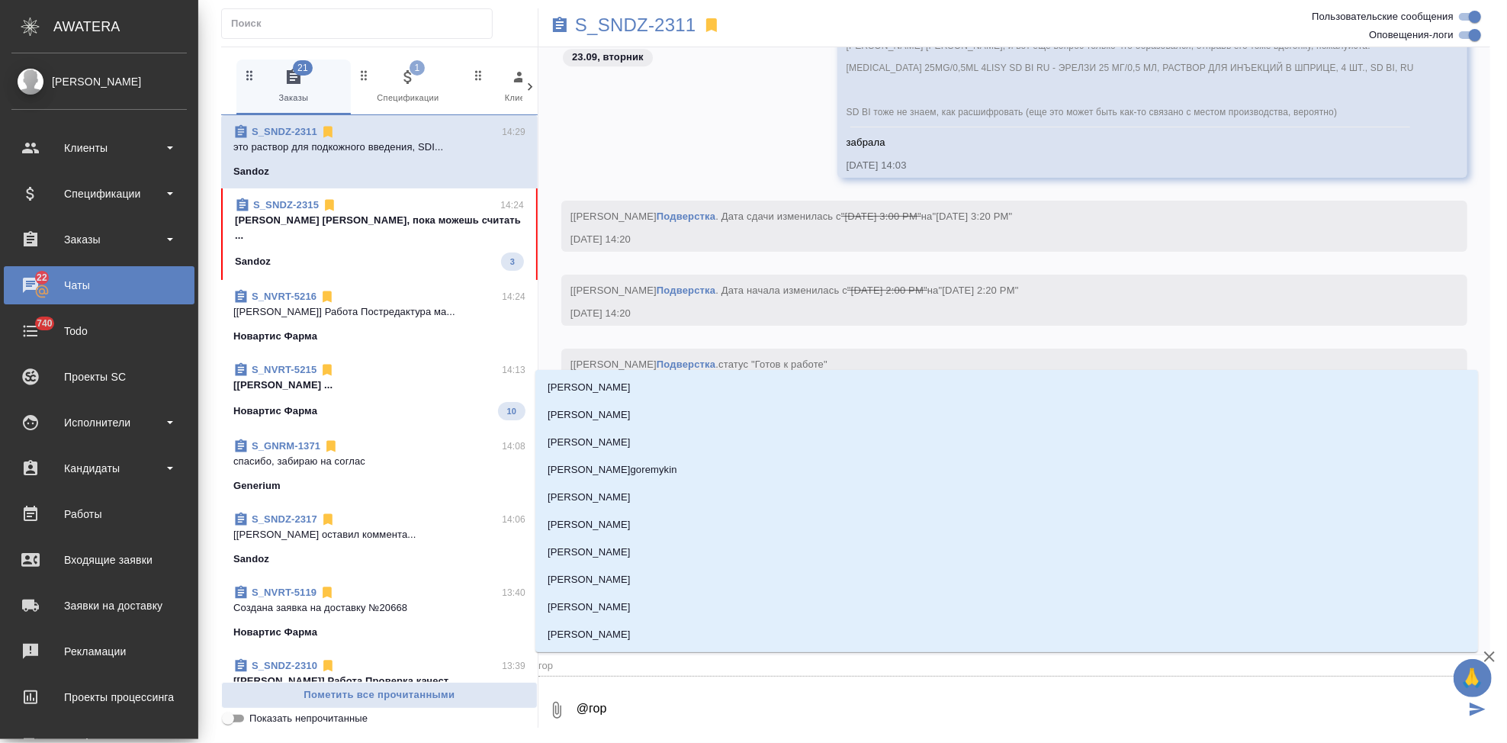
type input "горш"
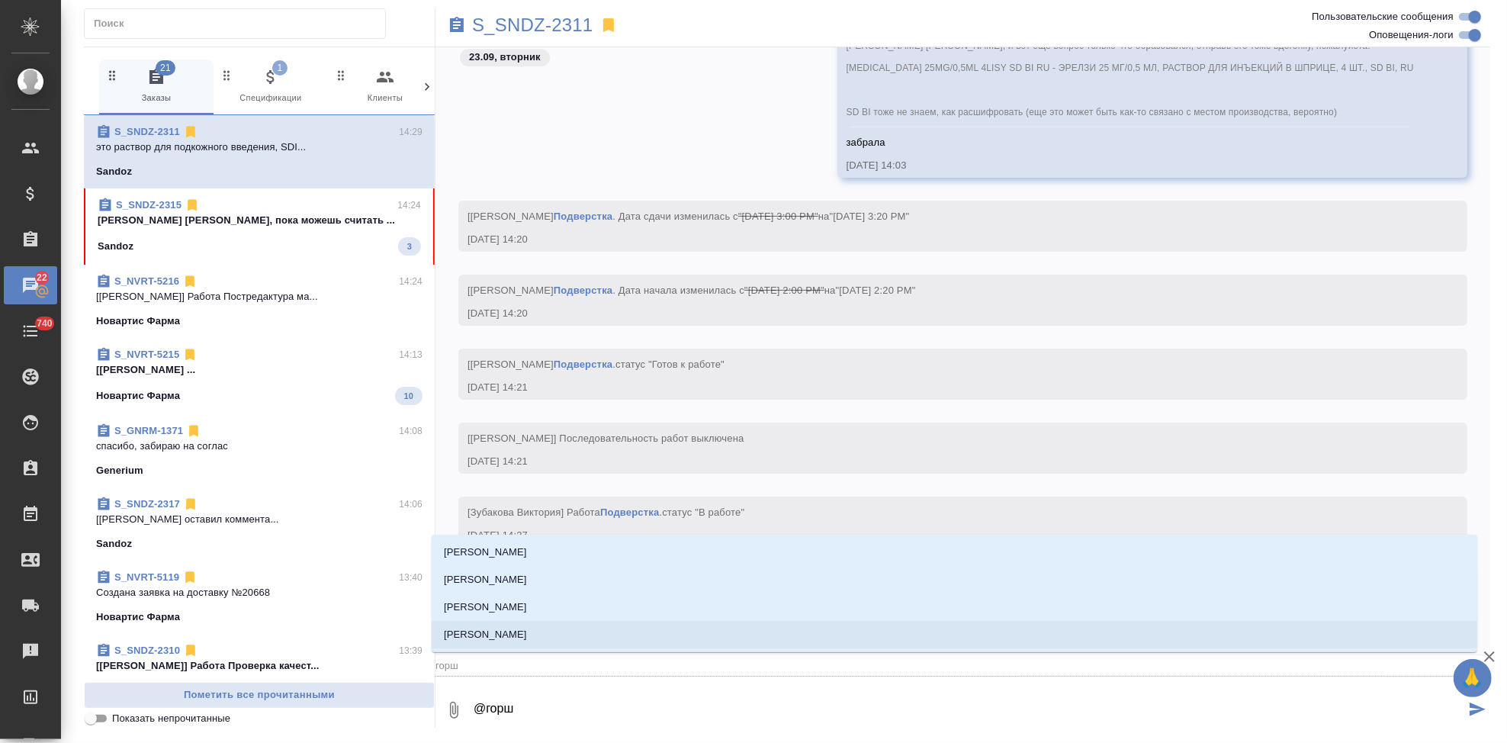
click at [647, 635] on li "[PERSON_NAME]" at bounding box center [955, 634] width 1046 height 27
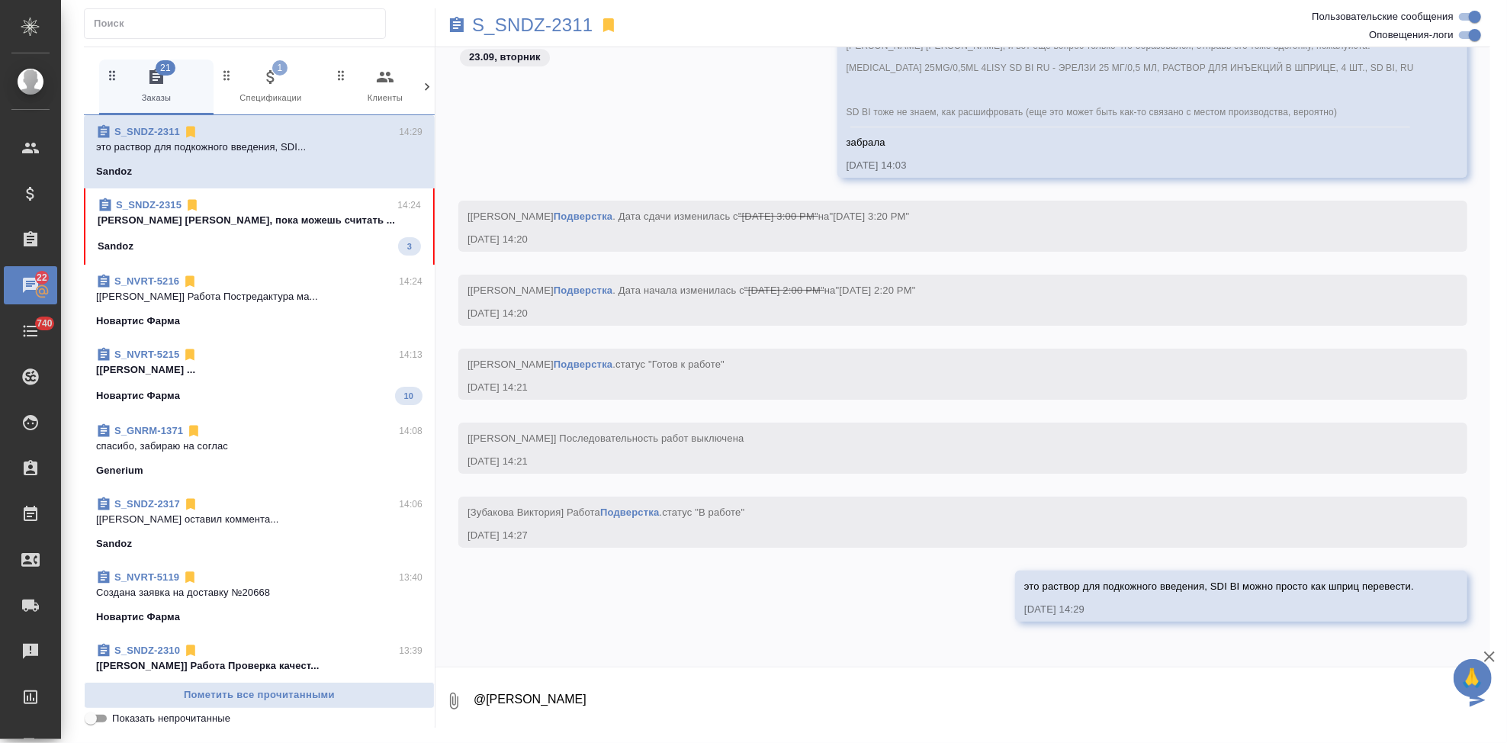
type textarea "@Горшкова Валентина"
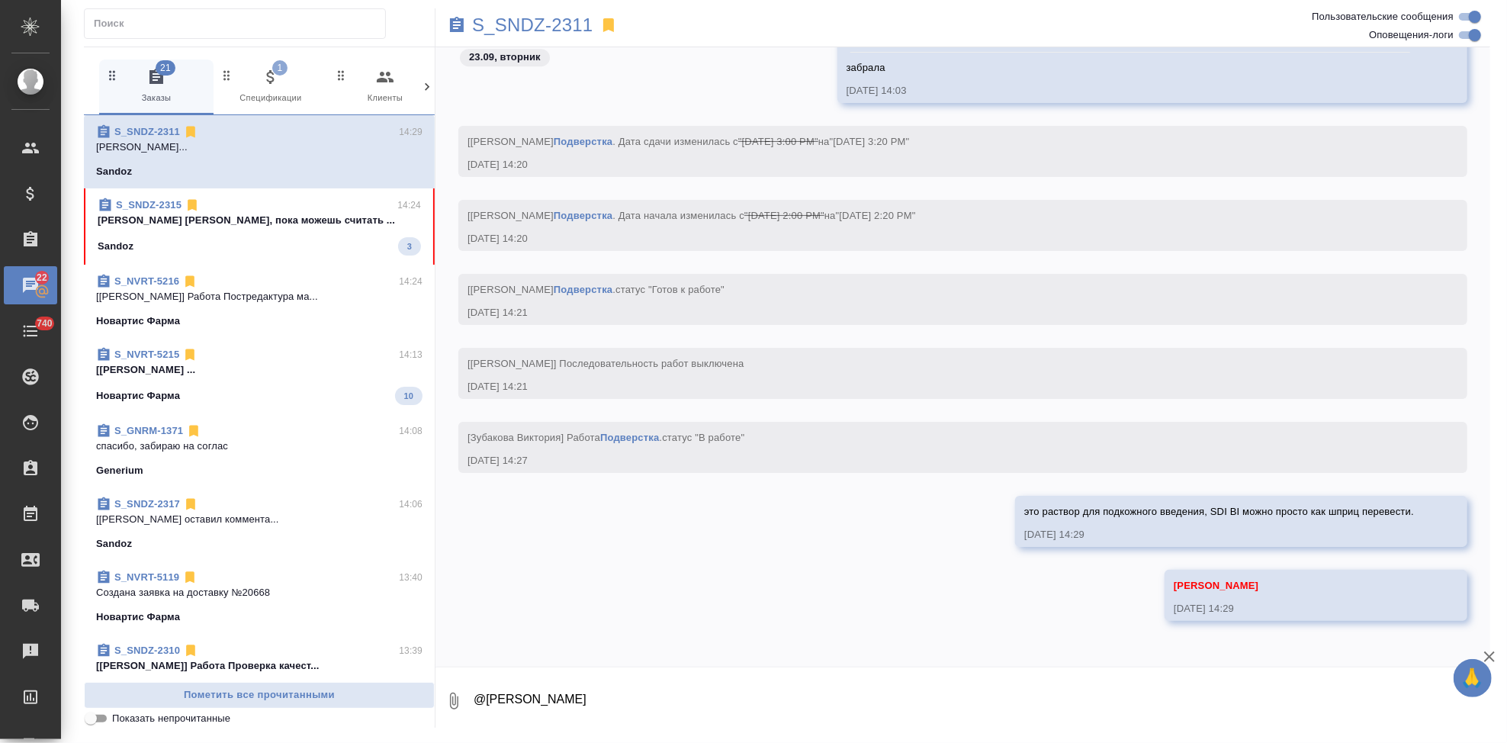
click at [313, 255] on div "Sandoz 3" at bounding box center [259, 246] width 323 height 18
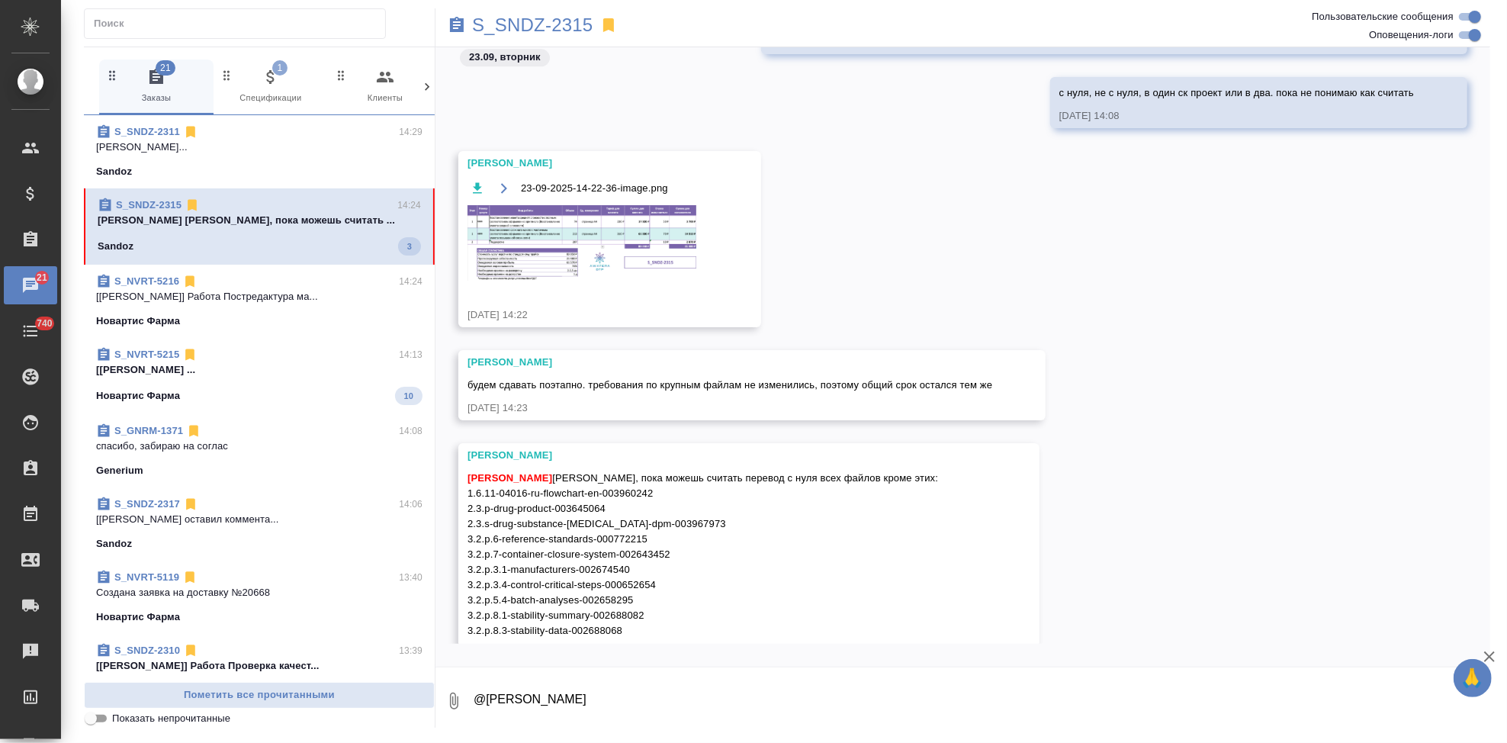
scroll to position [16309, 0]
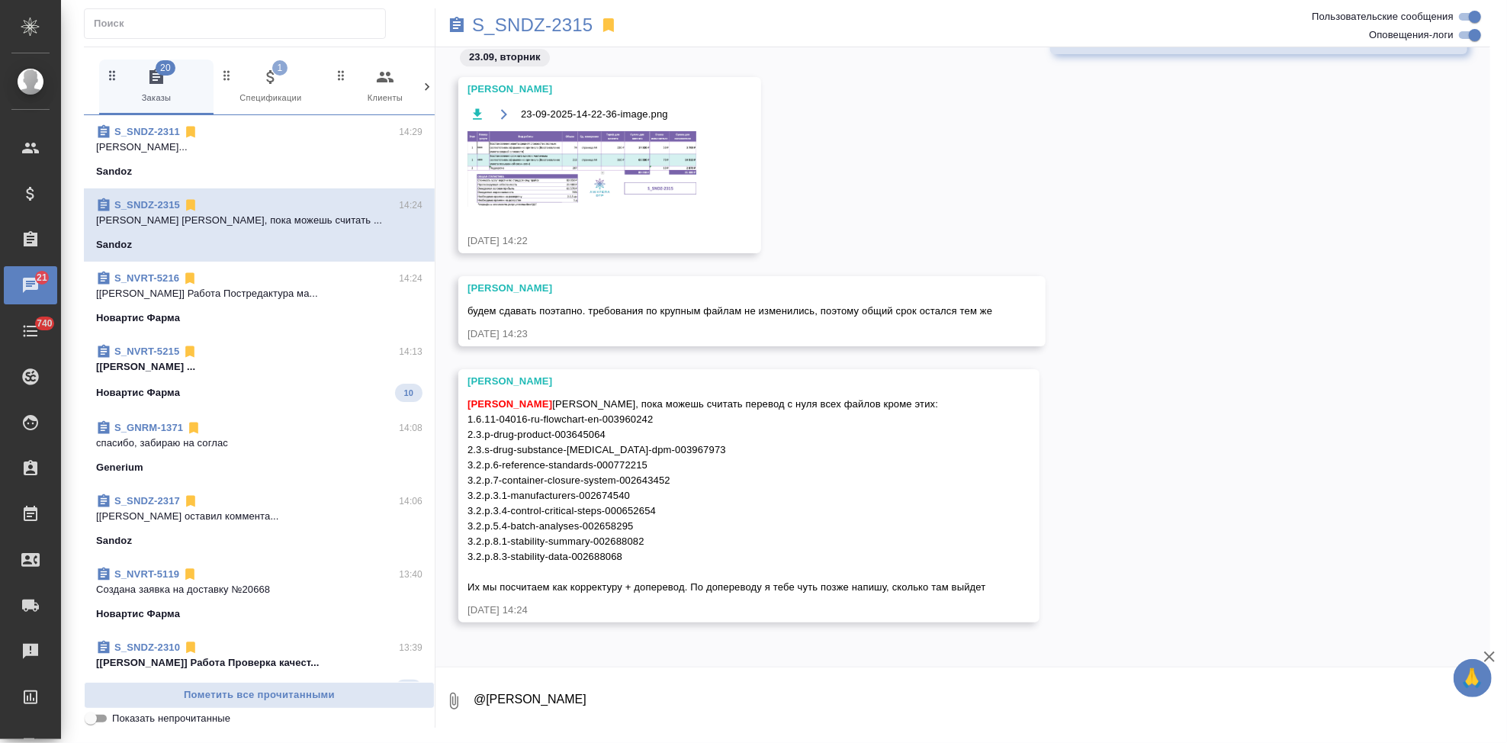
click at [557, 700] on textarea "@Горшкова Валентина" at bounding box center [981, 701] width 1018 height 52
type textarea "спасибо. вы пока не начинайте, у нас ни сметы не согласования еще)) это я на вс…"
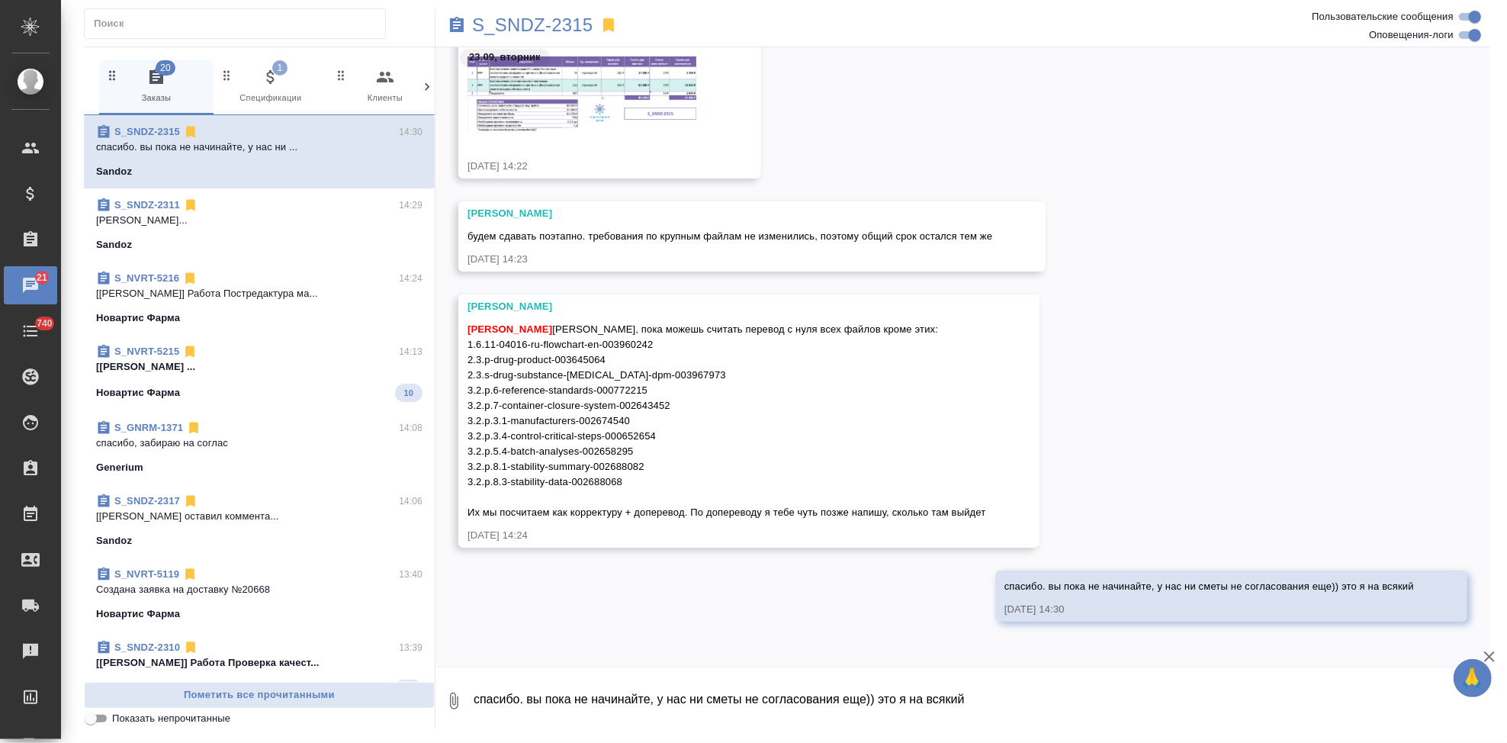
scroll to position [16215, 0]
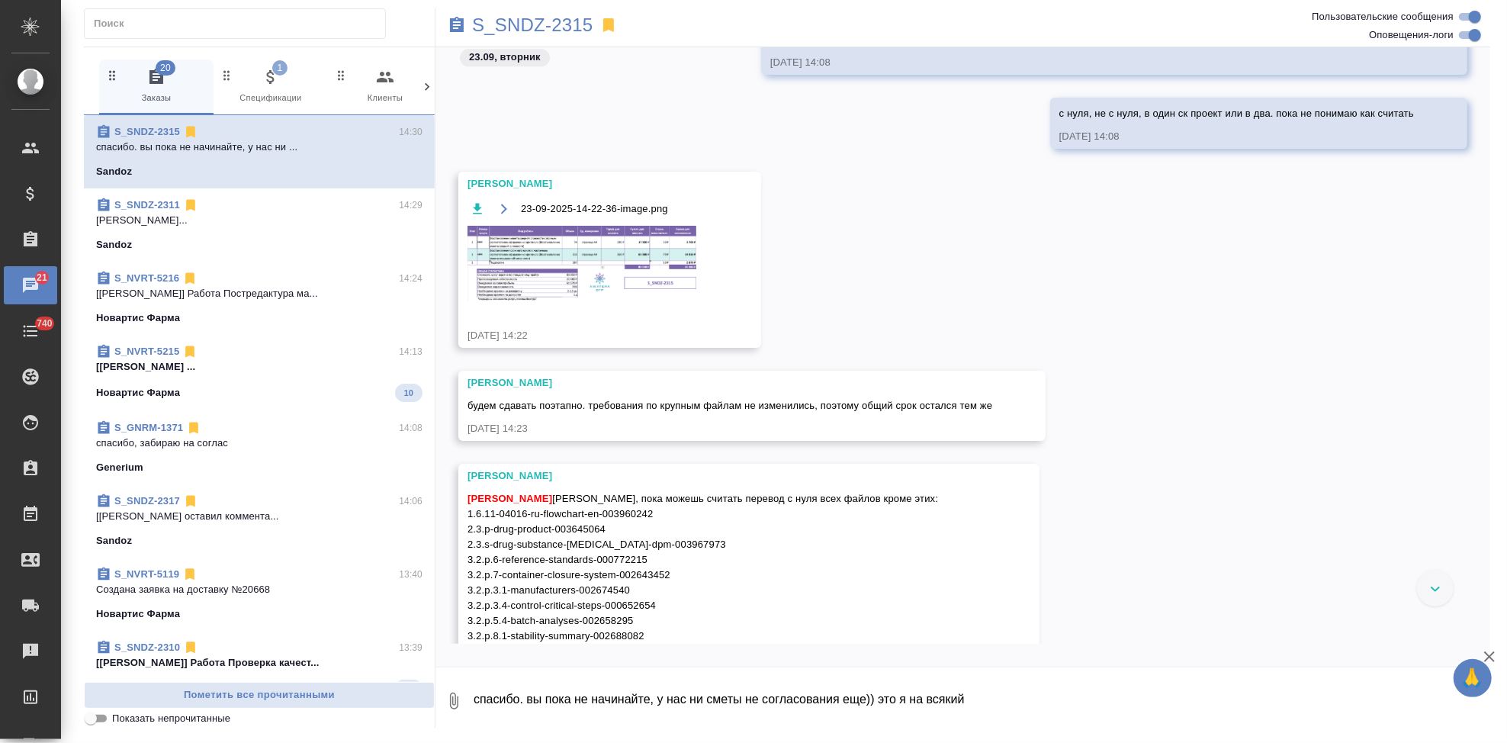
click at [628, 275] on img at bounding box center [581, 263] width 229 height 75
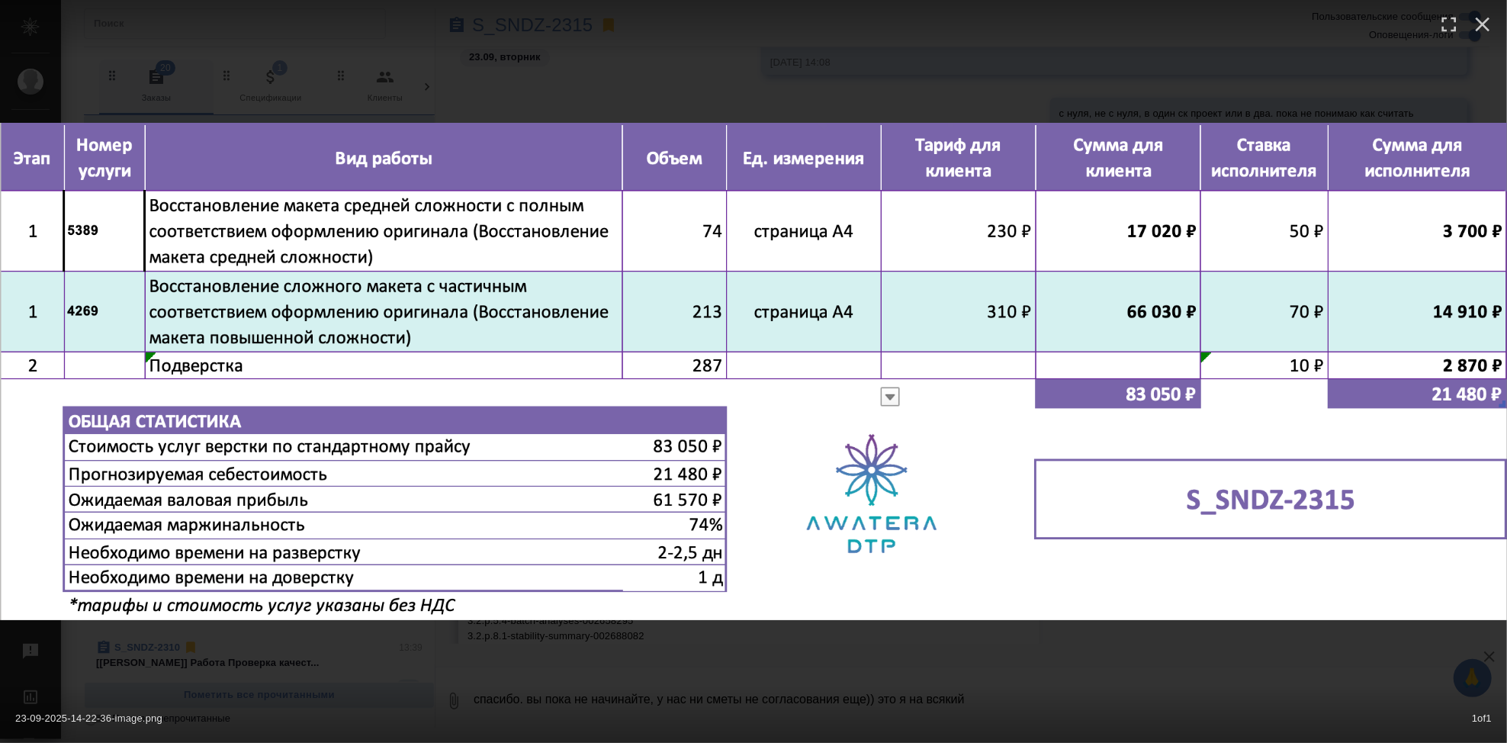
click at [819, 660] on div "23-09-2025-14-22-36-image.png 1 of 1" at bounding box center [753, 371] width 1507 height 743
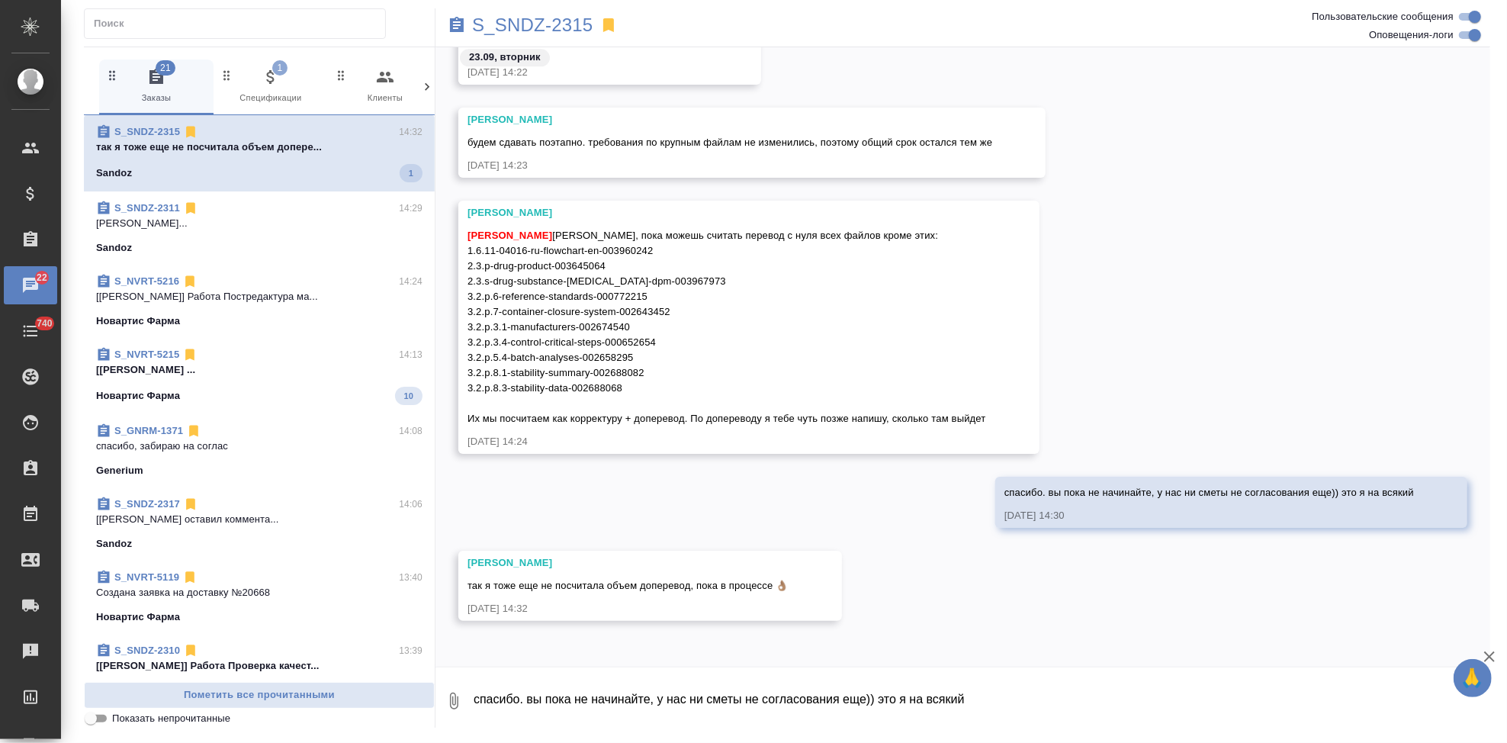
scroll to position [16476, 0]
click at [818, 515] on div "спасибо. вы пока не начинайте, у нас ни сметы не согласования еще)) это я на вс…" at bounding box center [962, 515] width 1055 height 74
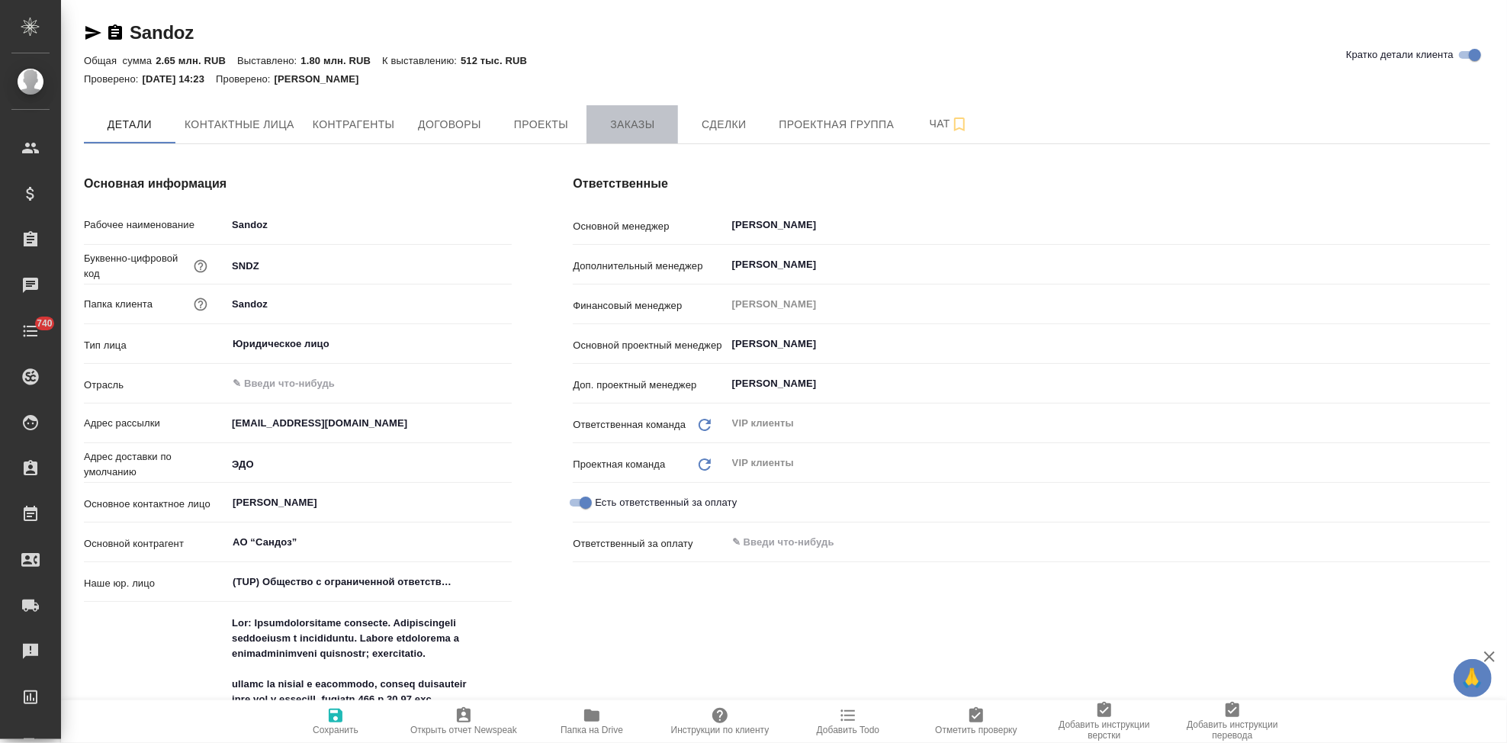
click at [610, 117] on span "Заказы" at bounding box center [632, 124] width 73 height 19
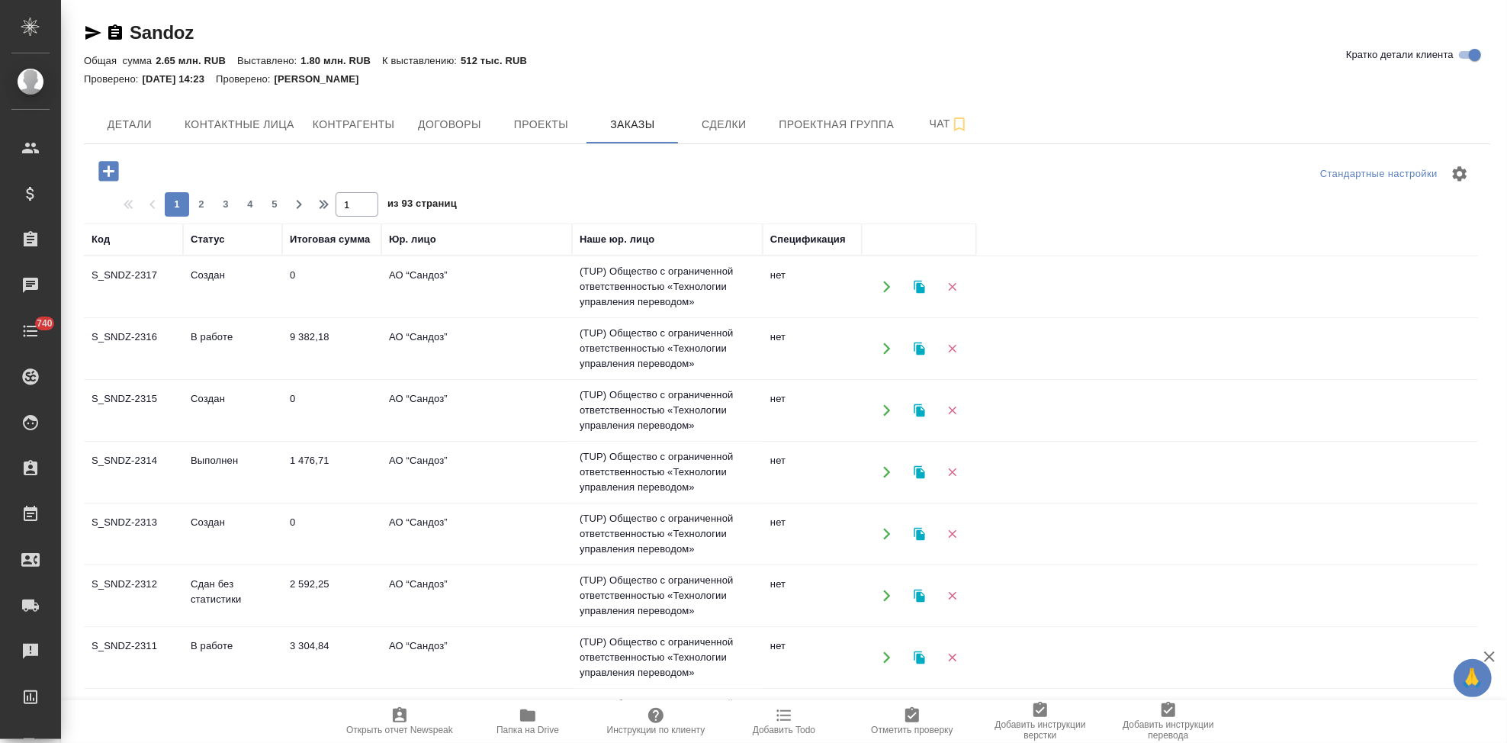
click at [256, 292] on td "Создан" at bounding box center [232, 286] width 99 height 53
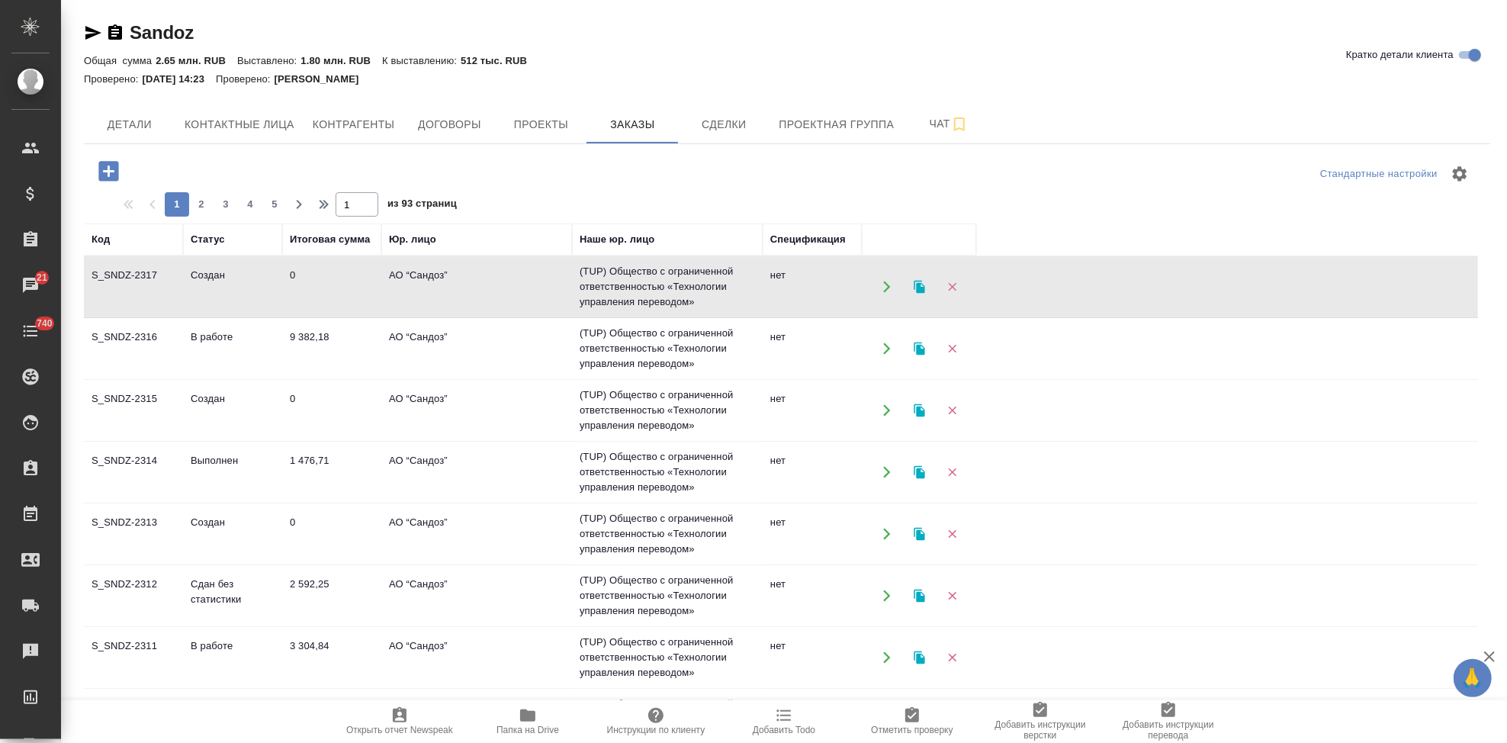
click at [256, 292] on td "Создан" at bounding box center [232, 286] width 99 height 53
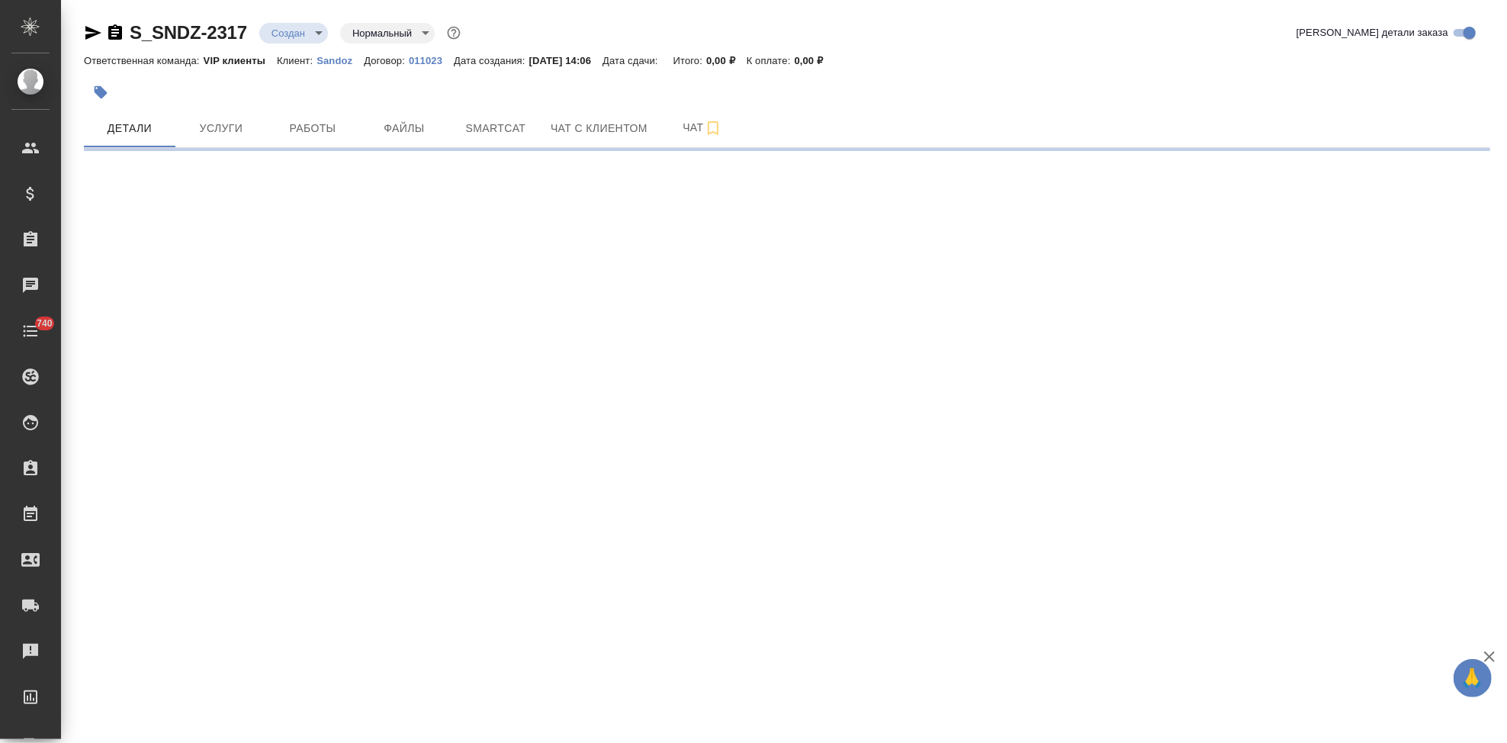
select select "RU"
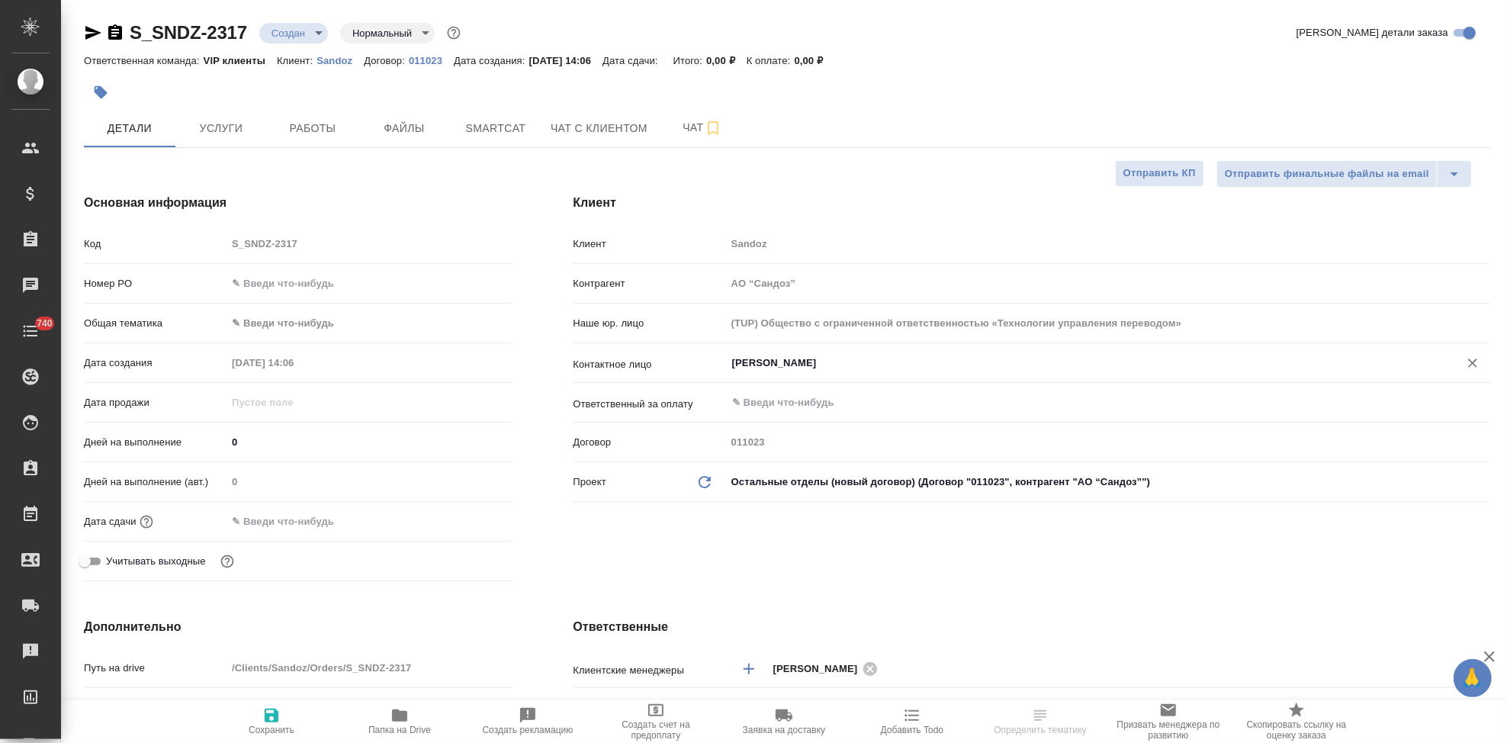
type textarea "x"
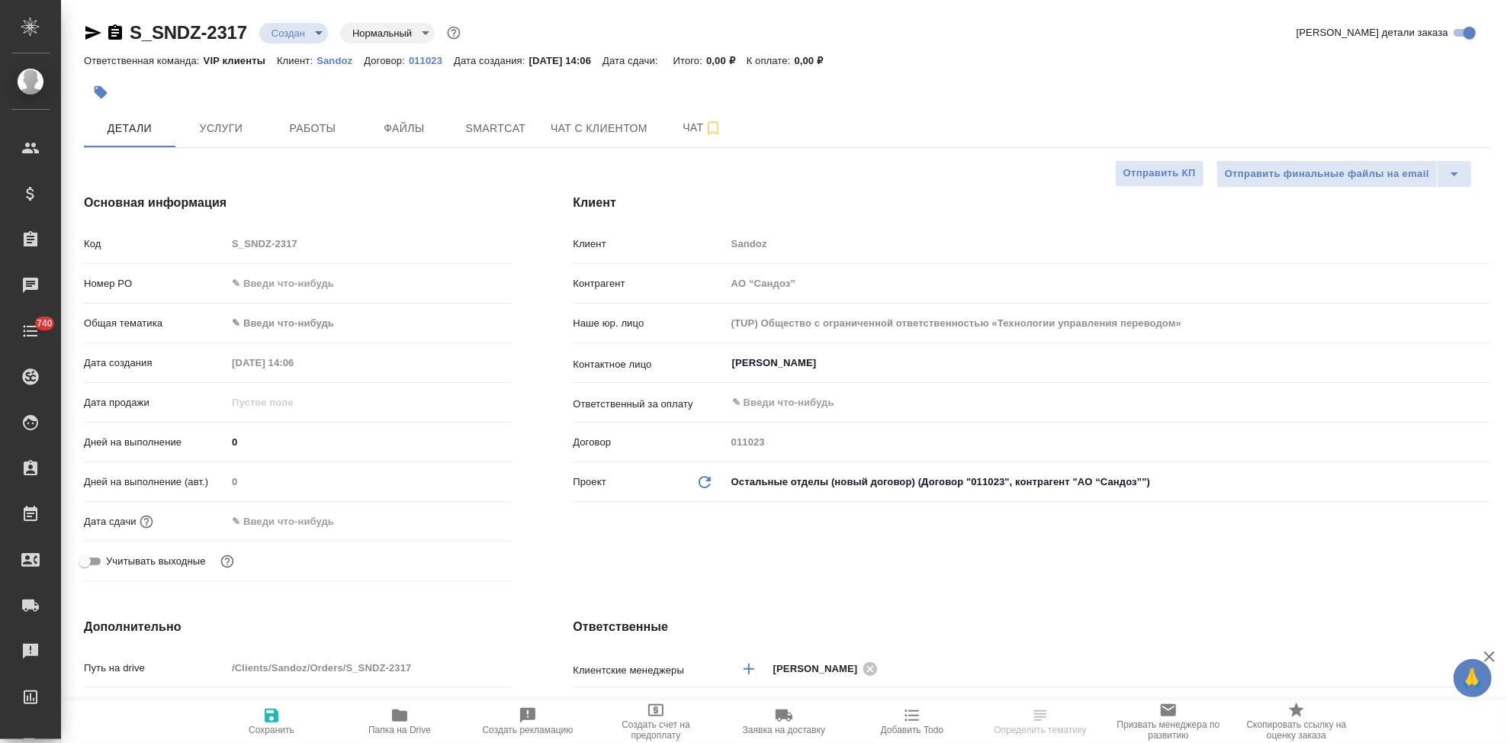
type textarea "x"
click at [205, 239] on div "Код S_SNDZ-2317" at bounding box center [298, 243] width 428 height 27
select select "RU"
type textarea "x"
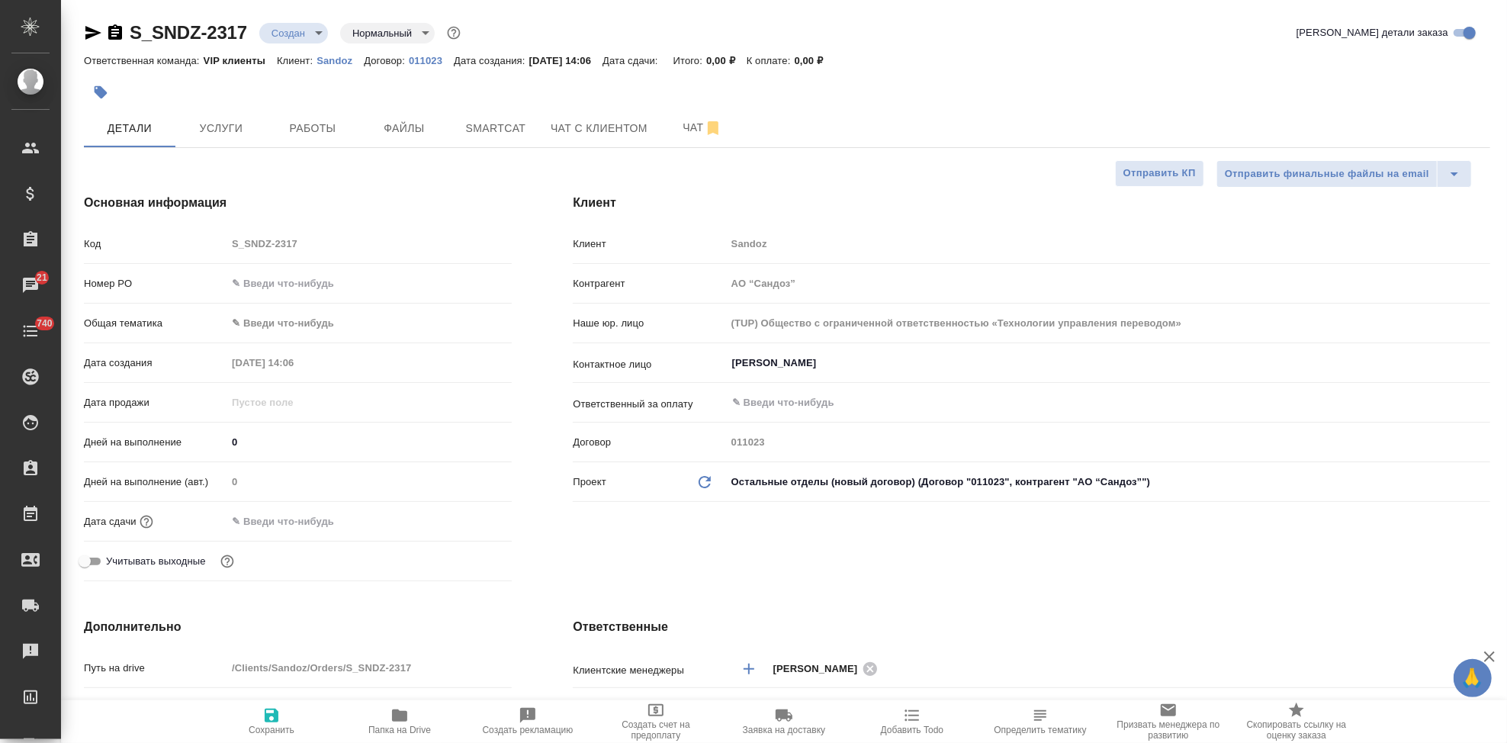
type textarea "x"
click at [374, 124] on span "Файлы" at bounding box center [404, 128] width 73 height 19
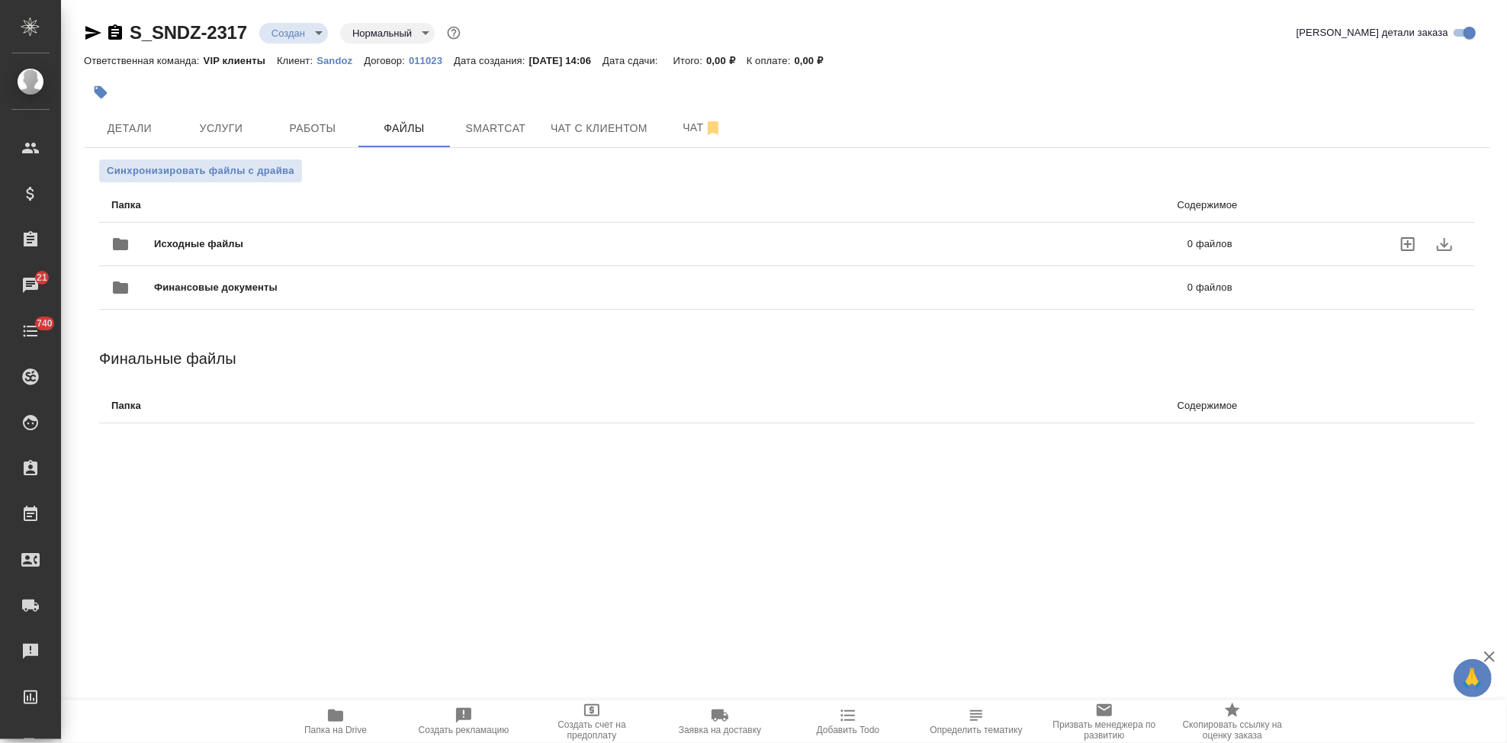
click at [1408, 245] on icon "uploadFiles" at bounding box center [1408, 244] width 14 height 14
click at [0, 0] on input "uploadFiles" at bounding box center [0, 0] width 0 height 0
click at [239, 136] on span "Услуги" at bounding box center [221, 128] width 73 height 19
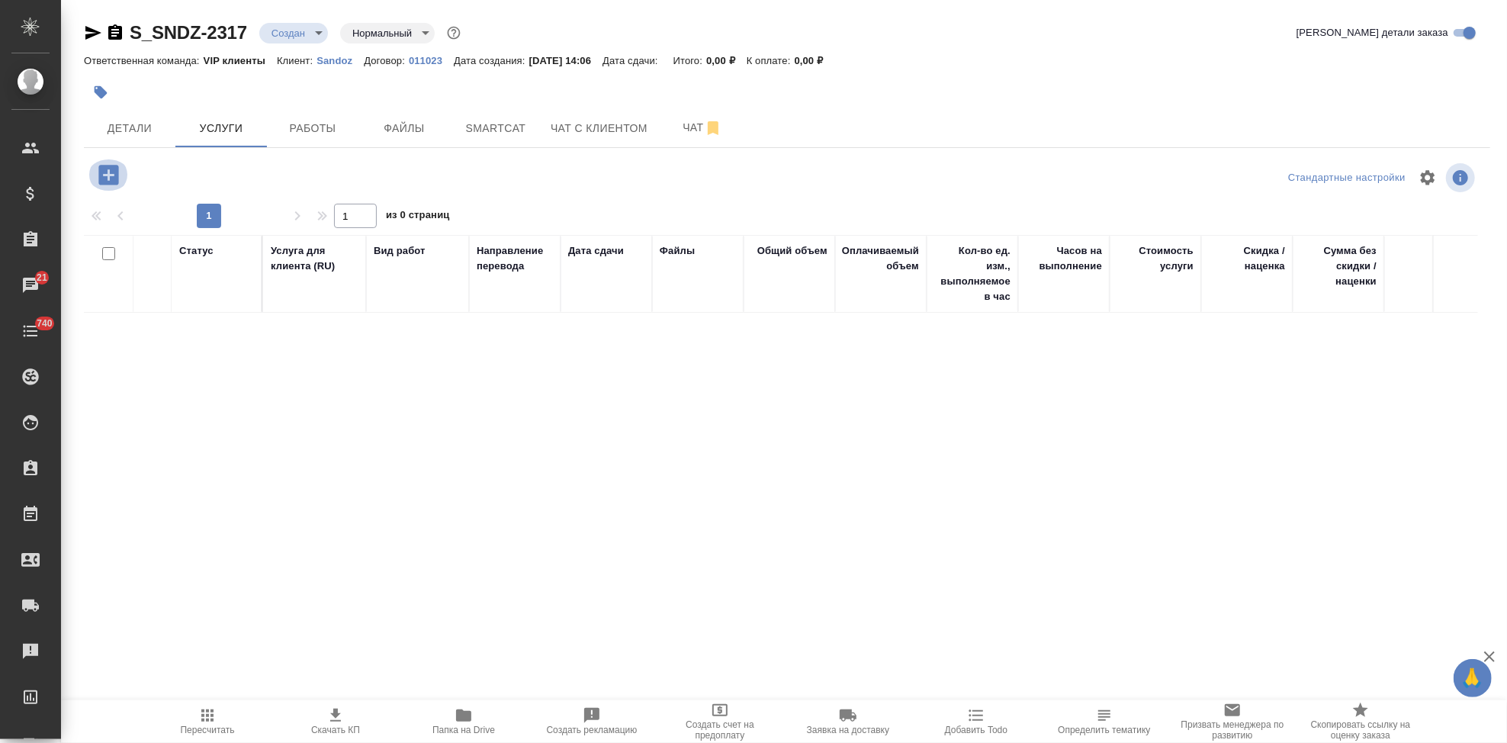
click at [104, 177] on icon "button" at bounding box center [108, 175] width 20 height 20
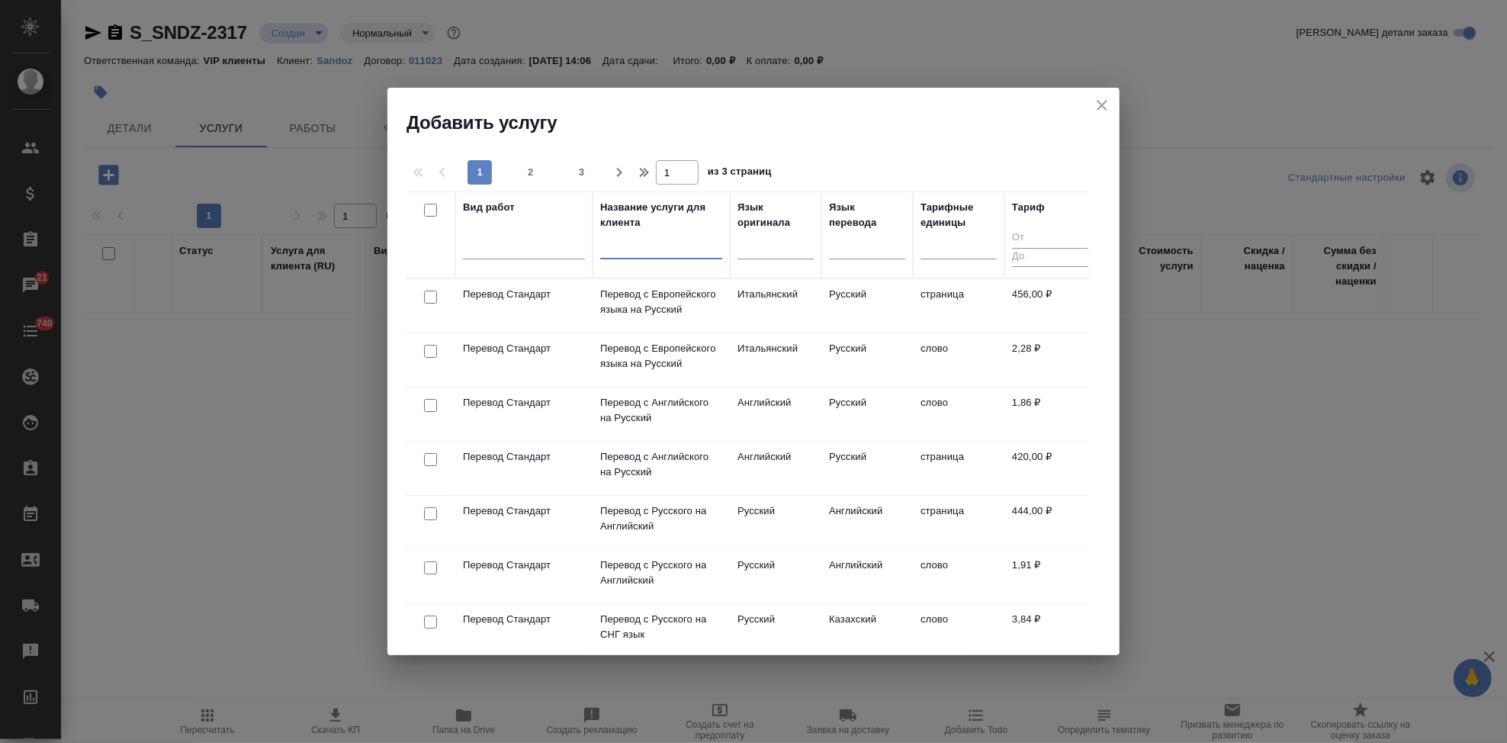
click at [629, 253] on input "text" at bounding box center [661, 249] width 122 height 19
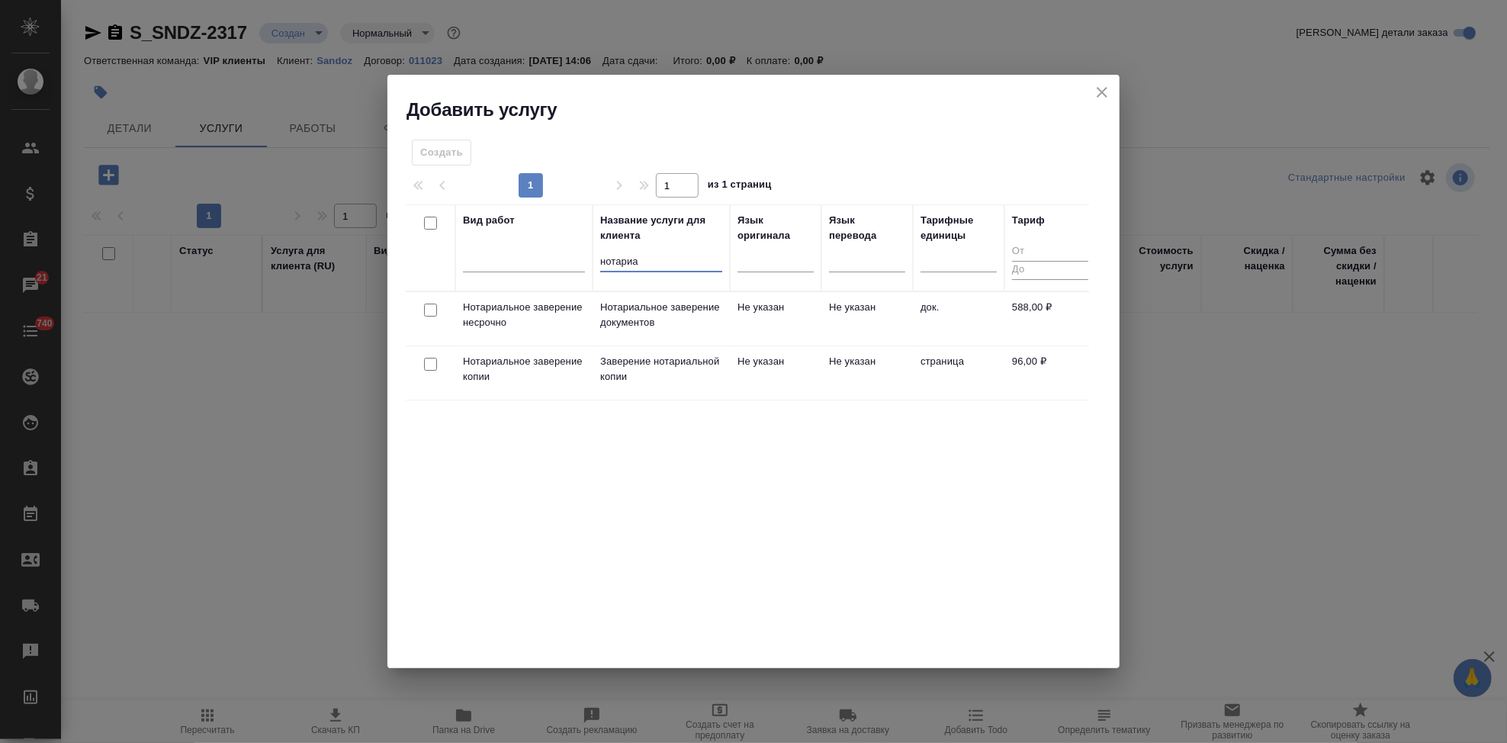
type input "нотариа"
click at [682, 382] on p "Заверение нотариальной копии" at bounding box center [661, 369] width 122 height 31
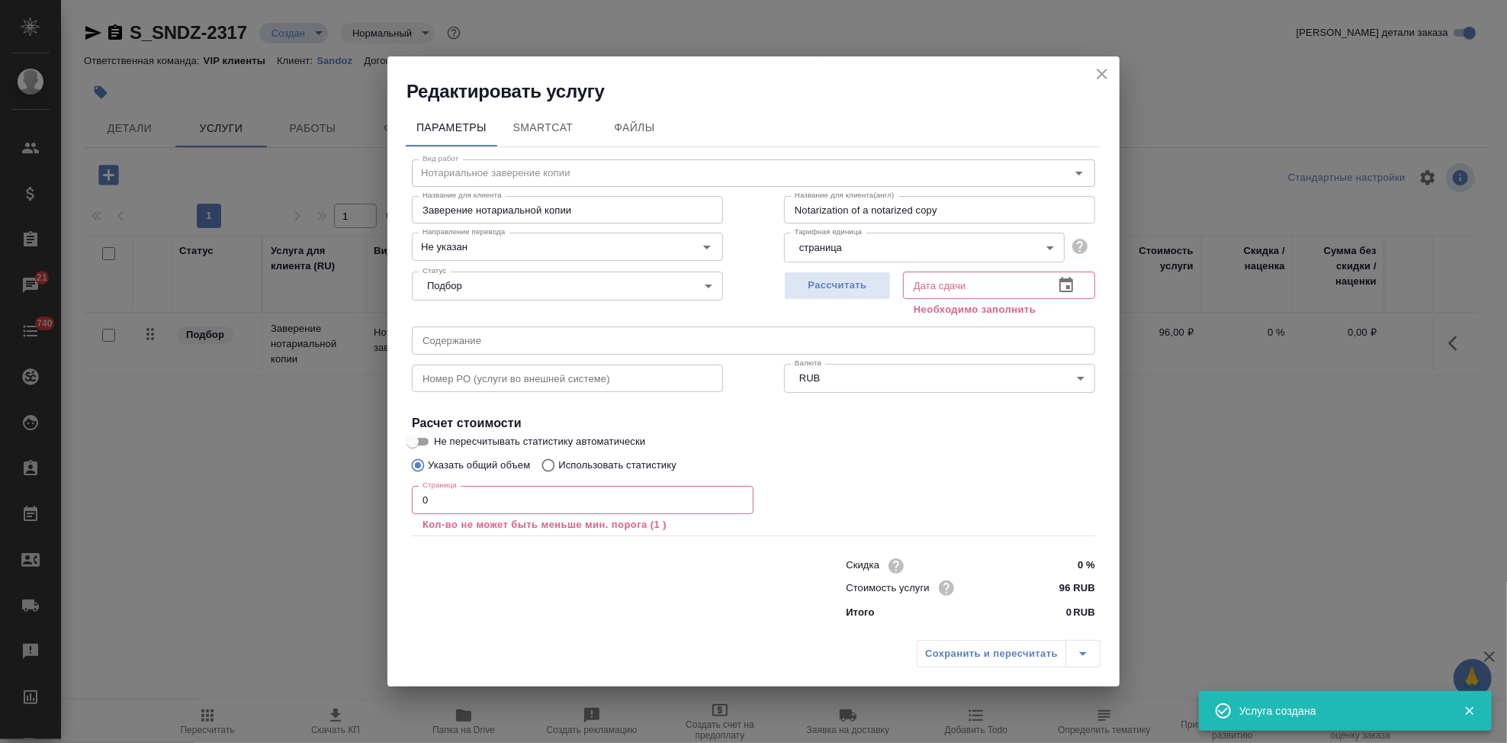
click at [471, 500] on input "0" at bounding box center [583, 499] width 342 height 27
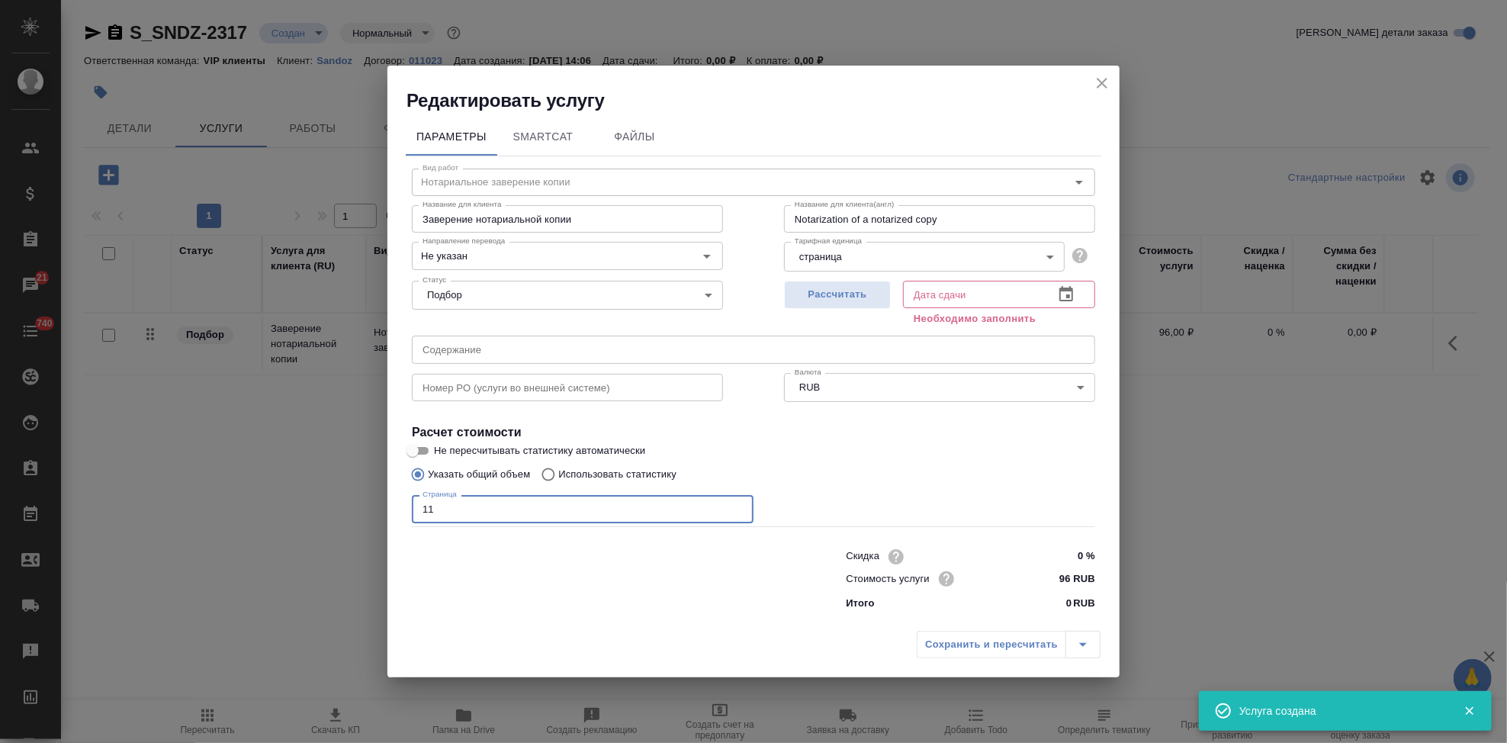
type input "11"
click at [1061, 296] on icon "button" at bounding box center [1066, 294] width 18 height 18
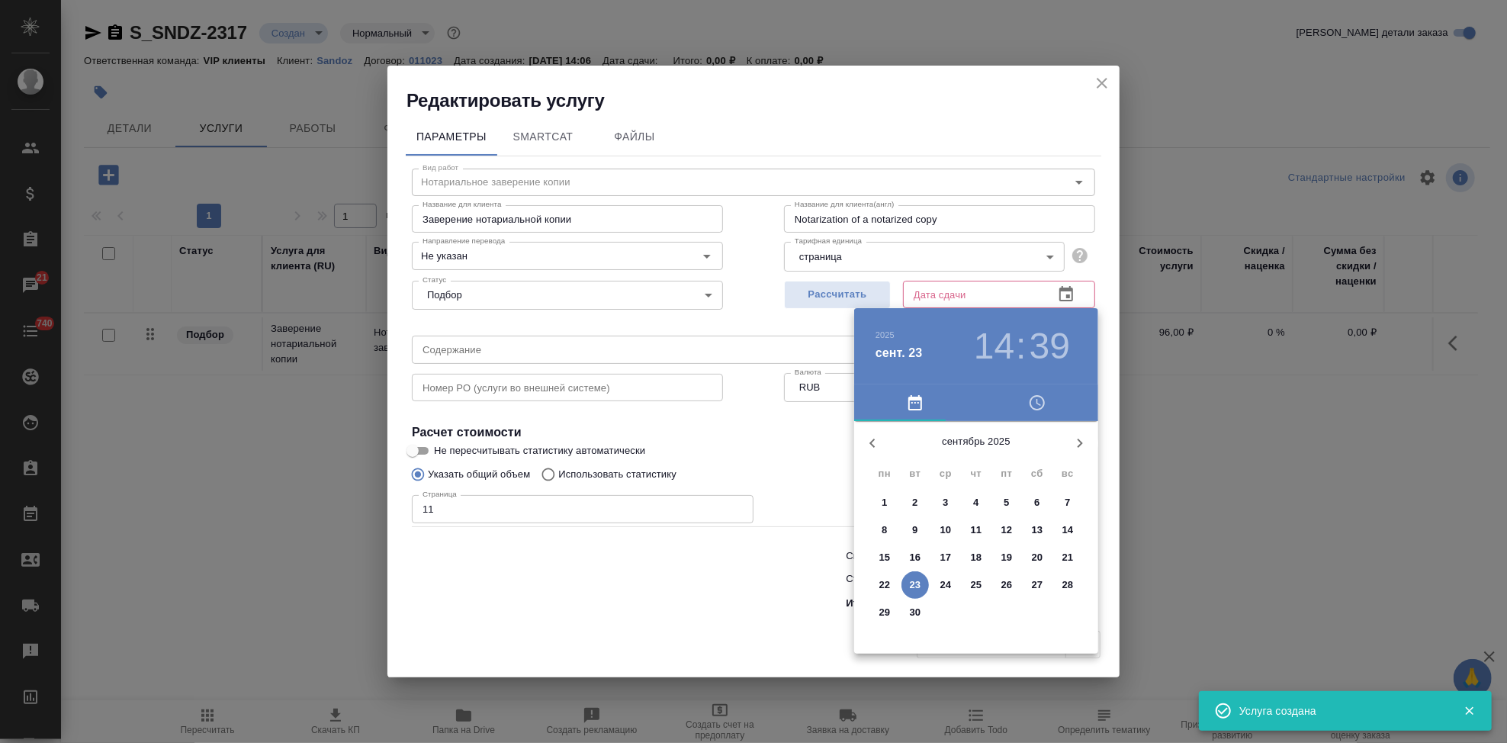
click at [955, 589] on span "24" at bounding box center [945, 584] width 27 height 15
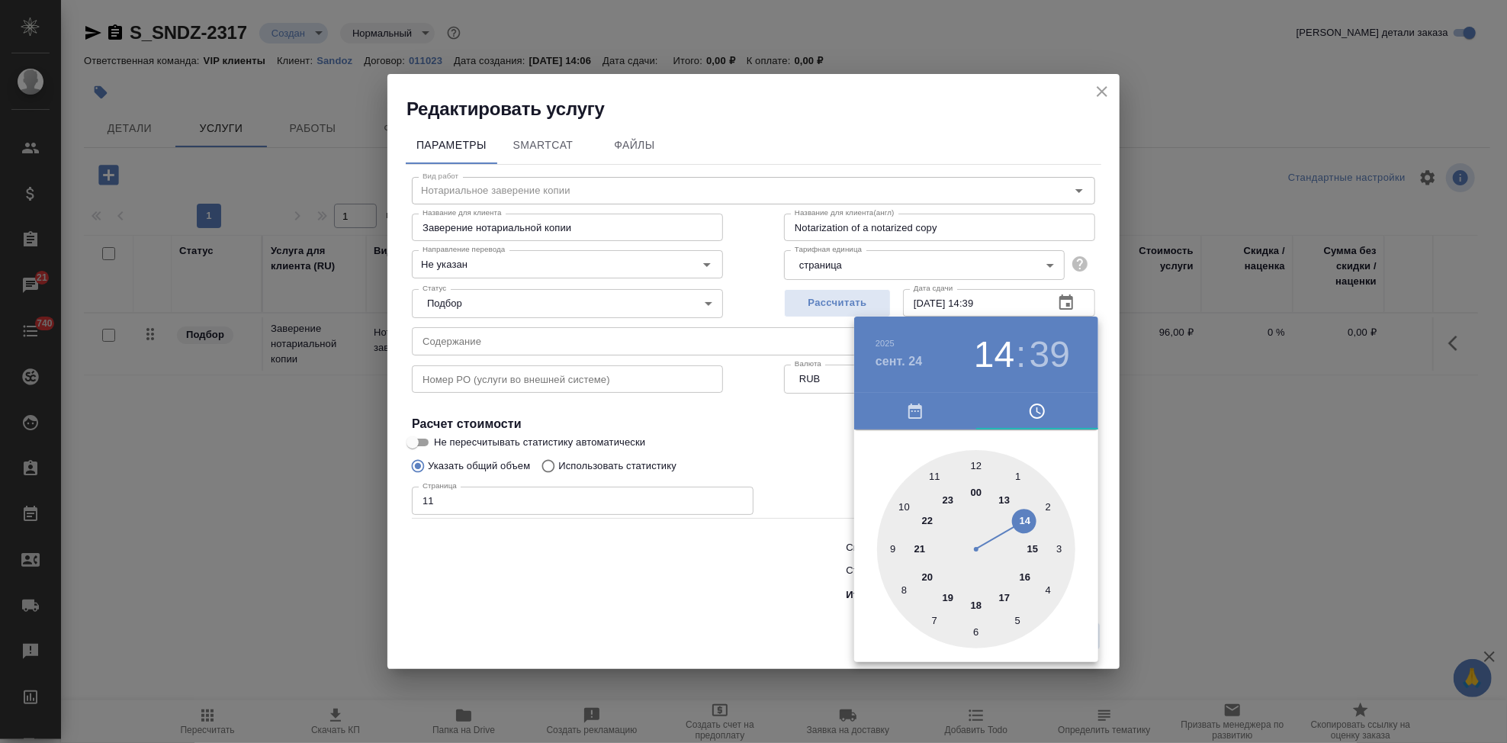
click at [1002, 593] on div at bounding box center [976, 549] width 198 height 198
click at [975, 471] on div at bounding box center [976, 549] width 198 height 198
type input "[DATE] 17:00"
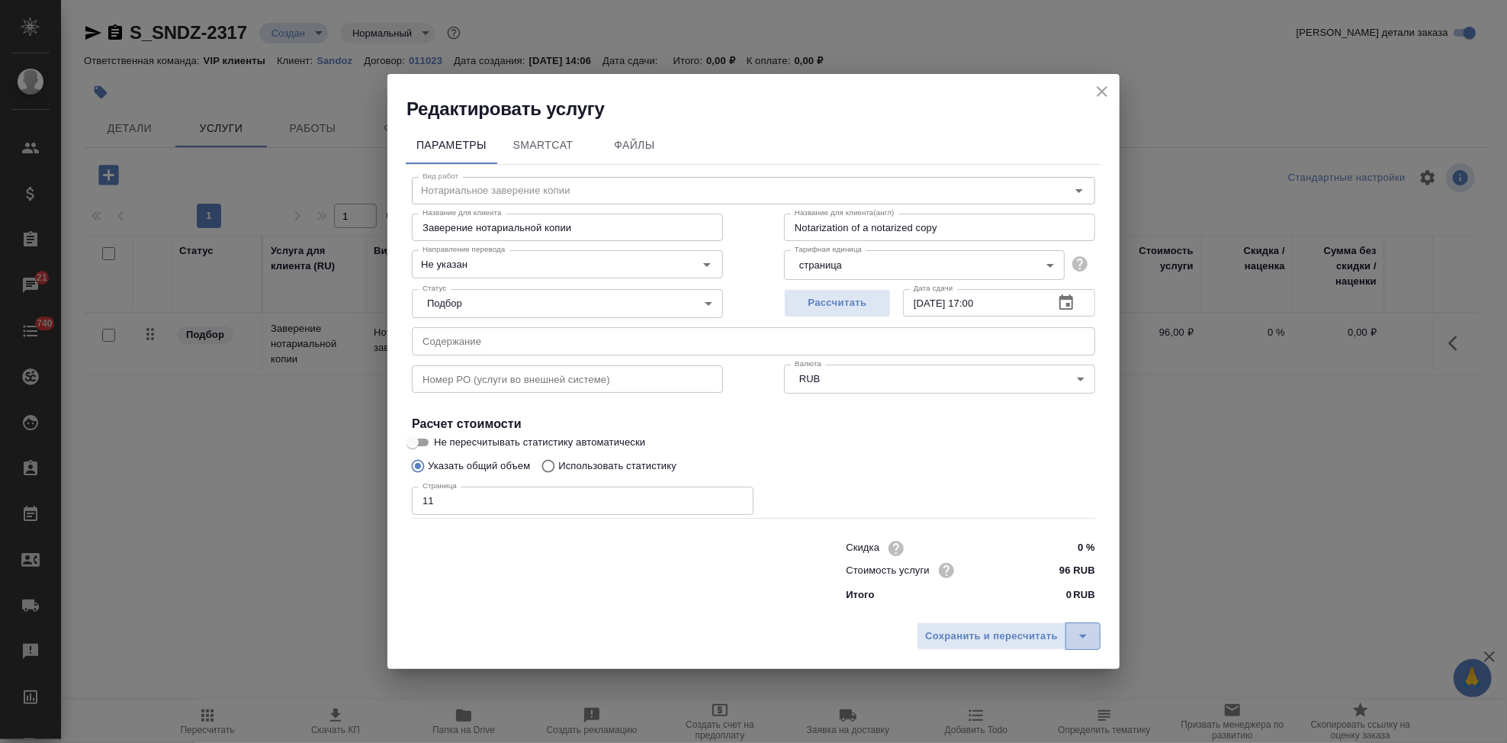
click at [1080, 637] on icon "split button" at bounding box center [1083, 636] width 18 height 18
click at [994, 606] on li "Сохранить" at bounding box center [1011, 604] width 184 height 24
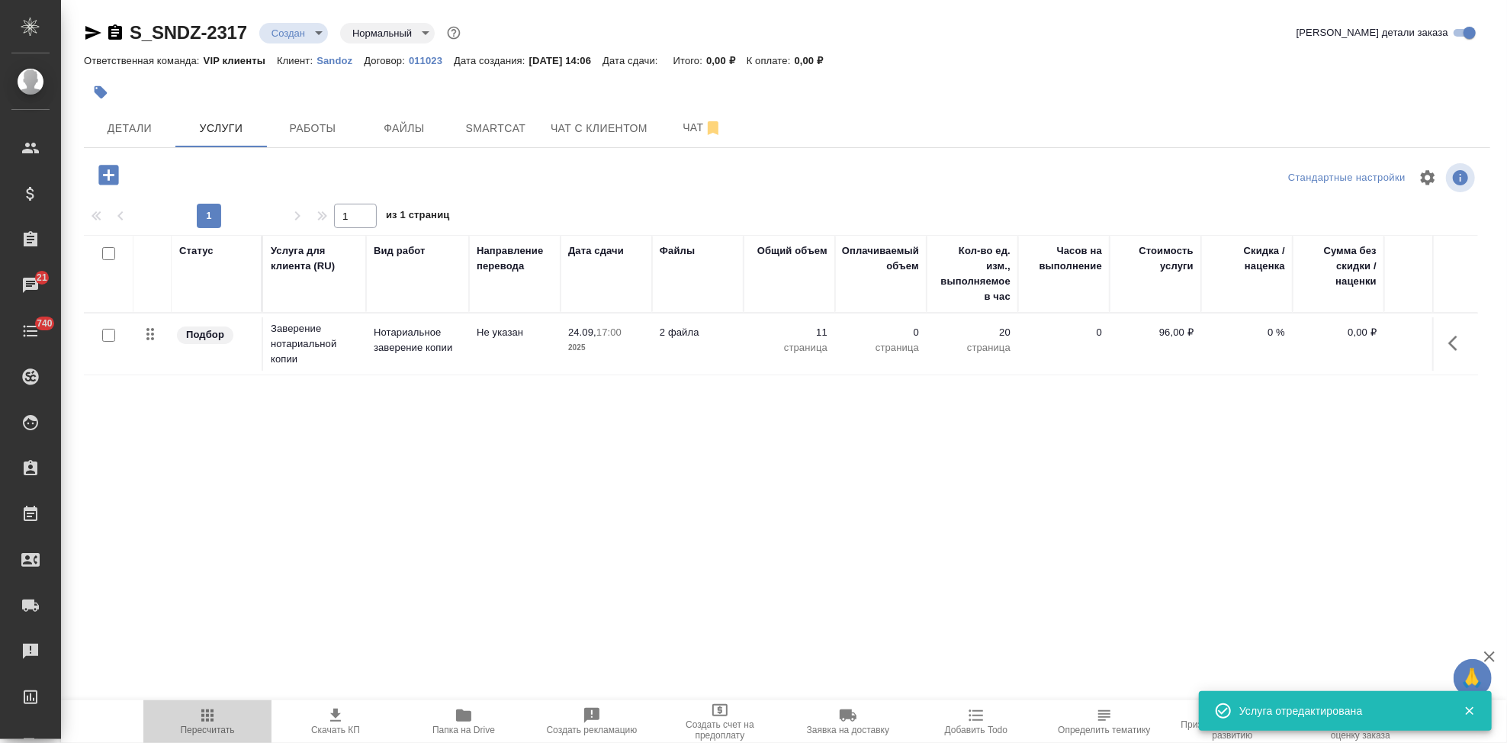
click at [207, 717] on icon "button" at bounding box center [207, 715] width 12 height 12
